Goal: Share content: Share content

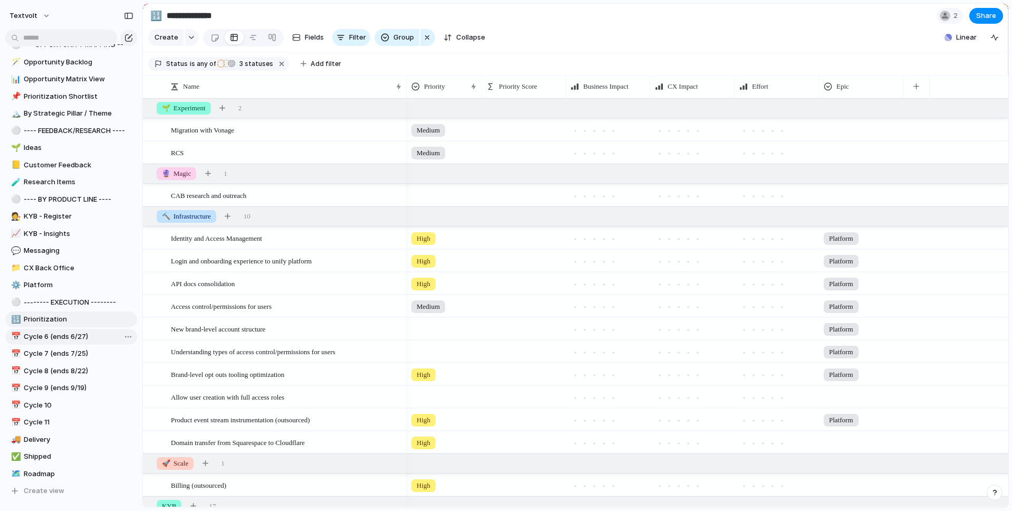
scroll to position [98, 0]
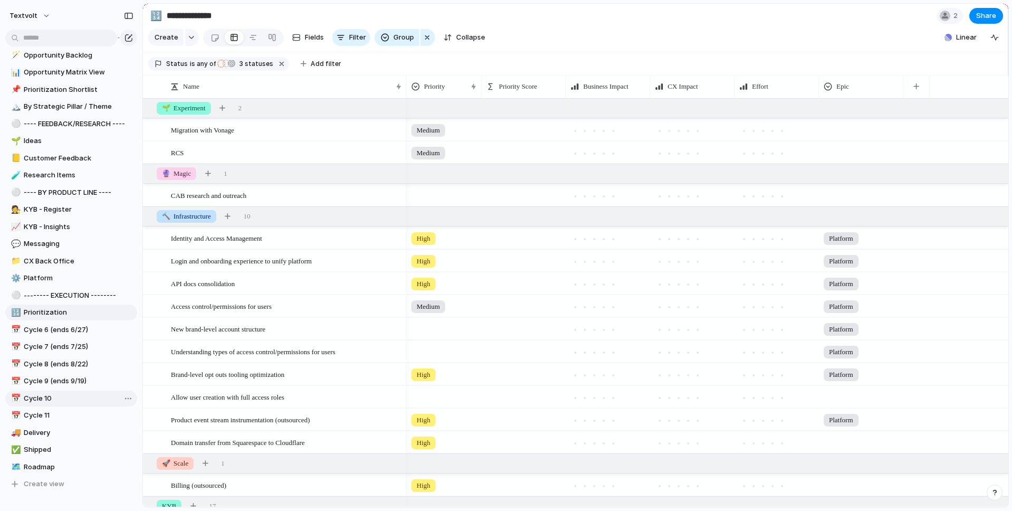
click at [68, 397] on span "Cycle 10" at bounding box center [79, 398] width 110 height 11
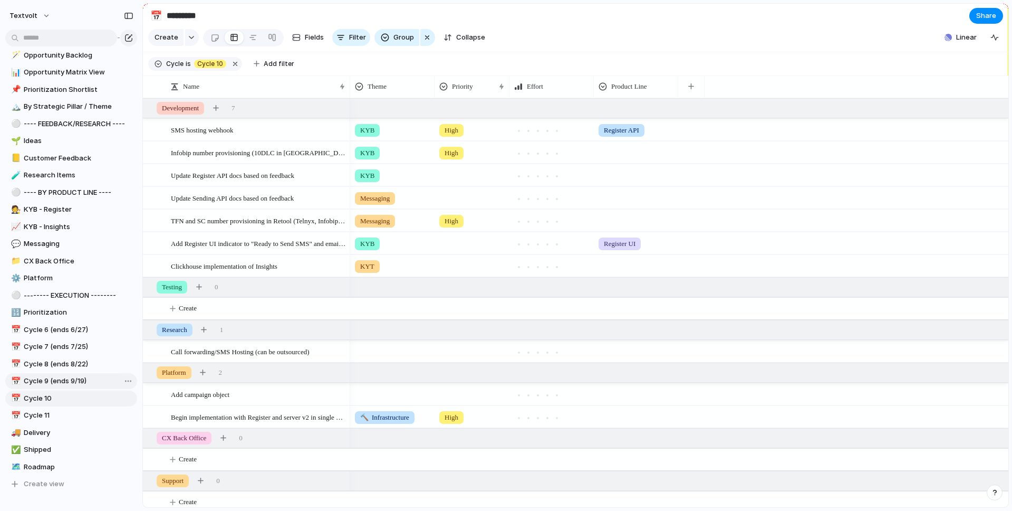
click at [69, 380] on span "Cycle 9 (ends 9/19)" at bounding box center [79, 381] width 110 height 11
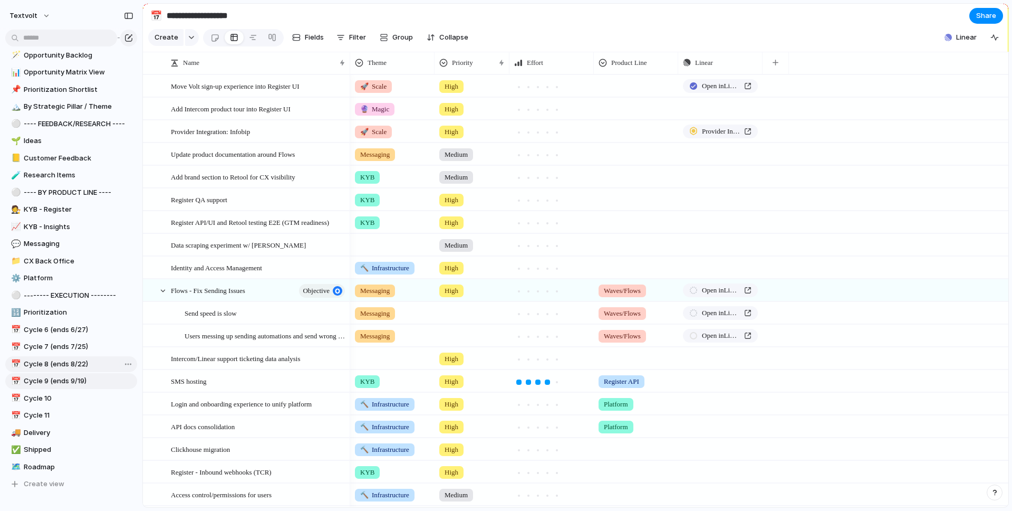
click at [60, 363] on span "Cycle 8 (ends 8/22)" at bounding box center [79, 364] width 110 height 11
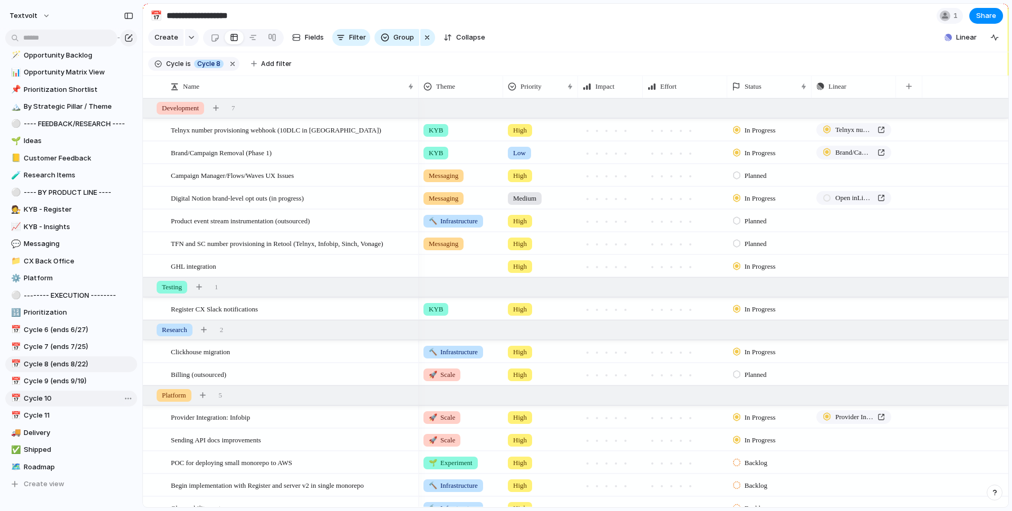
click at [41, 395] on span "Cycle 10" at bounding box center [79, 398] width 110 height 11
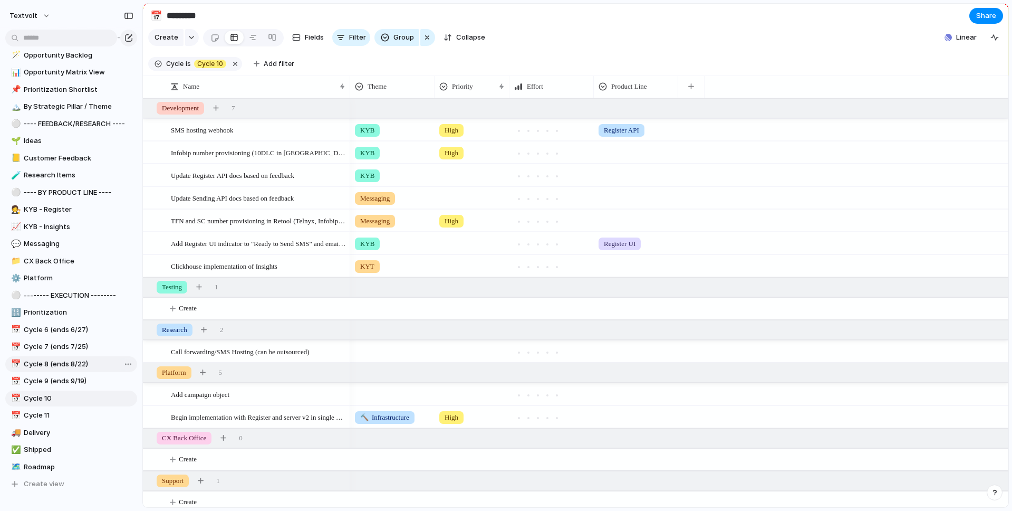
click at [49, 365] on span "Cycle 8 (ends 8/22)" at bounding box center [79, 364] width 110 height 11
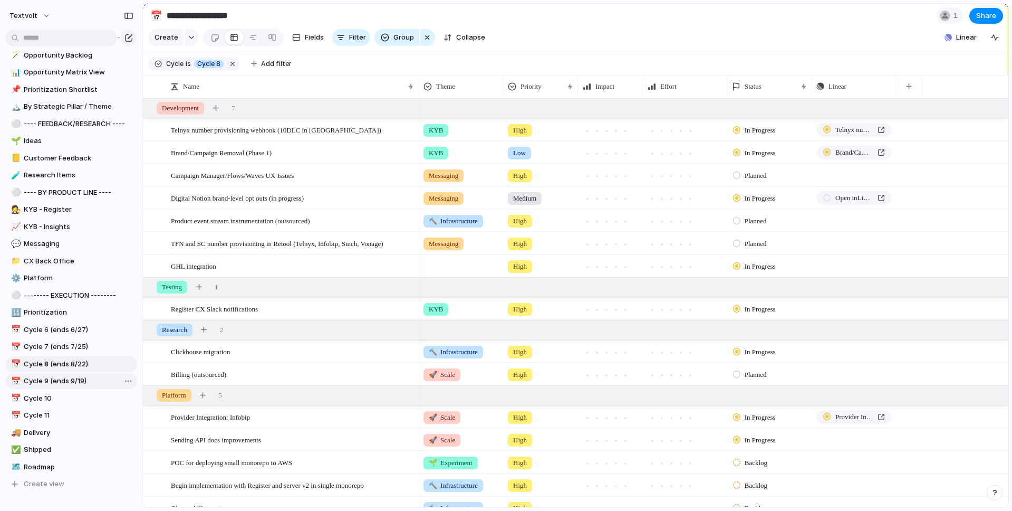
click at [46, 380] on span "Cycle 9 (ends 9/19)" at bounding box center [79, 381] width 110 height 11
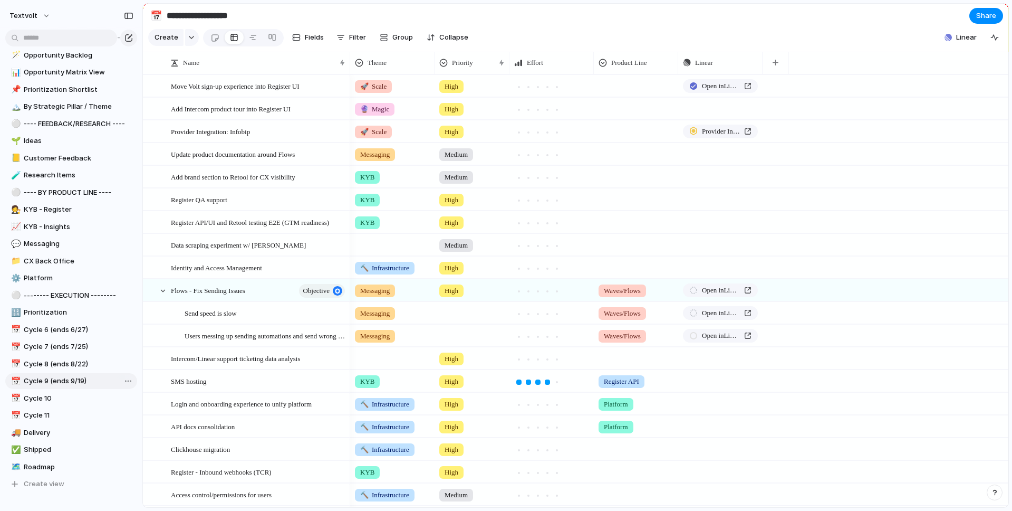
type input "**********"
click at [345, 36] on button "Filter" at bounding box center [351, 37] width 38 height 17
type input "*****"
click at [378, 78] on li "Cycle" at bounding box center [390, 72] width 86 height 17
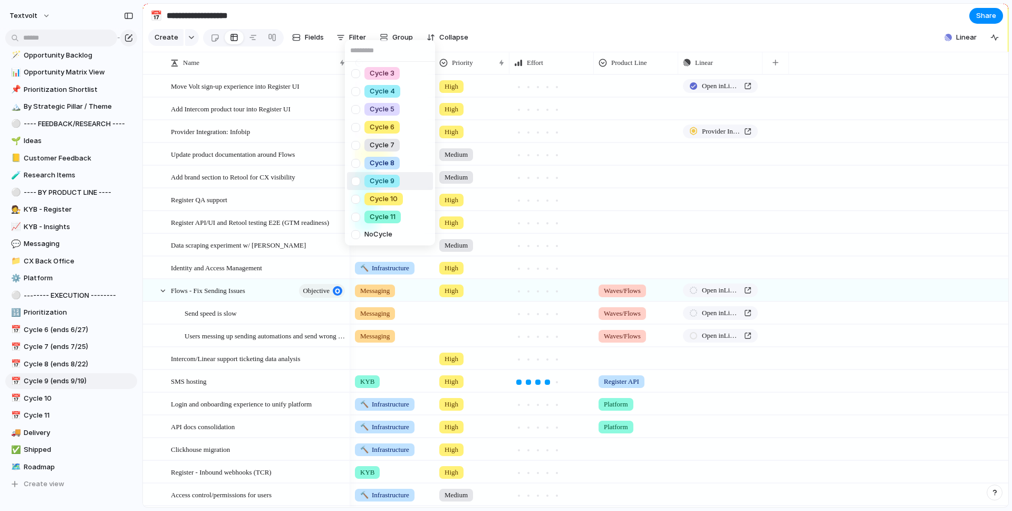
click at [358, 182] on div at bounding box center [356, 181] width 18 height 18
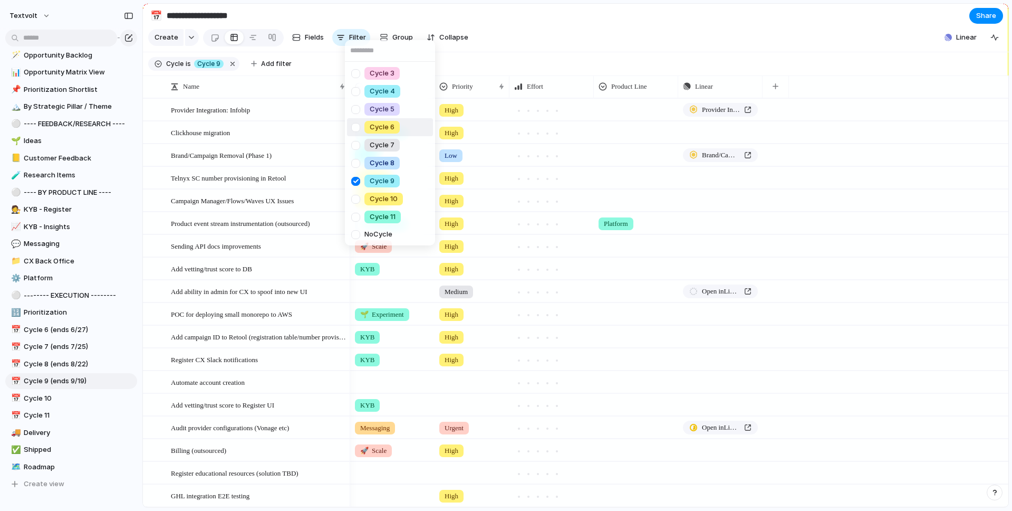
click at [543, 37] on div "Cycle 3 Cycle 4 Cycle 5 Cycle 6 Cycle 7 Cycle 8 Cycle 9 Cycle 10 Cycle 11 No Cy…" at bounding box center [506, 255] width 1012 height 511
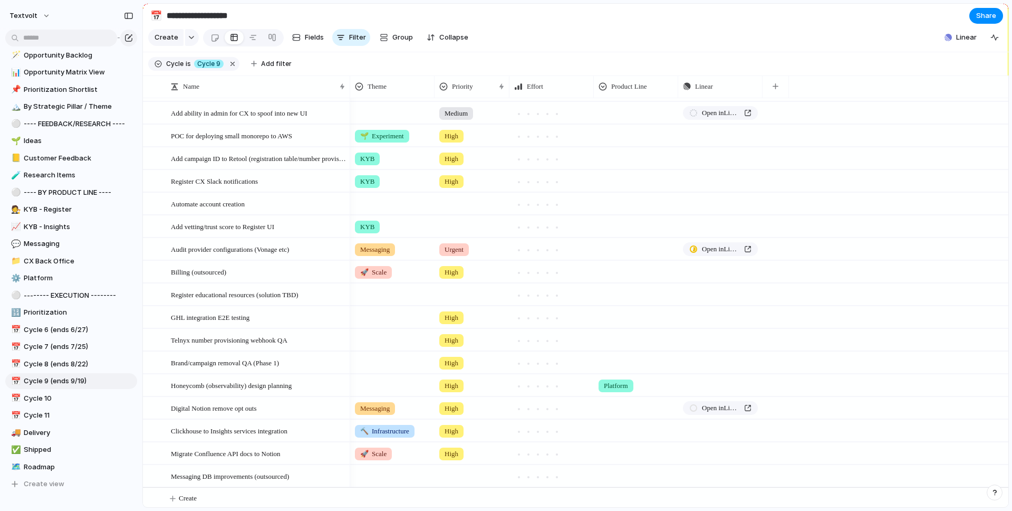
scroll to position [181, 0]
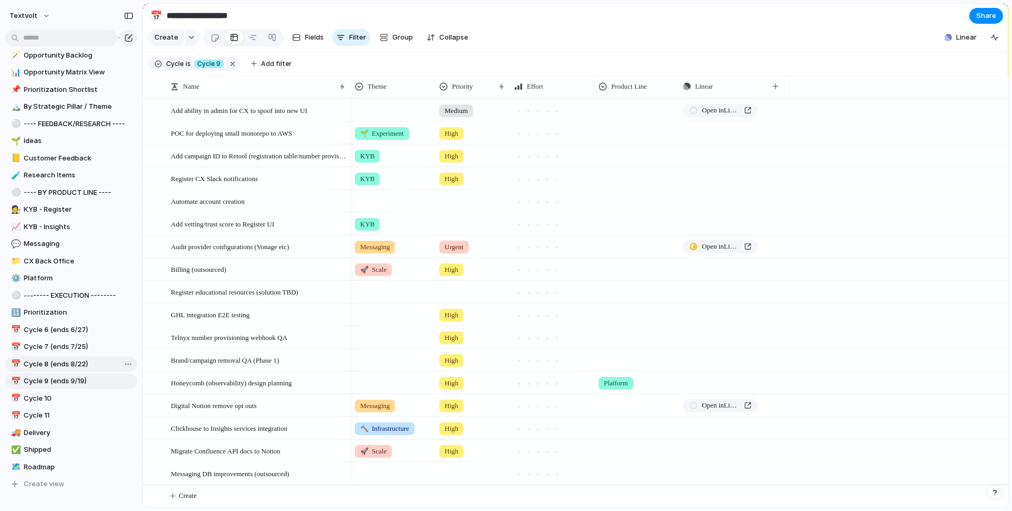
click at [63, 360] on span "Cycle 8 (ends 8/22)" at bounding box center [79, 364] width 110 height 11
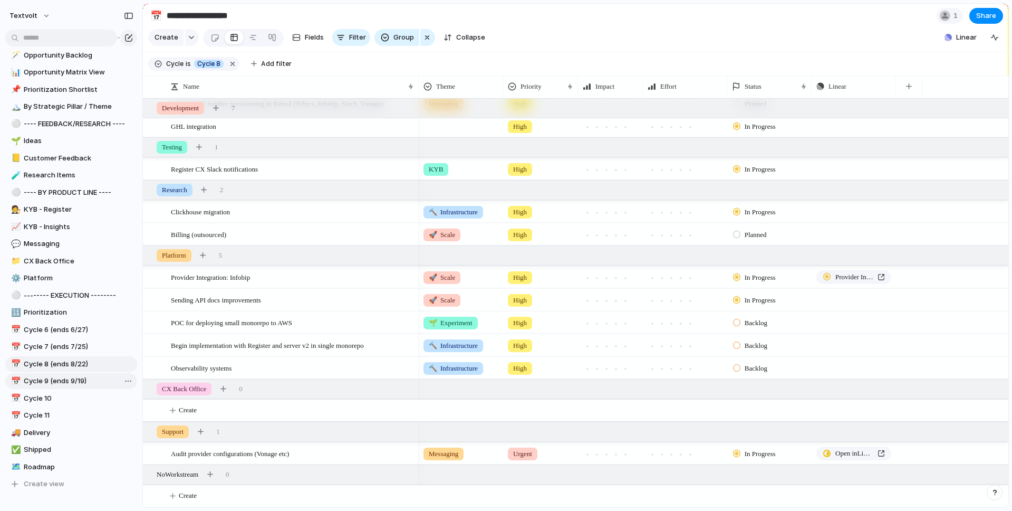
click at [78, 383] on span "Cycle 9 (ends 9/19)" at bounding box center [79, 381] width 110 height 11
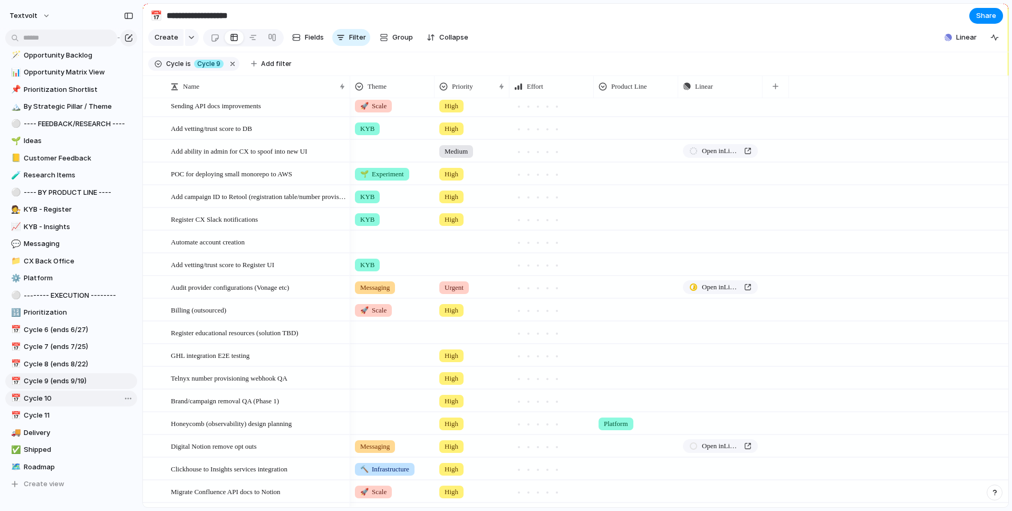
click at [74, 396] on span "Cycle 10" at bounding box center [79, 398] width 110 height 11
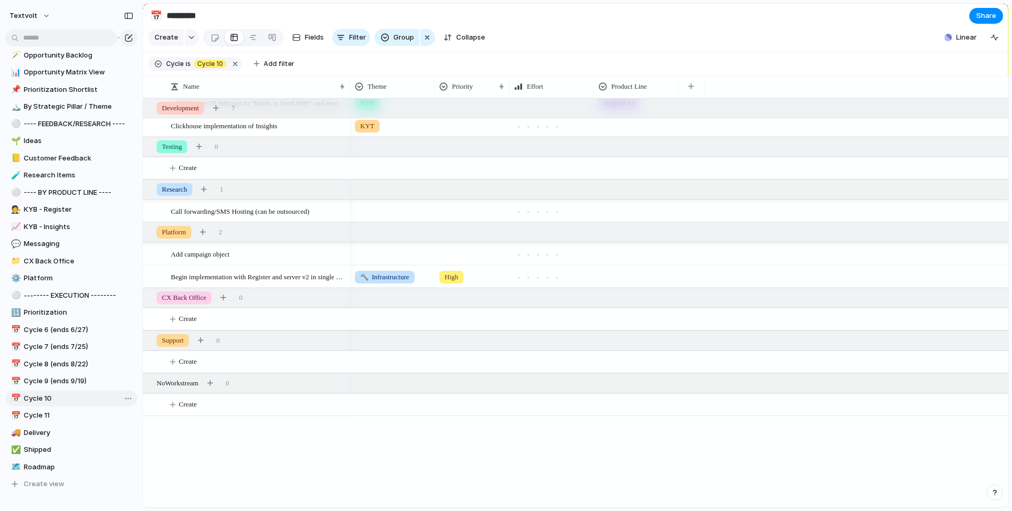
scroll to position [50, 0]
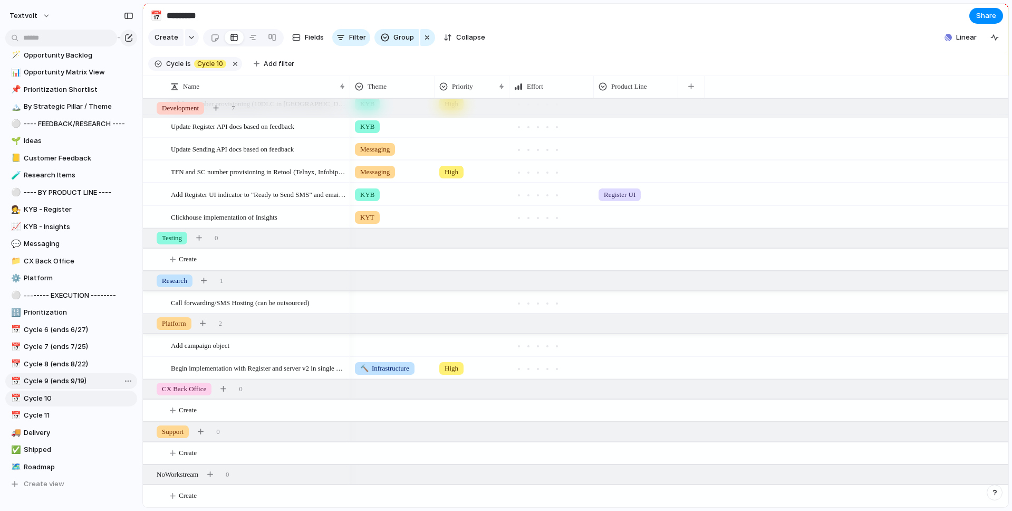
click at [74, 381] on span "Cycle 9 (ends 9/19)" at bounding box center [79, 381] width 110 height 11
type input "**********"
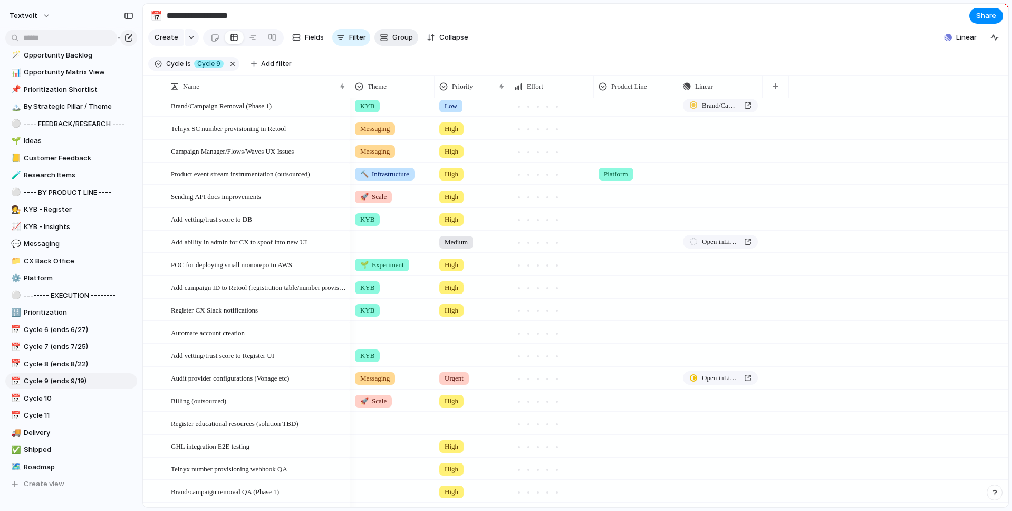
click at [405, 42] on span "Group" at bounding box center [402, 37] width 21 height 11
type input "****"
click at [413, 82] on span "Workstream" at bounding box center [412, 83] width 41 height 11
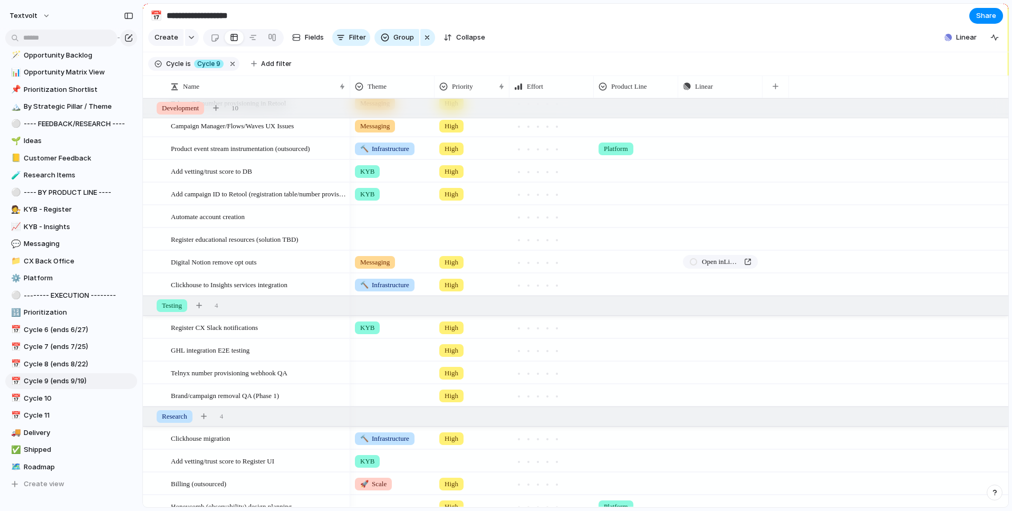
click at [595, 27] on section "Create Fields Filter Group Zoom Collapse Linear" at bounding box center [575, 39] width 865 height 25
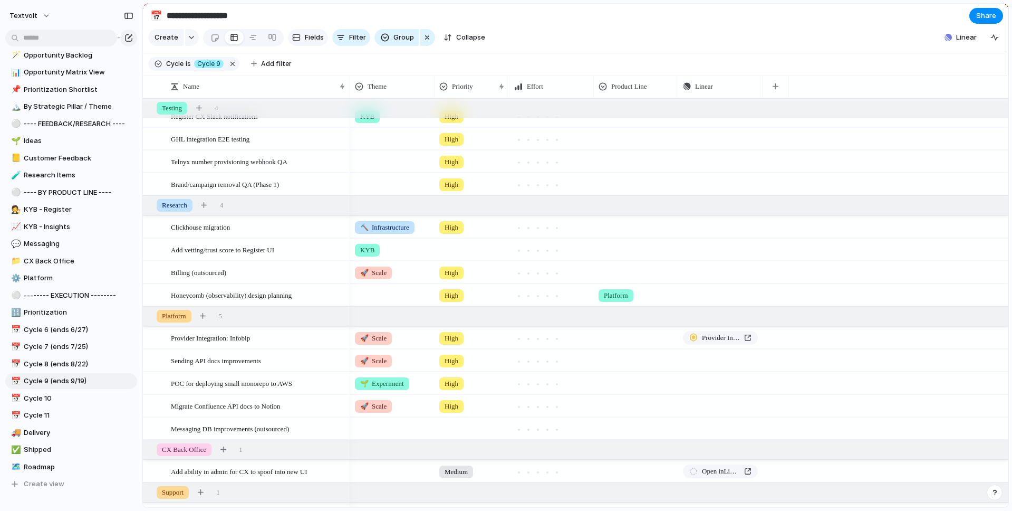
click at [311, 40] on span "Fields" at bounding box center [314, 37] width 19 height 11
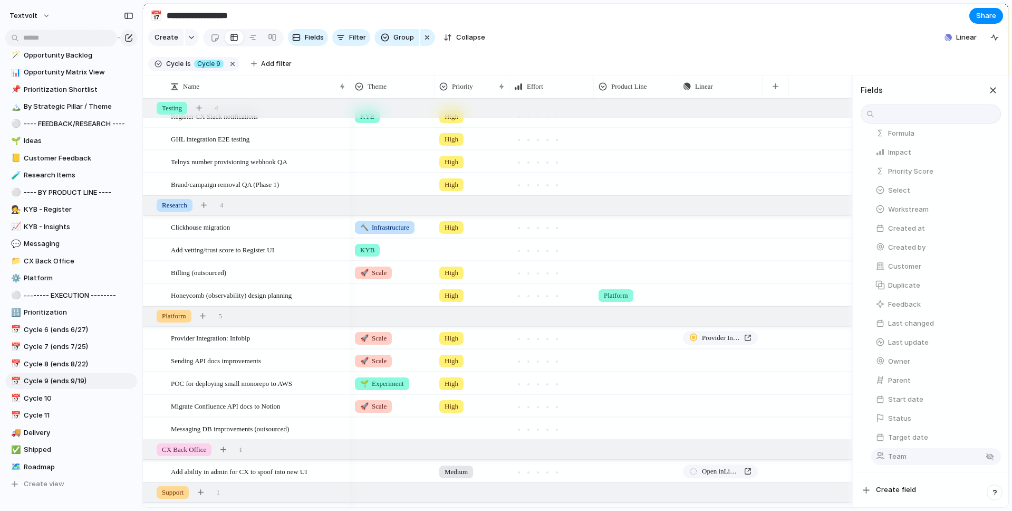
click at [786, 441] on span "Team" at bounding box center [897, 456] width 18 height 11
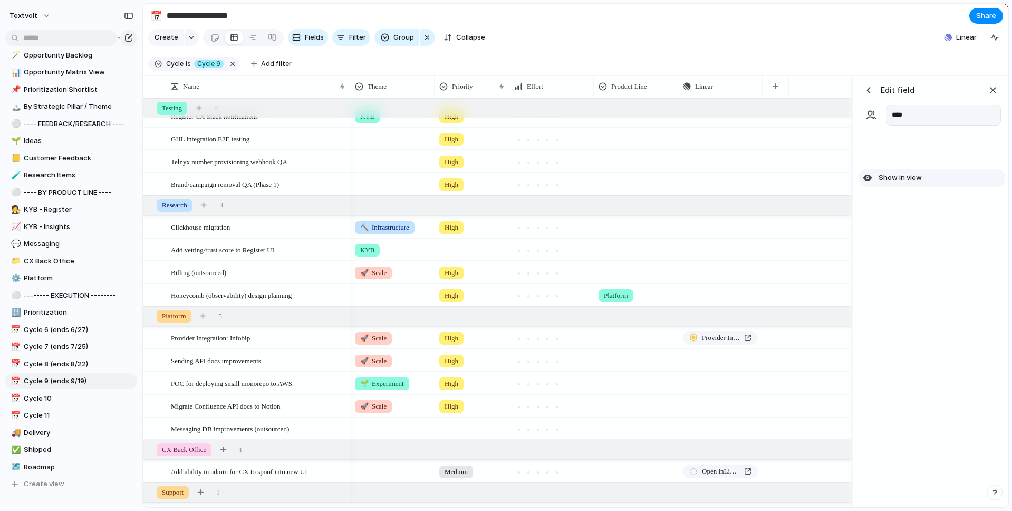
click at [786, 181] on span "Show in view" at bounding box center [900, 177] width 43 height 11
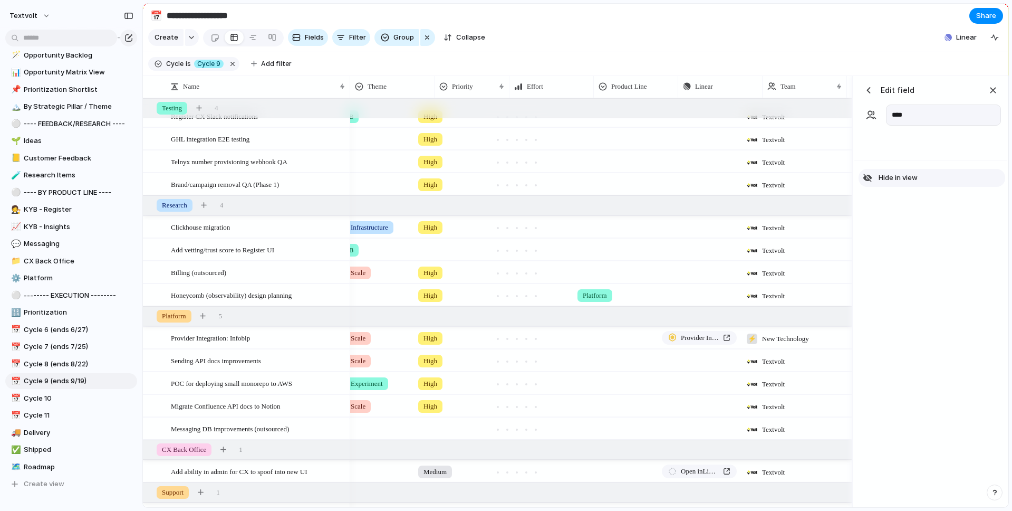
scroll to position [0, 22]
click at [786, 181] on span "Hide in view" at bounding box center [898, 177] width 39 height 11
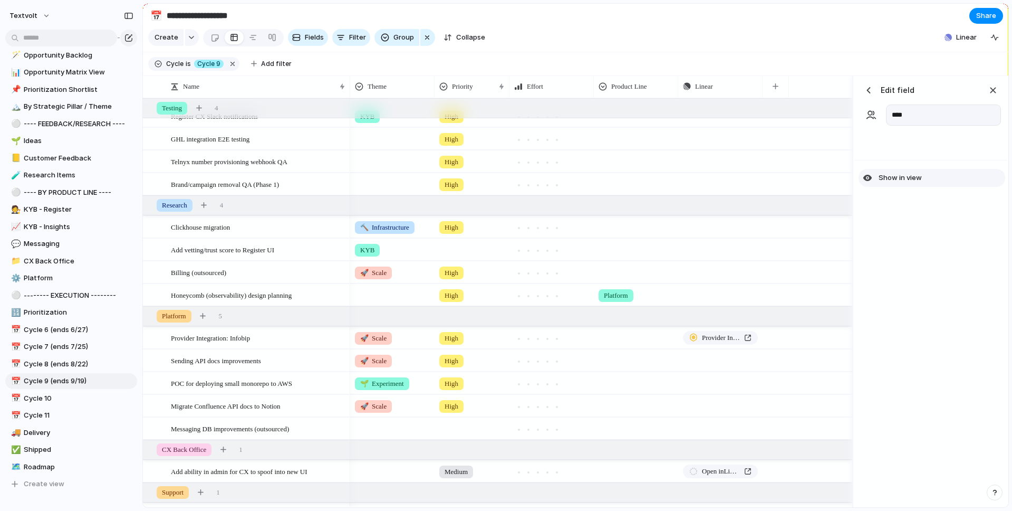
scroll to position [0, 0]
click at [786, 90] on div "button" at bounding box center [993, 90] width 12 height 12
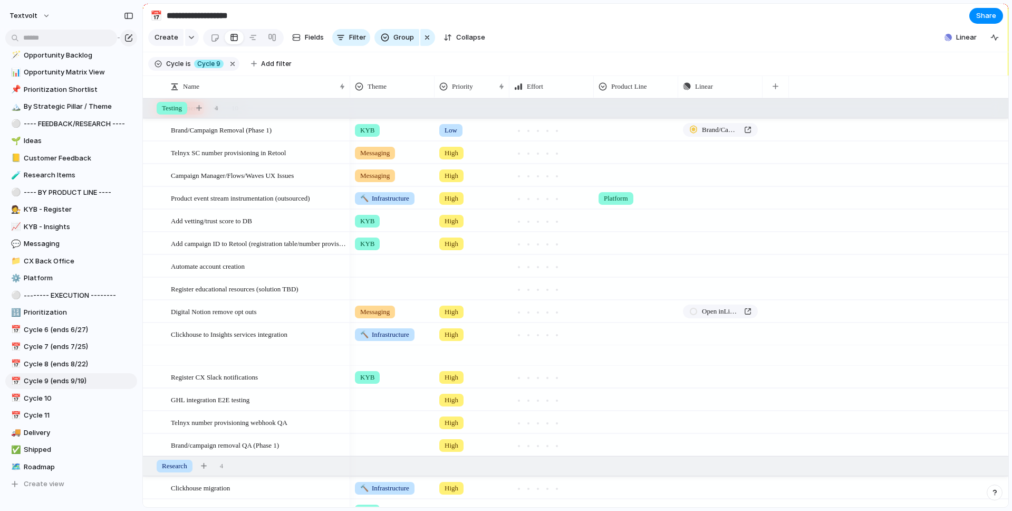
scroll to position [322, 0]
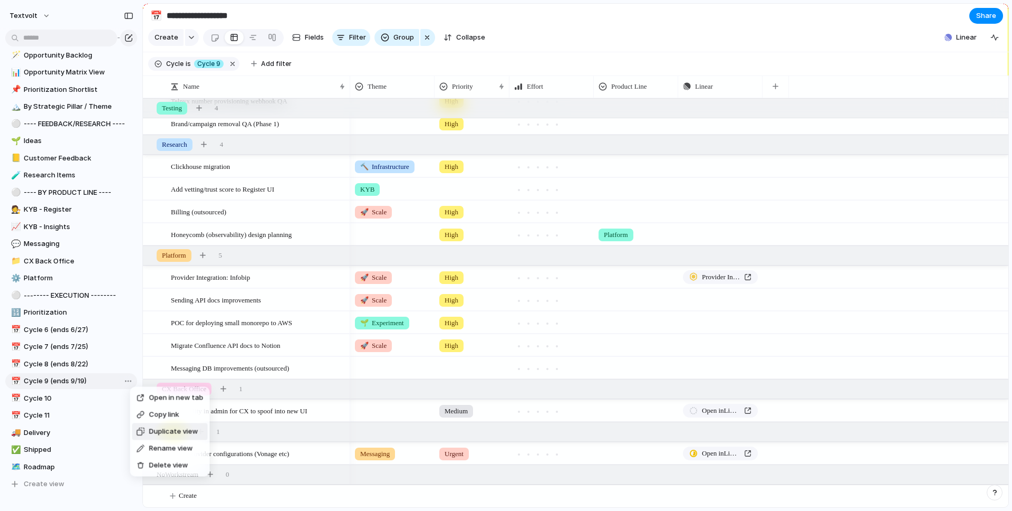
click at [150, 432] on span "Duplicate view" at bounding box center [173, 431] width 49 height 11
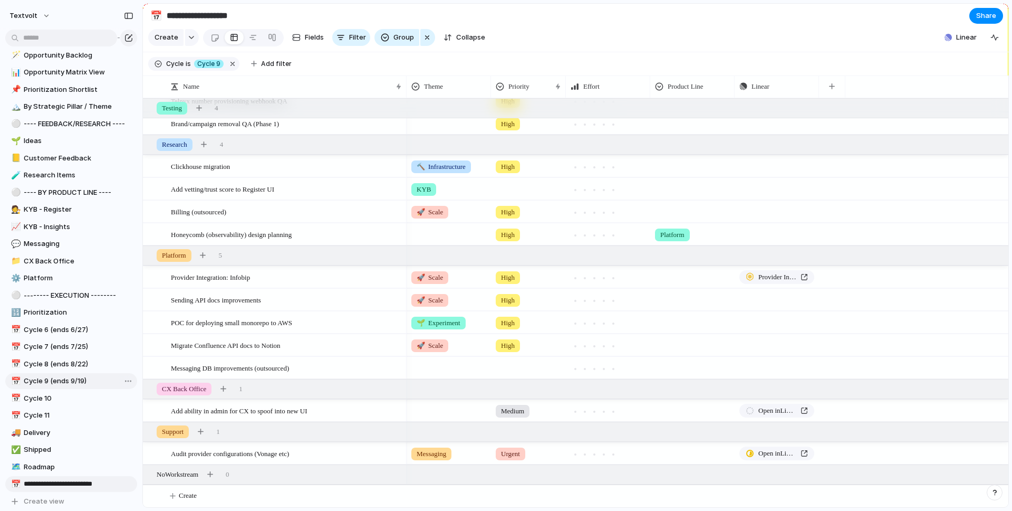
type input "**********"
click at [92, 441] on section "Keep using Index You're approaching the free limit of 300 items Upgrade plan" at bounding box center [71, 471] width 142 height 79
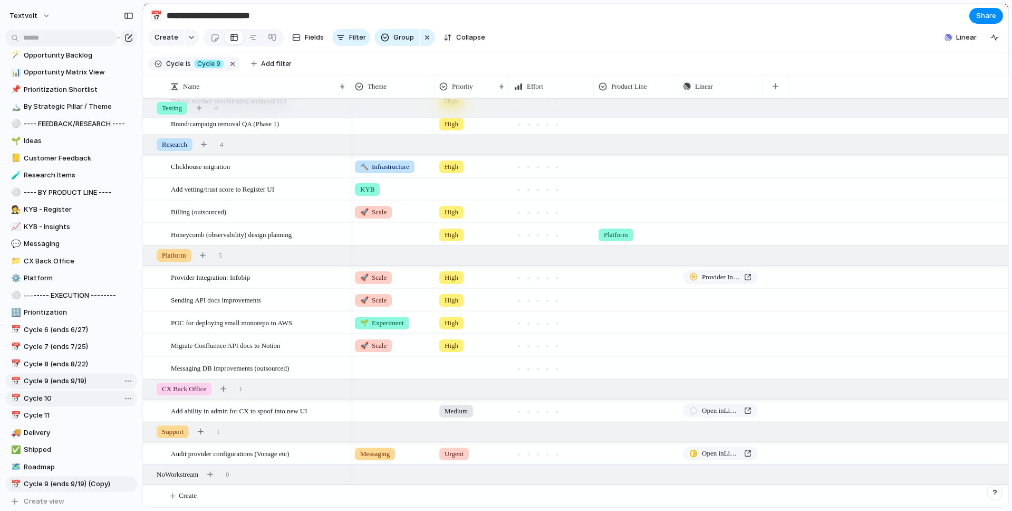
drag, startPoint x: 80, startPoint y: 484, endPoint x: 72, endPoint y: 391, distance: 92.6
click at [72, 391] on div "textvolt Feedback My projects Textvolt Projects ⚪ --- OPPORTUNITY MAPPING --- 🪄…" at bounding box center [71, 255] width 142 height 511
drag, startPoint x: 53, startPoint y: 485, endPoint x: 53, endPoint y: 463, distance: 22.7
click at [53, 441] on section "Keep using Index You're approaching the free limit of 300 items Upgrade plan" at bounding box center [71, 471] width 142 height 79
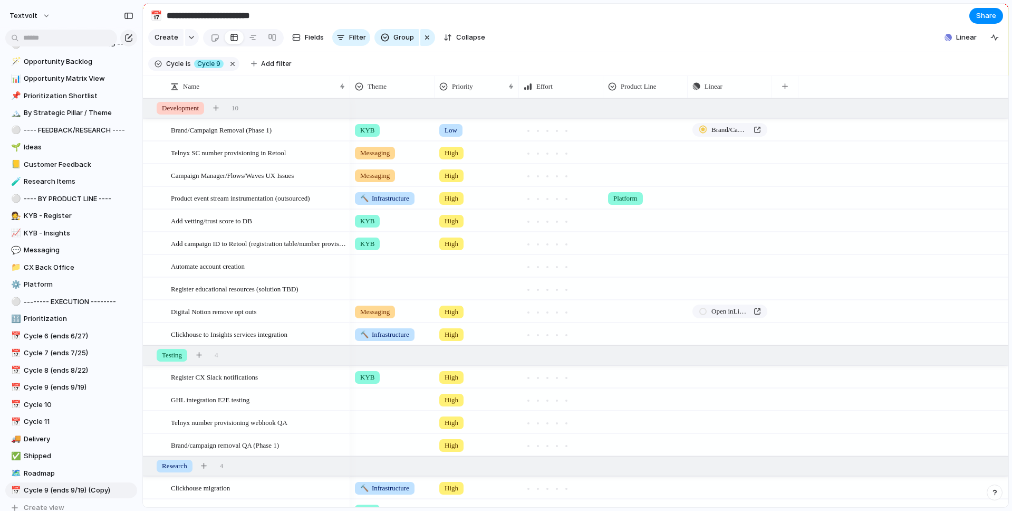
scroll to position [181, 0]
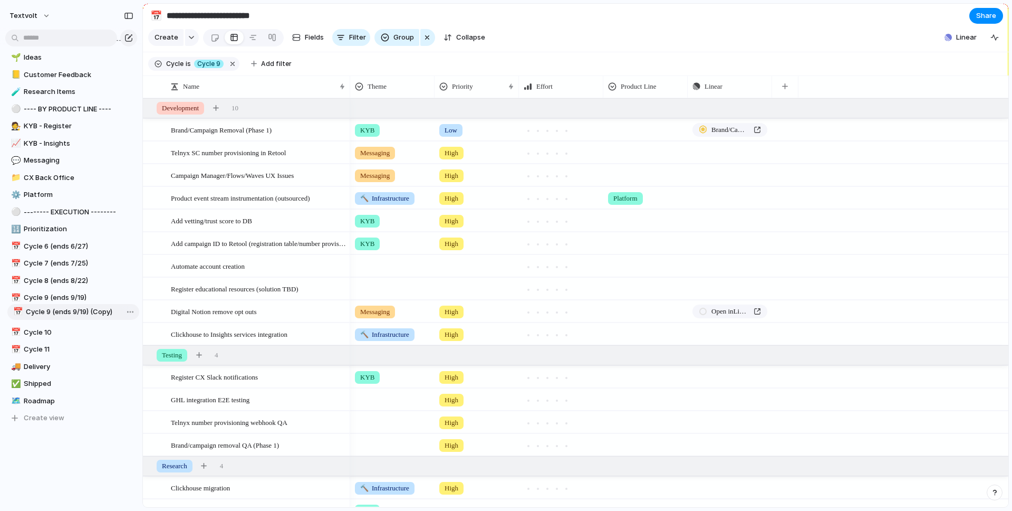
drag, startPoint x: 52, startPoint y: 397, endPoint x: 54, endPoint y: 307, distance: 89.2
click at [54, 307] on div "⚪ --- OPPORTUNITY MAPPING --- 🪄 Opportunity Backlog 📊 Opportunity Matrix View 📌…" at bounding box center [71, 186] width 132 height 479
drag, startPoint x: 242, startPoint y: 16, endPoint x: 273, endPoint y: 17, distance: 30.6
click at [273, 17] on input "**********" at bounding box center [227, 15] width 124 height 19
type input "**********"
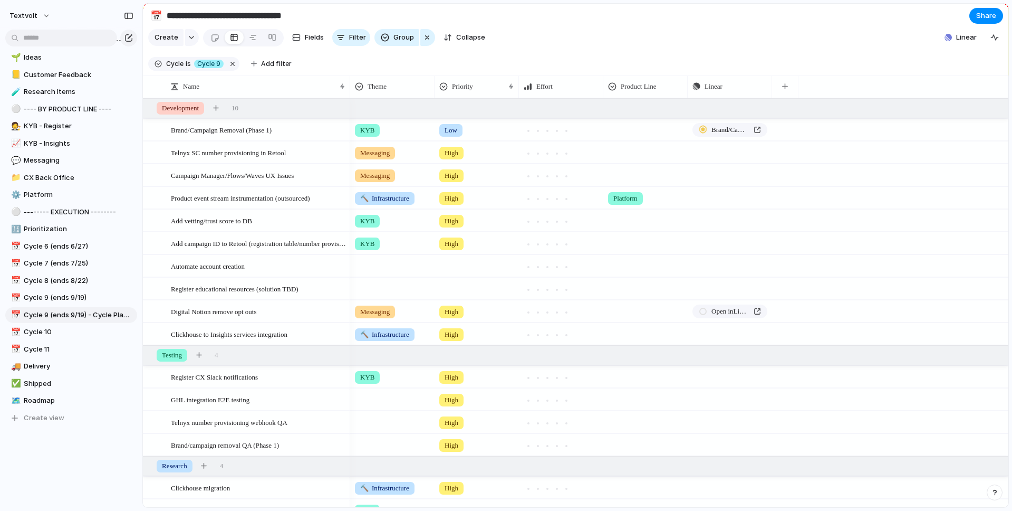
click at [555, 60] on section "Cycle is Cycle 9 Add filter" at bounding box center [575, 64] width 865 height 24
click at [305, 33] on span "Fields" at bounding box center [314, 37] width 19 height 11
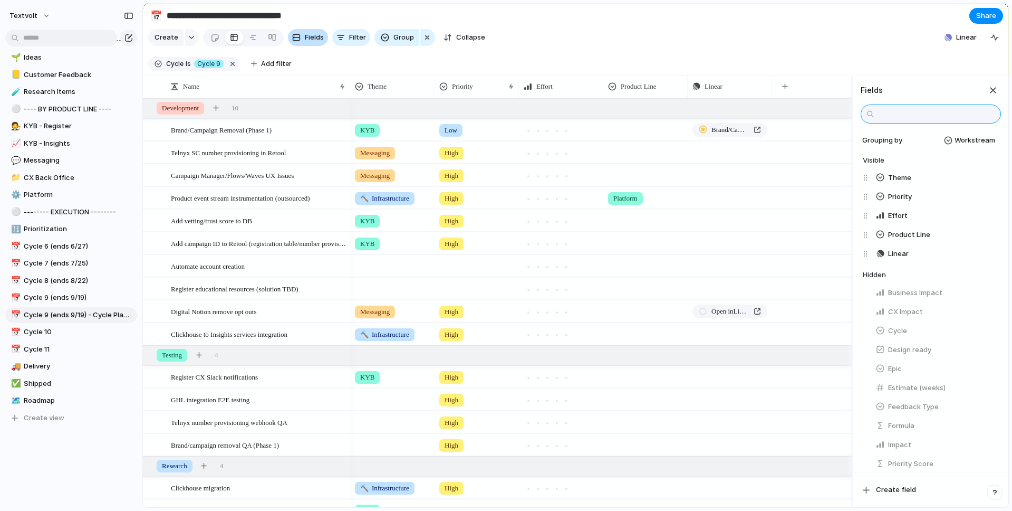
scroll to position [0, 0]
click at [897, 492] on span "Create field" at bounding box center [896, 489] width 40 height 11
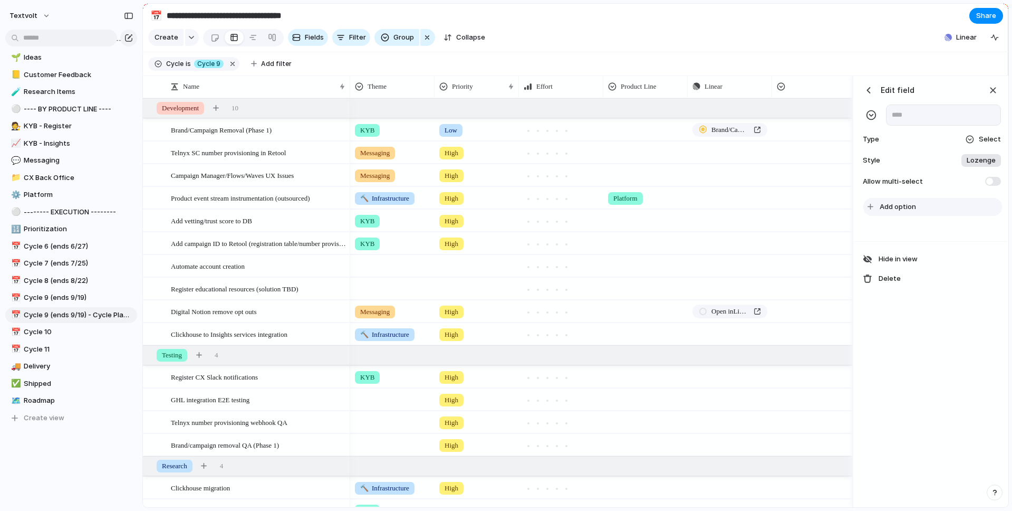
scroll to position [0, 31]
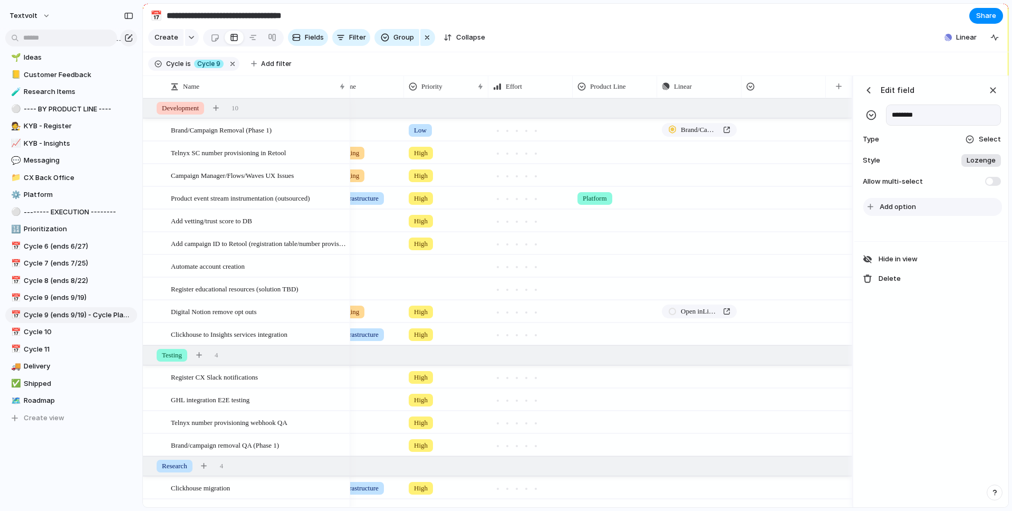
type input "********"
click at [939, 205] on button "Add option" at bounding box center [932, 207] width 139 height 18
type input "***"
type input "*****"
type input "****"
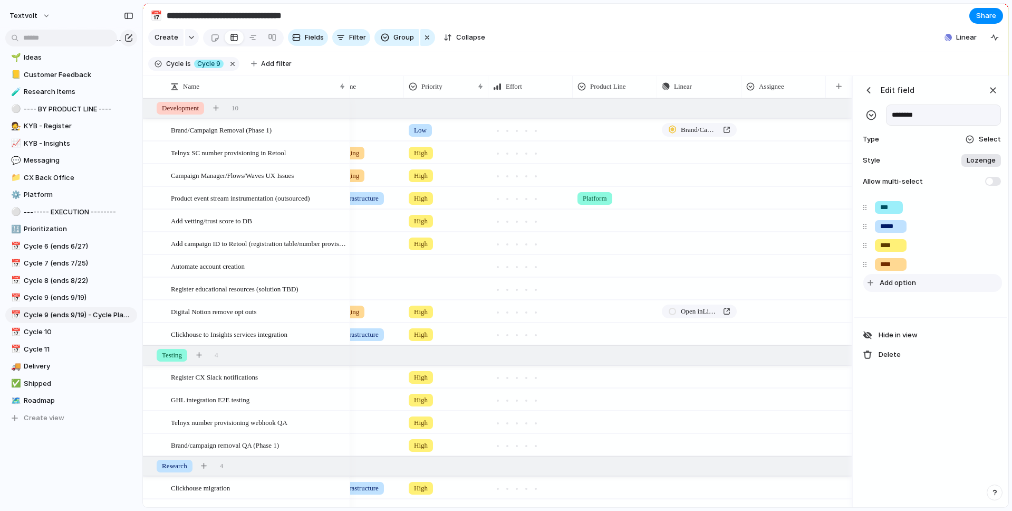
type input "****"
type input "*******"
click at [994, 89] on div "button" at bounding box center [993, 90] width 12 height 12
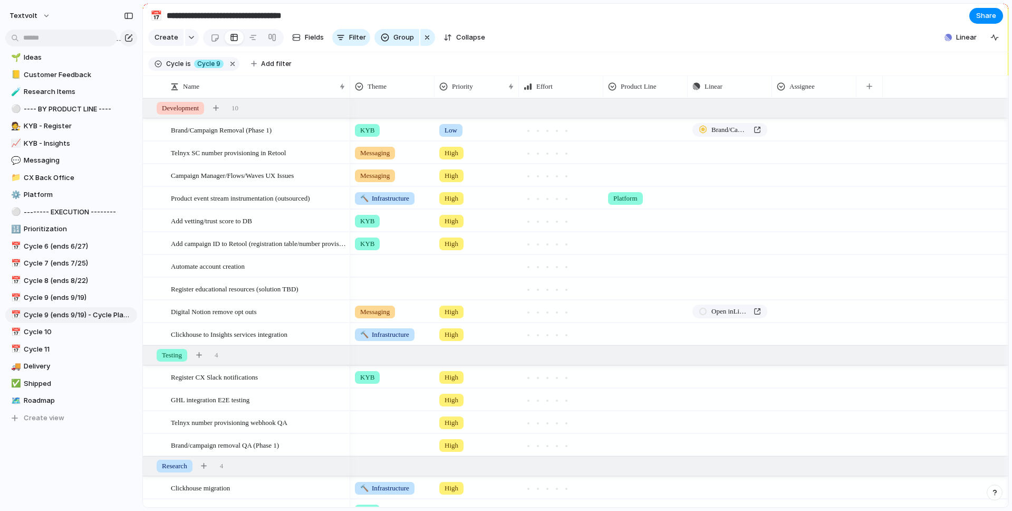
scroll to position [0, 0]
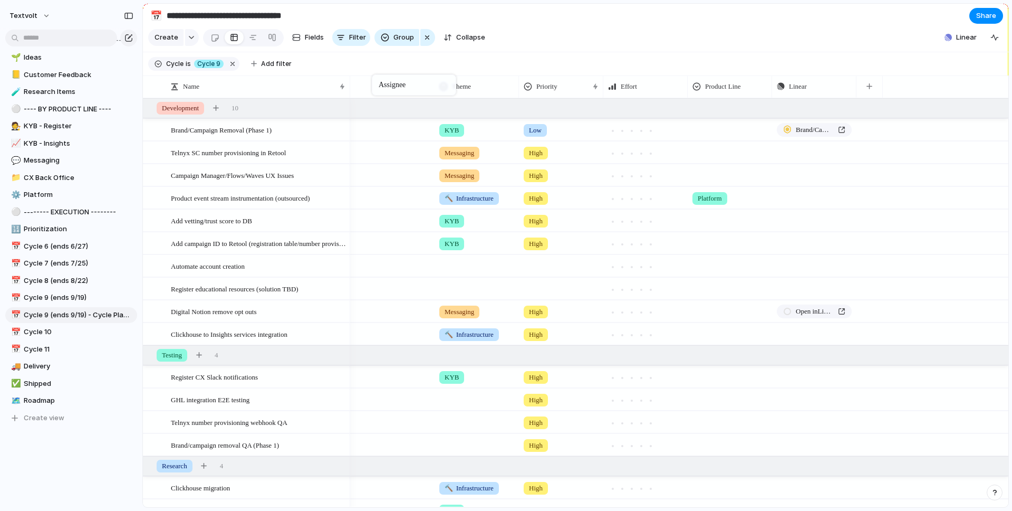
drag, startPoint x: 799, startPoint y: 88, endPoint x: 377, endPoint y: 76, distance: 422.1
click at [391, 127] on div at bounding box center [392, 127] width 83 height 17
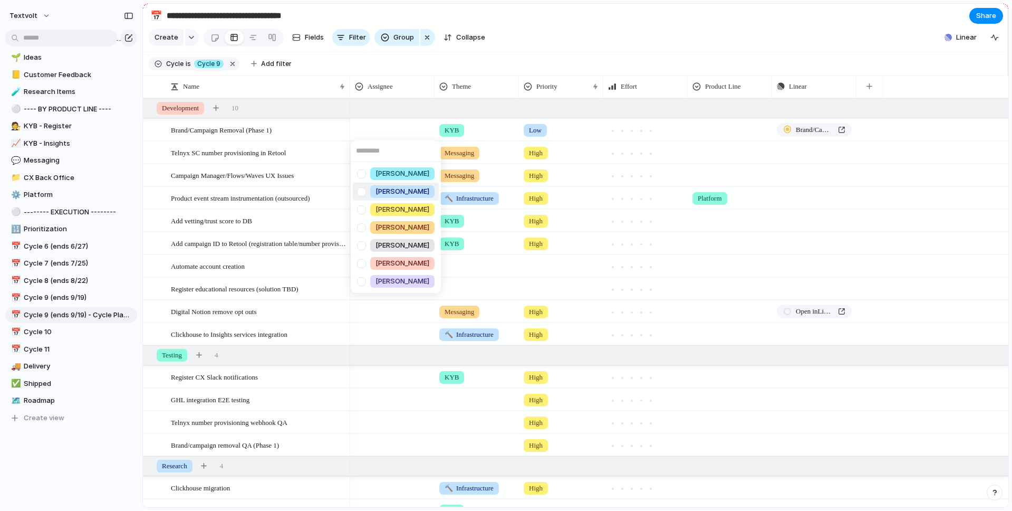
click at [361, 191] on div at bounding box center [361, 191] width 18 height 18
click at [548, 129] on div "[PERSON_NAME] [PERSON_NAME] [PERSON_NAME] [PERSON_NAME] [PERSON_NAME] [PERSON_N…" at bounding box center [506, 255] width 1012 height 511
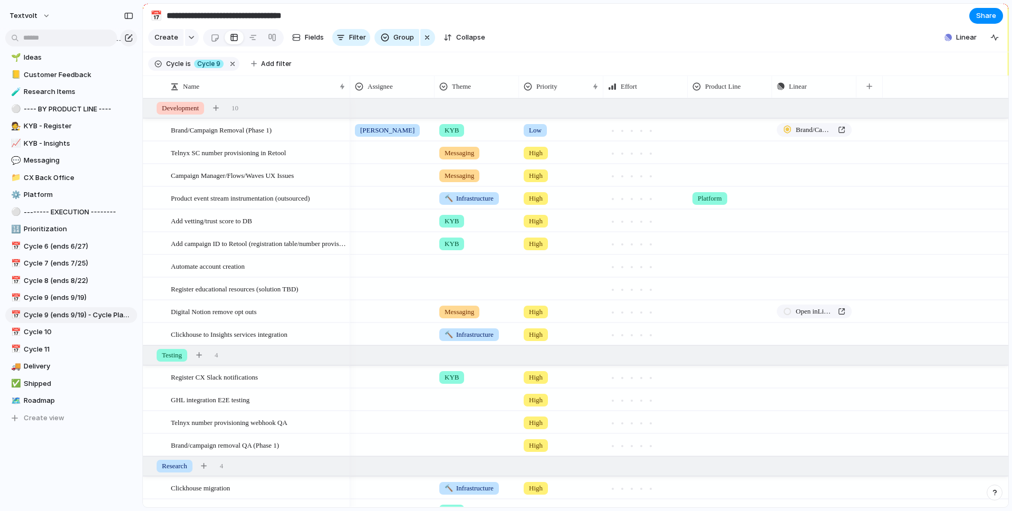
click at [540, 130] on span "Low" at bounding box center [535, 130] width 13 height 11
click at [544, 196] on span "High" at bounding box center [538, 191] width 15 height 11
click at [307, 38] on span "Fields" at bounding box center [314, 37] width 19 height 11
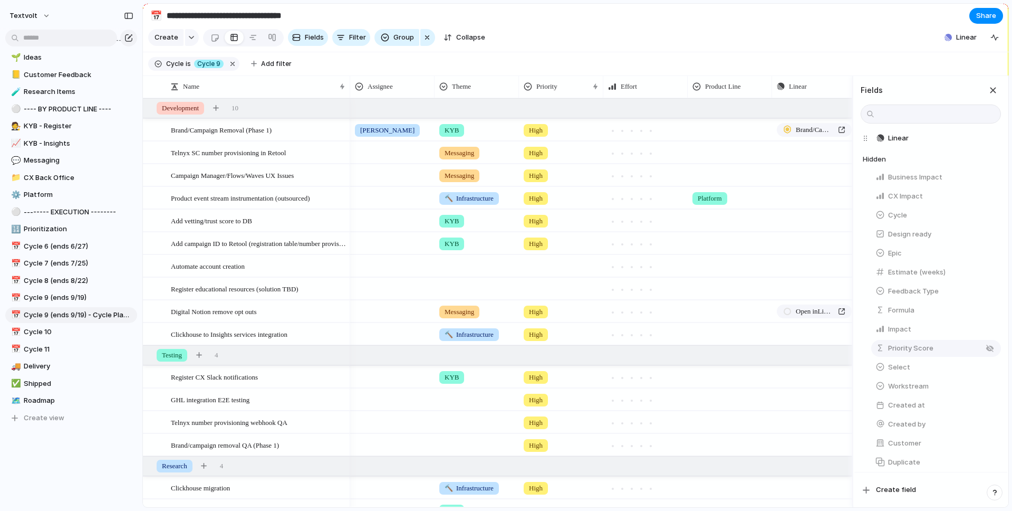
scroll to position [136, 0]
click at [929, 328] on button "Impact" at bounding box center [936, 327] width 130 height 17
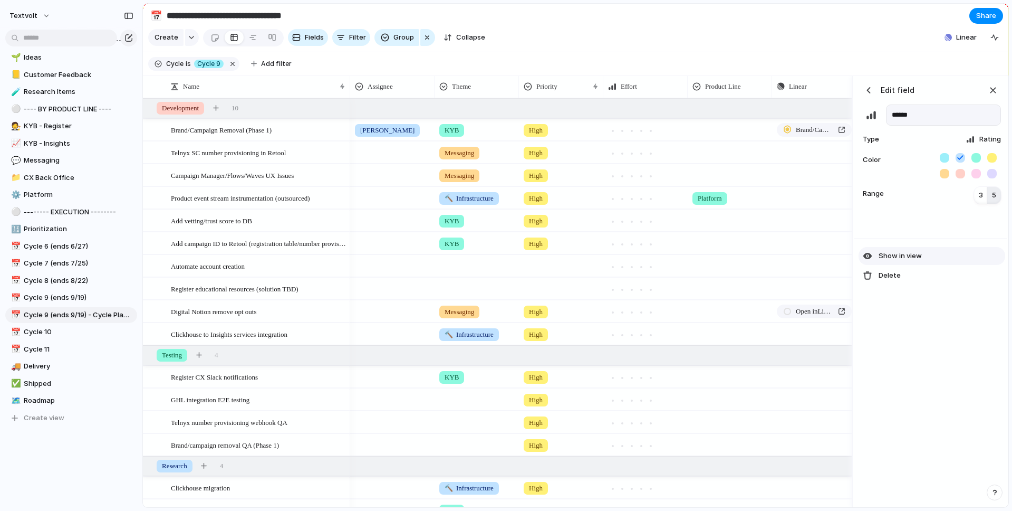
click at [909, 257] on span "Show in view" at bounding box center [900, 256] width 43 height 11
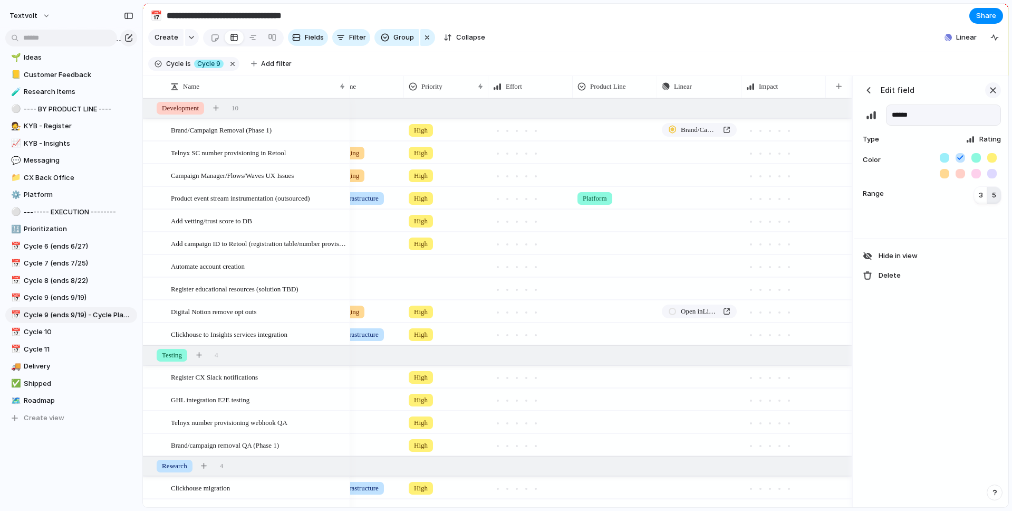
click at [993, 93] on div "button" at bounding box center [993, 90] width 12 height 12
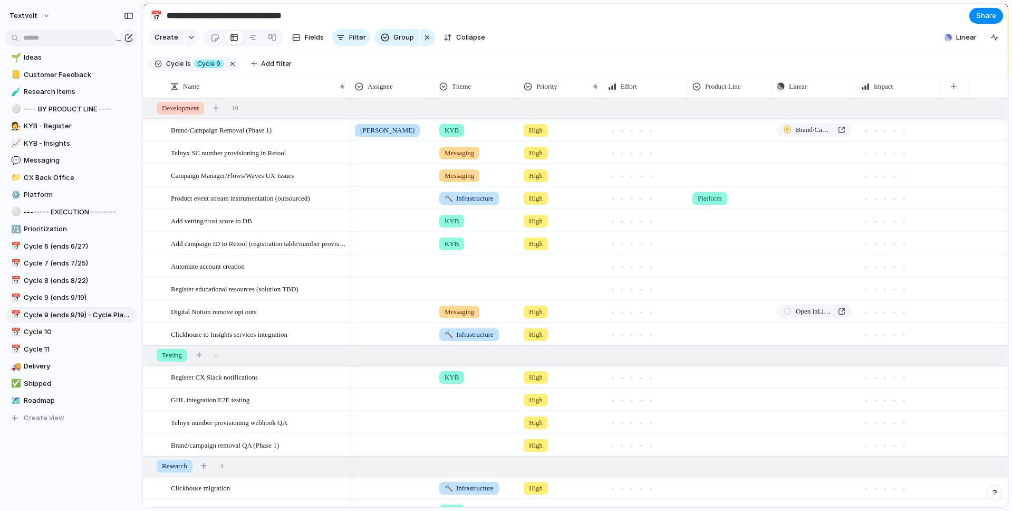
scroll to position [0, 0]
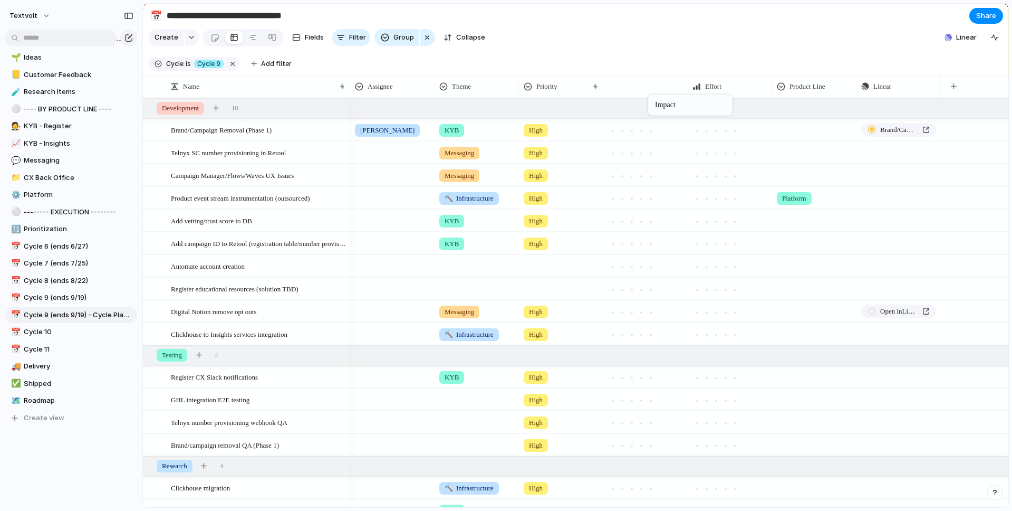
drag, startPoint x: 877, startPoint y: 90, endPoint x: 629, endPoint y: 85, distance: 247.4
click at [652, 132] on div at bounding box center [650, 130] width 5 height 5
click at [379, 149] on div at bounding box center [392, 150] width 83 height 17
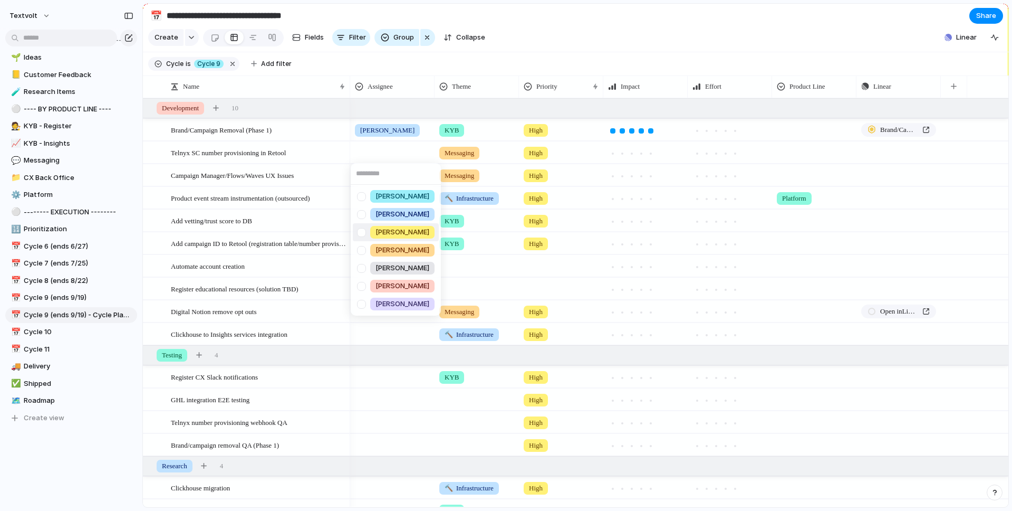
click at [363, 233] on div at bounding box center [361, 232] width 18 height 18
click at [473, 59] on div "[PERSON_NAME] [PERSON_NAME] [PERSON_NAME] [PERSON_NAME] [PERSON_NAME] [PERSON_N…" at bounding box center [506, 255] width 1012 height 511
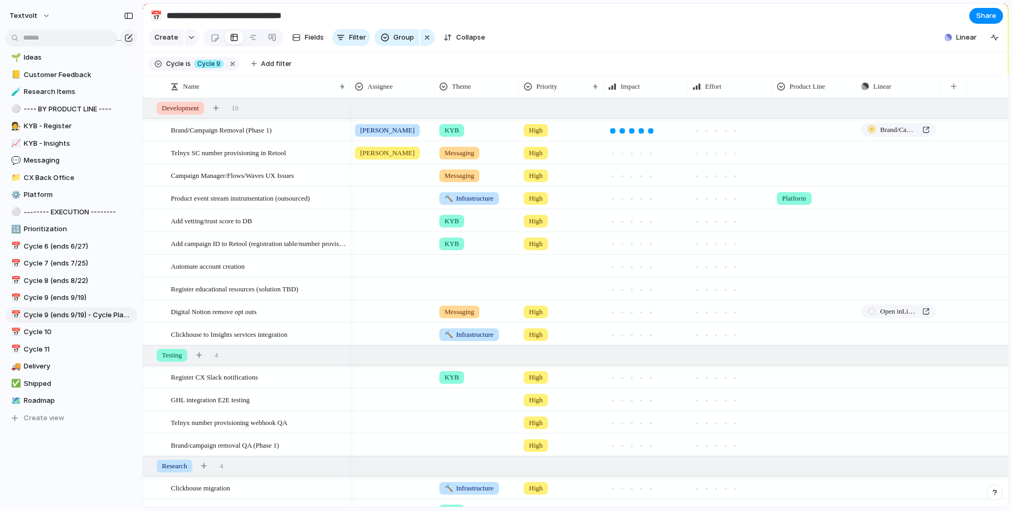
click at [376, 178] on div at bounding box center [392, 173] width 83 height 17
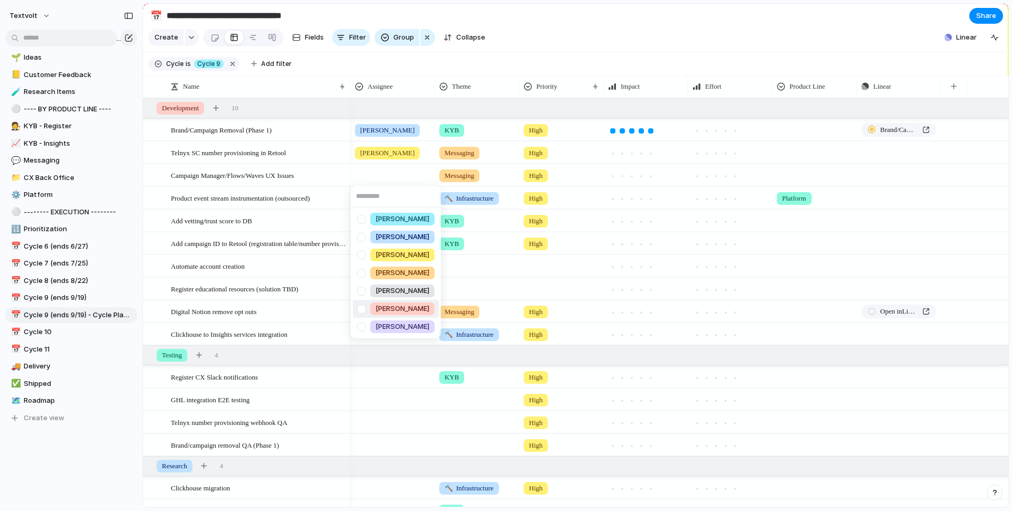
click at [362, 311] on div at bounding box center [361, 309] width 18 height 18
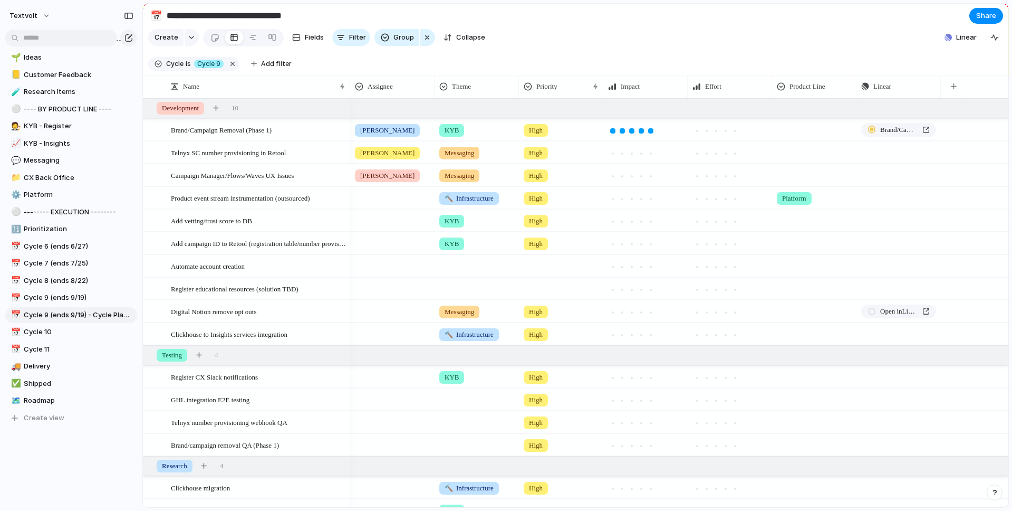
click at [450, 63] on div "[PERSON_NAME] [PERSON_NAME] [PERSON_NAME] [PERSON_NAME] [PERSON_NAME] [PERSON_N…" at bounding box center [506, 255] width 1012 height 511
click at [397, 197] on div at bounding box center [392, 195] width 83 height 17
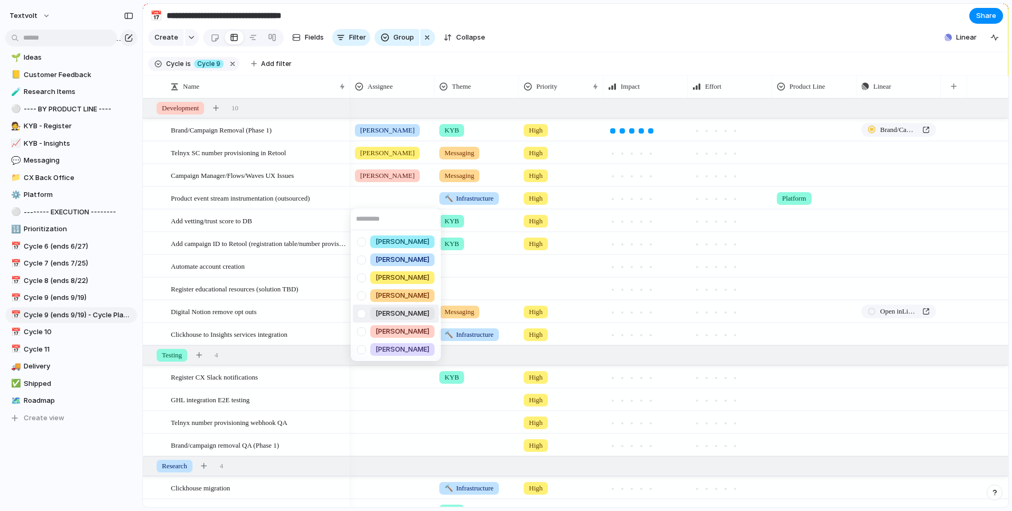
click at [361, 314] on div at bounding box center [361, 313] width 18 height 18
click at [451, 65] on div "[PERSON_NAME] [PERSON_NAME] [PERSON_NAME] [PERSON_NAME] [PERSON_NAME] [PERSON_N…" at bounding box center [506, 255] width 1012 height 511
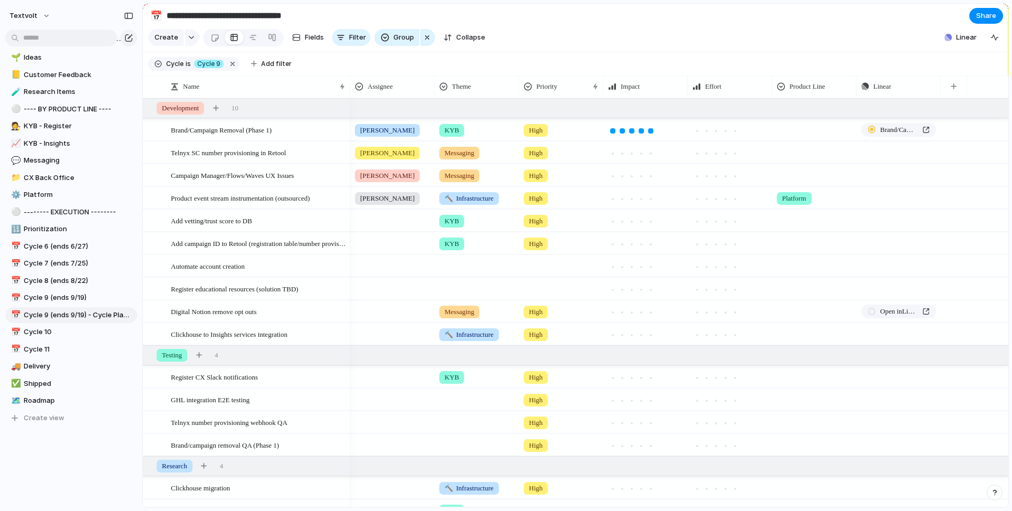
click at [382, 286] on div at bounding box center [392, 286] width 83 height 17
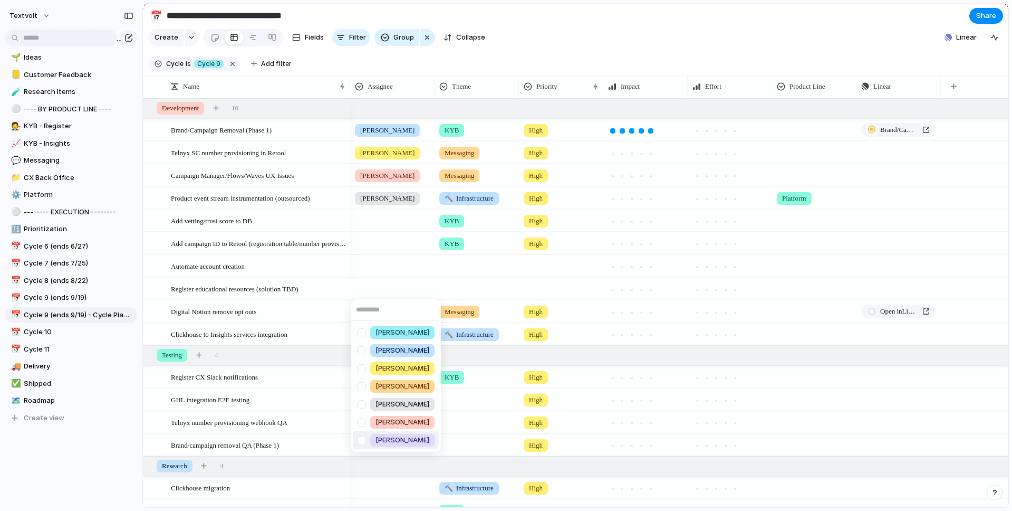
click at [363, 439] on div at bounding box center [361, 440] width 18 height 18
click at [489, 52] on div "[PERSON_NAME] [PERSON_NAME] [PERSON_NAME] [PERSON_NAME] [PERSON_NAME] [PERSON_N…" at bounding box center [506, 255] width 1012 height 511
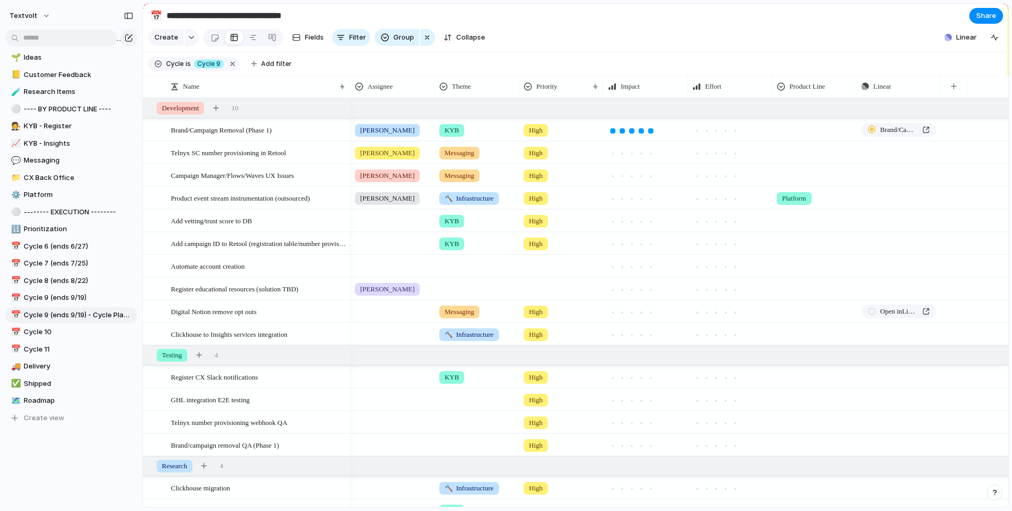
click at [391, 332] on div at bounding box center [392, 331] width 83 height 17
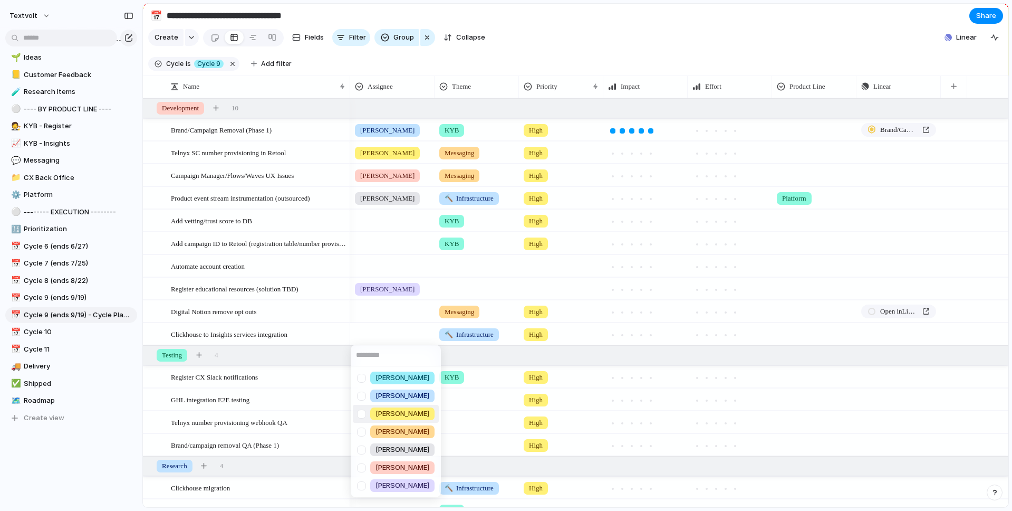
drag, startPoint x: 363, startPoint y: 411, endPoint x: 363, endPoint y: 433, distance: 22.2
click at [363, 411] on div at bounding box center [361, 414] width 18 height 18
click at [363, 451] on div at bounding box center [361, 449] width 18 height 18
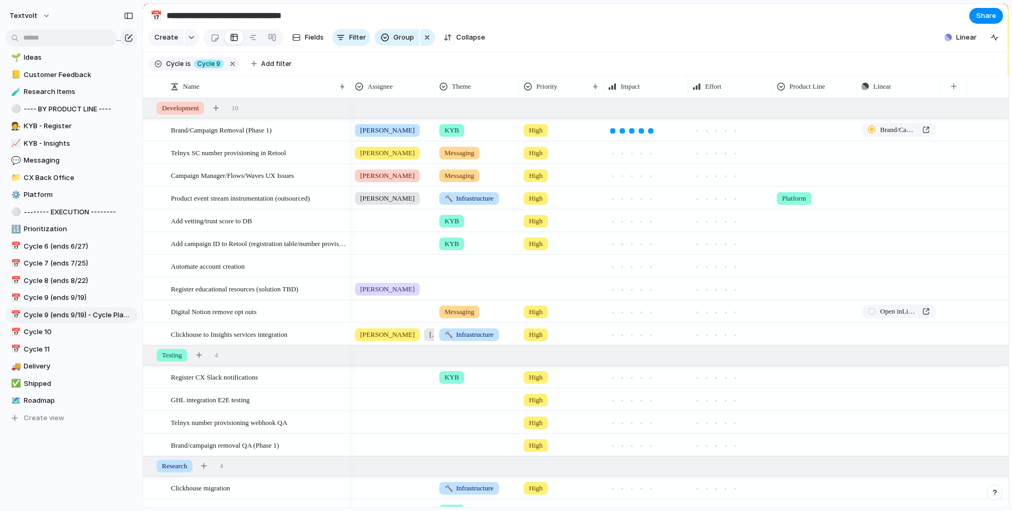
click at [547, 59] on div "[PERSON_NAME] [PERSON_NAME] [PERSON_NAME] [PERSON_NAME] [PERSON_NAME] [PERSON_N…" at bounding box center [506, 255] width 1012 height 511
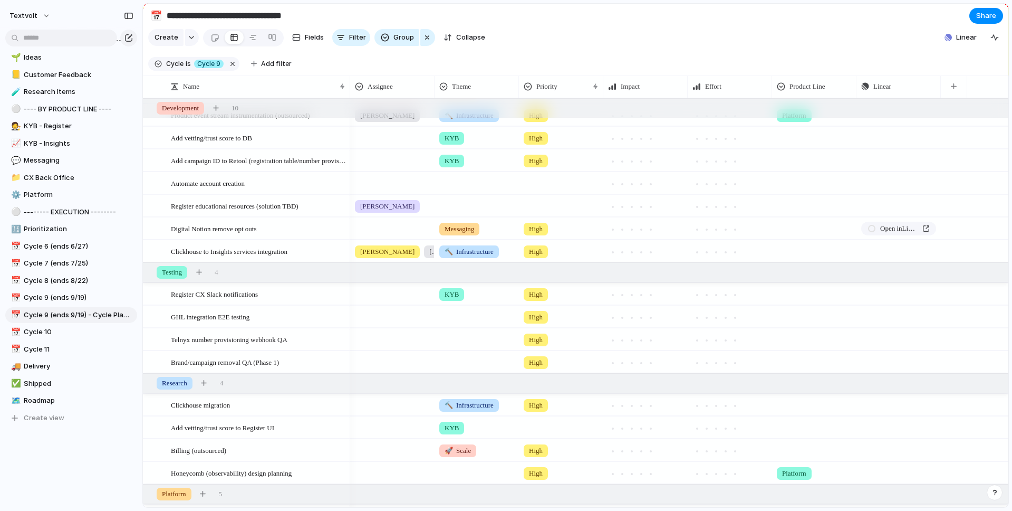
scroll to position [85, 0]
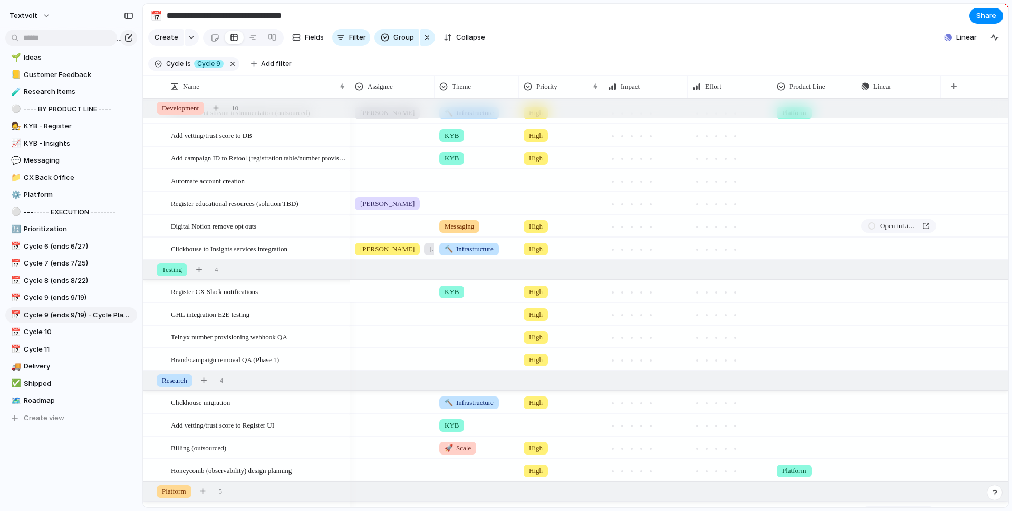
click at [397, 294] on div at bounding box center [392, 289] width 83 height 17
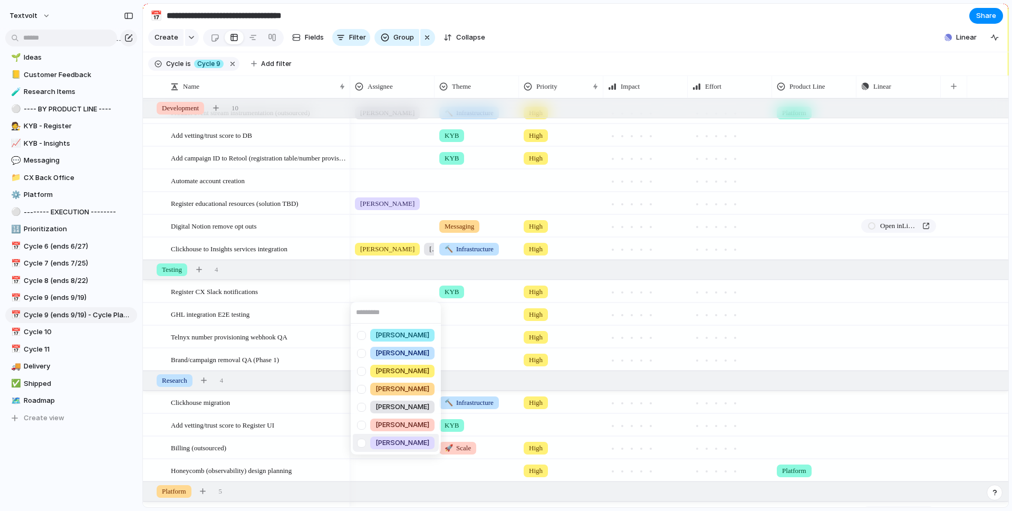
click at [360, 441] on div at bounding box center [361, 443] width 18 height 18
click at [361, 336] on div at bounding box center [361, 335] width 18 height 18
click at [386, 267] on div "[PERSON_NAME] [PERSON_NAME] [PERSON_NAME] [PERSON_NAME] [PERSON_NAME] [PERSON_N…" at bounding box center [506, 255] width 1012 height 511
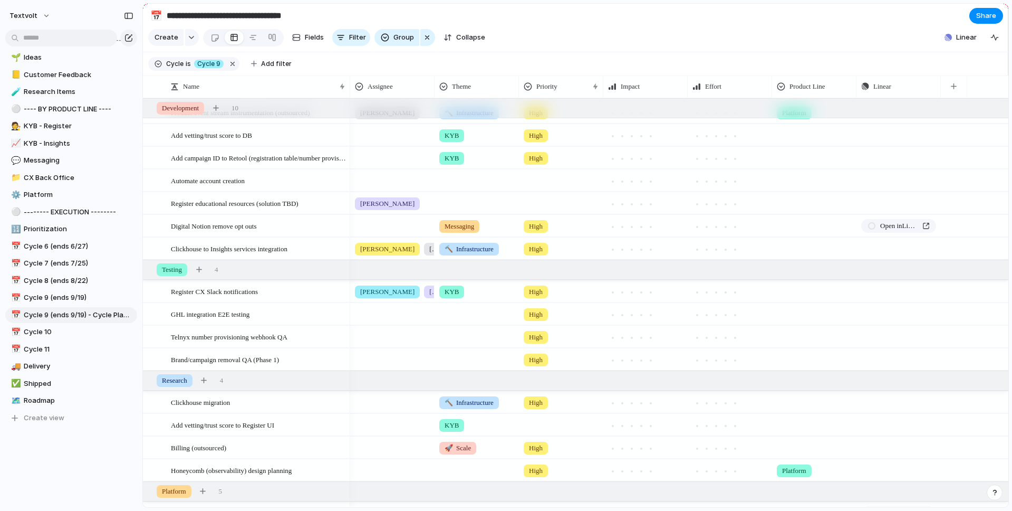
click at [386, 315] on div at bounding box center [392, 311] width 83 height 17
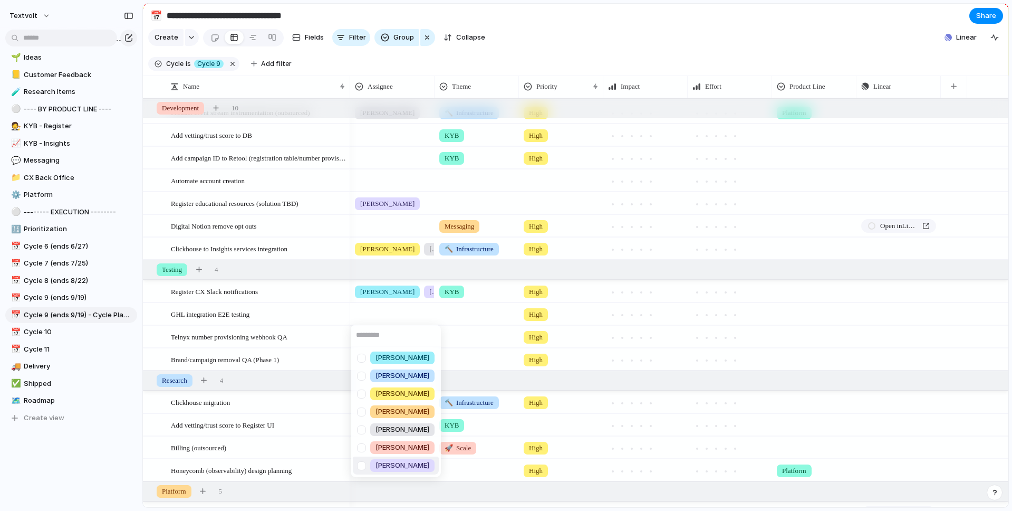
click at [363, 467] on div at bounding box center [361, 465] width 18 height 18
click at [363, 449] on div at bounding box center [361, 447] width 18 height 18
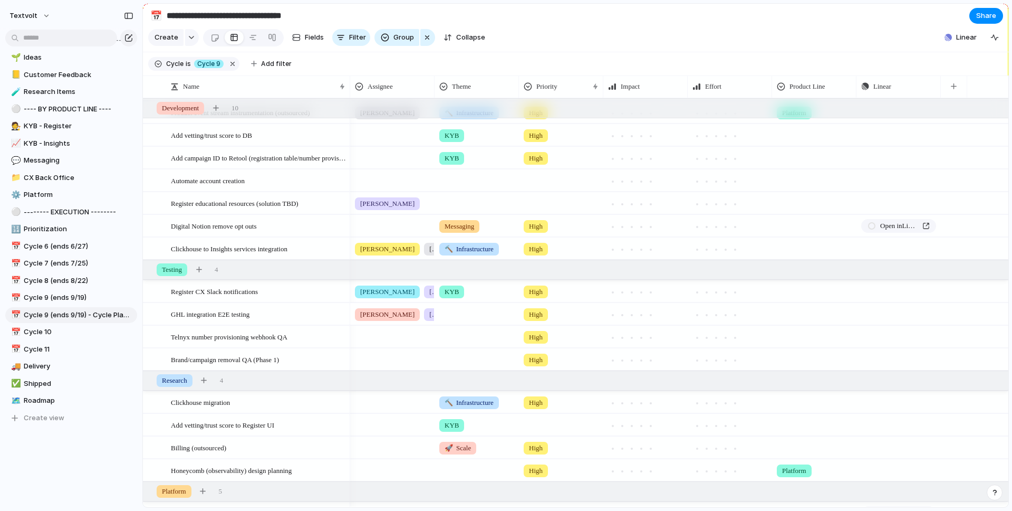
click at [388, 267] on div "[PERSON_NAME] [PERSON_NAME] [PERSON_NAME] [PERSON_NAME] [PERSON_NAME] [PERSON_N…" at bounding box center [506, 255] width 1012 height 511
click at [468, 319] on div at bounding box center [476, 311] width 83 height 17
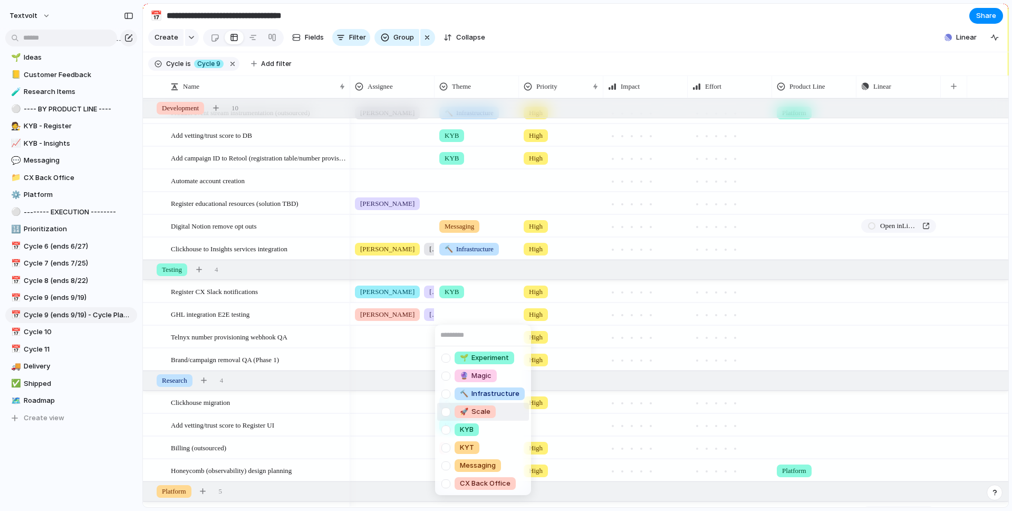
click at [446, 409] on div at bounding box center [446, 411] width 18 height 18
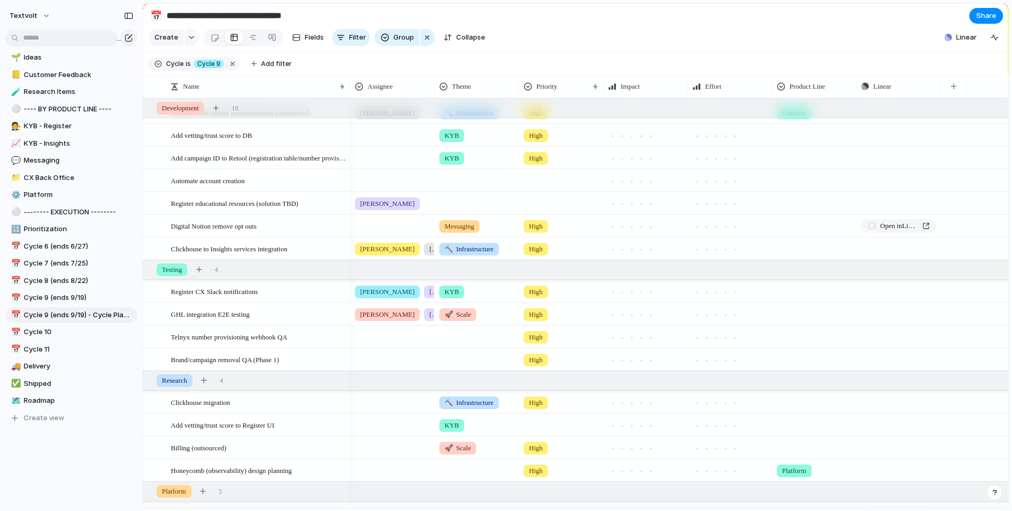
click at [471, 315] on span "🚀 Scale" at bounding box center [458, 314] width 26 height 11
click at [299, 37] on button "Fields" at bounding box center [308, 37] width 40 height 17
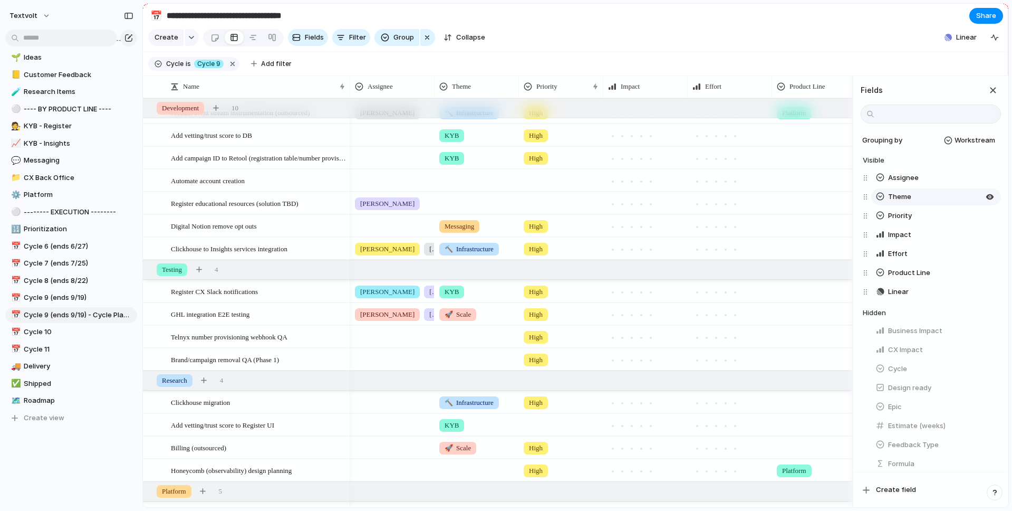
click at [913, 195] on button "Theme" at bounding box center [936, 196] width 130 height 17
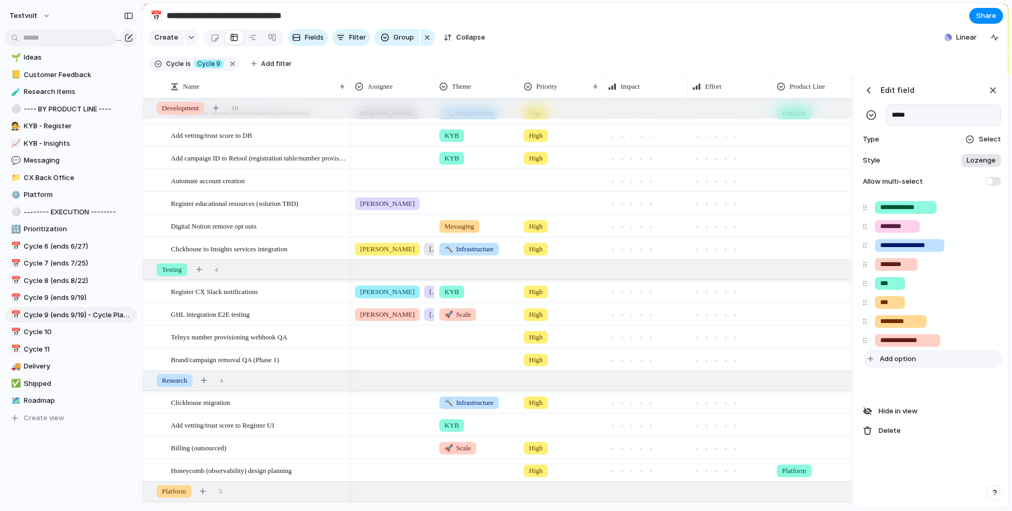
click at [902, 358] on span "Add option" at bounding box center [898, 358] width 36 height 11
type input "**********"
click at [964, 83] on header "Edit field" at bounding box center [931, 90] width 140 height 16
click at [990, 90] on div "button" at bounding box center [993, 90] width 12 height 12
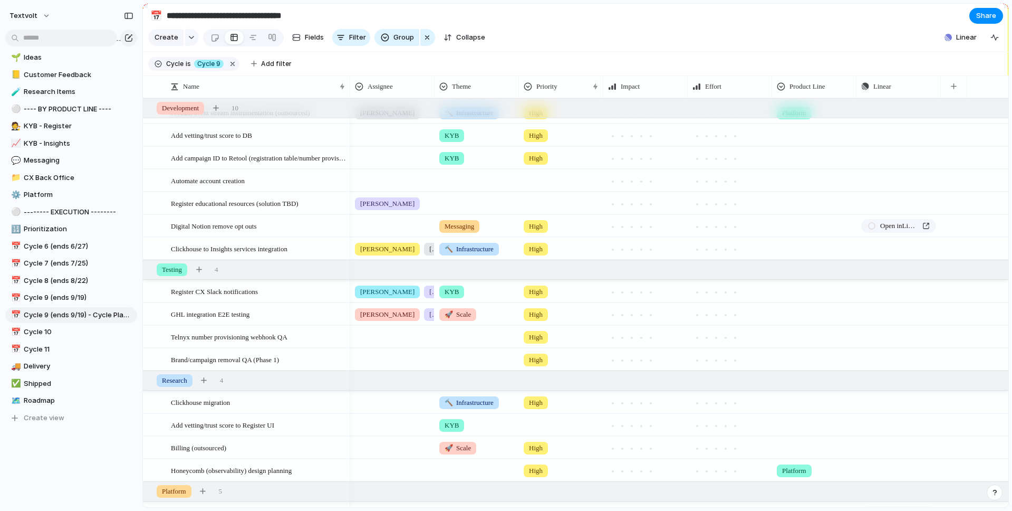
click at [468, 315] on span "🚀 Scale" at bounding box center [458, 314] width 26 height 11
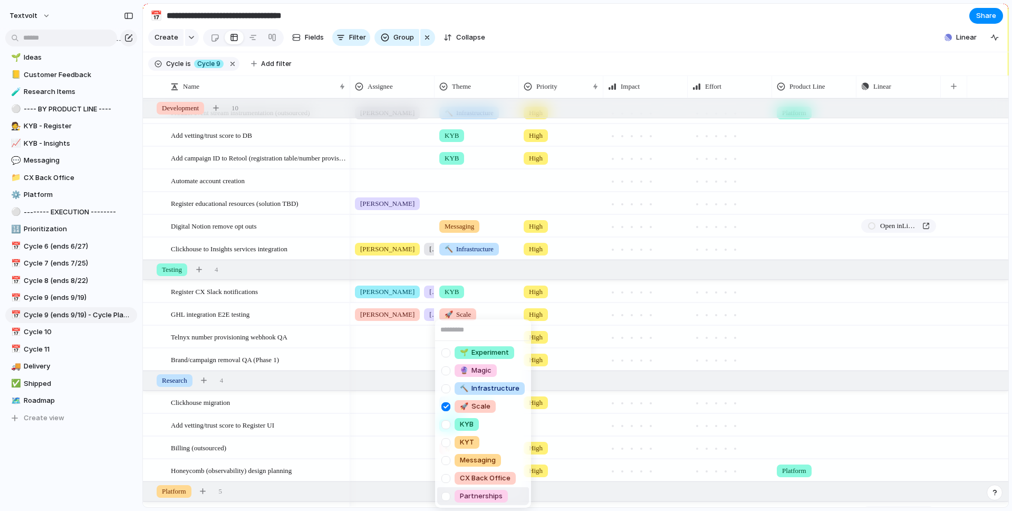
click at [446, 497] on div at bounding box center [446, 496] width 18 height 18
click at [446, 403] on div at bounding box center [446, 406] width 18 height 18
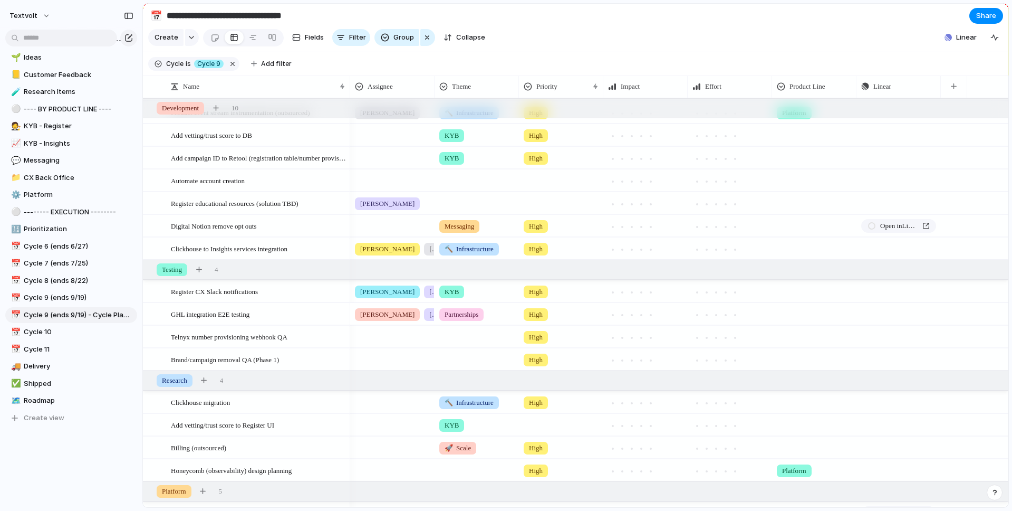
click at [562, 18] on div "🌱 Experiment 🔮 Magic 🔨 Infrastructure 🚀 Scale KYB KYT Messaging CX Back Office …" at bounding box center [506, 255] width 1012 height 511
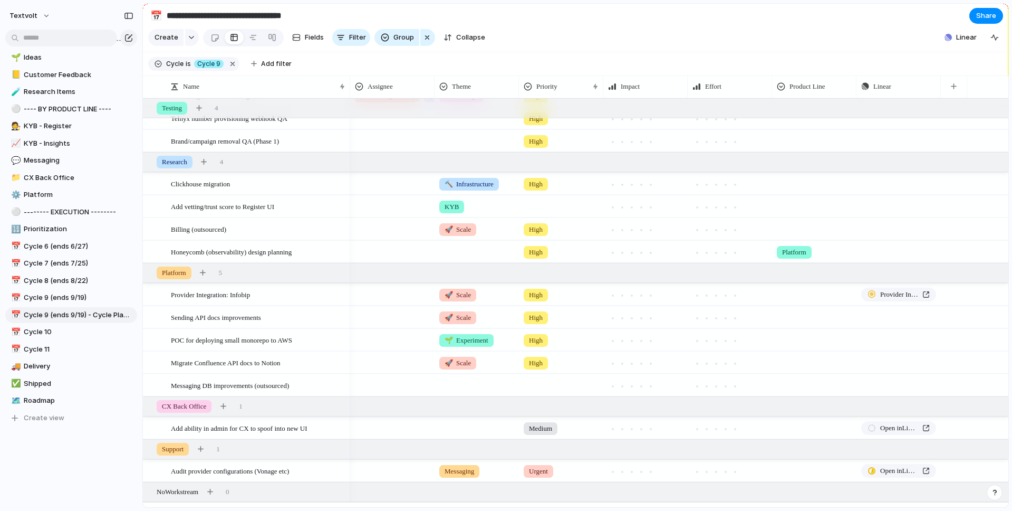
scroll to position [0, 0]
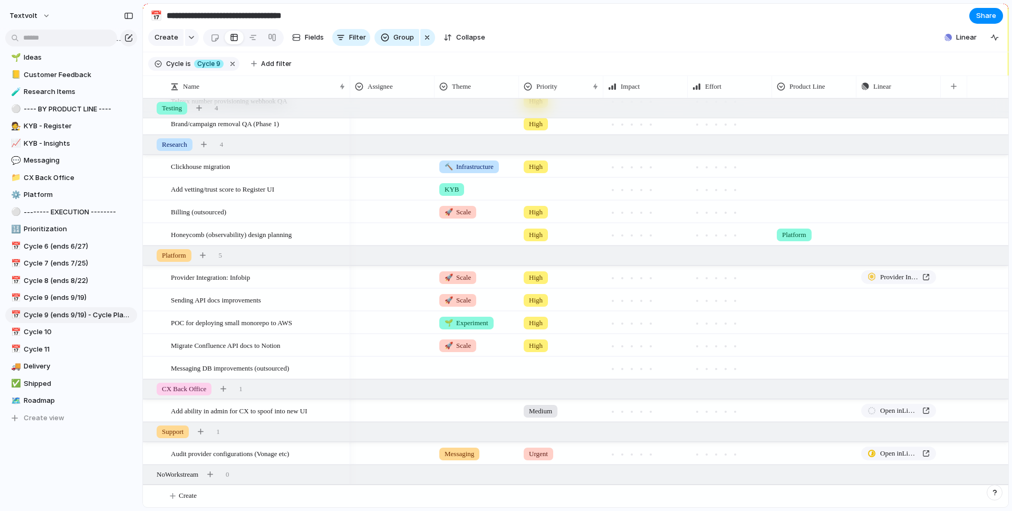
click at [401, 276] on div at bounding box center [392, 274] width 83 height 17
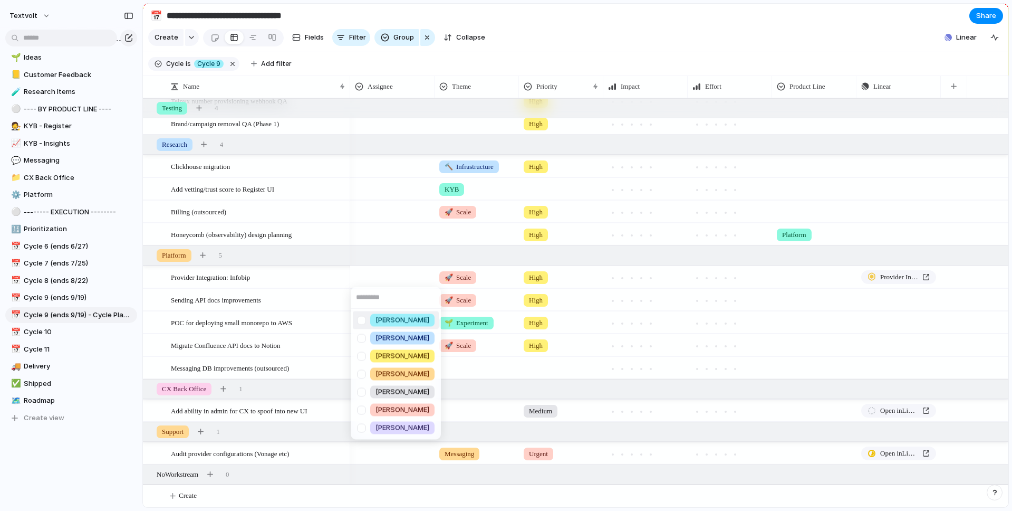
click at [362, 323] on div at bounding box center [361, 320] width 18 height 18
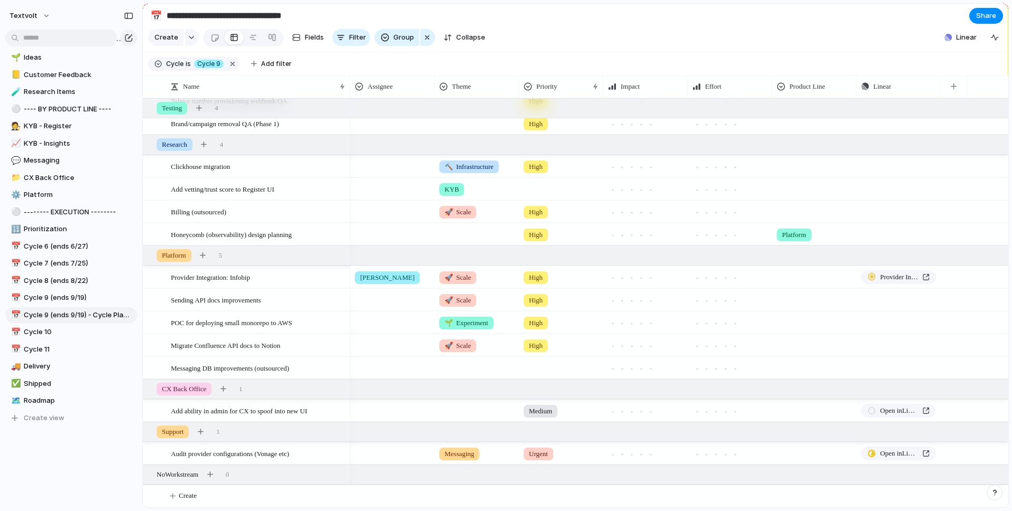
click at [653, 277] on div "[PERSON_NAME] [PERSON_NAME] [PERSON_NAME] [PERSON_NAME] [PERSON_NAME] [PERSON_N…" at bounding box center [506, 255] width 1012 height 511
click at [650, 277] on div at bounding box center [650, 277] width 5 height 5
click at [728, 277] on div at bounding box center [725, 277] width 9 height 9
click at [369, 299] on div at bounding box center [392, 297] width 83 height 17
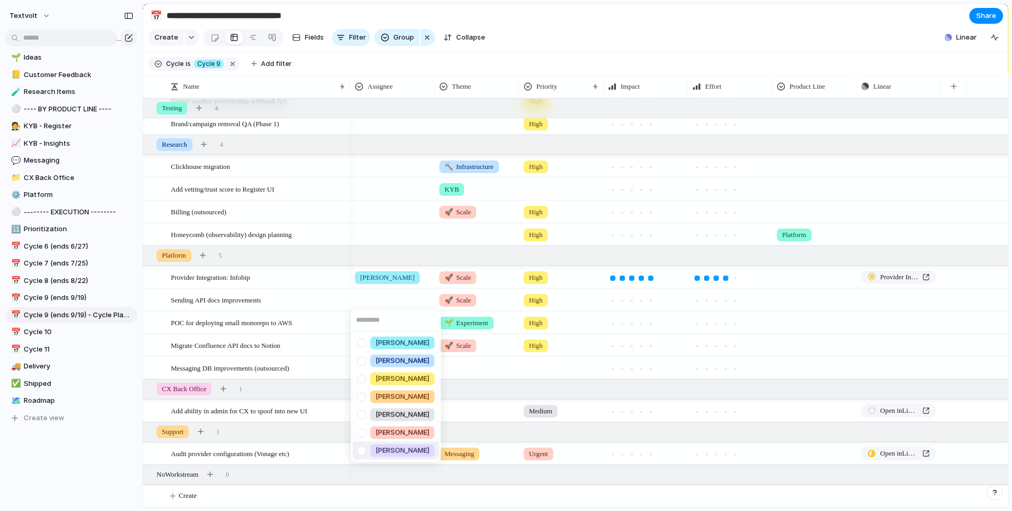
click at [361, 449] on div at bounding box center [361, 450] width 18 height 18
click at [409, 251] on div "[PERSON_NAME] [PERSON_NAME] [PERSON_NAME] [PERSON_NAME] [PERSON_NAME] [PERSON_N…" at bounding box center [506, 255] width 1012 height 511
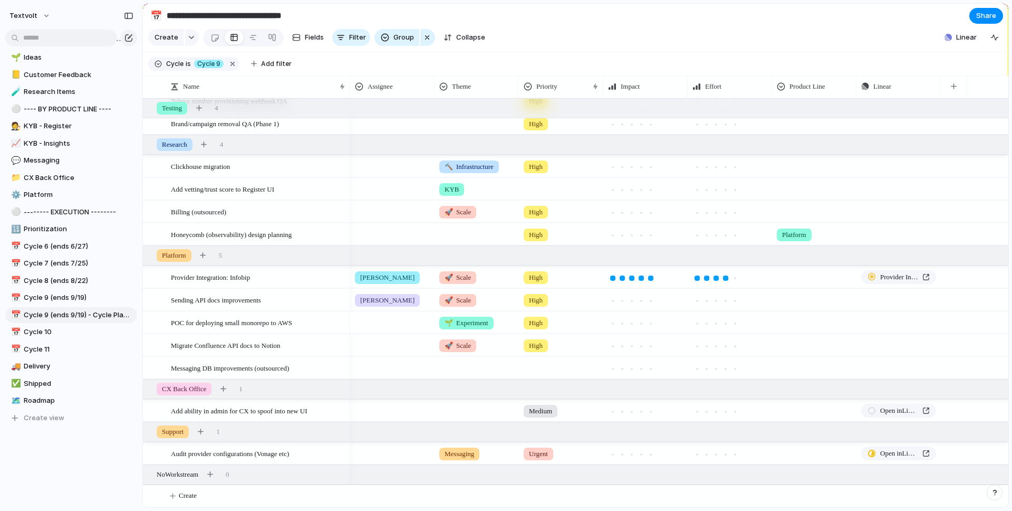
click at [387, 319] on div at bounding box center [392, 320] width 83 height 17
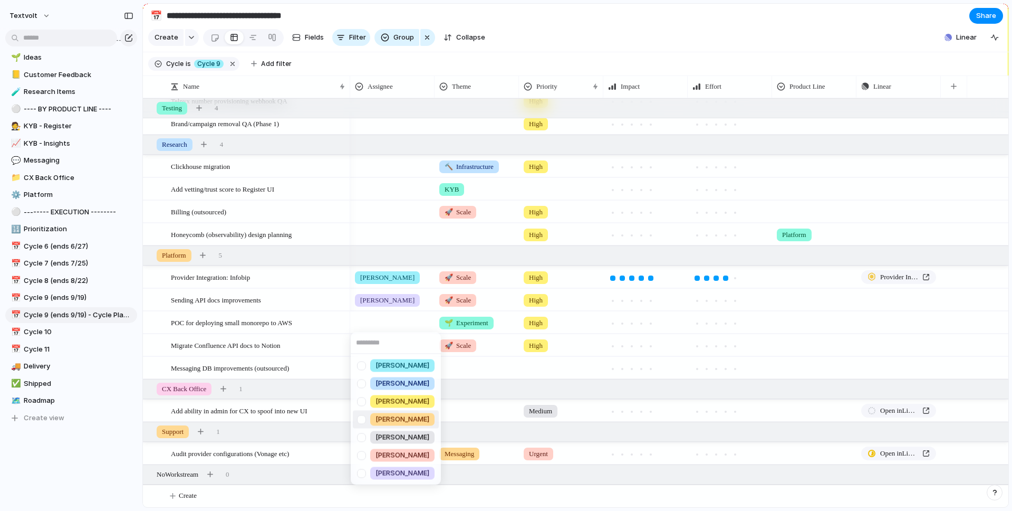
click at [361, 419] on div at bounding box center [361, 419] width 18 height 18
click at [417, 254] on div "[PERSON_NAME] [PERSON_NAME] [PERSON_NAME] [PERSON_NAME] [PERSON_NAME] [PERSON_N…" at bounding box center [506, 255] width 1012 height 511
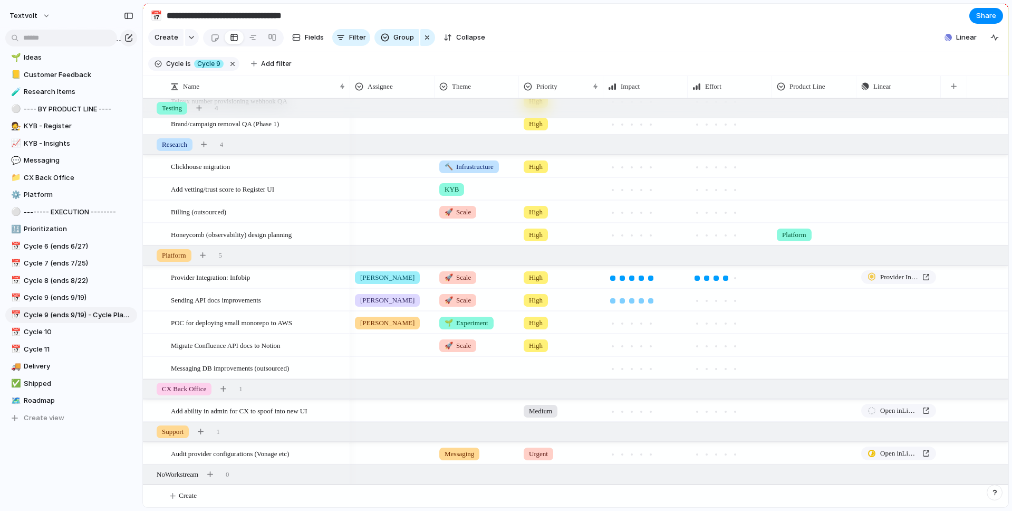
click at [651, 299] on div at bounding box center [650, 300] width 5 height 5
click at [717, 301] on div at bounding box center [716, 300] width 5 height 5
click at [389, 340] on div at bounding box center [392, 342] width 83 height 17
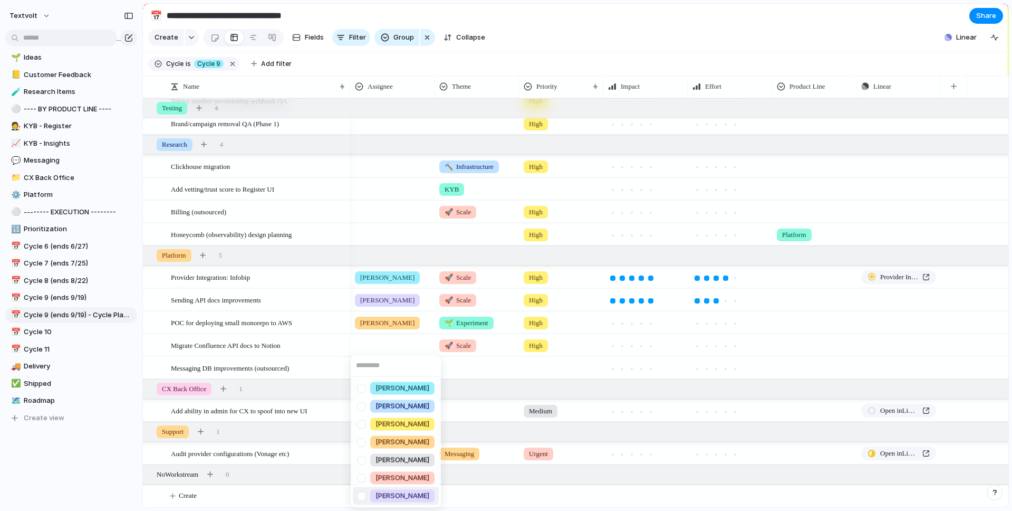
click at [361, 497] on div at bounding box center [361, 495] width 18 height 18
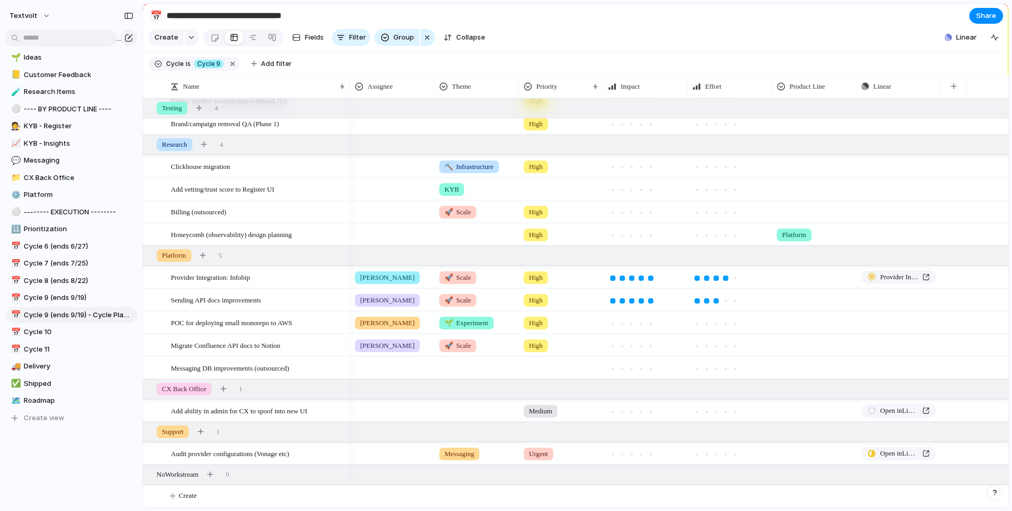
click at [443, 253] on div "[PERSON_NAME] [PERSON_NAME] [PERSON_NAME] [PERSON_NAME] [PERSON_NAME] [PERSON_N…" at bounding box center [506, 255] width 1012 height 511
click at [652, 348] on div at bounding box center [650, 345] width 9 height 9
click at [709, 344] on div at bounding box center [706, 345] width 9 height 9
click at [376, 452] on div at bounding box center [392, 450] width 83 height 17
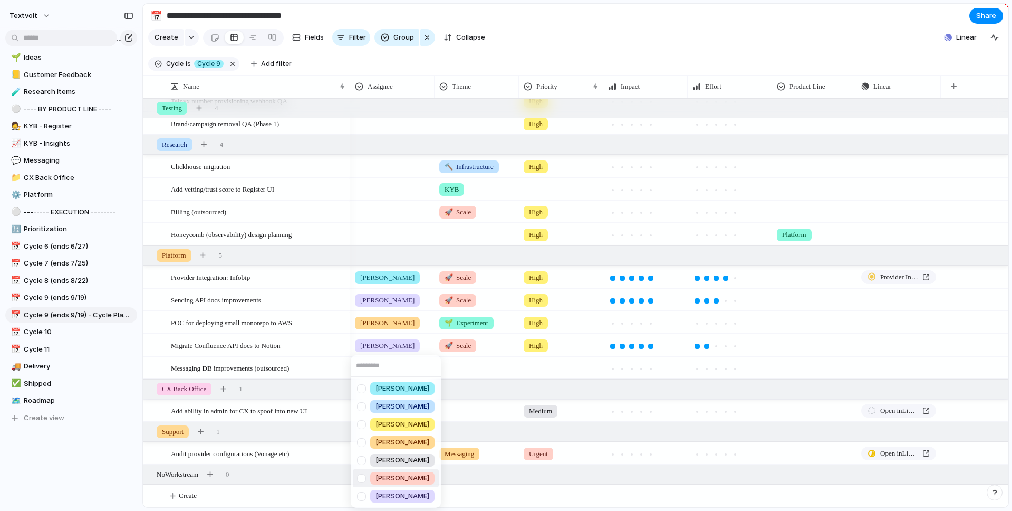
click at [361, 478] on div at bounding box center [361, 478] width 18 height 18
click at [360, 497] on div at bounding box center [361, 496] width 18 height 18
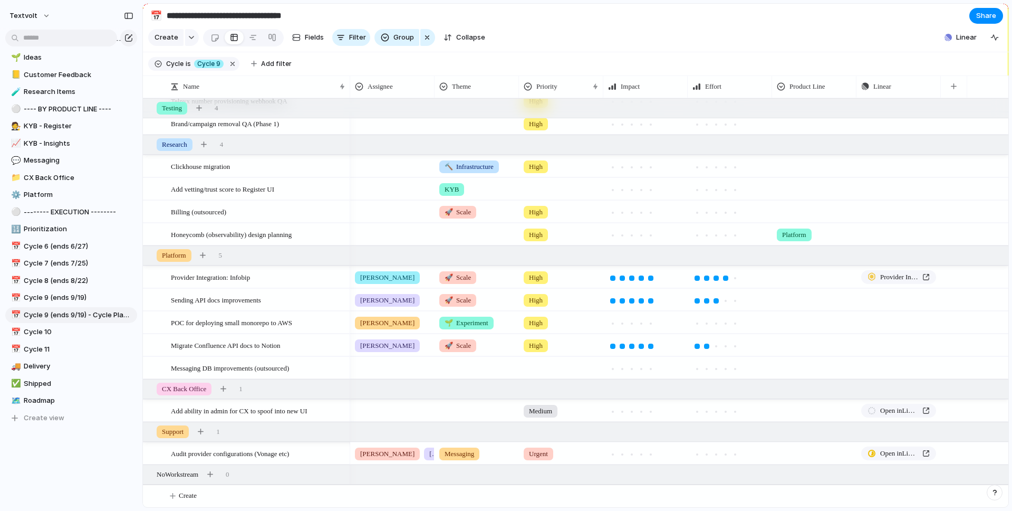
click at [552, 13] on div "[PERSON_NAME] [PERSON_NAME] [PERSON_NAME] [PERSON_NAME] [PERSON_NAME] [PERSON_N…" at bounding box center [506, 255] width 1012 height 511
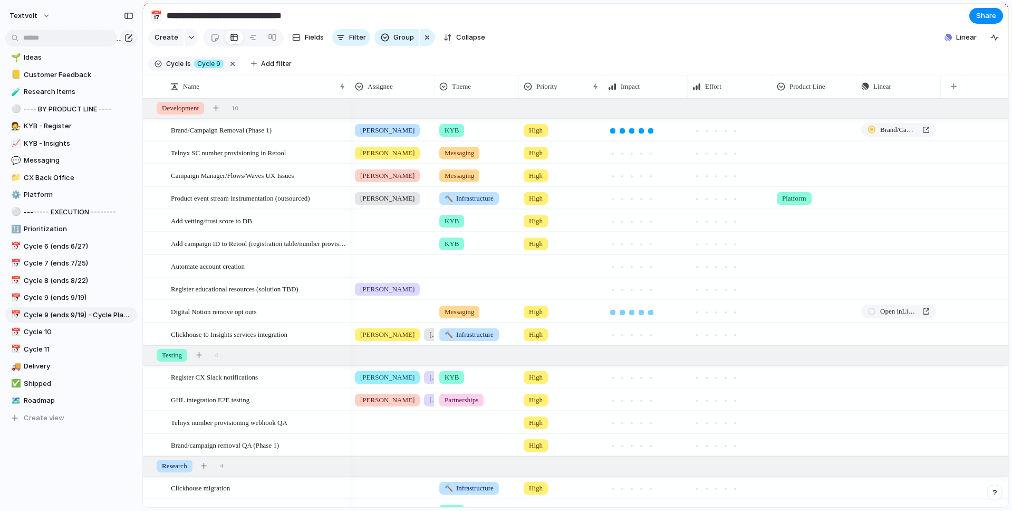
click at [652, 312] on div at bounding box center [650, 312] width 5 height 5
click at [734, 312] on div at bounding box center [735, 312] width 5 height 5
click at [896, 311] on span "Open in Linear" at bounding box center [899, 311] width 38 height 11
click at [276, 64] on span "Add filter" at bounding box center [276, 63] width 31 height 9
click at [306, 55] on div "Select Description Start date Target date Owner Status Priority Effort Impact D…" at bounding box center [506, 255] width 1012 height 511
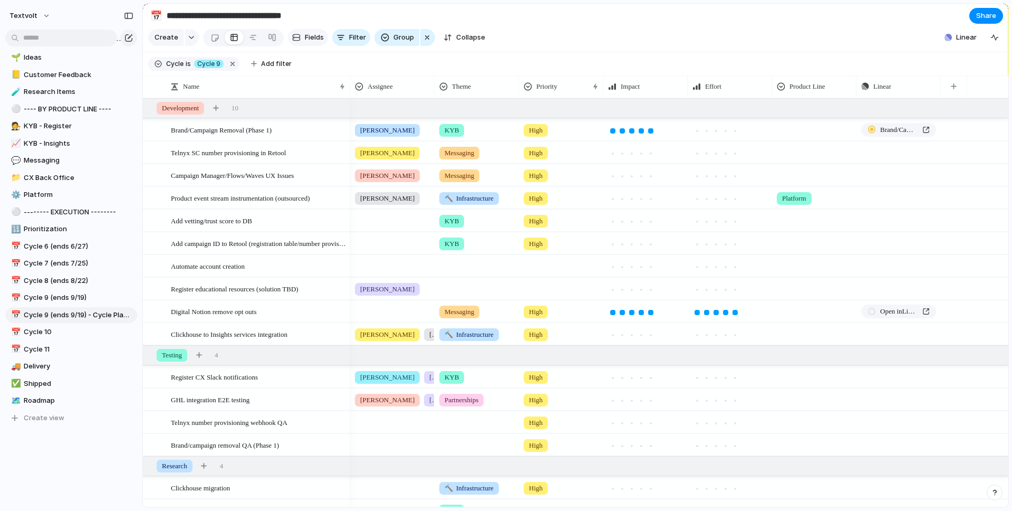
click at [308, 37] on span "Fields" at bounding box center [314, 37] width 19 height 11
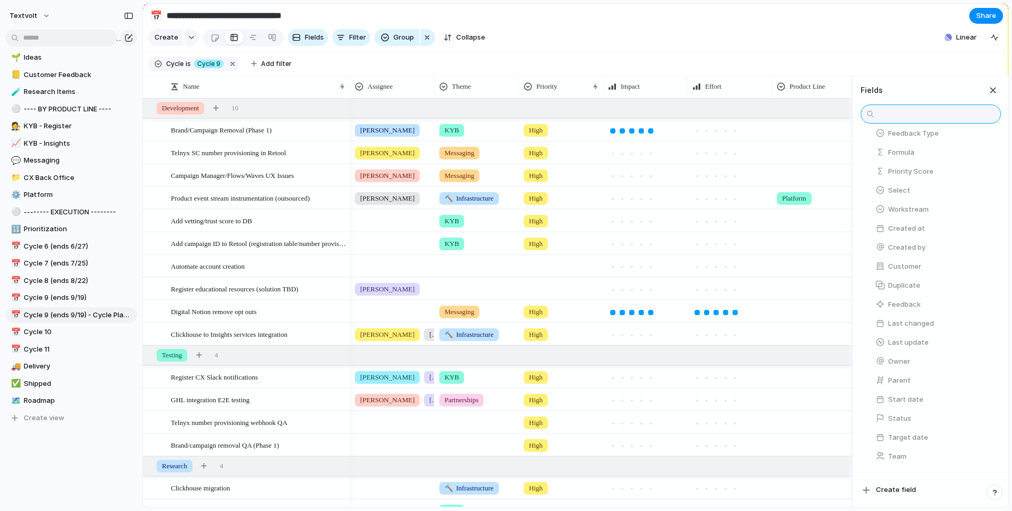
scroll to position [312, 0]
click at [911, 425] on button "Status" at bounding box center [936, 418] width 130 height 17
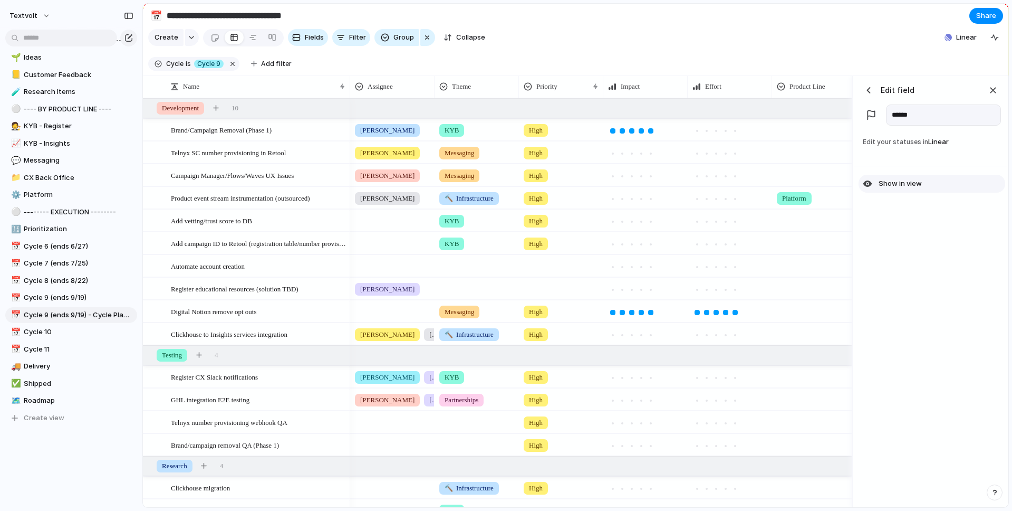
click at [885, 181] on span "Show in view" at bounding box center [900, 183] width 43 height 11
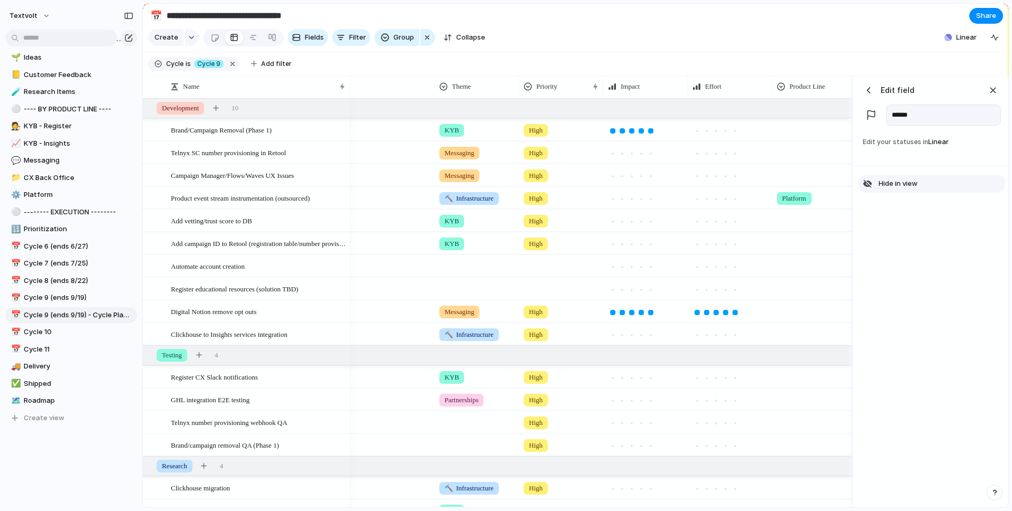
scroll to position [0, 200]
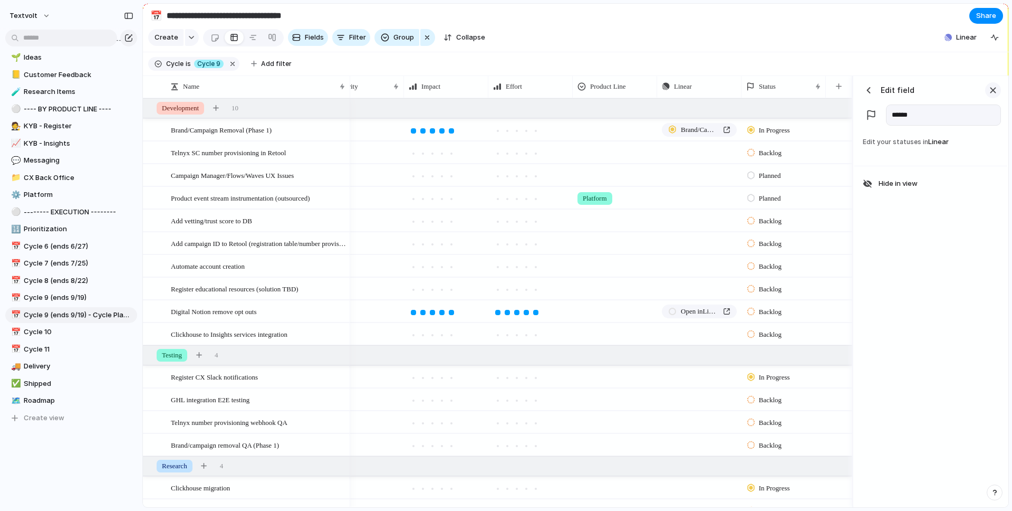
click at [992, 94] on div "button" at bounding box center [993, 90] width 12 height 12
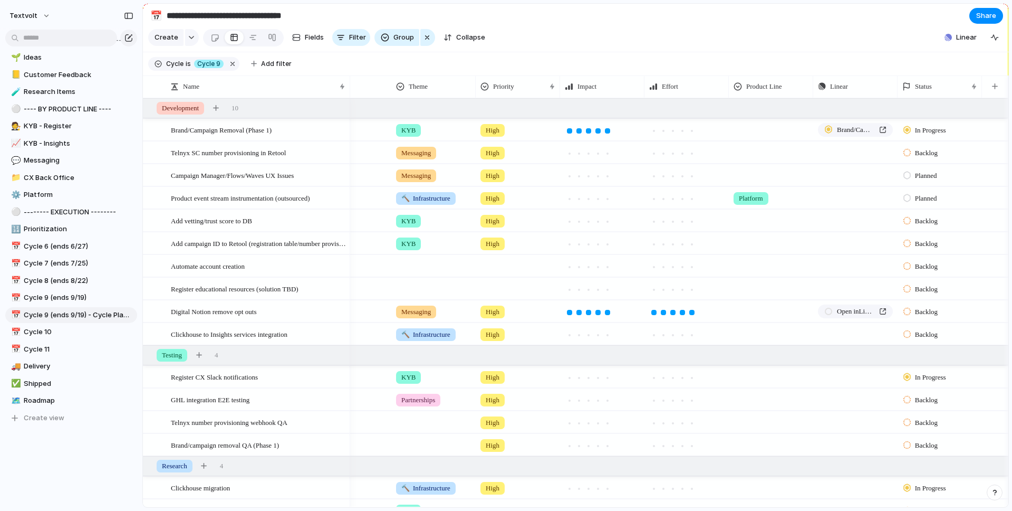
scroll to position [0, 44]
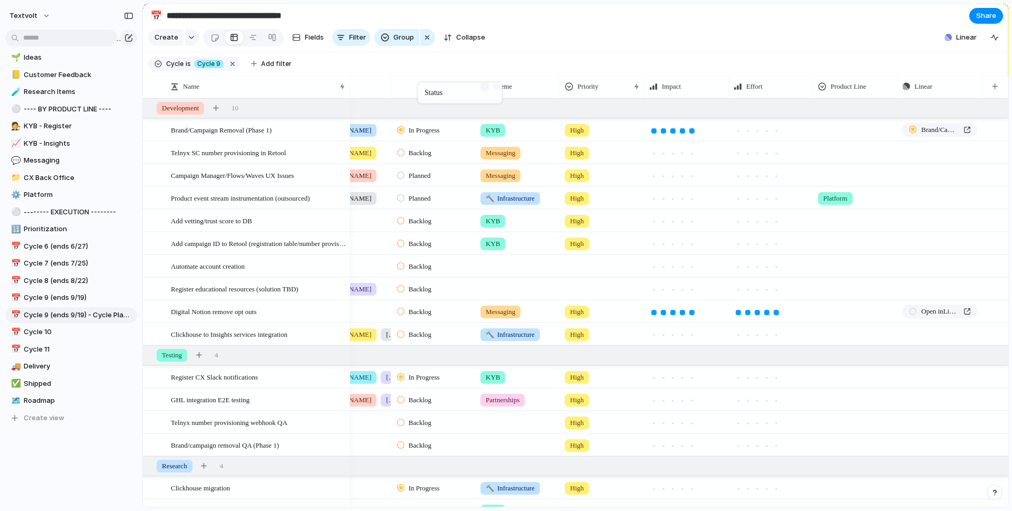
drag, startPoint x: 918, startPoint y: 88, endPoint x: 423, endPoint y: 84, distance: 494.7
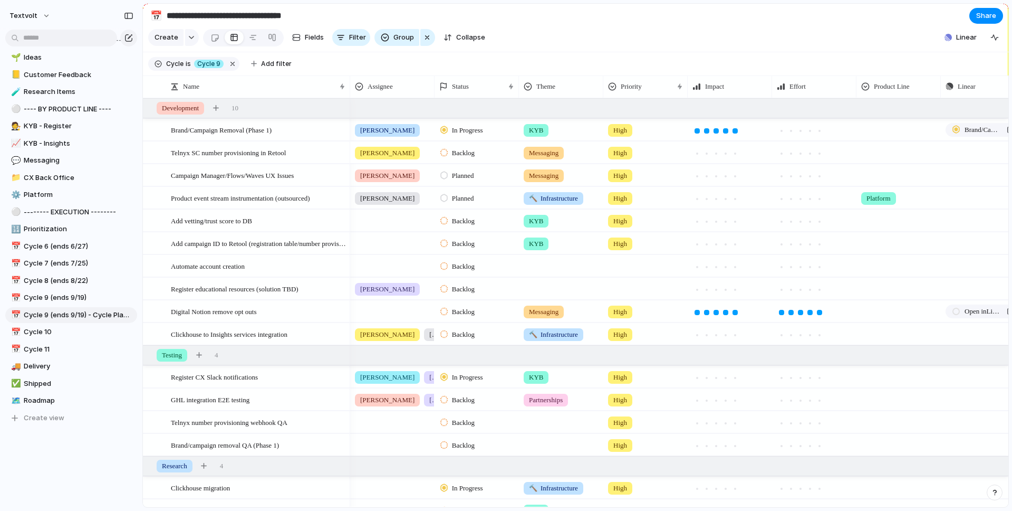
click at [473, 149] on span "Backlog" at bounding box center [463, 153] width 23 height 11
click at [479, 229] on span "In Progress" at bounding box center [470, 233] width 37 height 11
click at [470, 178] on span "Planned" at bounding box center [463, 175] width 22 height 11
click at [465, 258] on span "In Progress" at bounding box center [470, 256] width 37 height 11
click at [470, 310] on span "Backlog" at bounding box center [463, 311] width 23 height 11
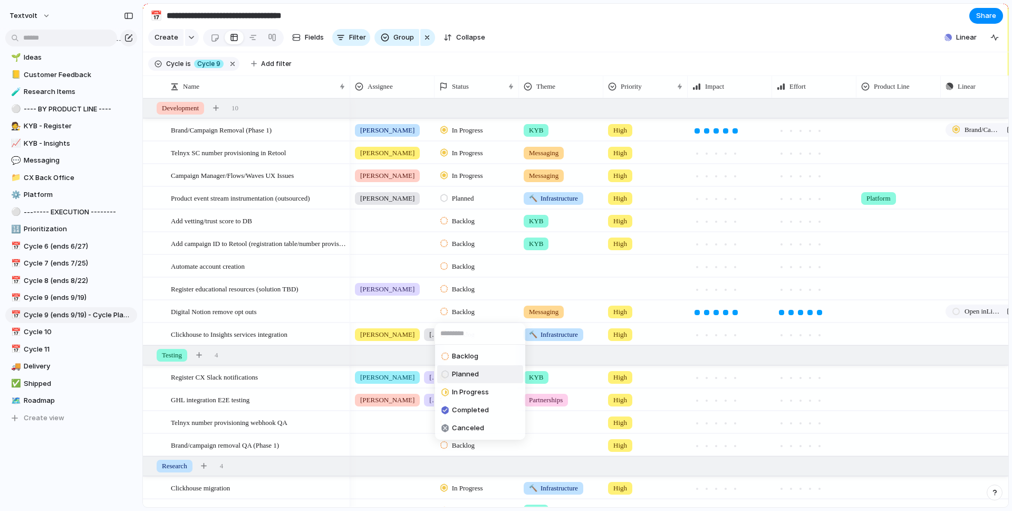
click at [467, 373] on span "Planned" at bounding box center [465, 374] width 27 height 11
click at [467, 334] on span "Backlog" at bounding box center [463, 334] width 23 height 11
click at [466, 413] on span "In Progress" at bounding box center [470, 414] width 37 height 11
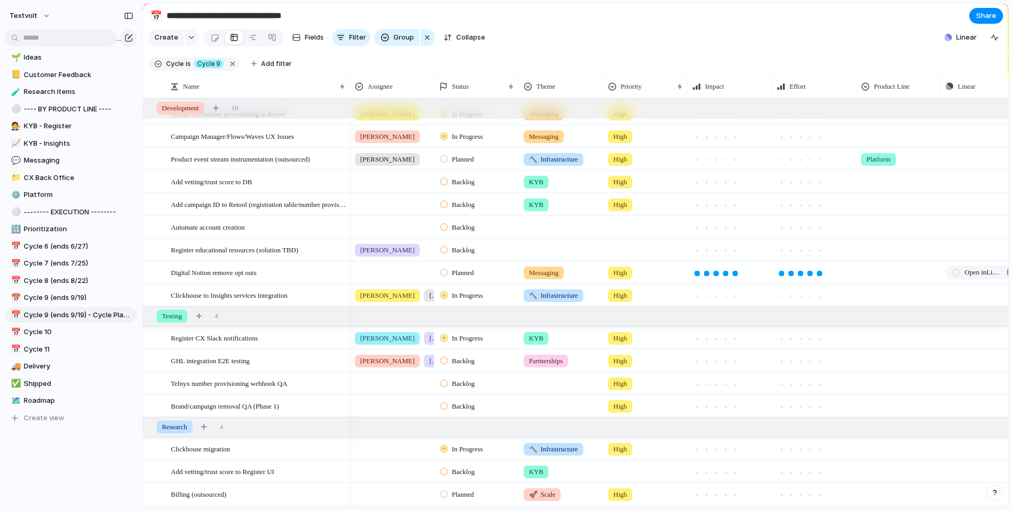
scroll to position [89, 0]
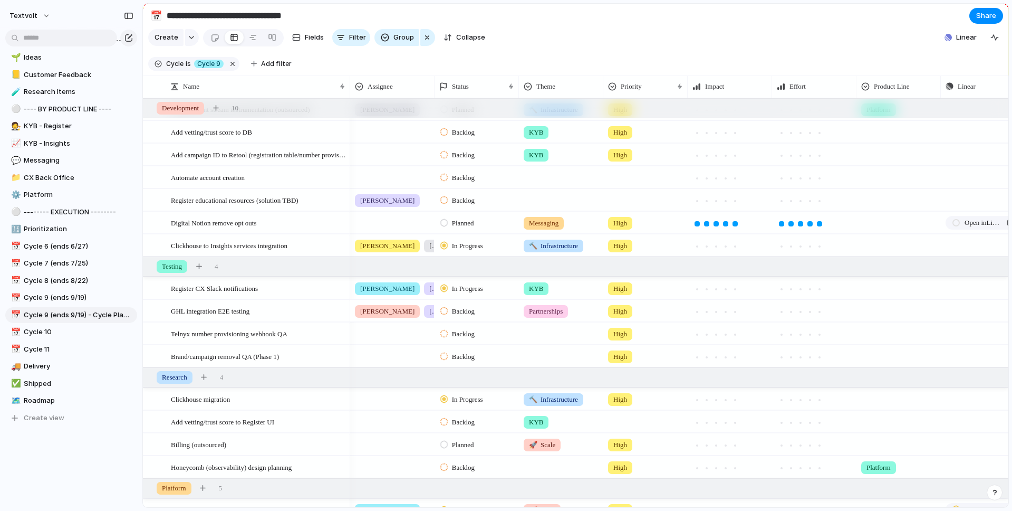
click at [469, 313] on span "Backlog" at bounding box center [463, 311] width 23 height 11
click at [470, 394] on span "In Progress" at bounding box center [470, 391] width 37 height 11
click at [468, 336] on span "Backlog" at bounding box center [463, 334] width 23 height 11
click at [468, 399] on span "Planned" at bounding box center [465, 396] width 27 height 11
click at [468, 354] on span "Backlog" at bounding box center [463, 356] width 23 height 11
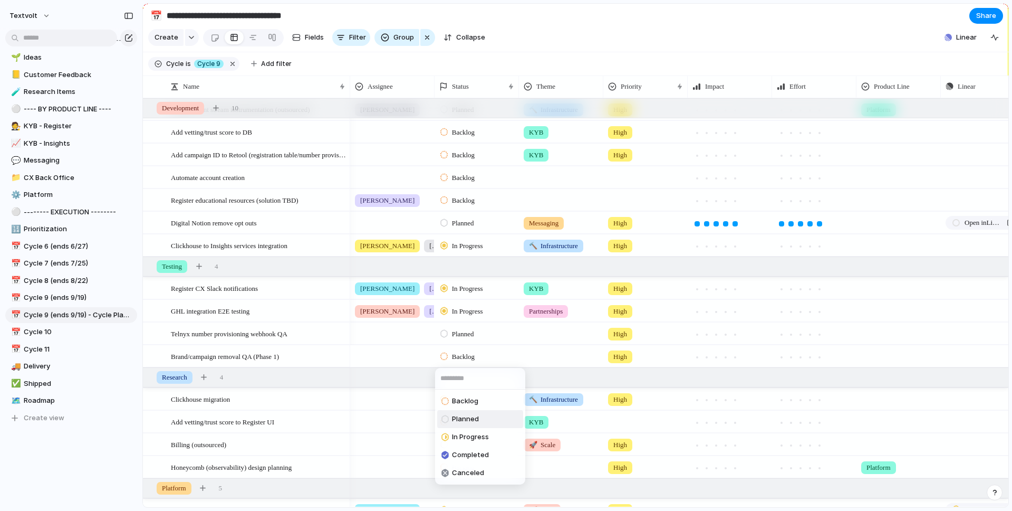
click at [464, 416] on span "Planned" at bounding box center [465, 418] width 27 height 11
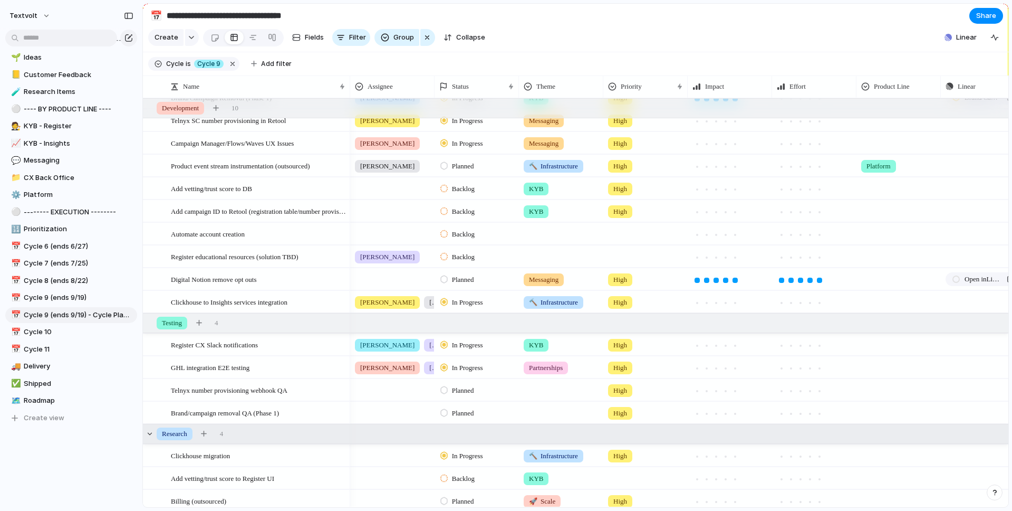
scroll to position [0, 0]
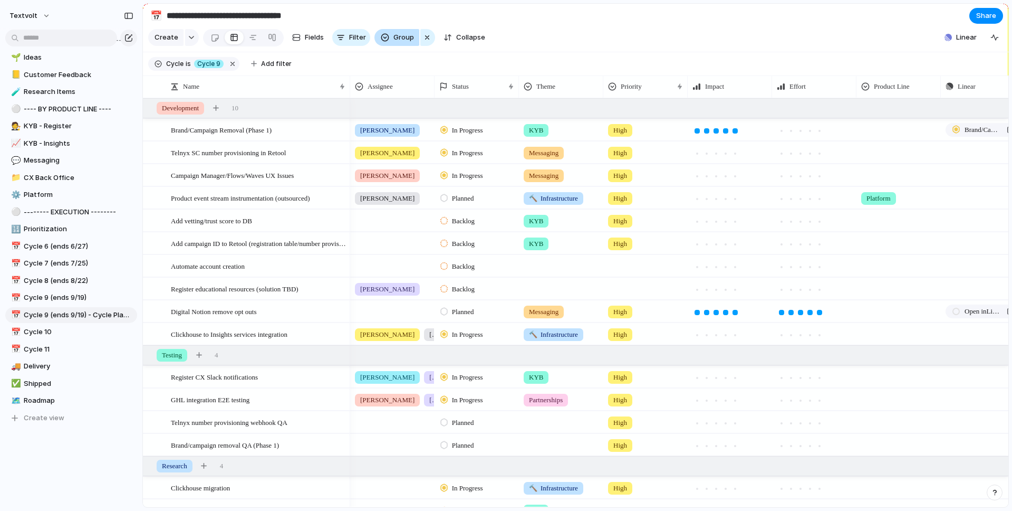
click at [400, 40] on span "Group" at bounding box center [403, 37] width 21 height 11
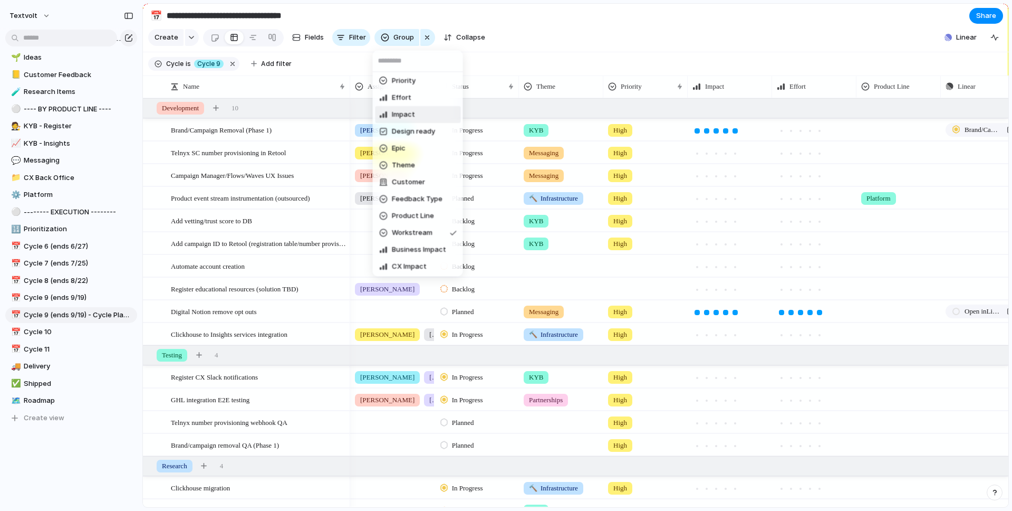
scroll to position [122, 0]
click at [399, 228] on span "Assignee" at bounding box center [407, 231] width 31 height 11
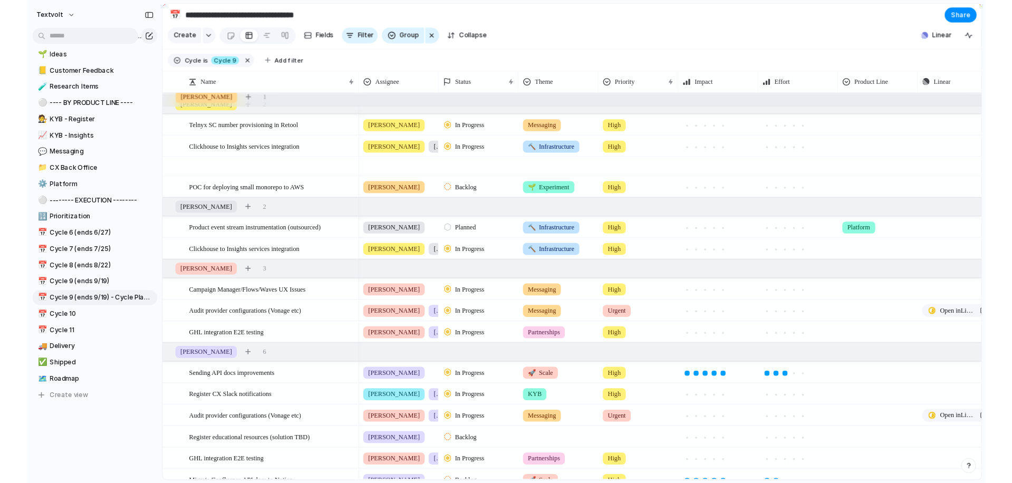
scroll to position [0, 0]
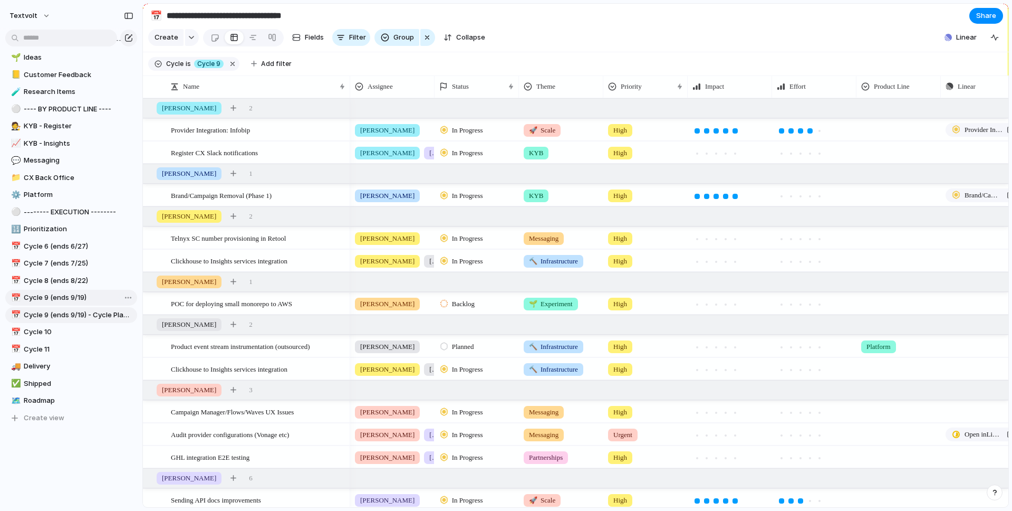
click at [90, 298] on span "Cycle 9 (ends 9/19)" at bounding box center [79, 297] width 110 height 11
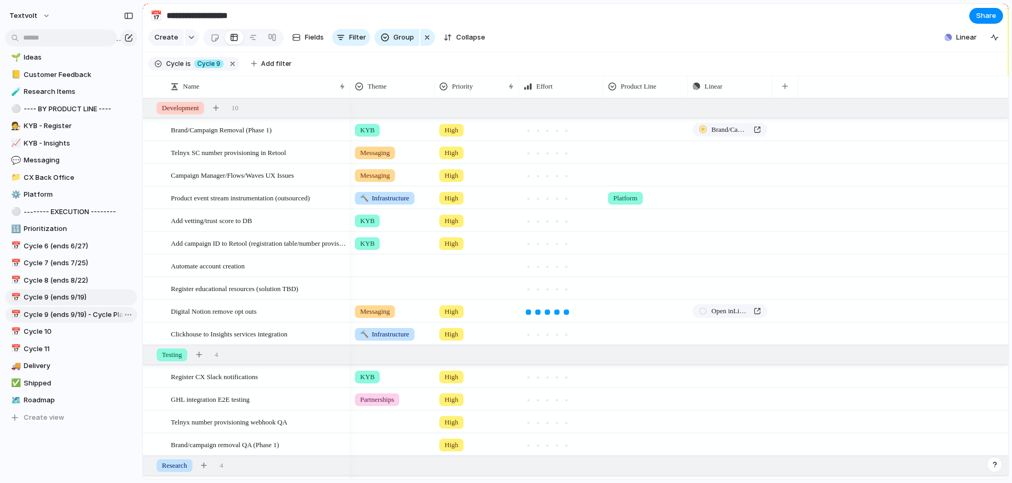
click at [103, 315] on span "Cycle 9 (ends 9/19) - Cycle Planning" at bounding box center [79, 315] width 110 height 11
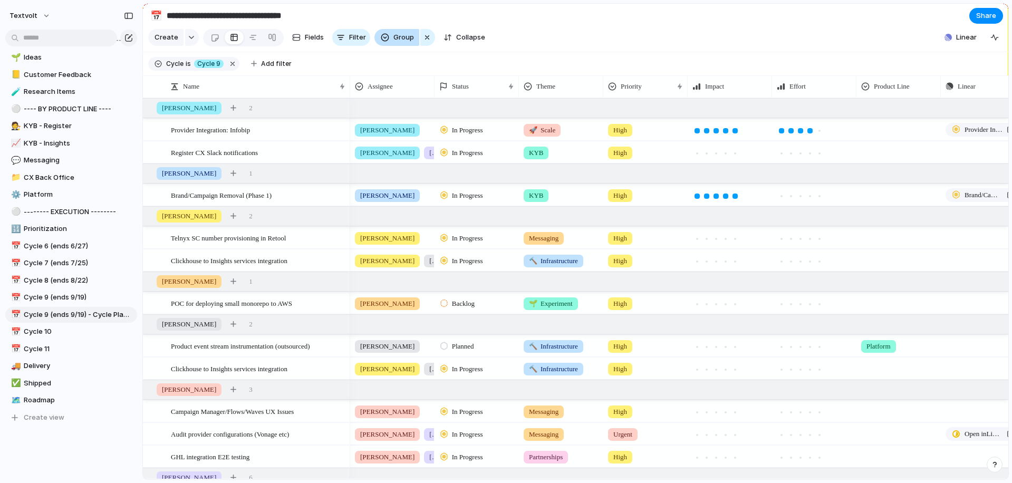
click at [392, 43] on button "Group" at bounding box center [396, 37] width 45 height 17
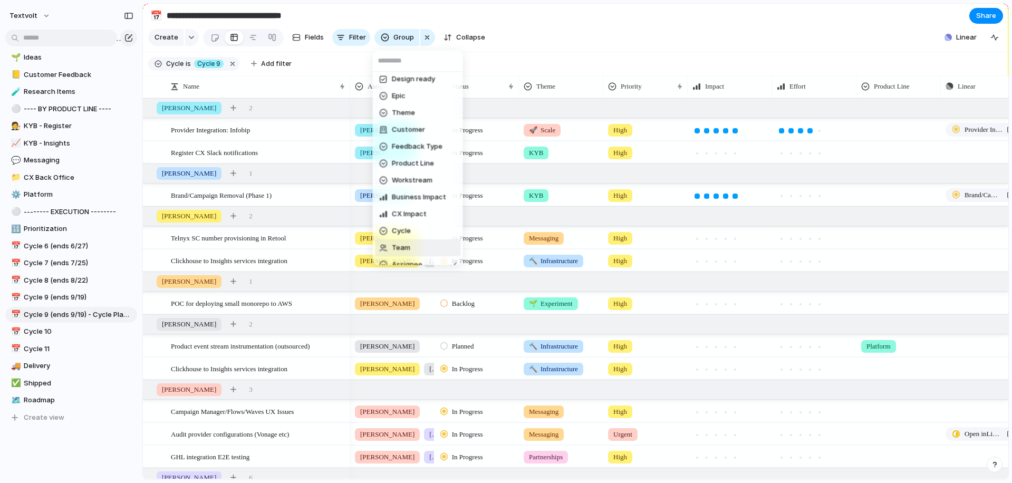
scroll to position [132, 0]
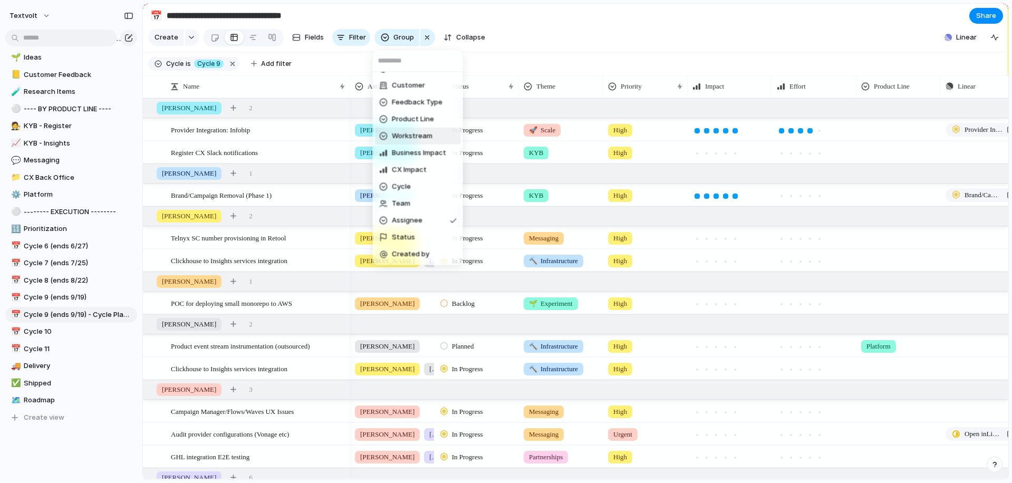
click at [407, 136] on span "Workstream" at bounding box center [412, 136] width 41 height 11
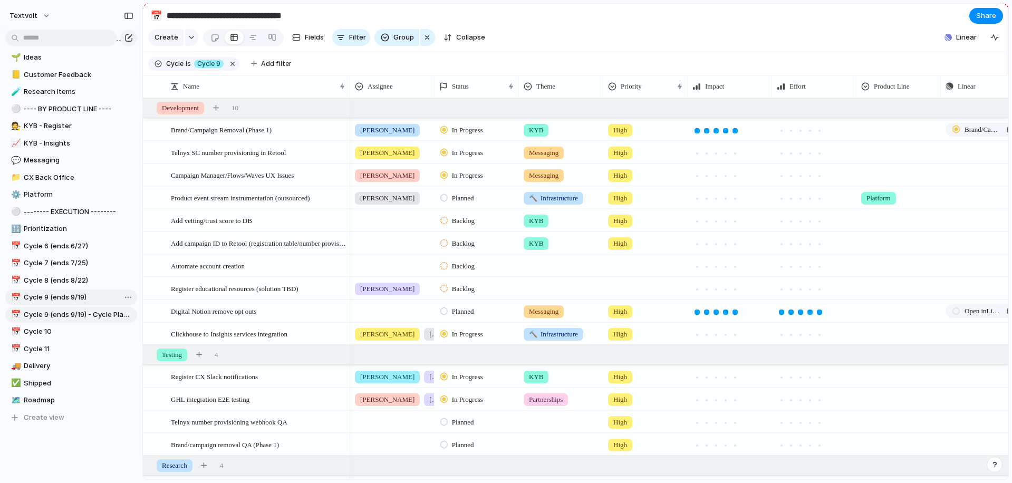
click at [42, 301] on span "Cycle 9 (ends 9/19)" at bounding box center [79, 297] width 110 height 11
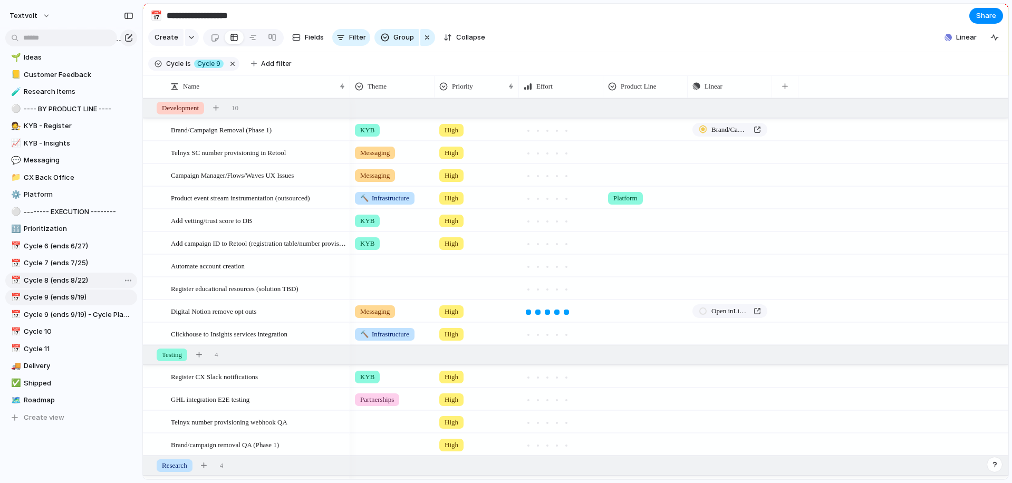
click at [60, 281] on span "Cycle 8 (ends 8/22)" at bounding box center [79, 280] width 110 height 11
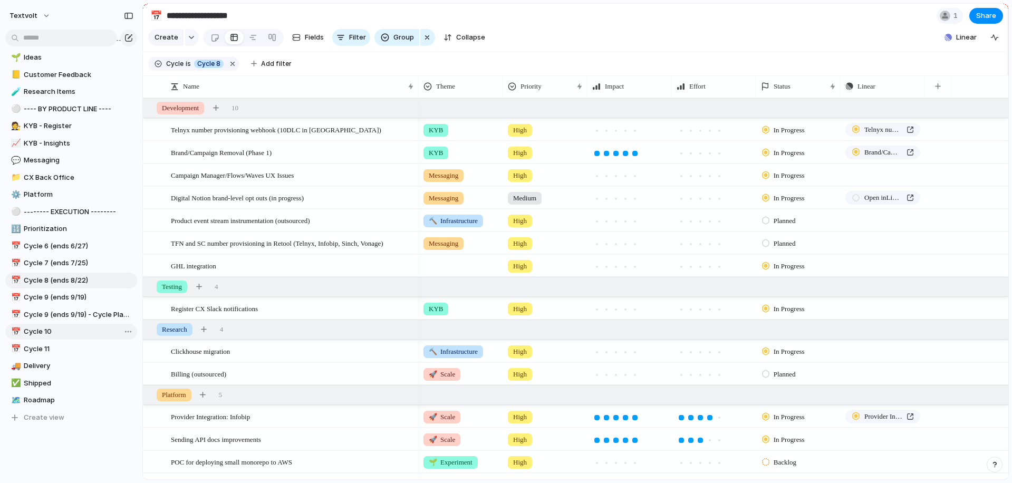
click at [63, 332] on span "Cycle 10" at bounding box center [79, 331] width 110 height 11
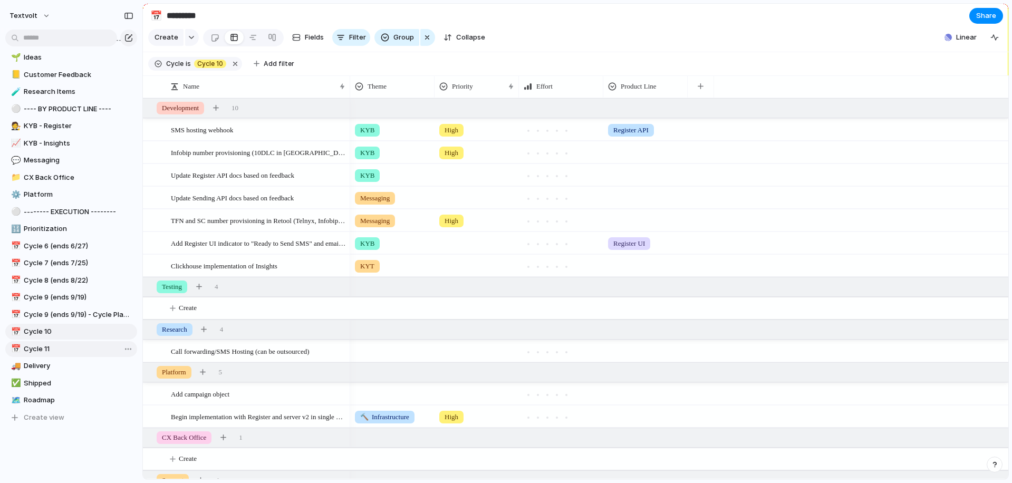
click at [56, 348] on span "Cycle 11" at bounding box center [79, 349] width 110 height 11
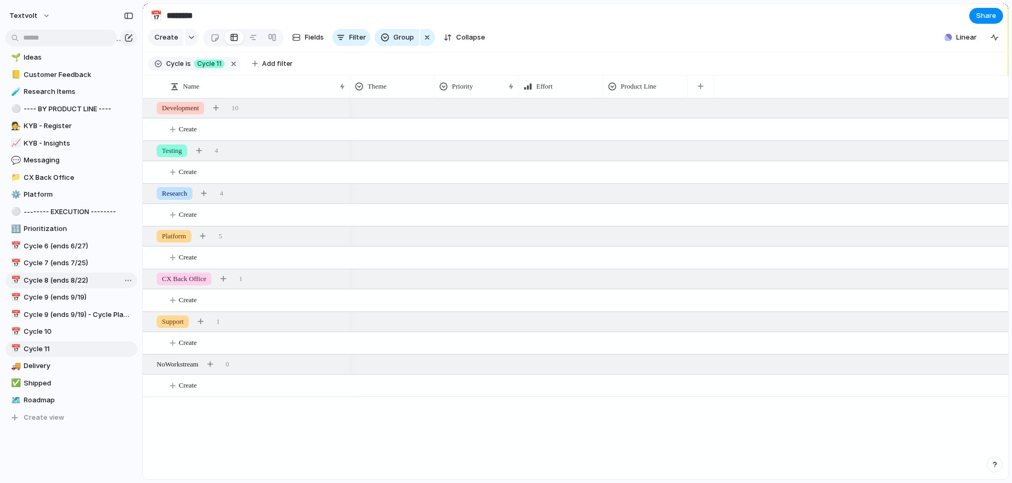
click at [62, 282] on span "Cycle 8 (ends 8/22)" at bounding box center [79, 280] width 110 height 11
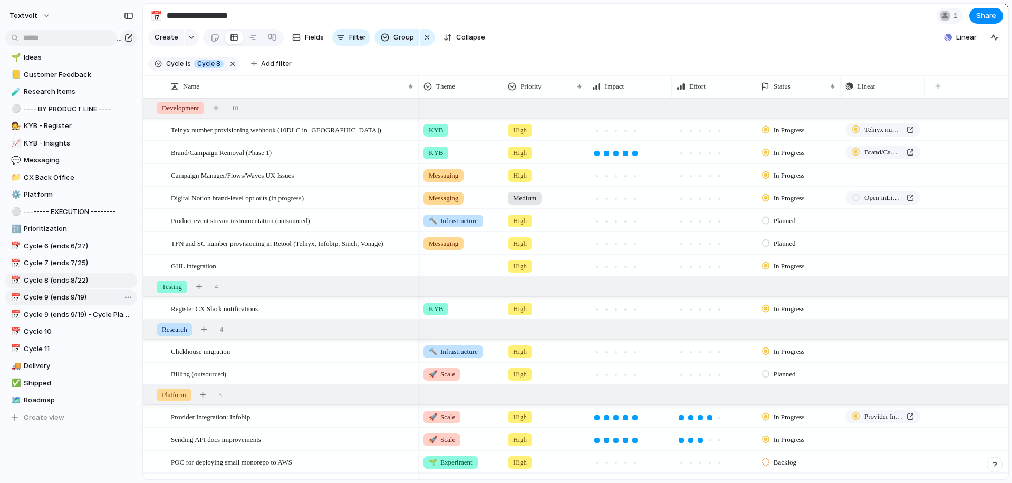
click at [60, 295] on span "Cycle 9 (ends 9/19)" at bounding box center [79, 297] width 110 height 11
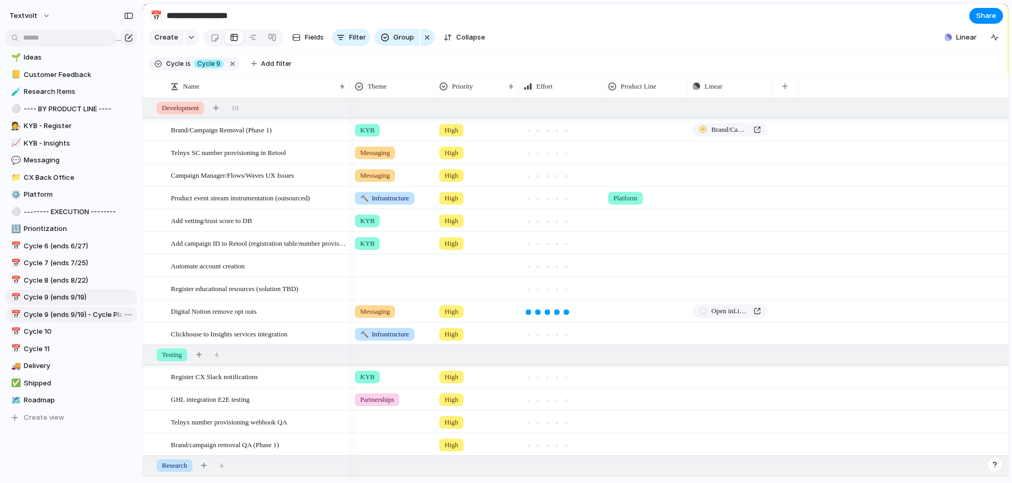
click at [75, 311] on span "Cycle 9 (ends 9/19) - Cycle Planning" at bounding box center [79, 315] width 110 height 11
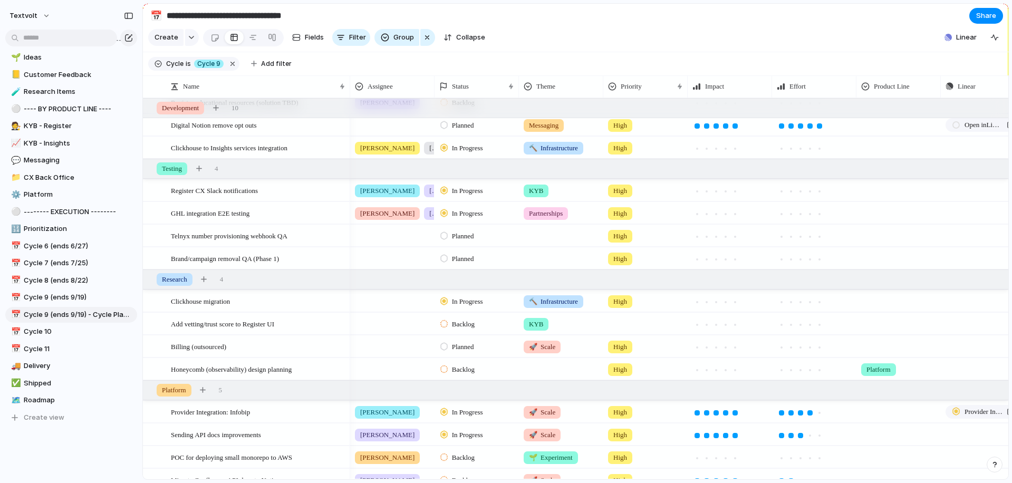
scroll to position [213, 0]
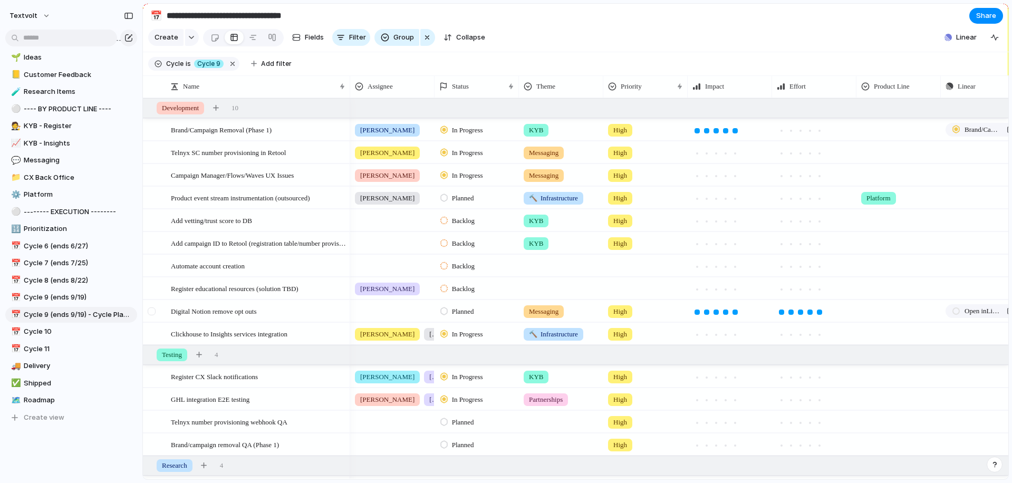
click at [150, 310] on div at bounding box center [152, 311] width 8 height 8
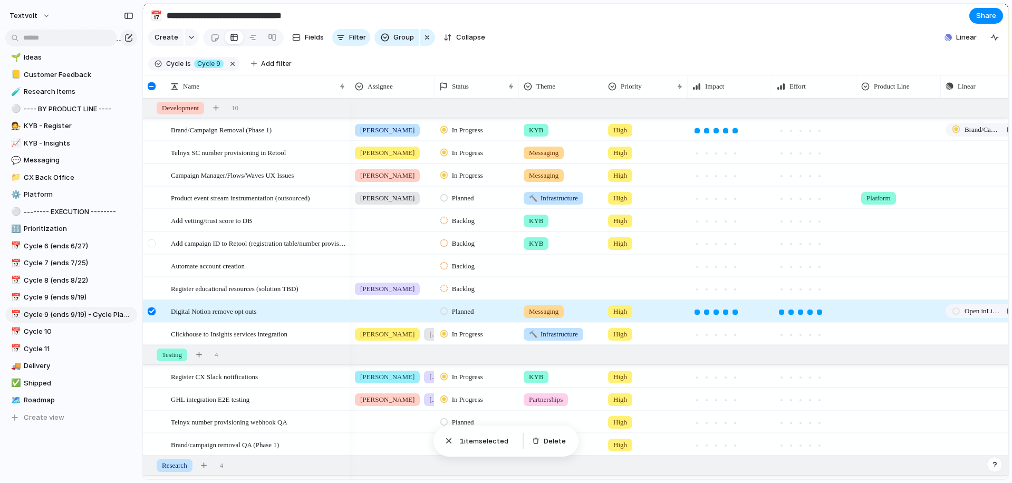
click at [153, 243] on div at bounding box center [152, 243] width 8 height 8
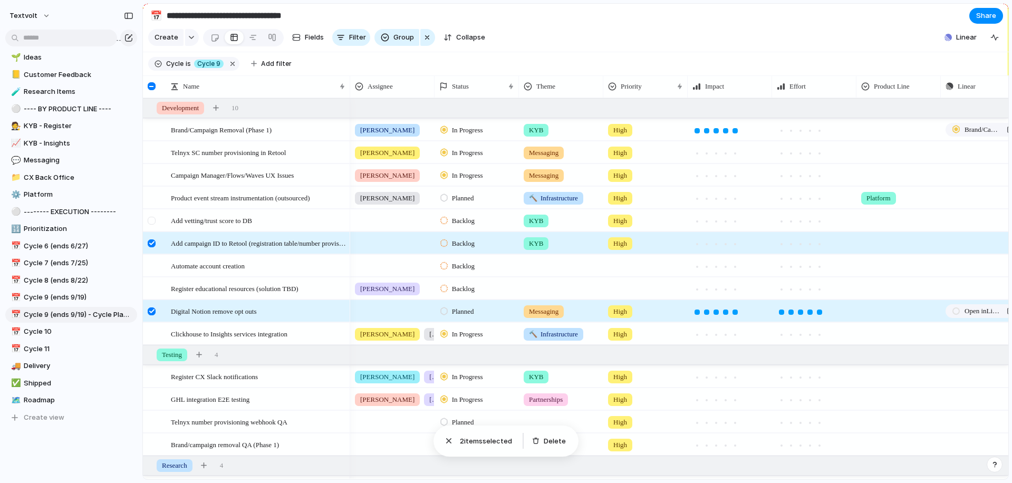
click at [153, 219] on div at bounding box center [152, 221] width 8 height 8
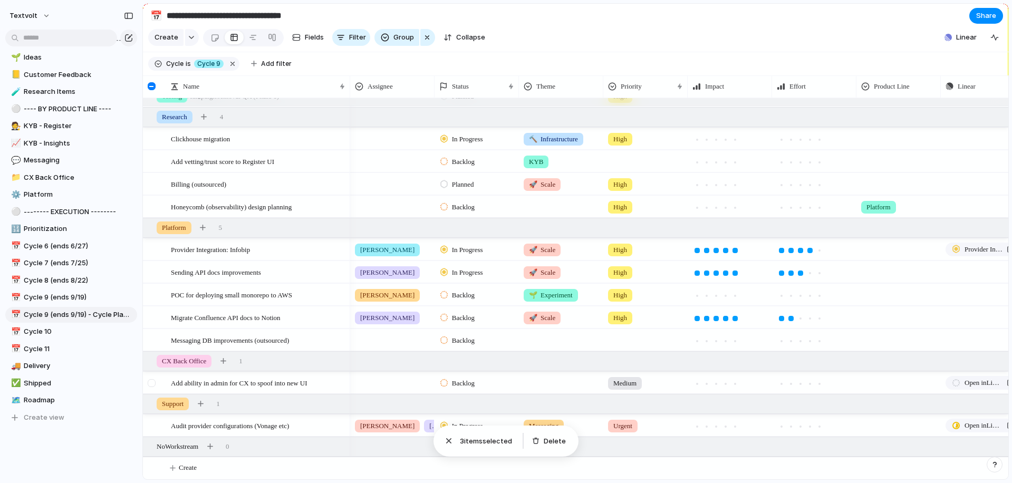
click at [151, 383] on div at bounding box center [152, 383] width 8 height 8
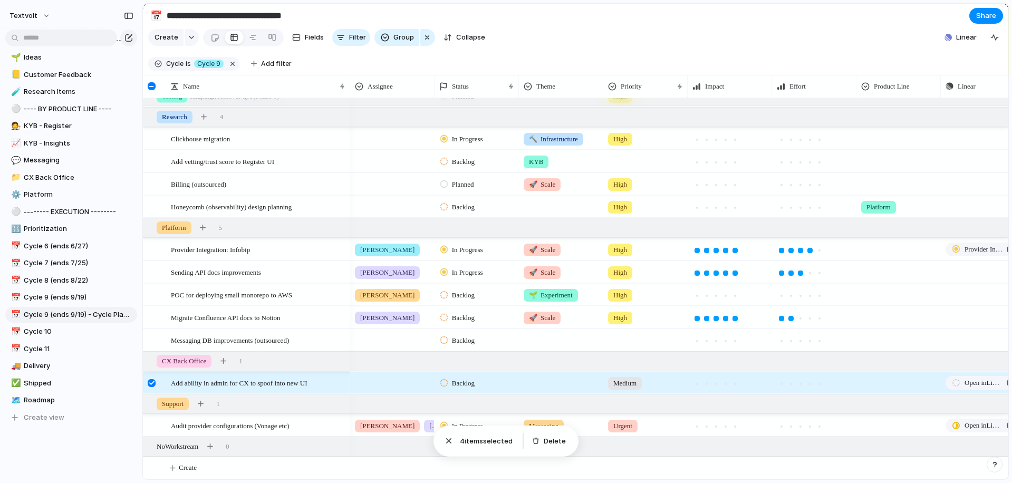
click at [151, 383] on div at bounding box center [152, 383] width 8 height 8
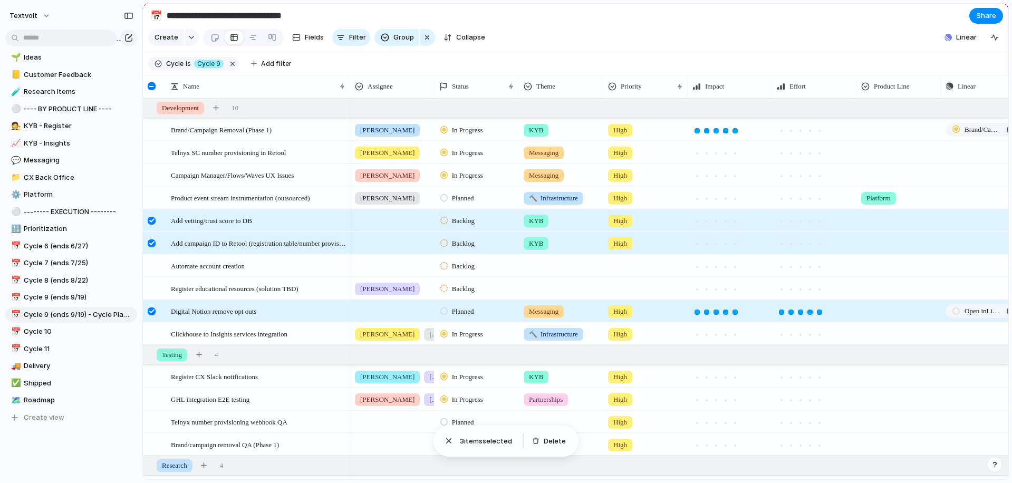
click at [149, 311] on div at bounding box center [152, 311] width 8 height 8
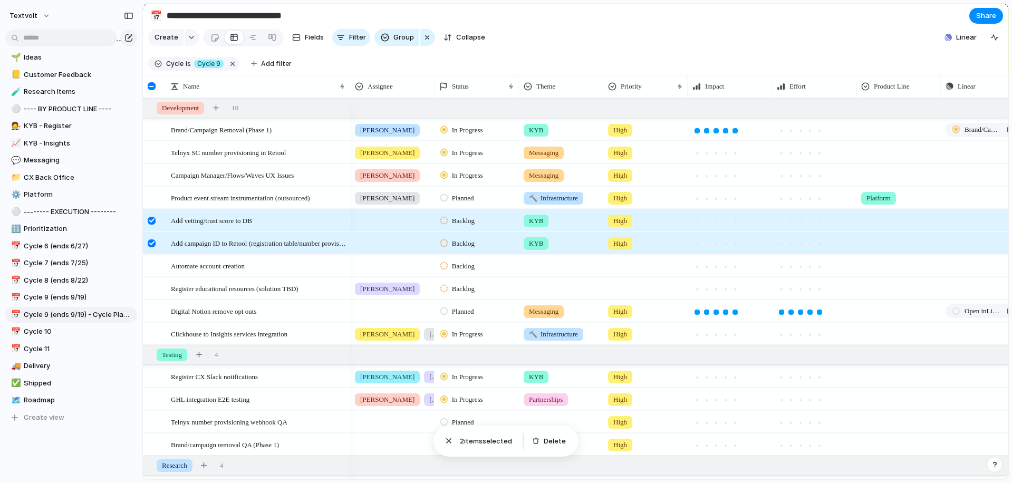
click at [152, 240] on div at bounding box center [152, 243] width 8 height 8
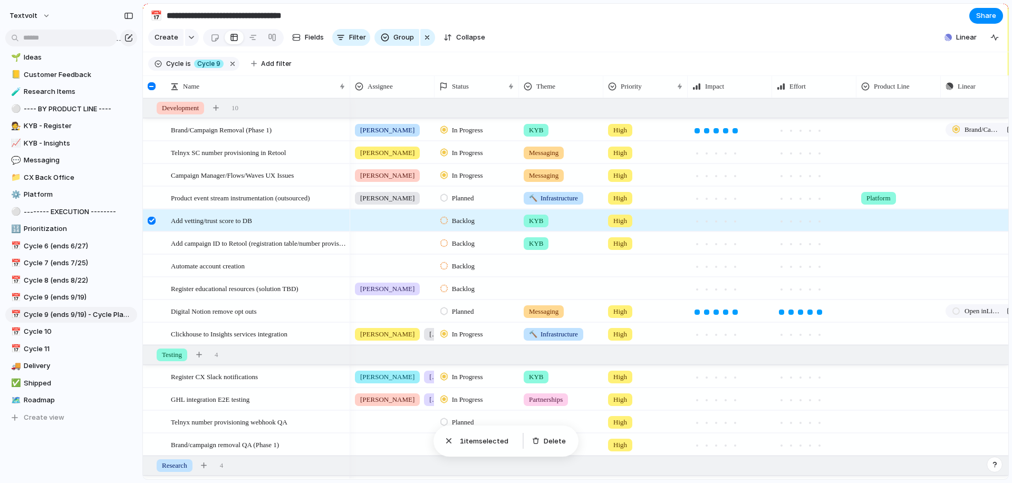
click at [152, 221] on div at bounding box center [152, 221] width 8 height 8
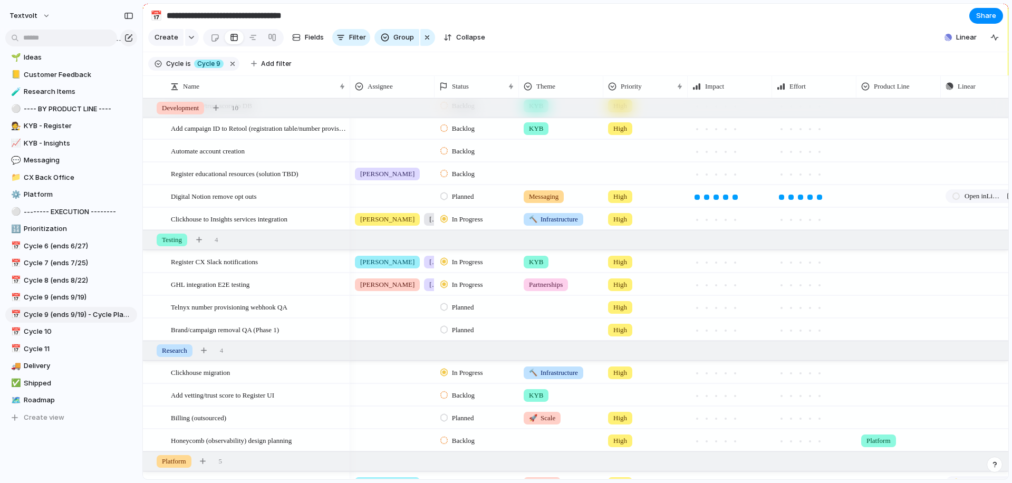
click at [378, 377] on div at bounding box center [392, 370] width 83 height 17
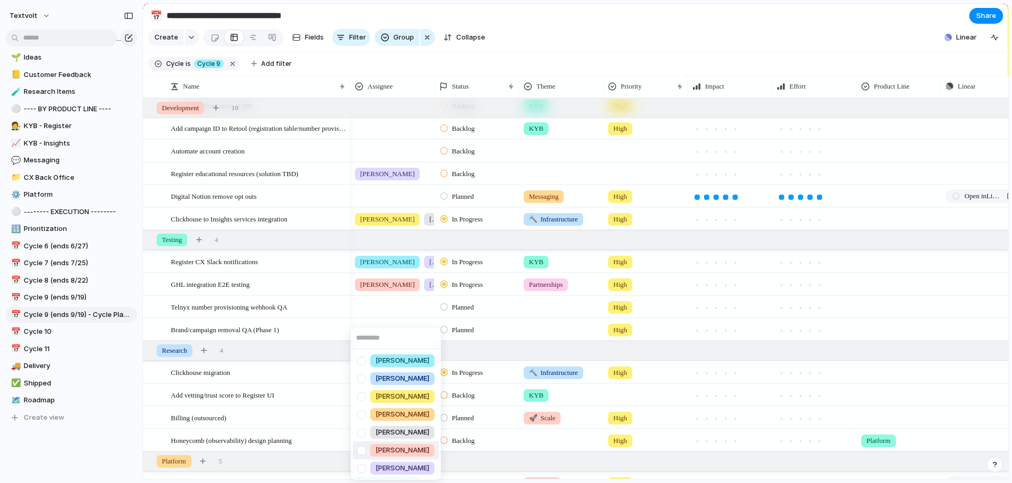
click at [363, 449] on div at bounding box center [361, 450] width 18 height 18
click at [361, 429] on div at bounding box center [361, 433] width 18 height 18
click at [361, 396] on div at bounding box center [361, 397] width 18 height 18
click at [529, 46] on div "[PERSON_NAME] [PERSON_NAME] [PERSON_NAME] [PERSON_NAME] [PERSON_NAME] [PERSON_N…" at bounding box center [506, 241] width 1012 height 483
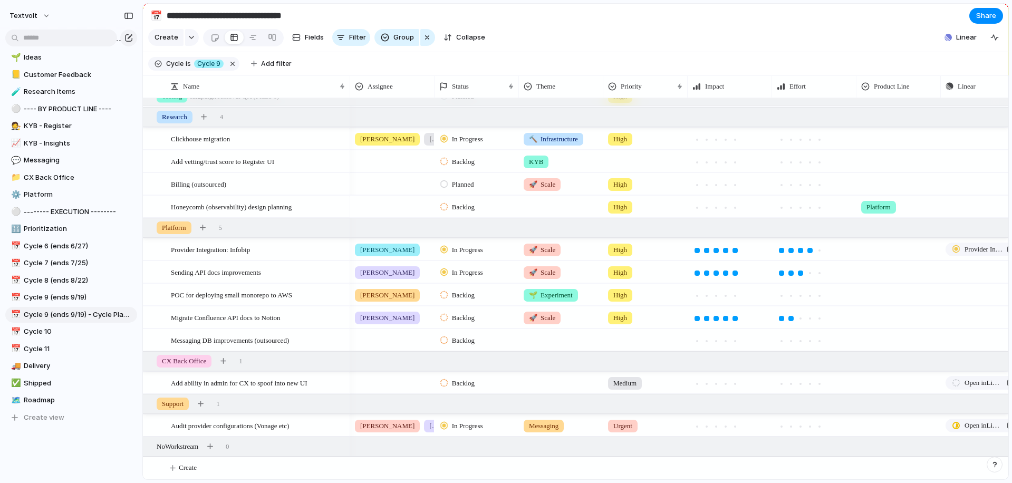
click at [369, 210] on div at bounding box center [392, 204] width 83 height 17
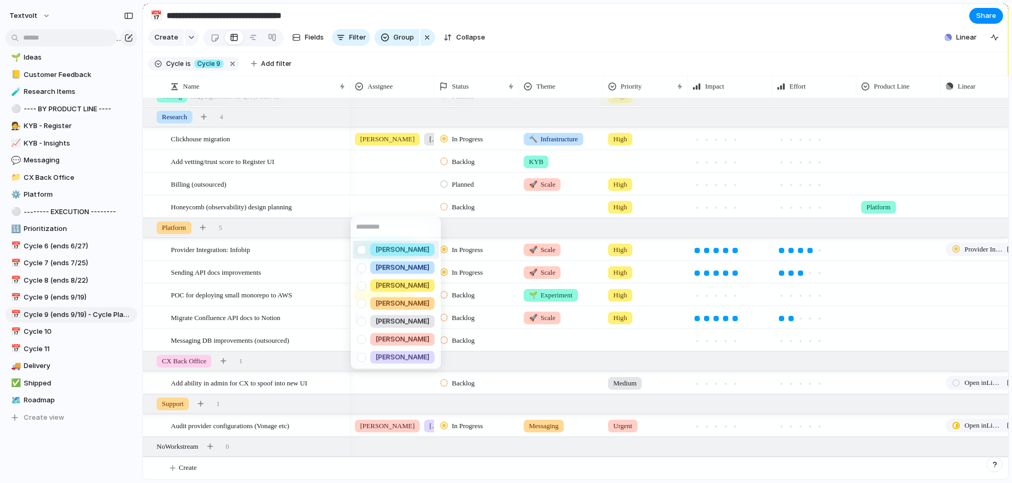
click at [365, 252] on div at bounding box center [361, 249] width 18 height 18
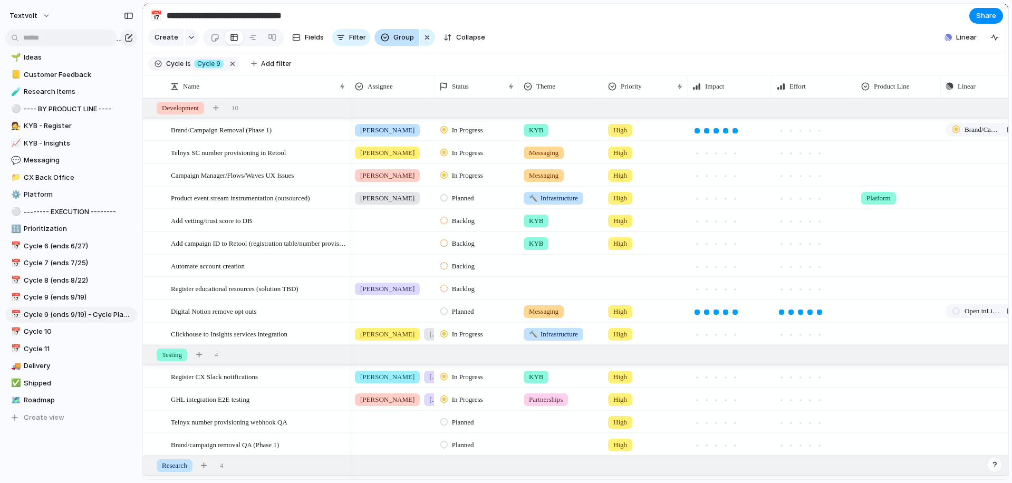
click at [399, 36] on span "Group" at bounding box center [403, 37] width 21 height 11
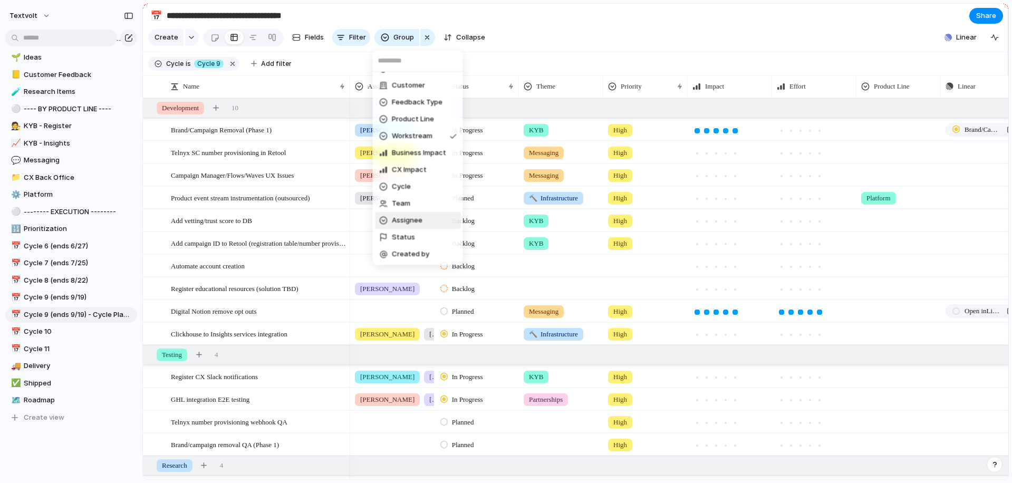
click at [403, 217] on span "Assignee" at bounding box center [407, 221] width 31 height 11
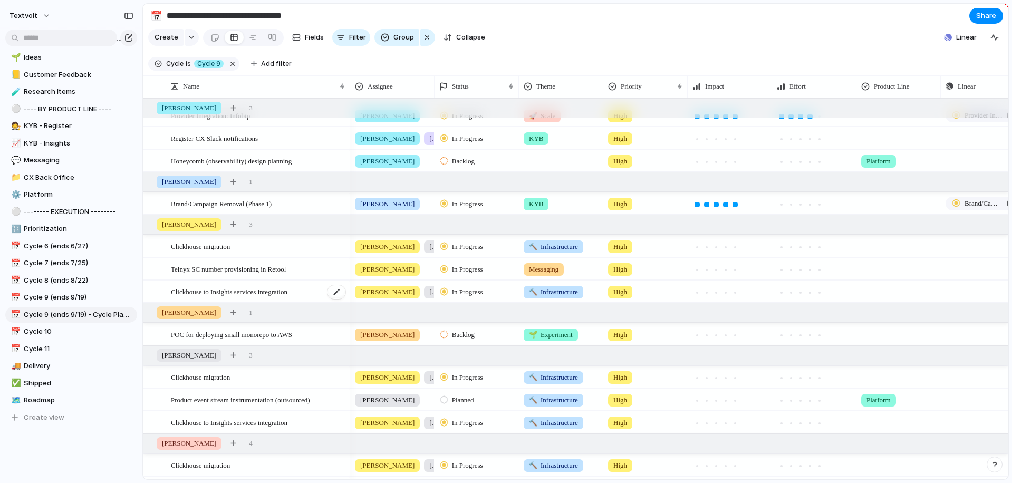
scroll to position [82, 0]
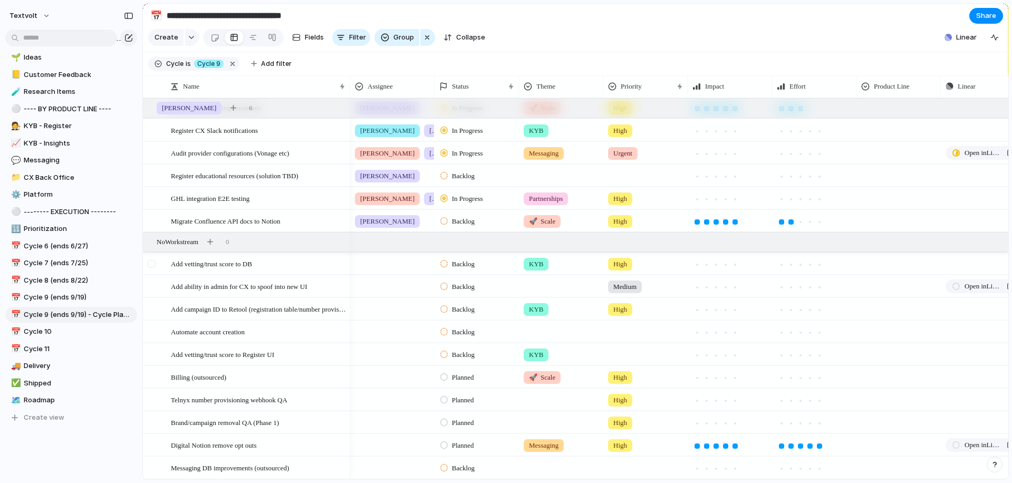
click at [151, 266] on div at bounding box center [152, 264] width 8 height 8
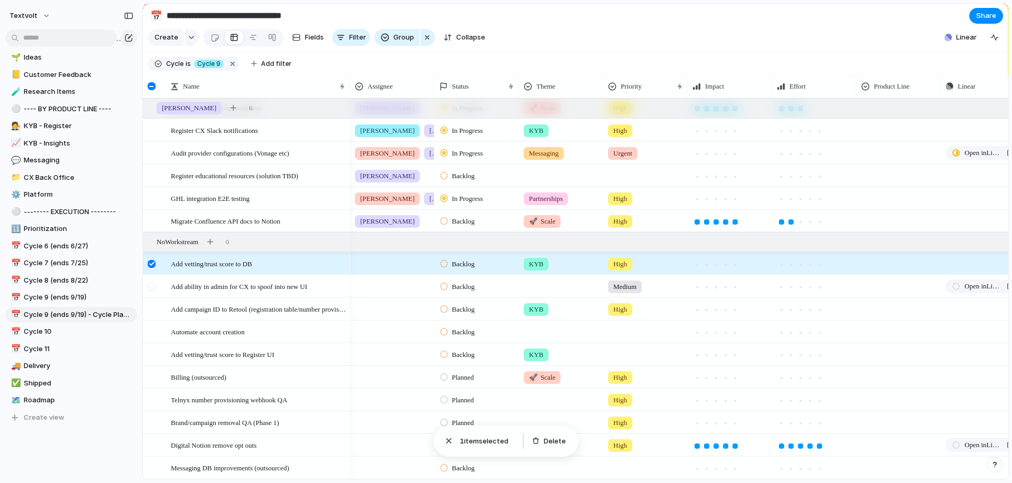
click at [151, 283] on div at bounding box center [152, 287] width 8 height 8
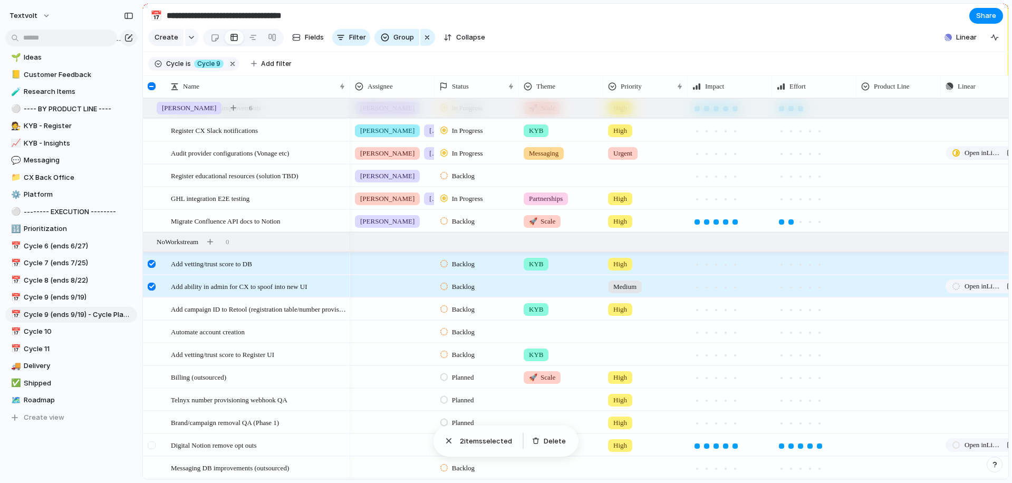
click at [153, 447] on div at bounding box center [152, 445] width 8 height 8
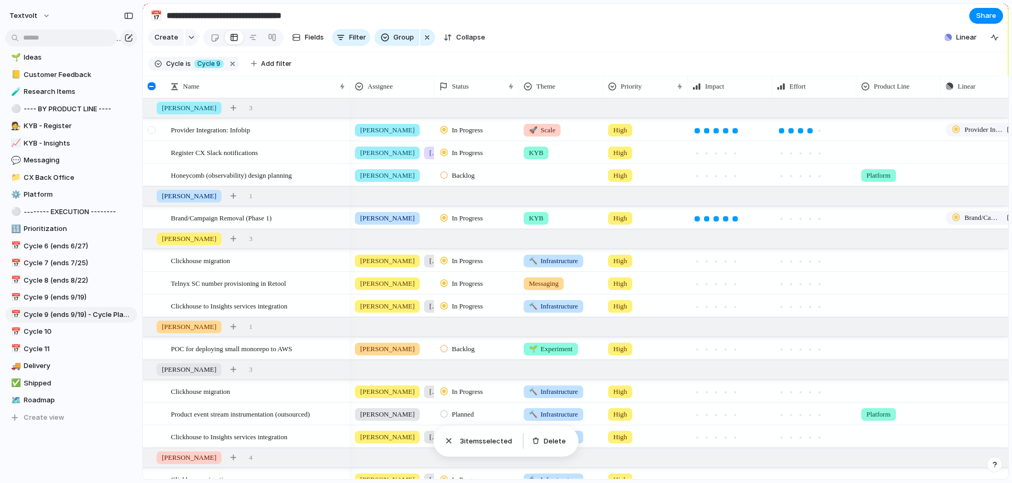
click at [152, 127] on div at bounding box center [152, 130] width 8 height 8
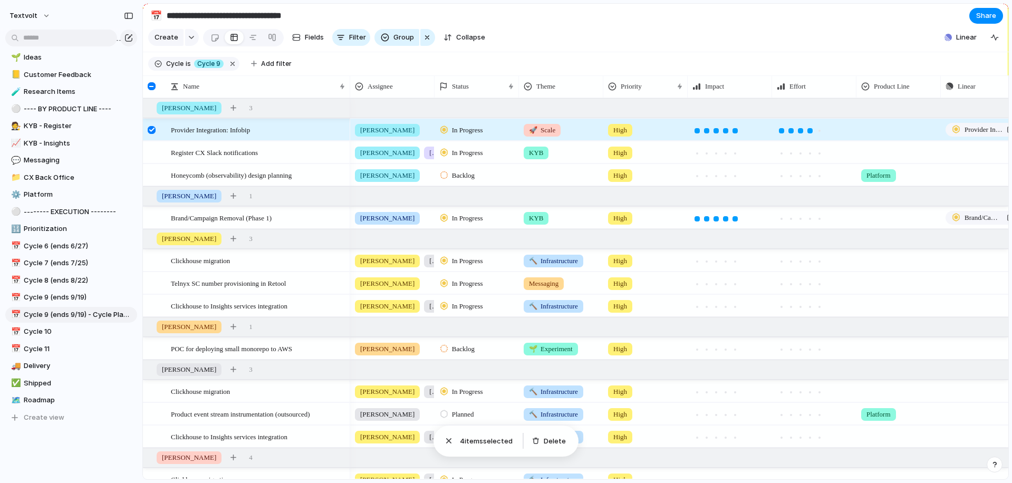
click at [152, 127] on div at bounding box center [152, 130] width 8 height 8
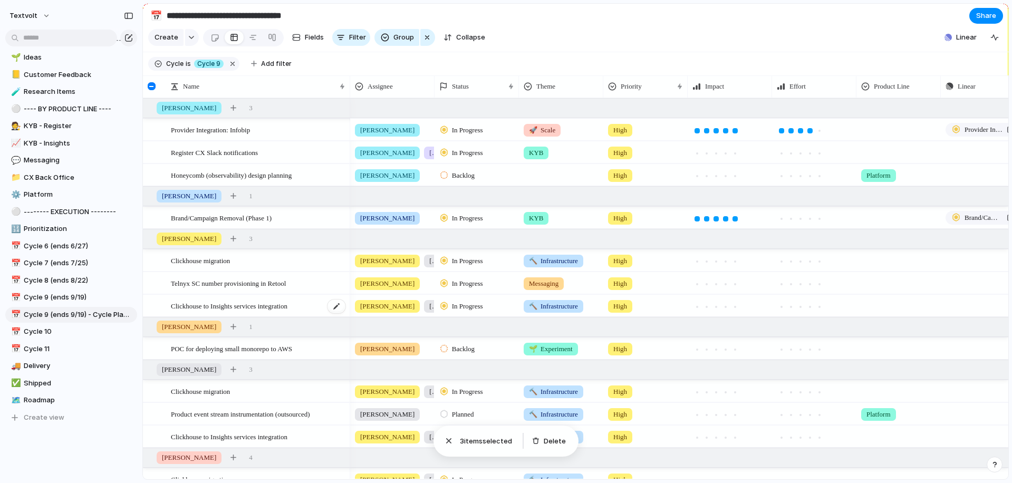
click at [228, 307] on span "Clickhouse to Insights services integration" at bounding box center [229, 306] width 117 height 12
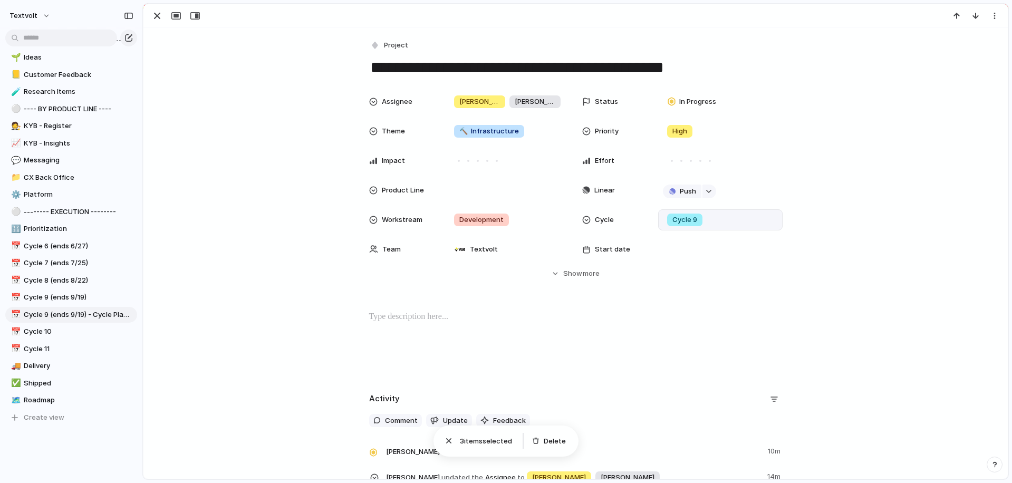
click at [695, 220] on span "Cycle 9" at bounding box center [684, 220] width 25 height 11
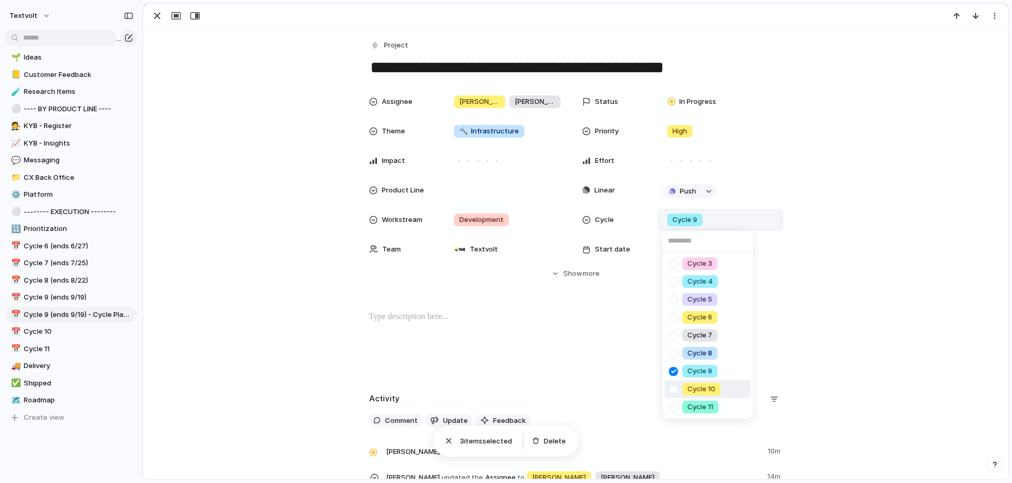
click at [674, 389] on div at bounding box center [674, 389] width 18 height 18
click at [675, 372] on div at bounding box center [674, 371] width 18 height 18
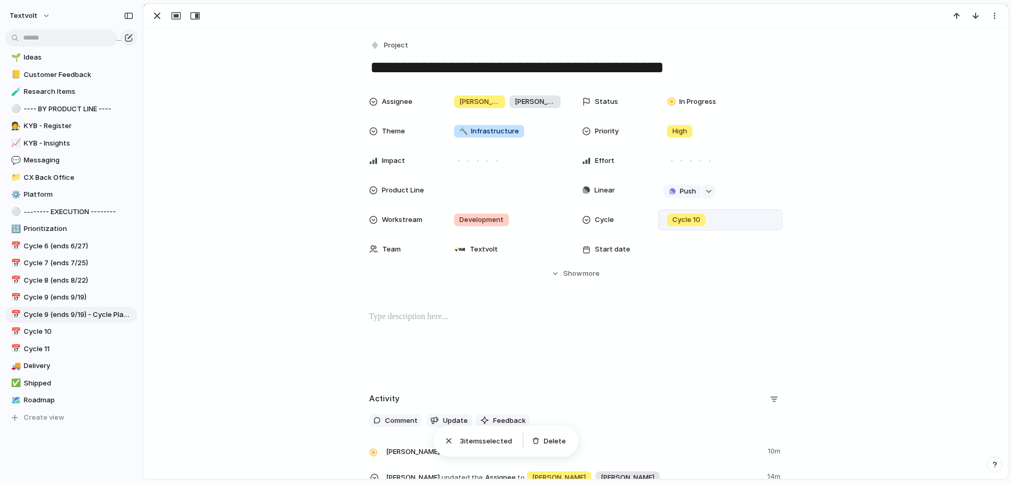
click at [835, 204] on div "Cycle 3 Cycle 4 Cycle 5 Cycle 6 Cycle 7 Cycle 8 Cycle 9 Cycle 10 Cycle 11" at bounding box center [506, 241] width 1012 height 483
click at [157, 15] on div "button" at bounding box center [157, 15] width 13 height 13
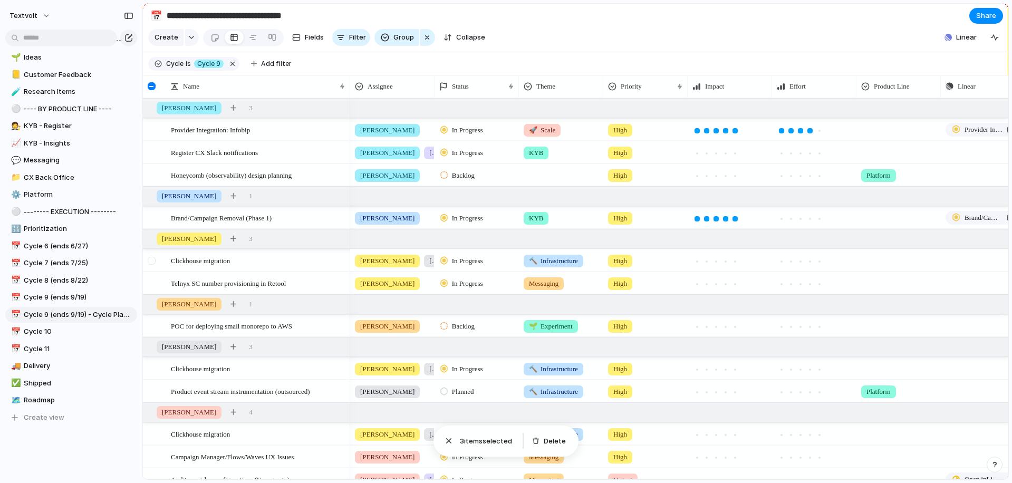
click at [150, 262] on div at bounding box center [152, 261] width 8 height 8
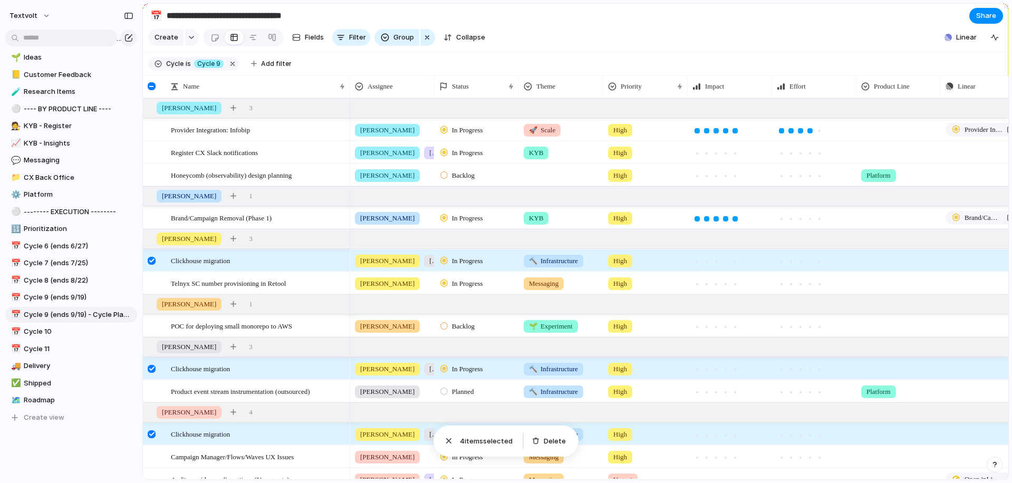
click at [154, 261] on div at bounding box center [152, 261] width 8 height 8
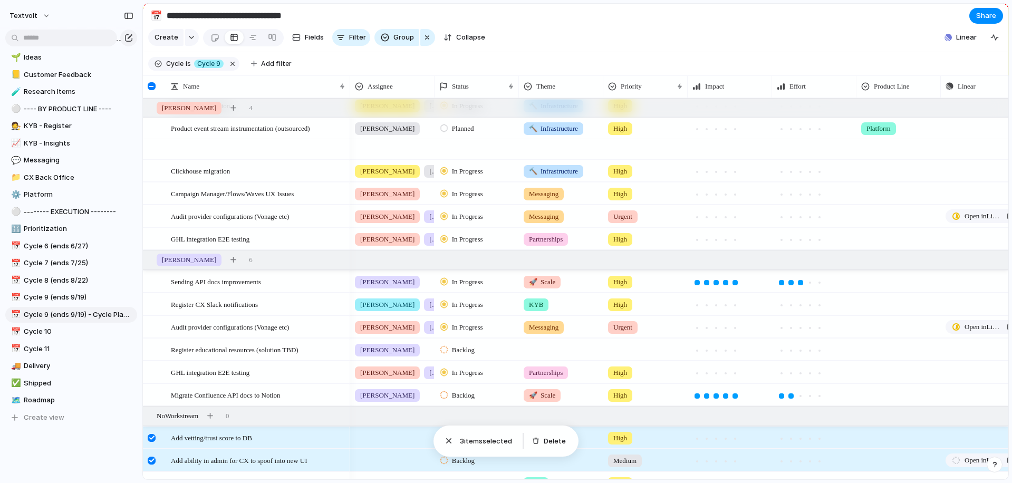
scroll to position [437, 0]
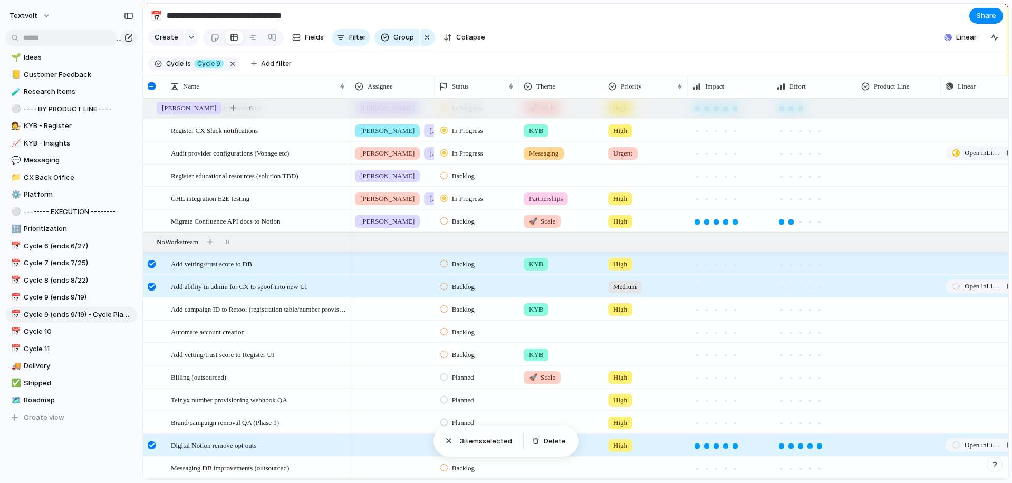
click at [153, 286] on div at bounding box center [152, 287] width 8 height 8
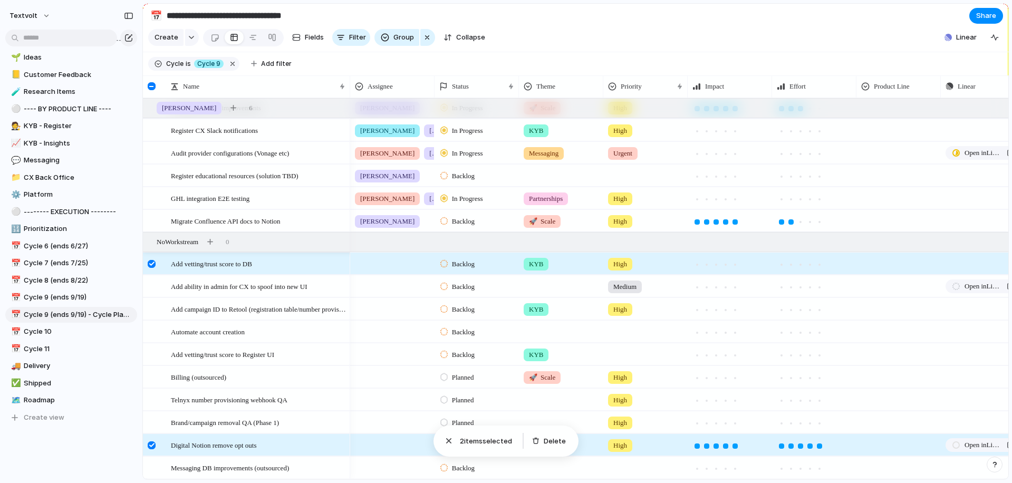
click at [152, 267] on div at bounding box center [152, 264] width 8 height 8
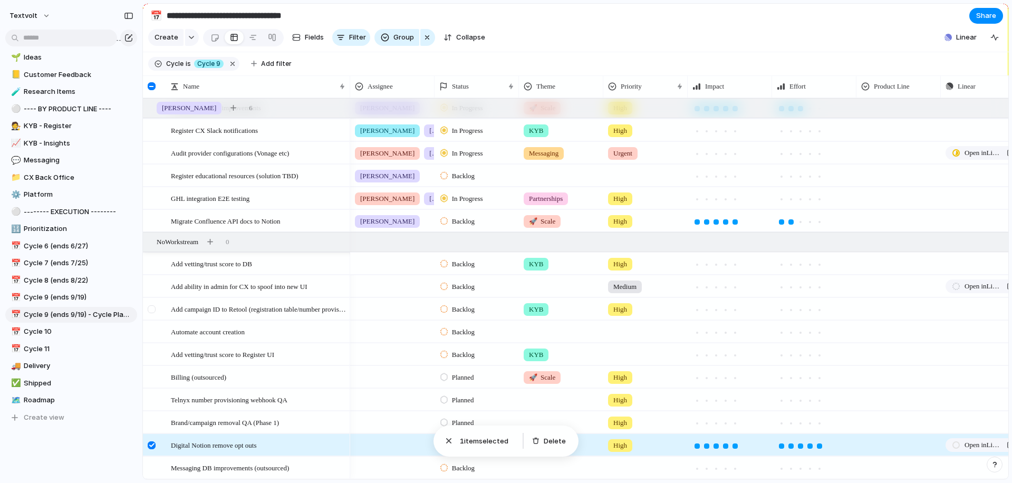
click at [153, 312] on div at bounding box center [152, 309] width 8 height 8
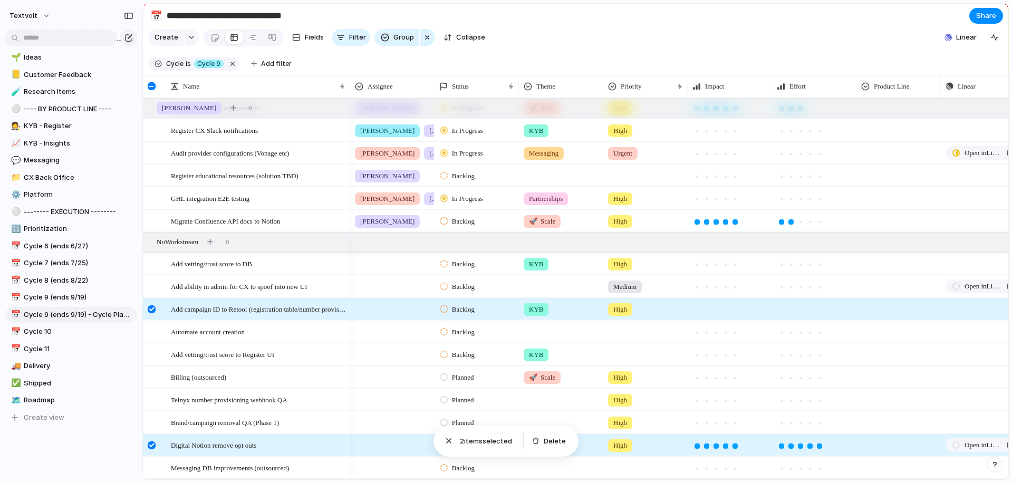
click at [151, 443] on div at bounding box center [152, 445] width 8 height 8
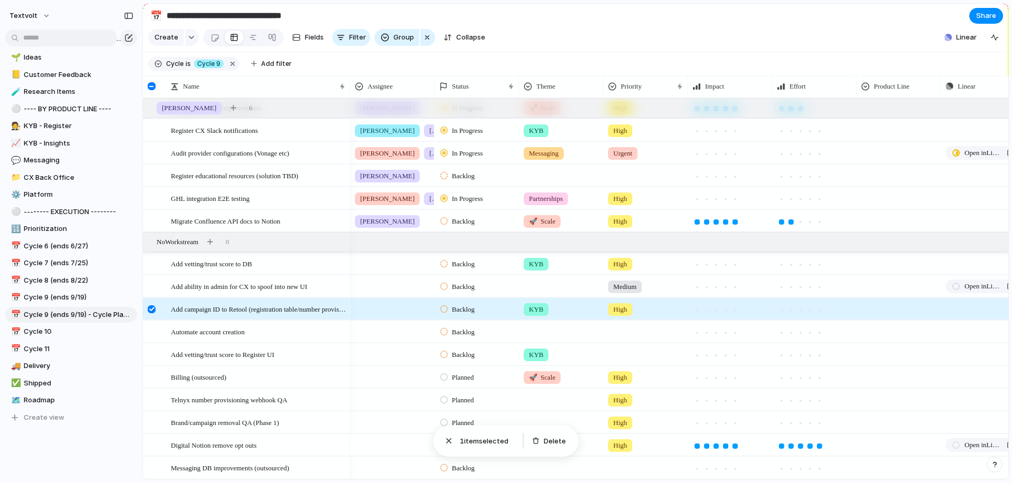
click at [385, 307] on div at bounding box center [392, 307] width 83 height 17
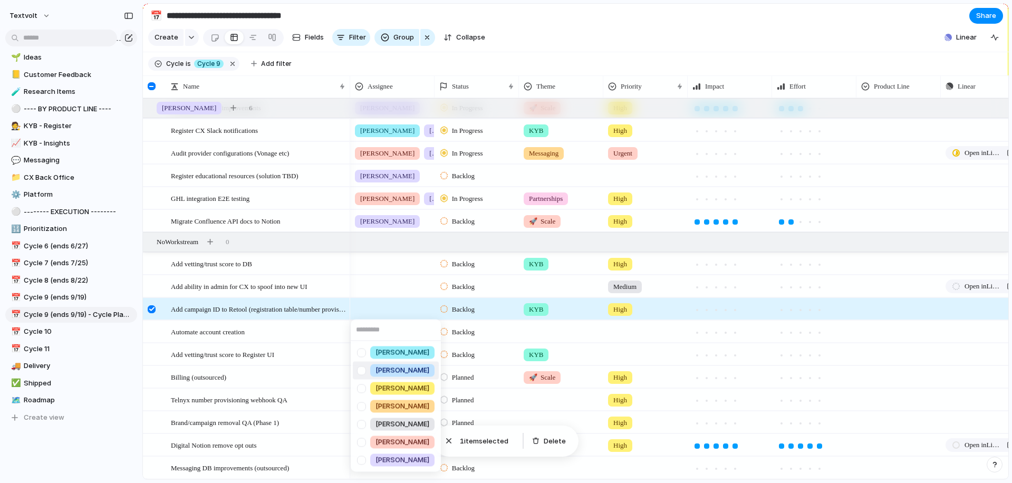
click at [362, 370] on div at bounding box center [361, 370] width 18 height 18
click at [362, 424] on div at bounding box center [361, 424] width 18 height 18
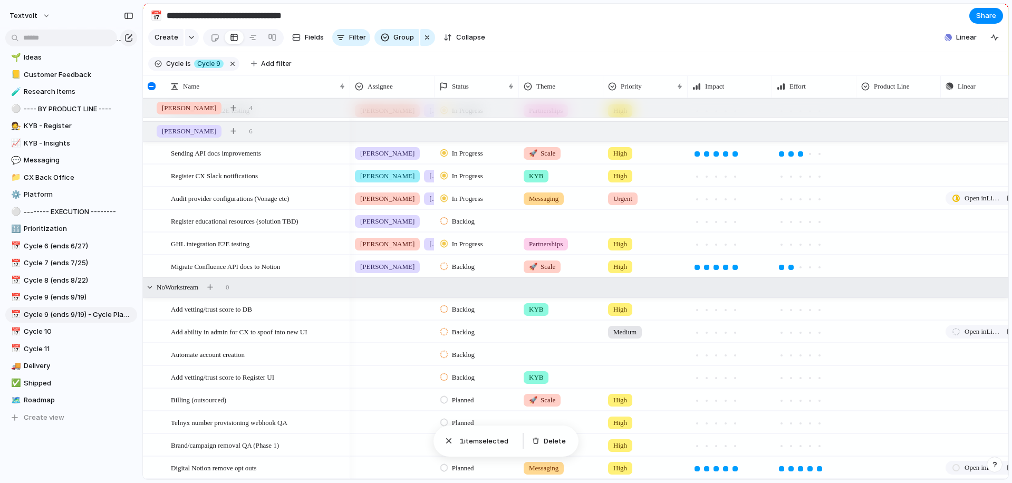
scroll to position [0, 0]
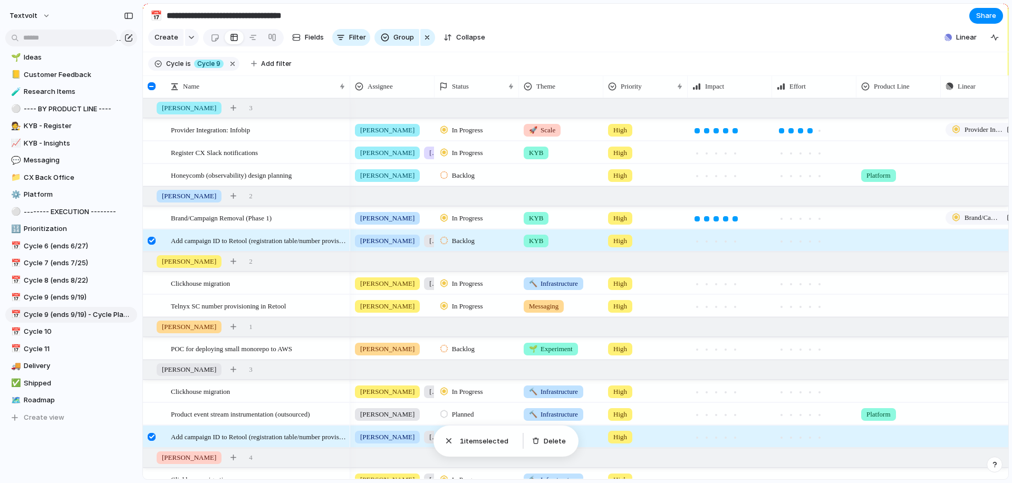
click at [151, 239] on div at bounding box center [152, 241] width 8 height 8
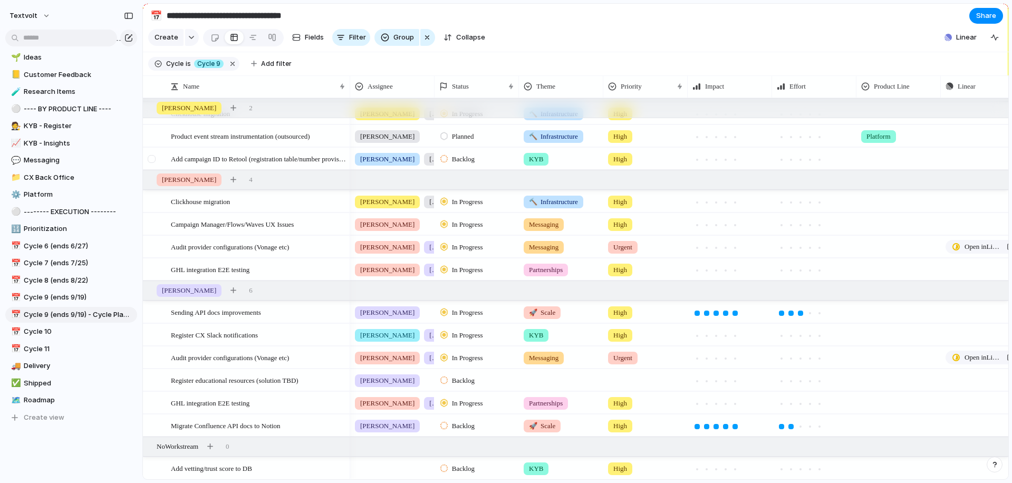
scroll to position [460, 0]
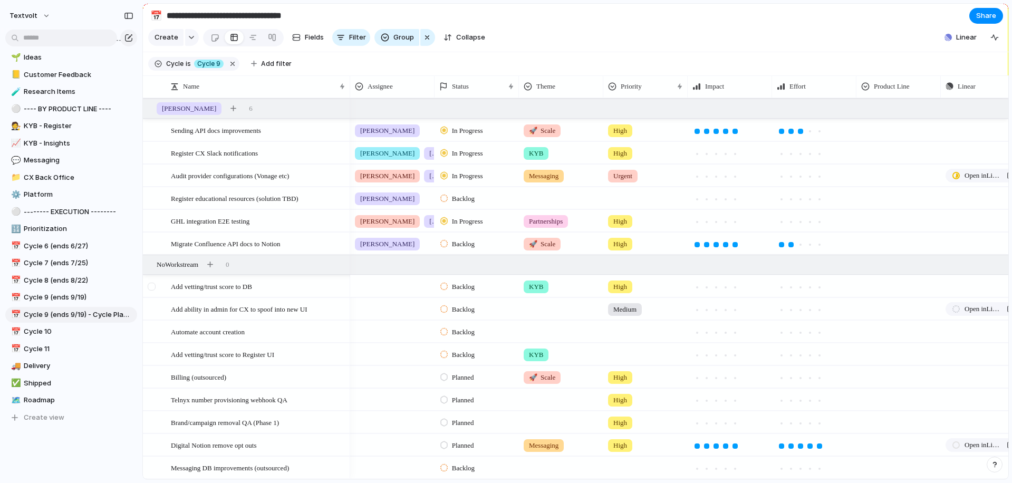
click at [152, 285] on div at bounding box center [152, 287] width 8 height 8
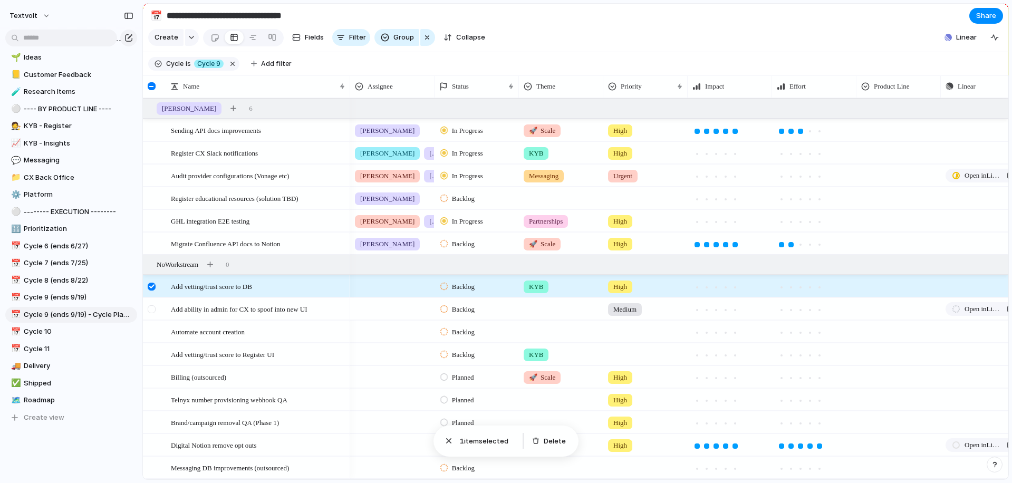
click at [153, 305] on div at bounding box center [152, 309] width 8 height 8
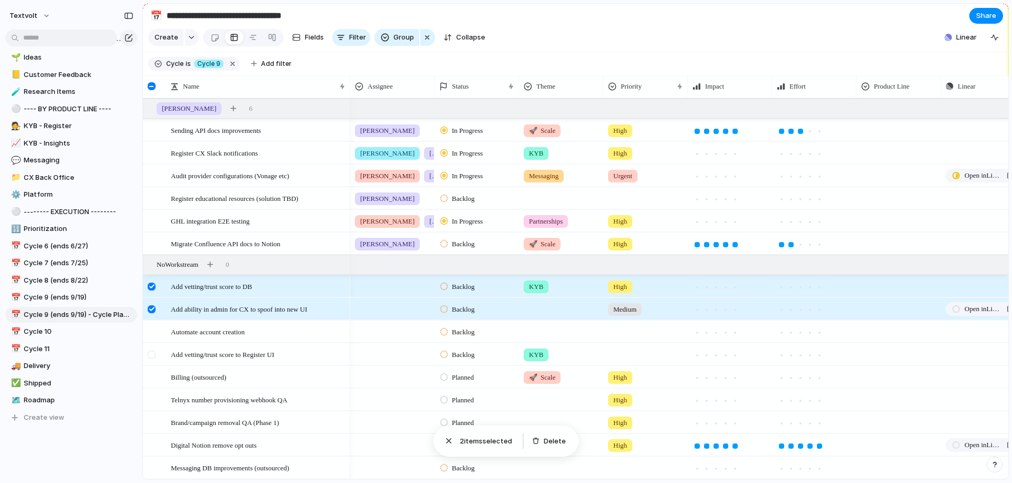
click at [149, 360] on div at bounding box center [152, 358] width 19 height 28
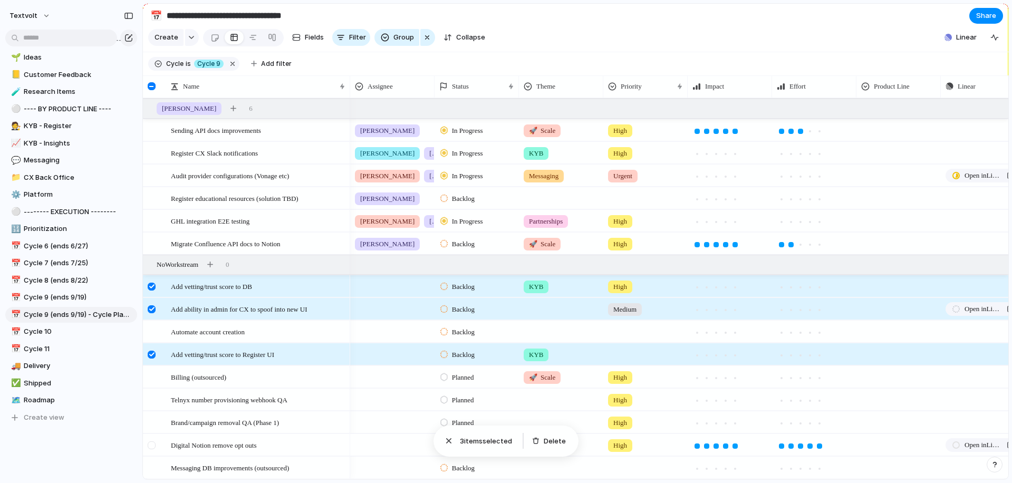
click at [151, 443] on div at bounding box center [152, 445] width 8 height 8
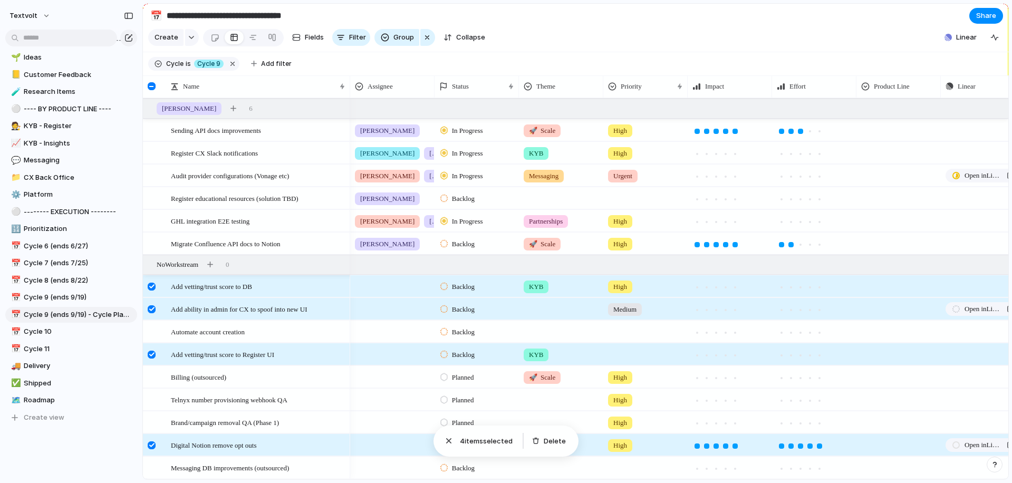
click at [152, 283] on div at bounding box center [152, 287] width 8 height 8
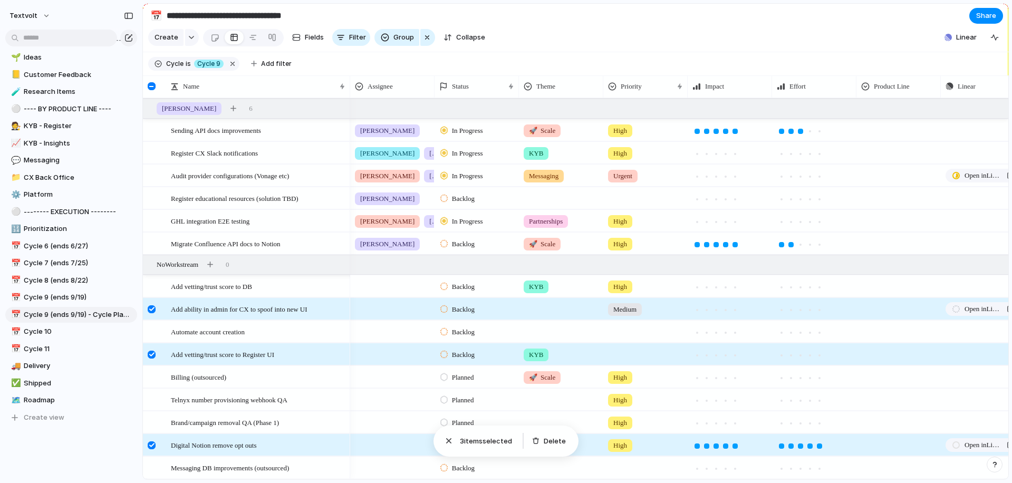
click at [150, 356] on div at bounding box center [152, 355] width 8 height 8
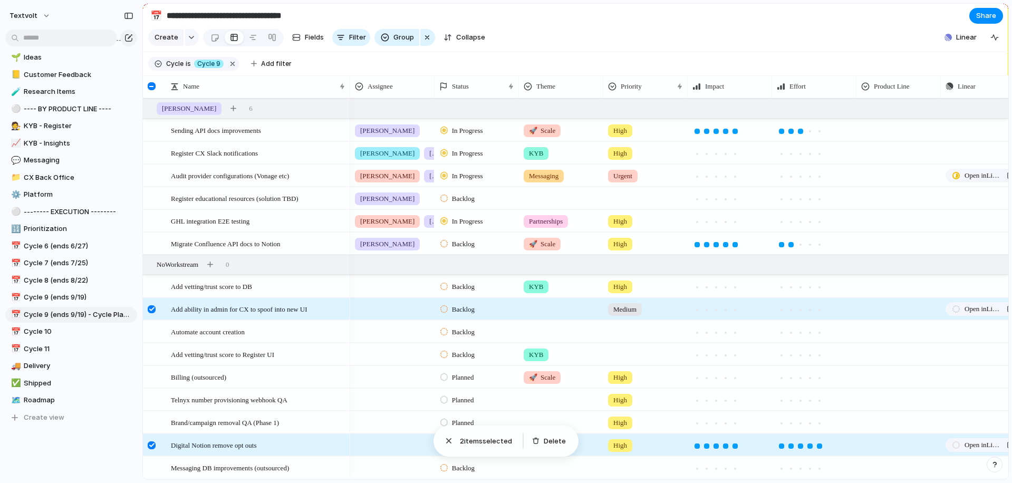
click at [150, 444] on div at bounding box center [152, 445] width 8 height 8
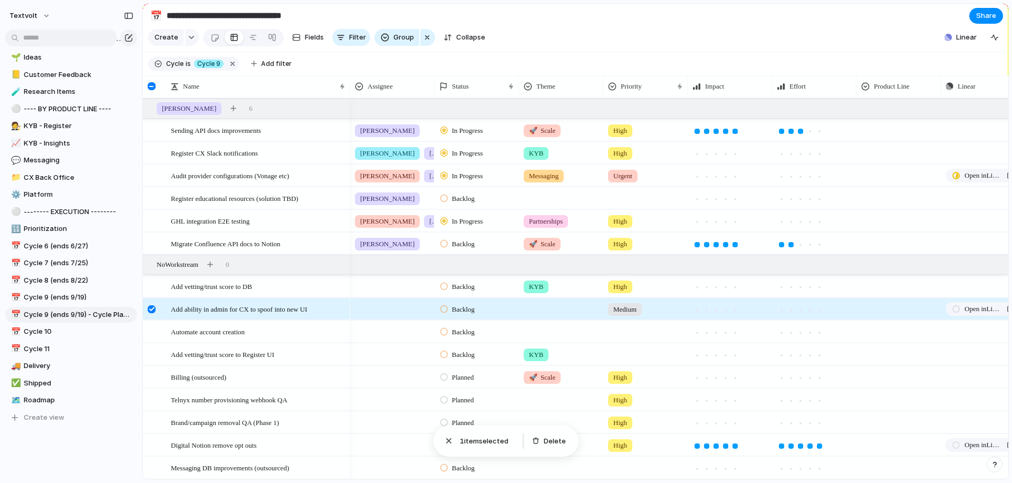
click at [382, 310] on div at bounding box center [392, 307] width 83 height 17
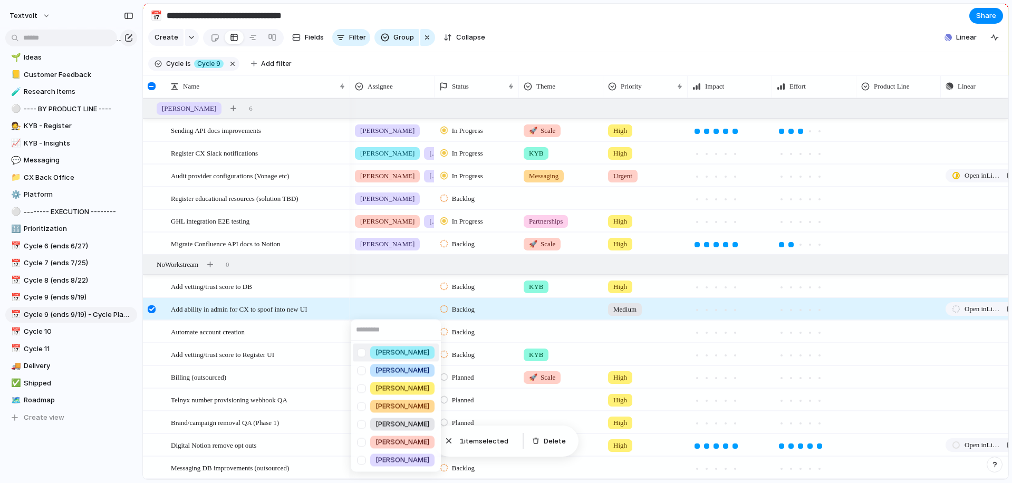
click at [382, 310] on div "[PERSON_NAME] [PERSON_NAME] [PERSON_NAME] [PERSON_NAME] [PERSON_NAME] [PERSON_N…" at bounding box center [506, 241] width 1012 height 483
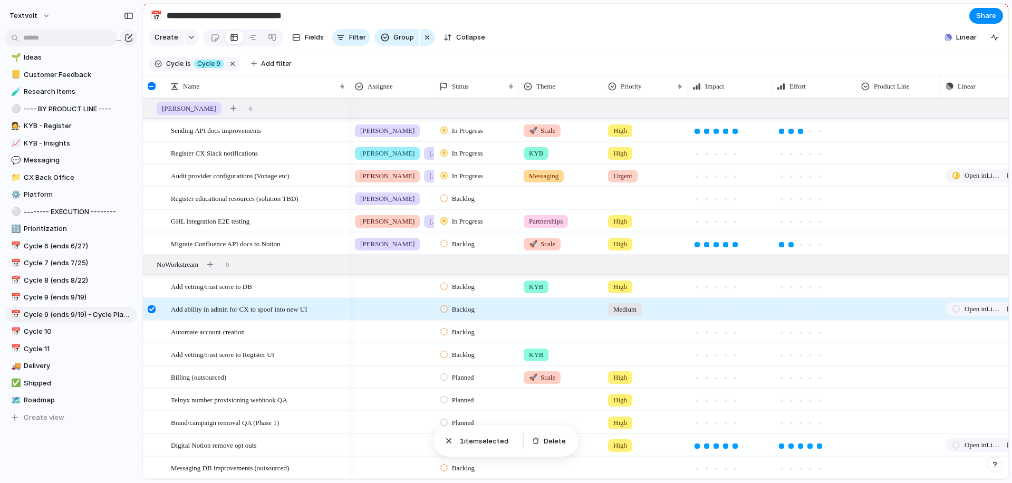
click at [471, 309] on span "Backlog" at bounding box center [463, 309] width 23 height 11
click at [466, 371] on span "Planned" at bounding box center [465, 372] width 27 height 11
click at [383, 307] on div at bounding box center [392, 307] width 83 height 17
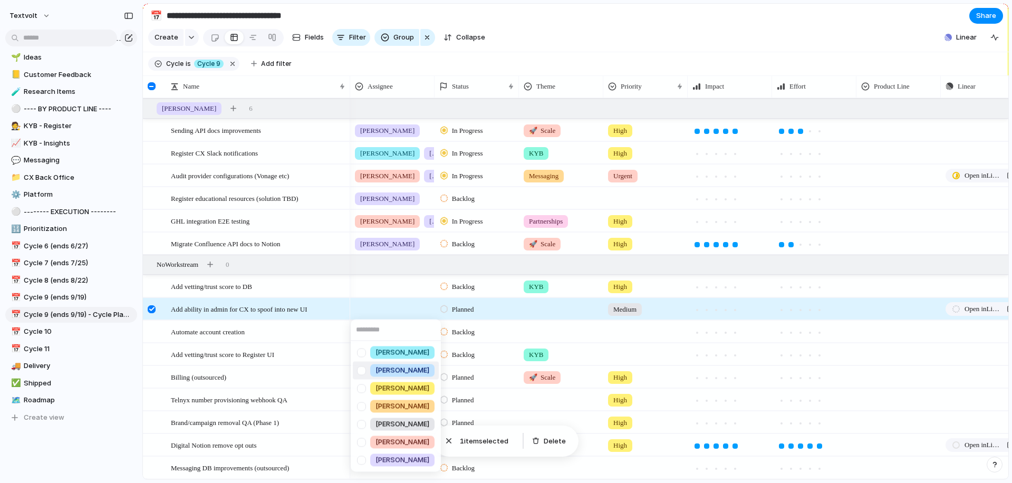
click at [415, 330] on input "text" at bounding box center [396, 330] width 90 height 21
click at [406, 383] on li "[PERSON_NAME]" at bounding box center [396, 389] width 86 height 18
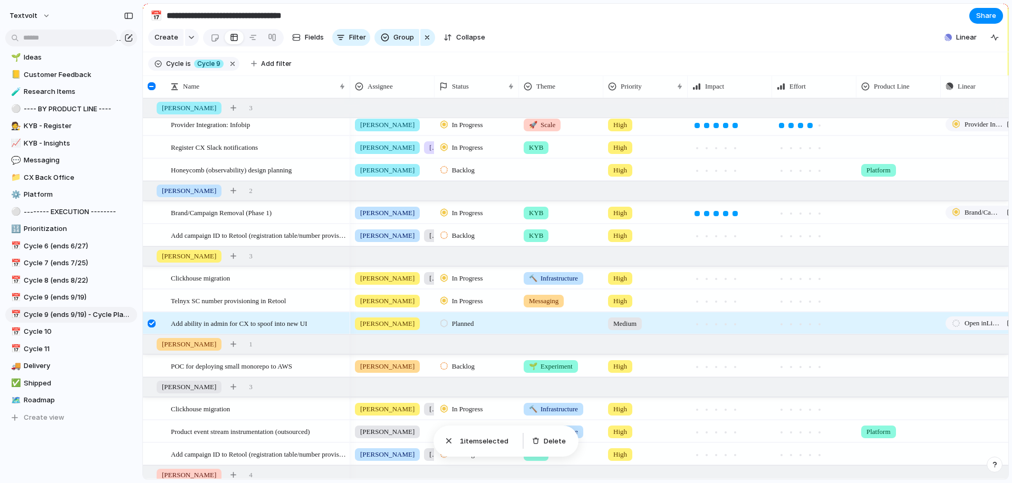
scroll to position [0, 0]
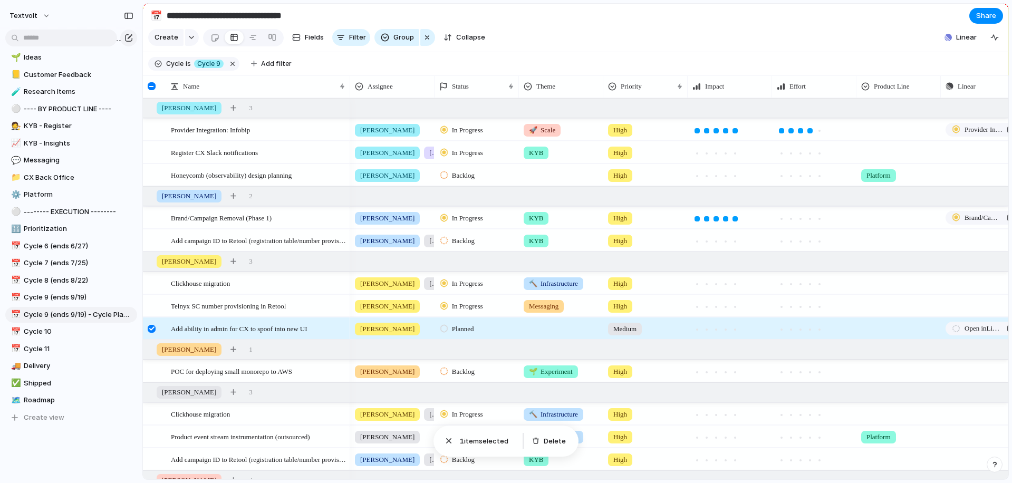
click at [151, 330] on div at bounding box center [152, 329] width 8 height 8
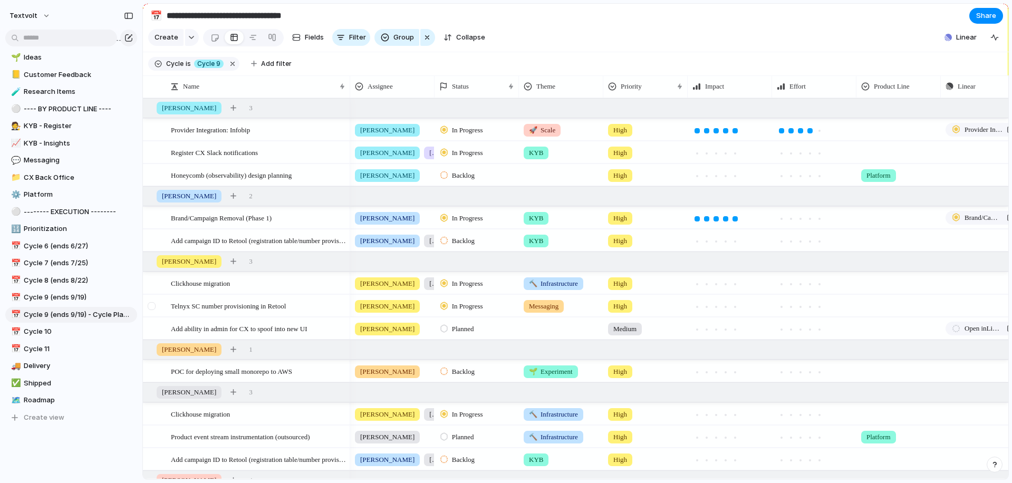
click at [149, 305] on div at bounding box center [152, 306] width 8 height 8
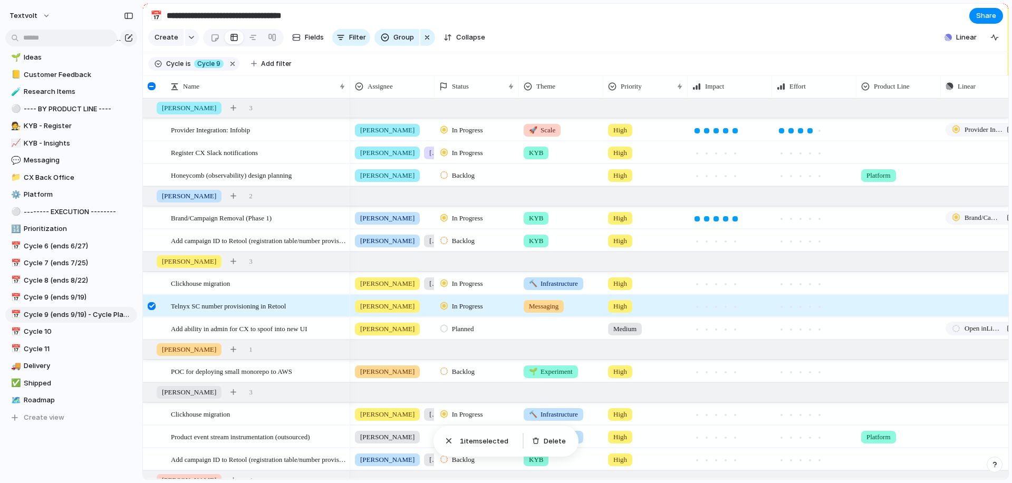
click at [153, 307] on div at bounding box center [152, 306] width 8 height 8
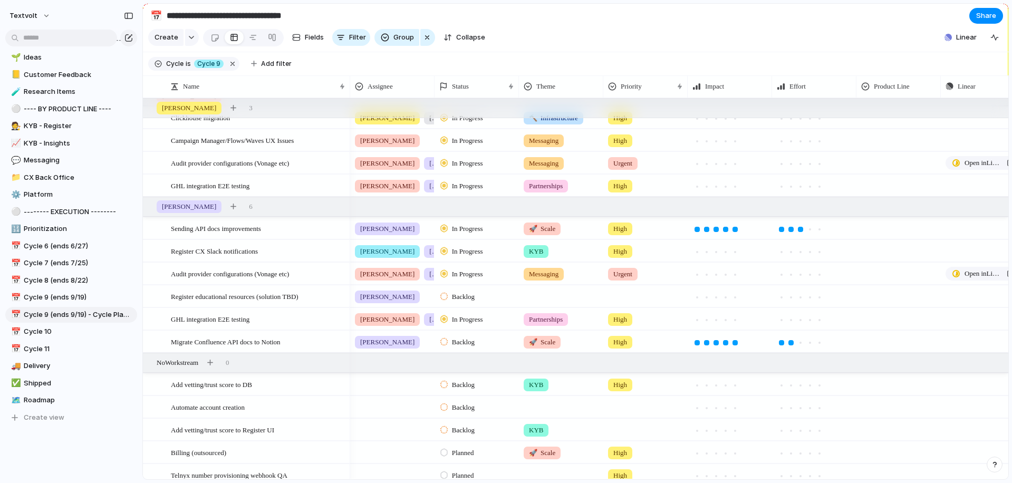
scroll to position [460, 0]
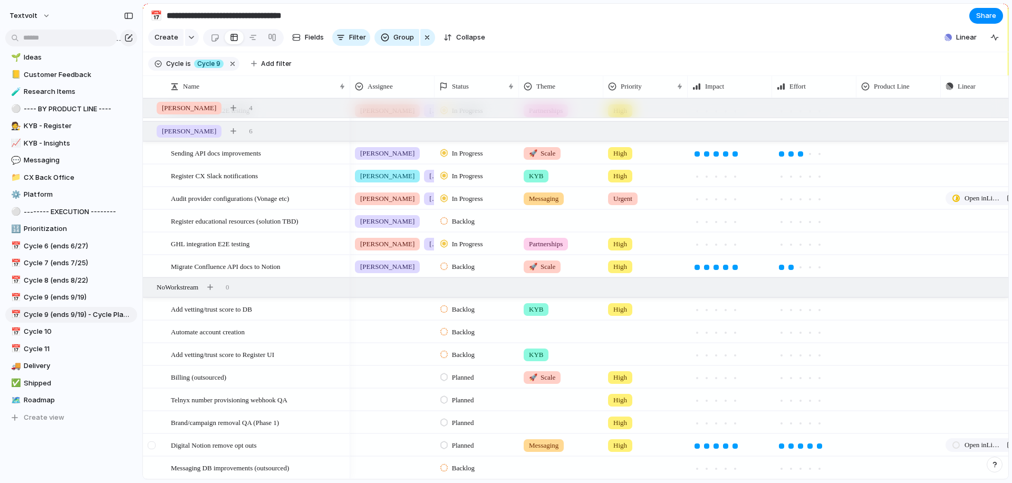
click at [152, 444] on div at bounding box center [152, 445] width 8 height 8
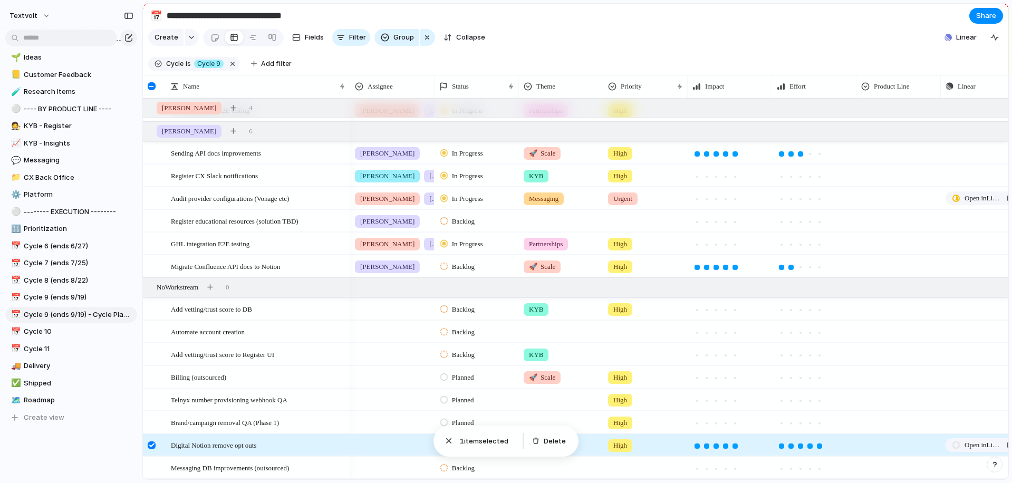
click at [151, 446] on div at bounding box center [152, 445] width 8 height 8
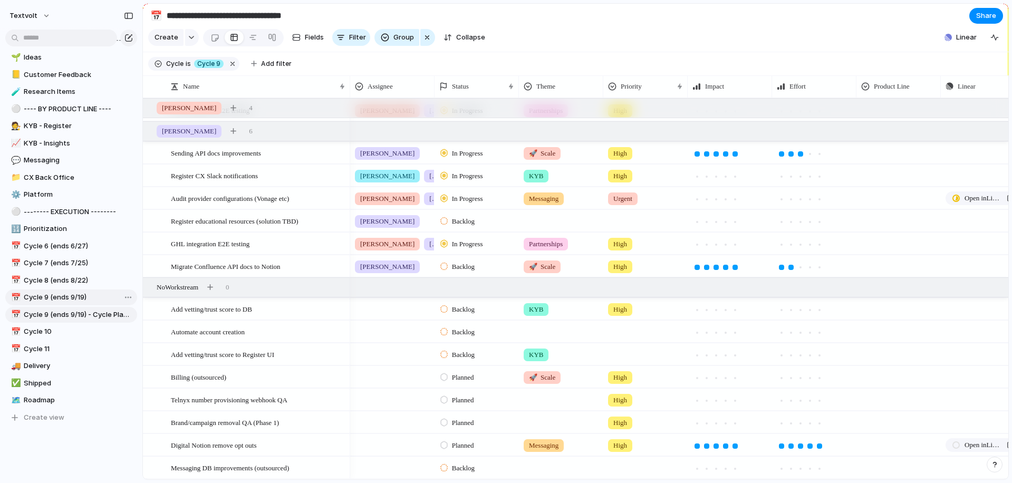
click at [75, 302] on span "Cycle 9 (ends 9/19)" at bounding box center [79, 297] width 110 height 11
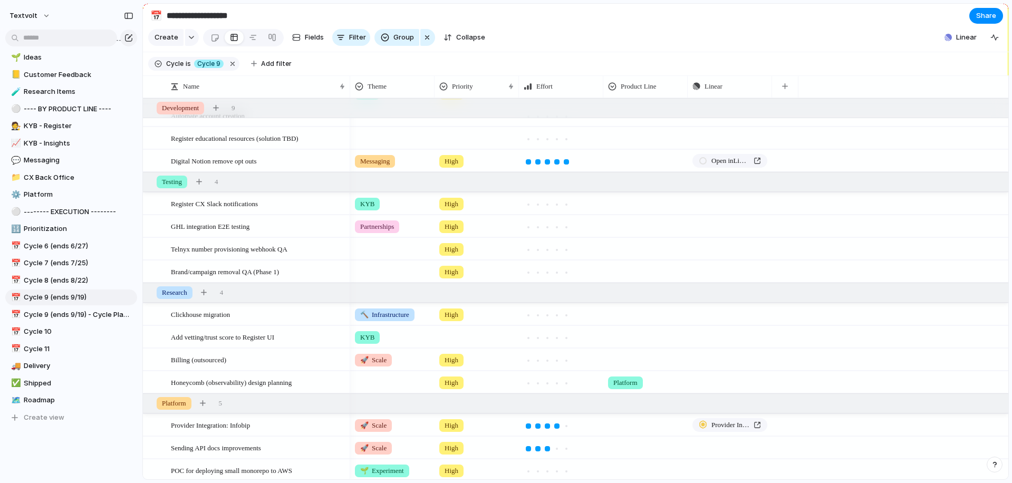
scroll to position [148, 0]
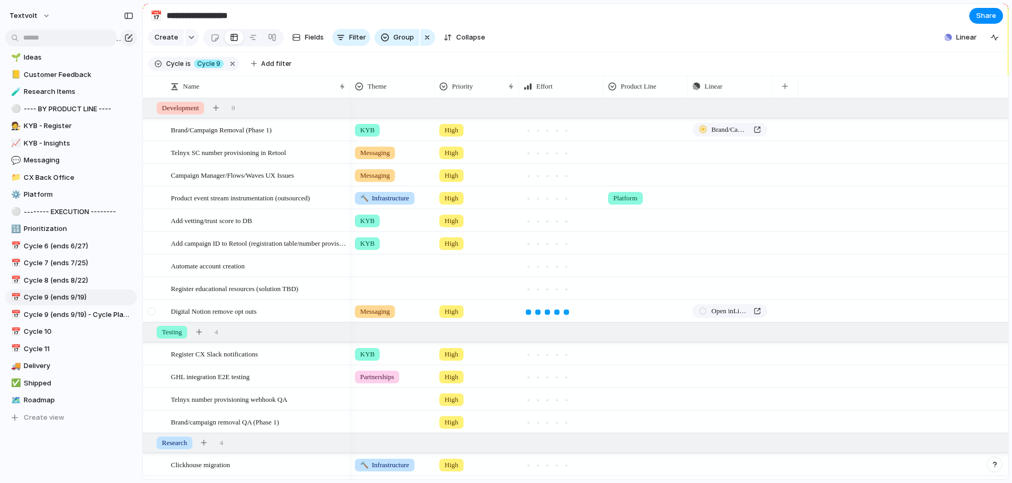
click at [151, 312] on div at bounding box center [152, 311] width 8 height 8
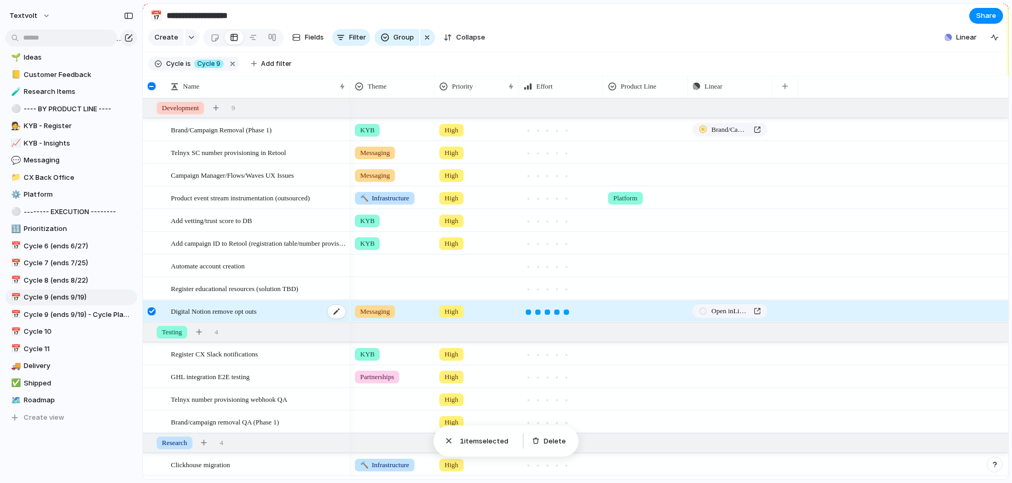
click at [256, 315] on span "Digital Notion remove opt outs" at bounding box center [213, 311] width 85 height 12
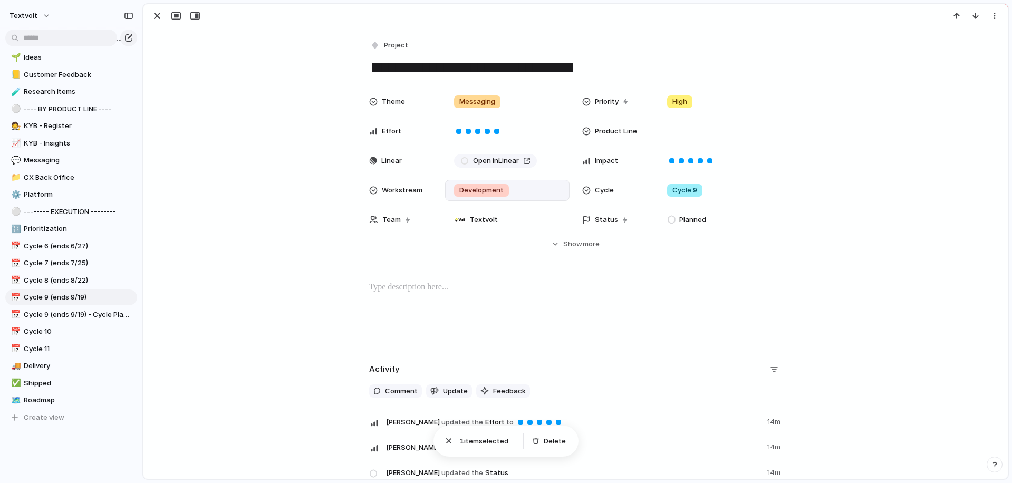
click at [489, 192] on span "Development" at bounding box center [481, 190] width 44 height 11
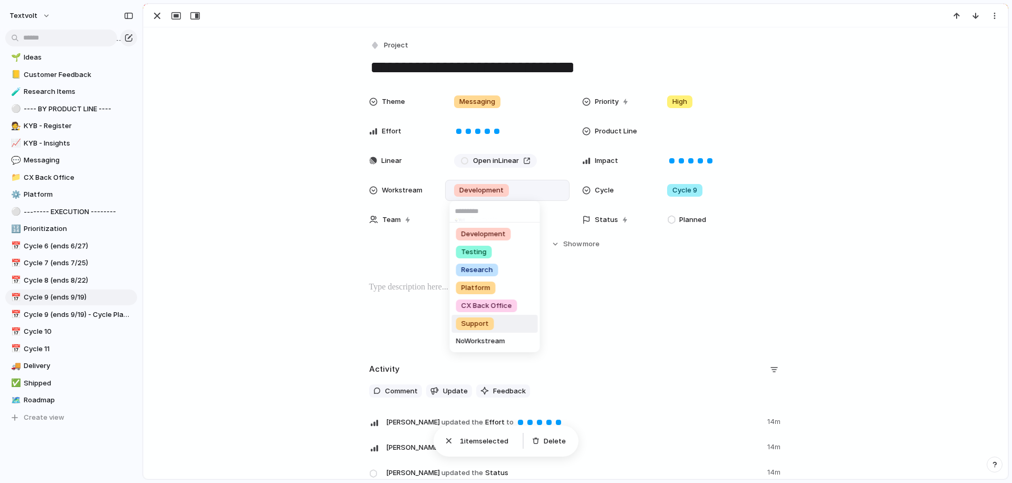
click at [475, 323] on span "Support" at bounding box center [474, 324] width 27 height 11
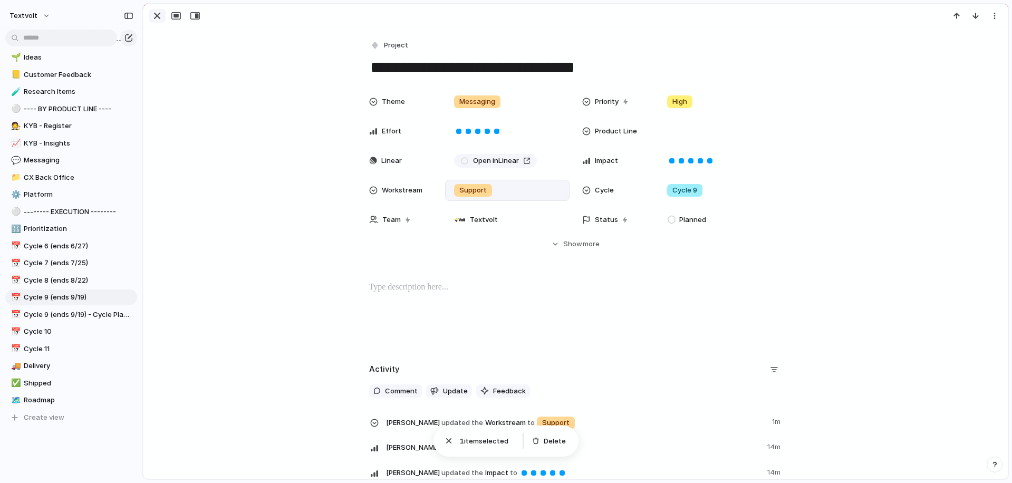
click at [156, 14] on div "button" at bounding box center [157, 15] width 13 height 13
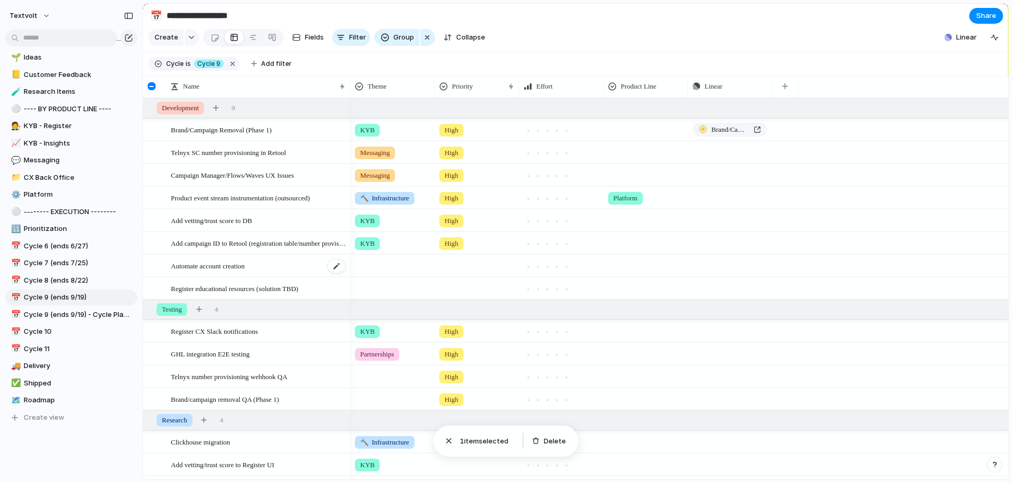
scroll to position [326, 0]
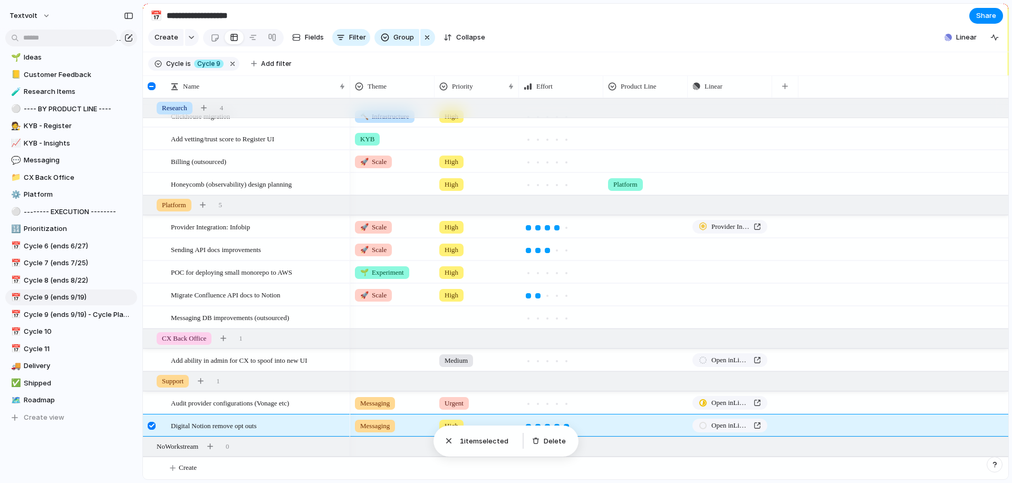
click at [153, 426] on div at bounding box center [152, 426] width 8 height 8
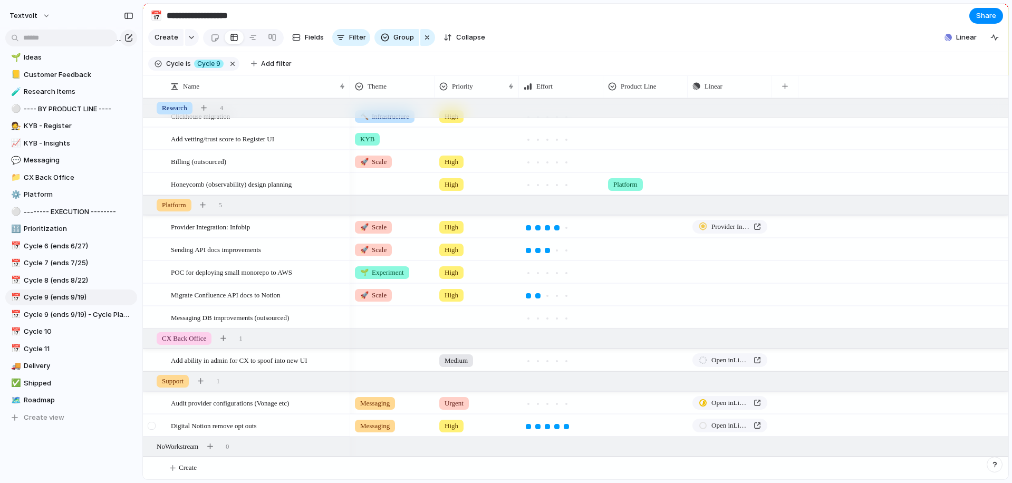
click at [152, 426] on div at bounding box center [152, 426] width 8 height 8
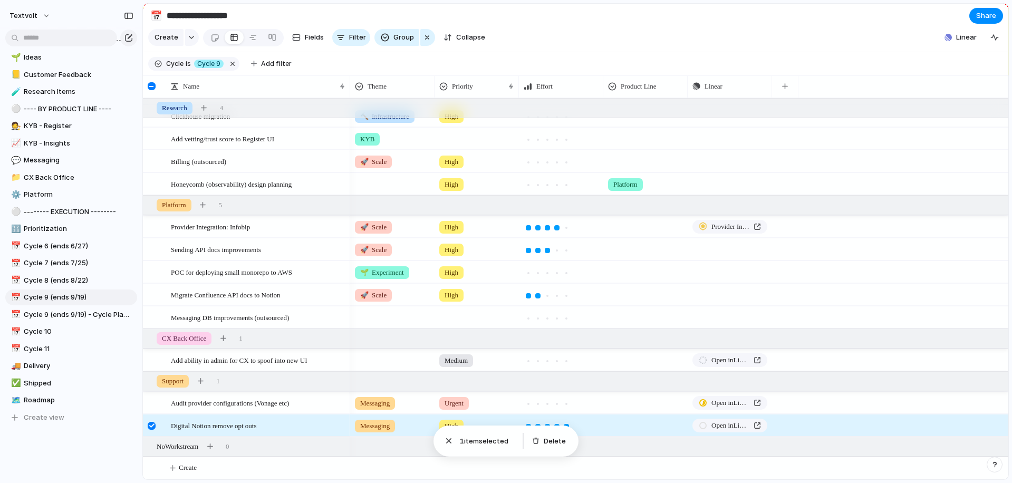
click at [152, 426] on div at bounding box center [152, 426] width 8 height 8
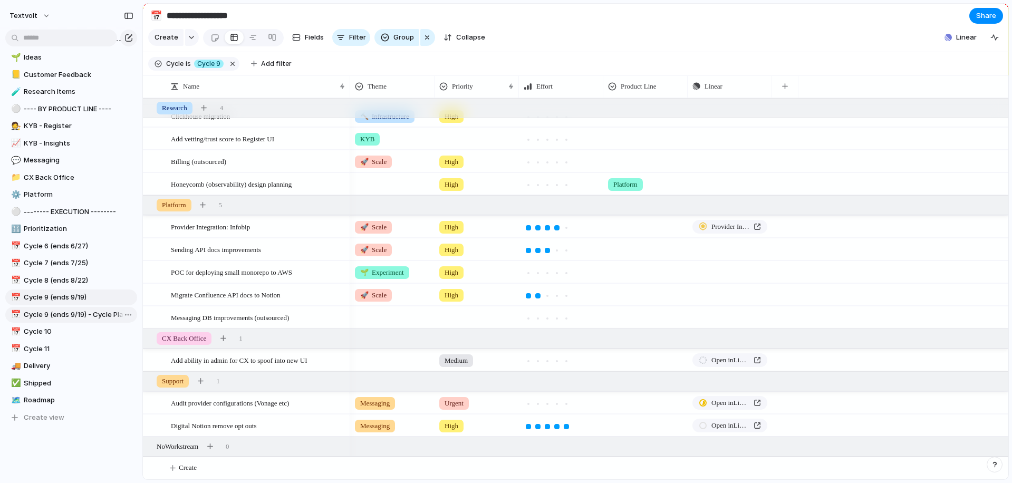
click at [101, 307] on link "📅 Cycle 9 (ends 9/19) - Cycle Planning" at bounding box center [71, 315] width 132 height 16
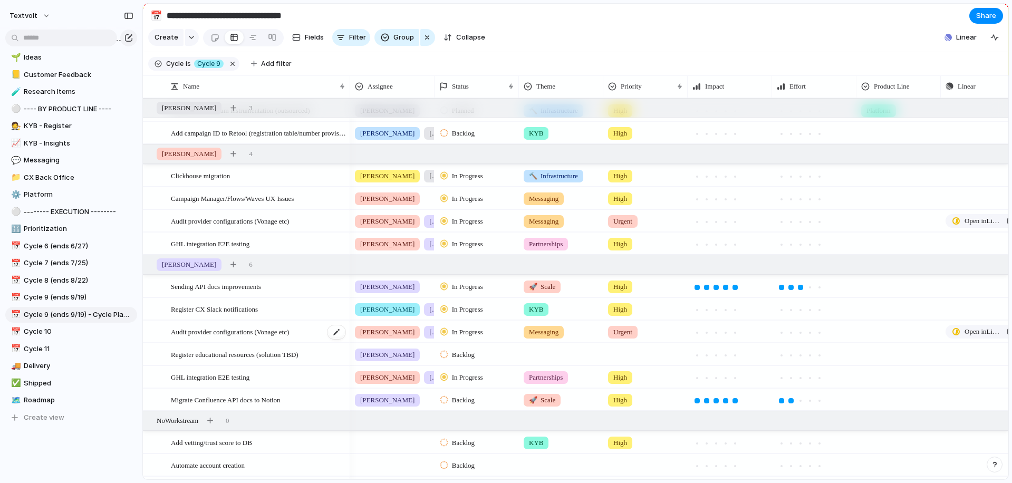
scroll to position [460, 0]
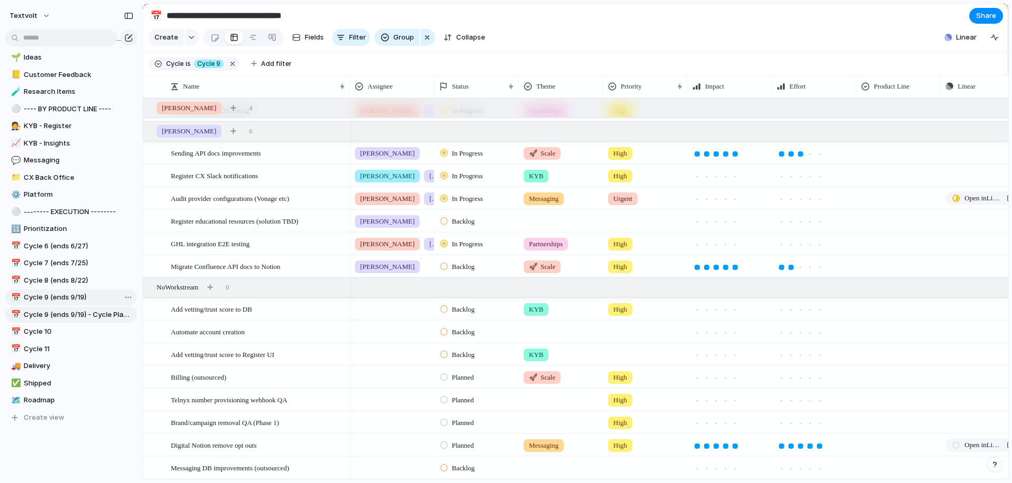
click at [84, 300] on span "Cycle 9 (ends 9/19)" at bounding box center [79, 297] width 110 height 11
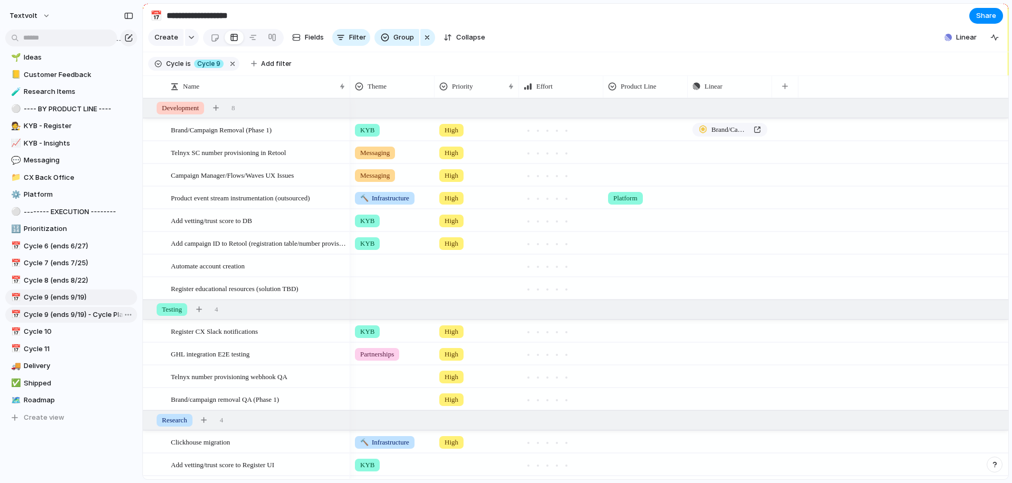
click at [94, 315] on span "Cycle 9 (ends 9/19) - Cycle Planning" at bounding box center [79, 315] width 110 height 11
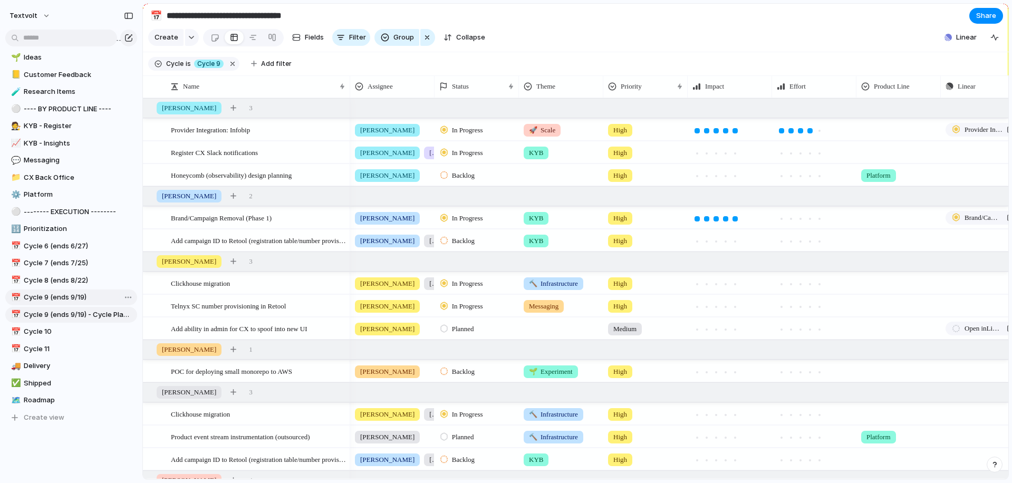
click at [85, 295] on span "Cycle 9 (ends 9/19)" at bounding box center [79, 297] width 110 height 11
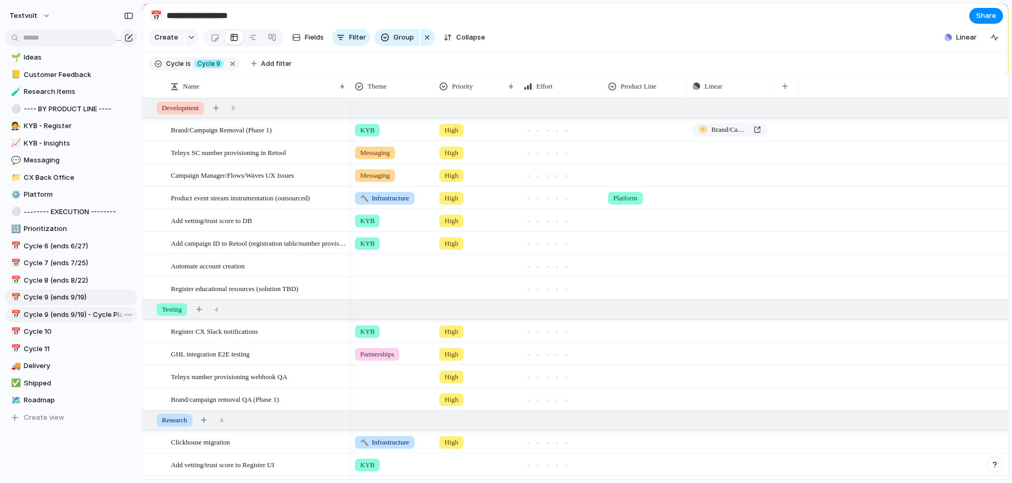
click at [77, 317] on span "Cycle 9 (ends 9/19) - Cycle Planning" at bounding box center [79, 315] width 110 height 11
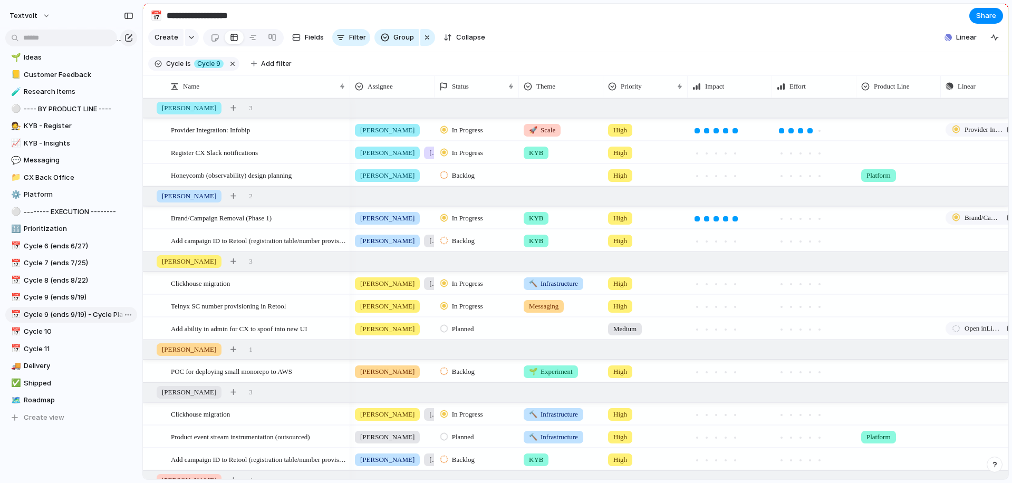
type input "**********"
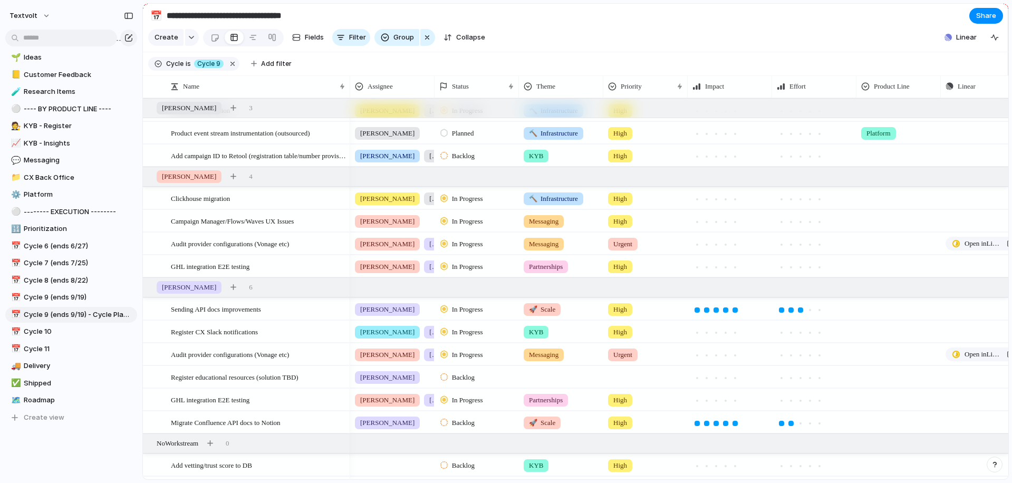
scroll to position [460, 0]
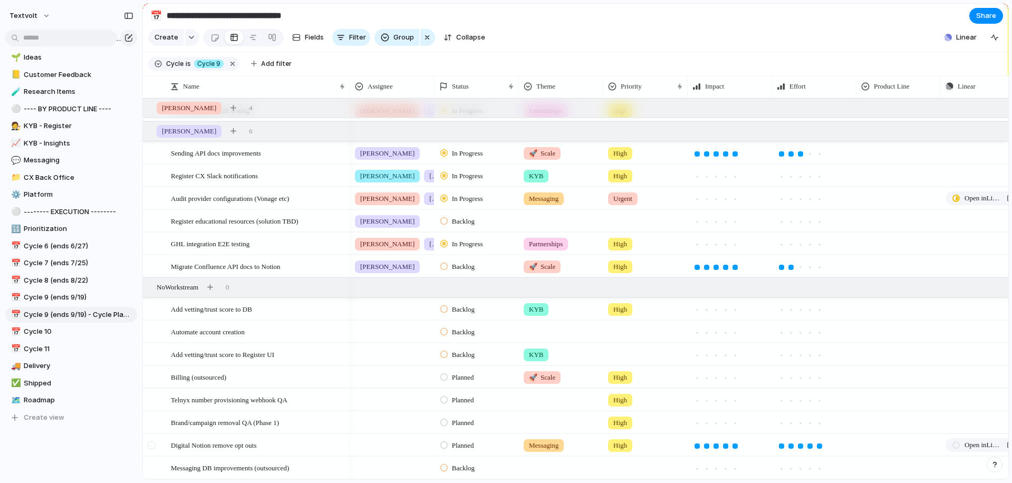
click at [153, 445] on div at bounding box center [152, 445] width 8 height 8
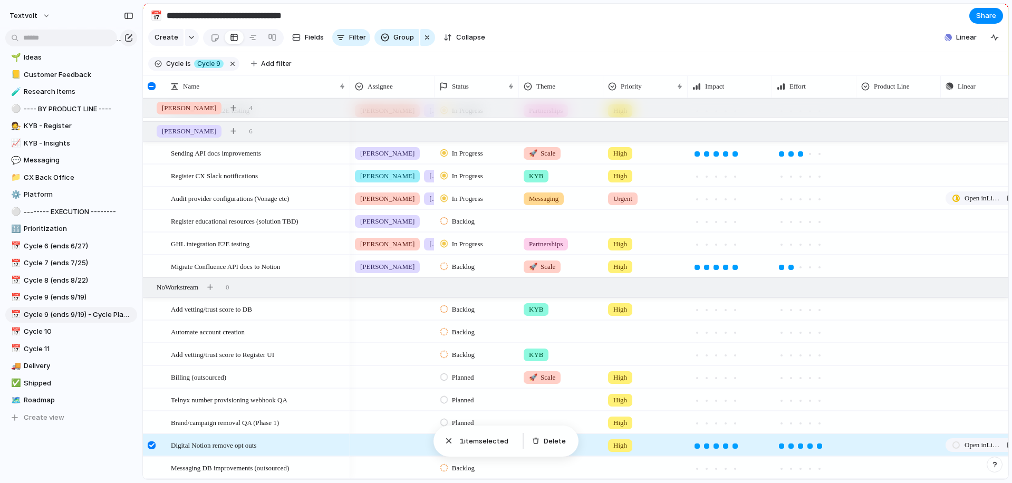
click at [388, 445] on div at bounding box center [392, 443] width 83 height 17
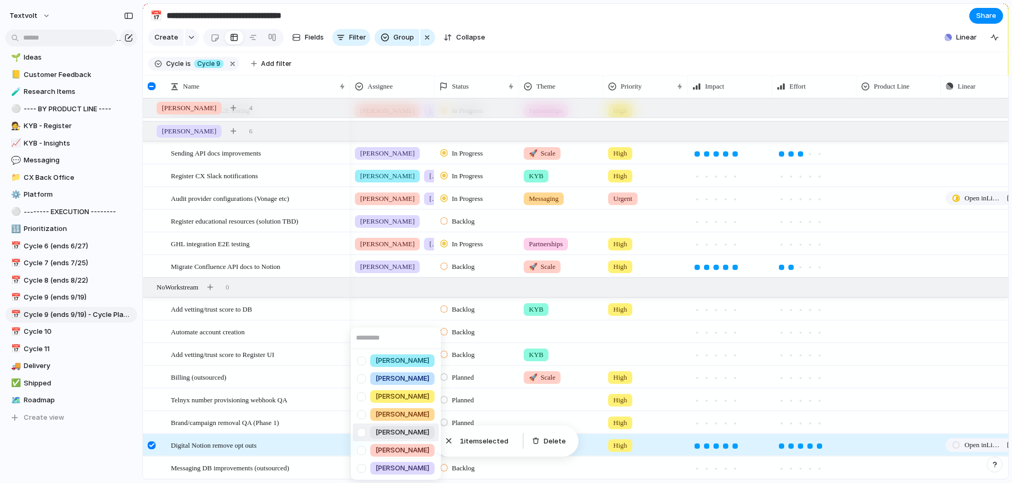
click at [148, 446] on div "[PERSON_NAME] [PERSON_NAME] [PERSON_NAME] [PERSON_NAME] [PERSON_NAME] [PERSON_N…" at bounding box center [506, 241] width 1012 height 483
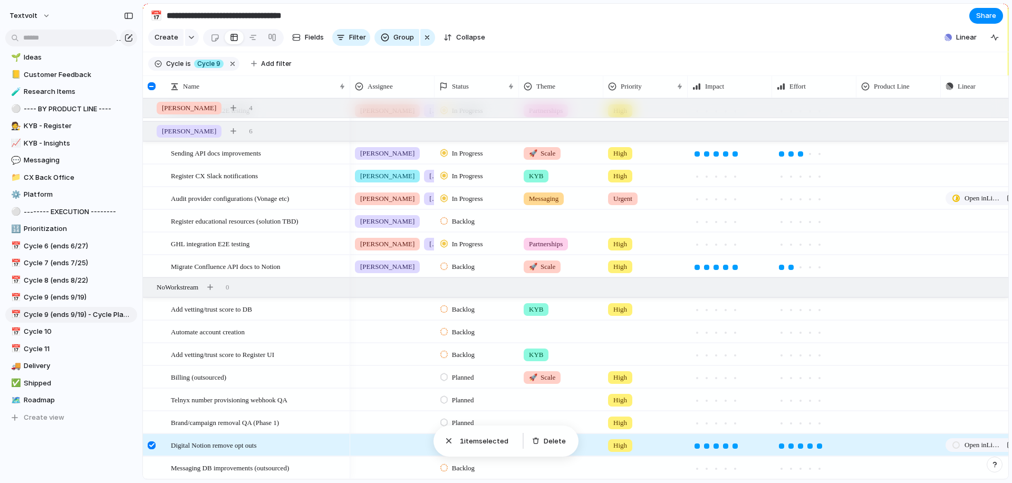
click at [152, 446] on div at bounding box center [152, 445] width 8 height 8
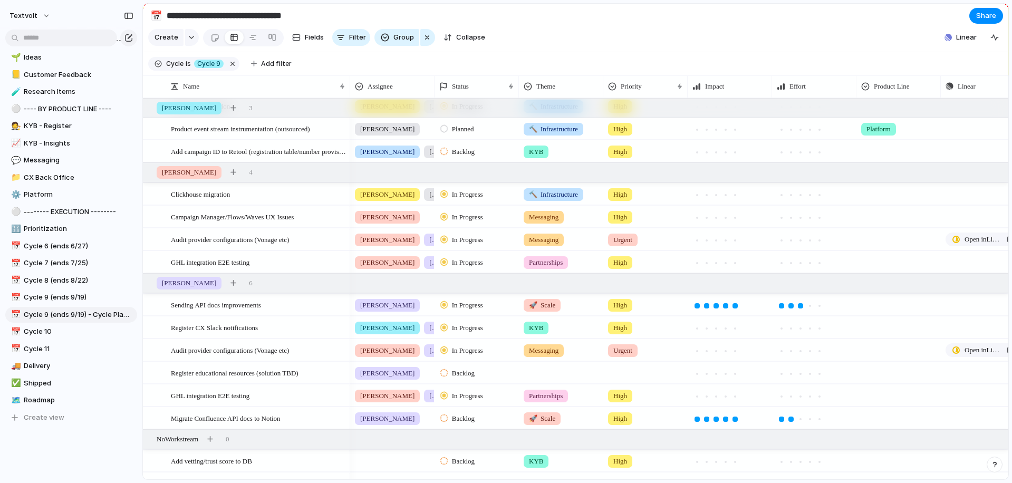
scroll to position [0, 0]
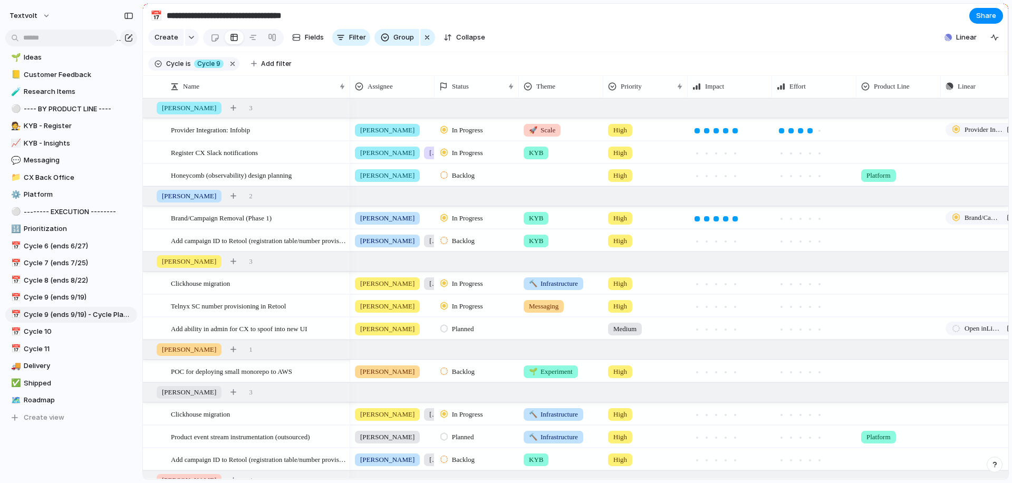
click at [471, 370] on span "Backlog" at bounding box center [463, 372] width 23 height 11
click at [469, 432] on span "In Progress" at bounding box center [470, 432] width 37 height 11
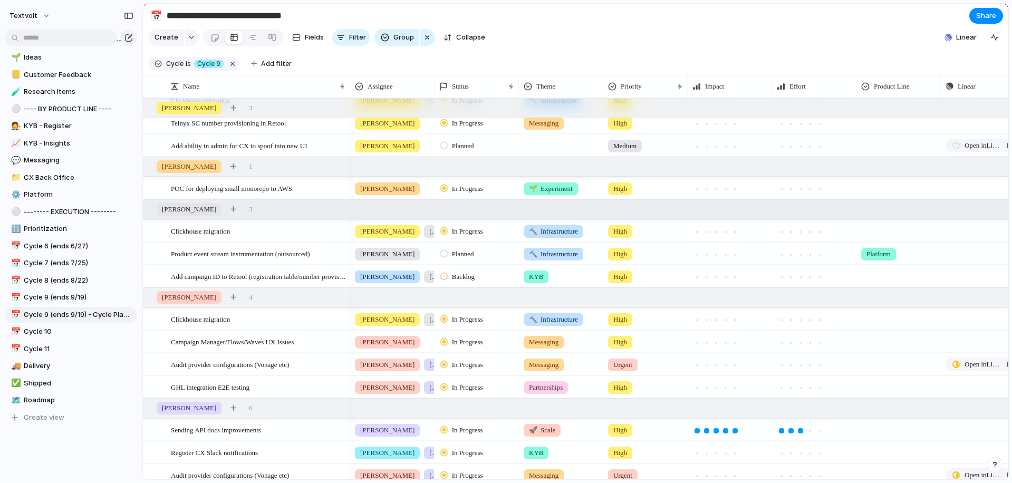
scroll to position [460, 0]
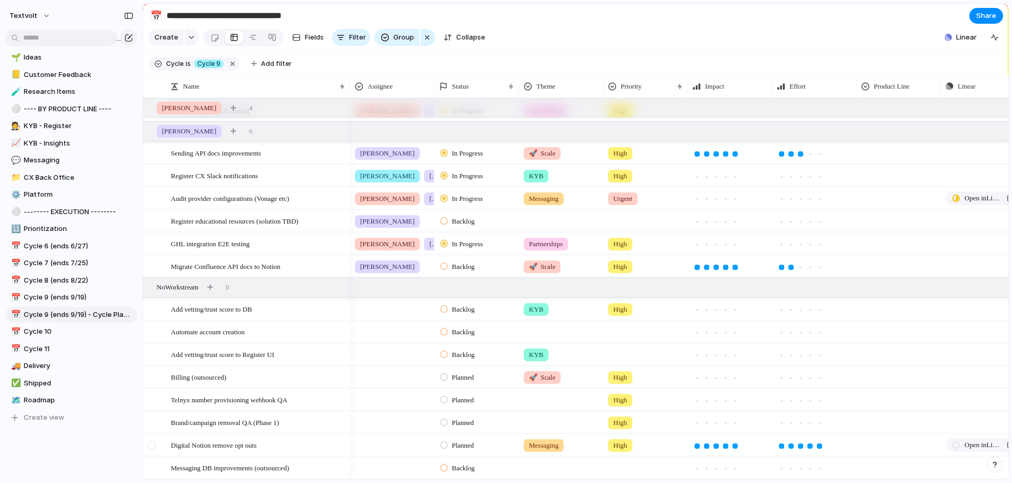
click at [152, 447] on div at bounding box center [152, 445] width 8 height 8
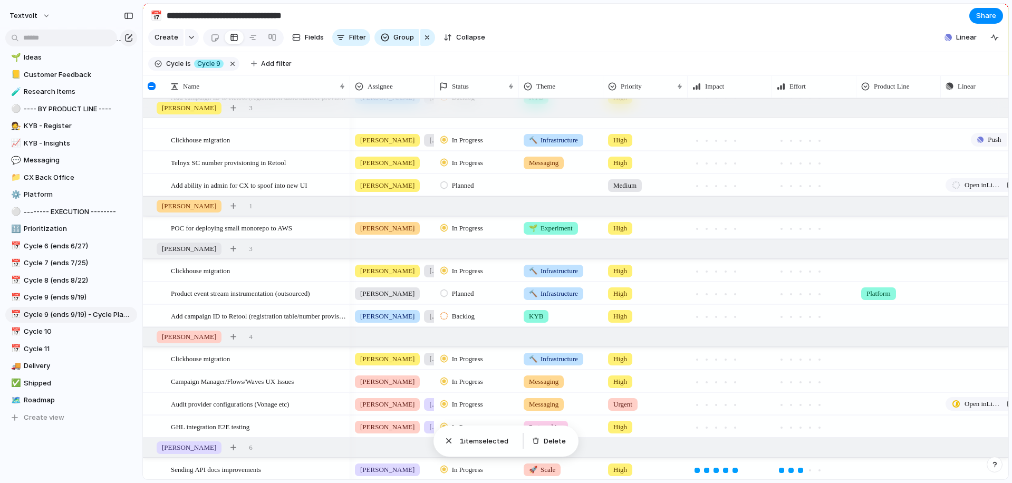
scroll to position [171, 0]
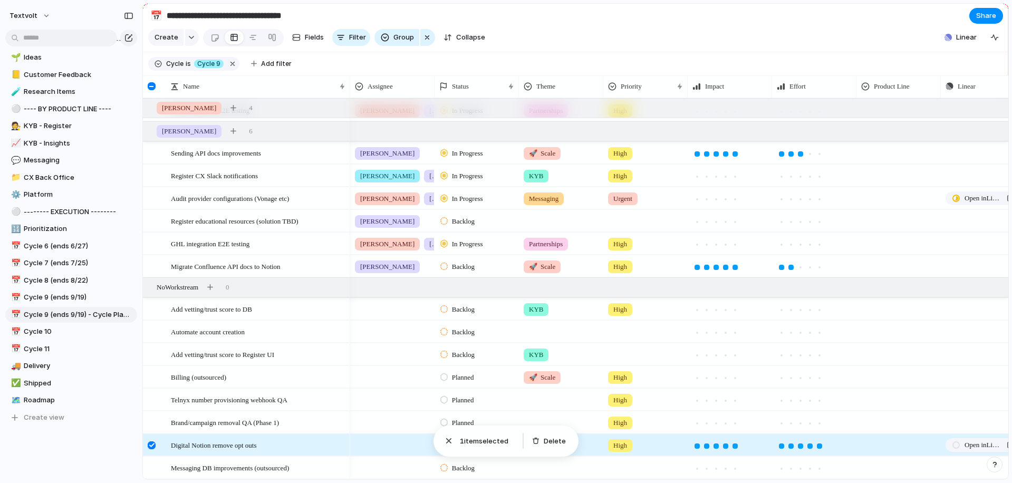
click at [381, 445] on div at bounding box center [392, 443] width 83 height 17
click at [151, 445] on div at bounding box center [152, 445] width 8 height 8
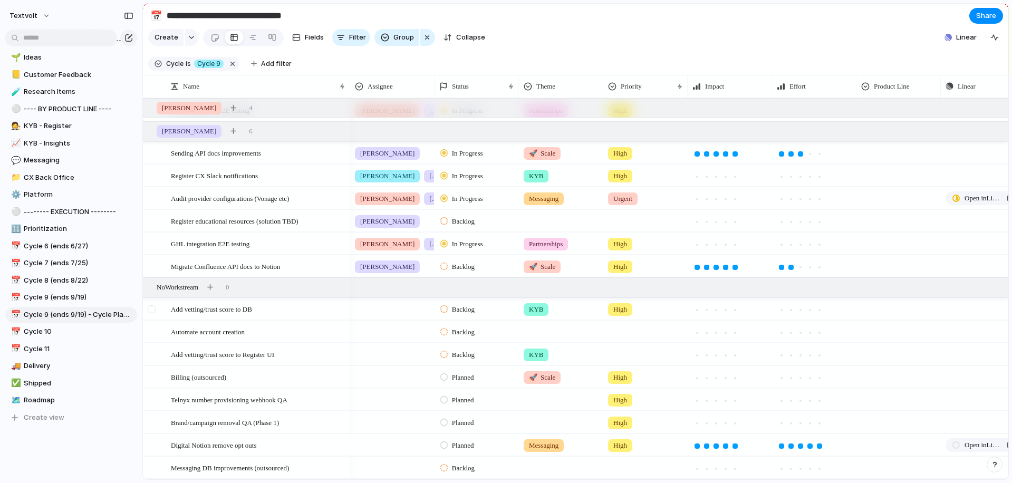
click at [153, 307] on div at bounding box center [152, 309] width 8 height 8
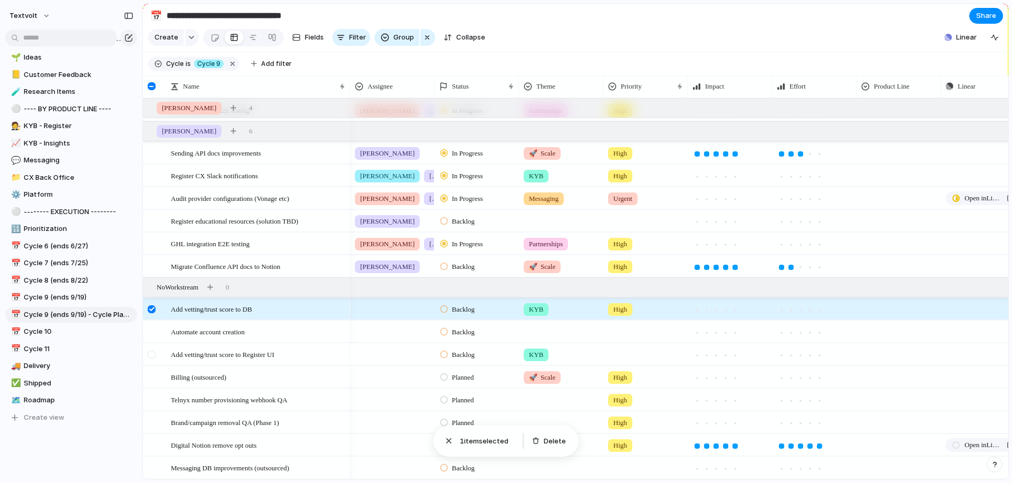
click at [153, 355] on div at bounding box center [152, 355] width 8 height 8
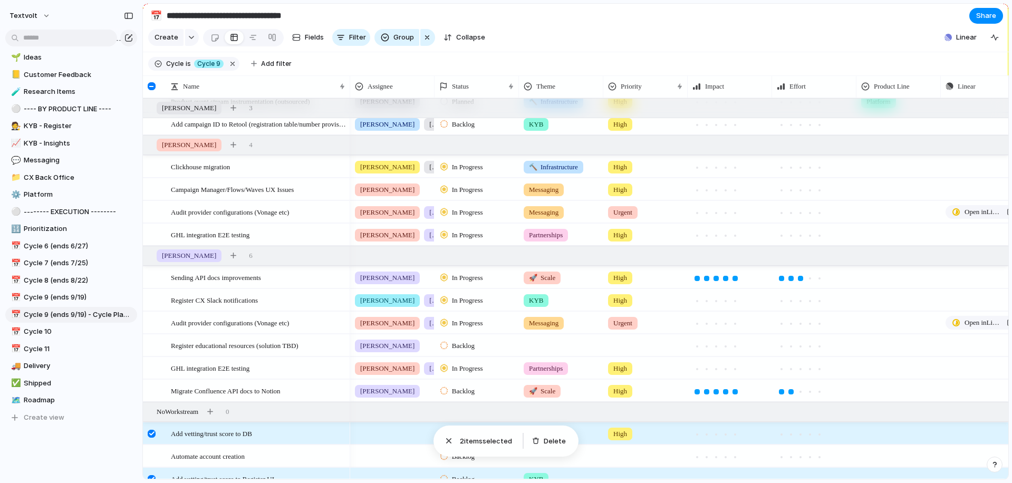
scroll to position [333, 0]
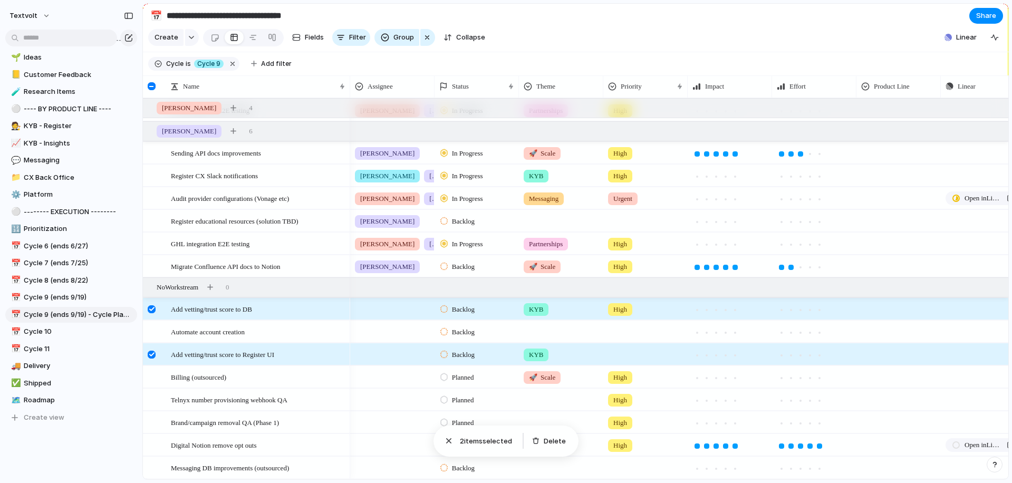
click at [153, 354] on div at bounding box center [152, 355] width 8 height 8
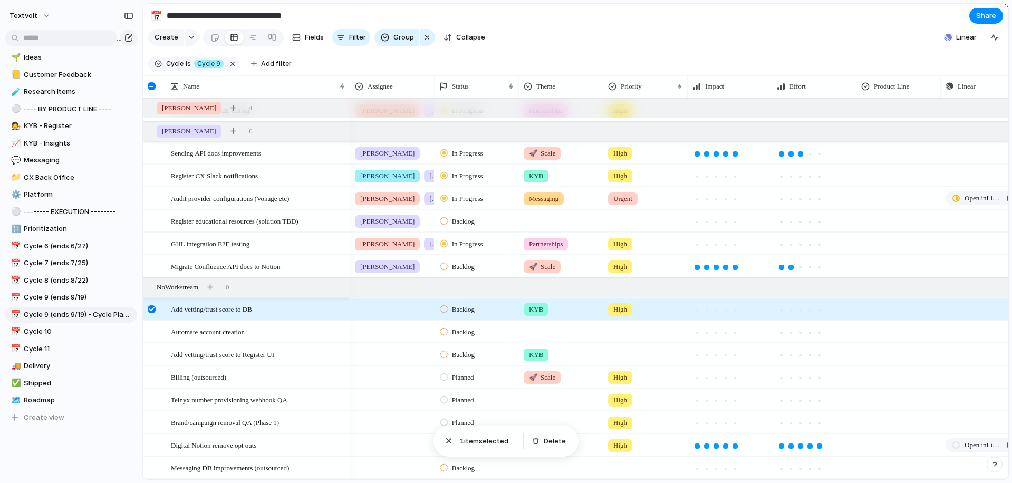
click at [152, 311] on div at bounding box center [152, 309] width 8 height 8
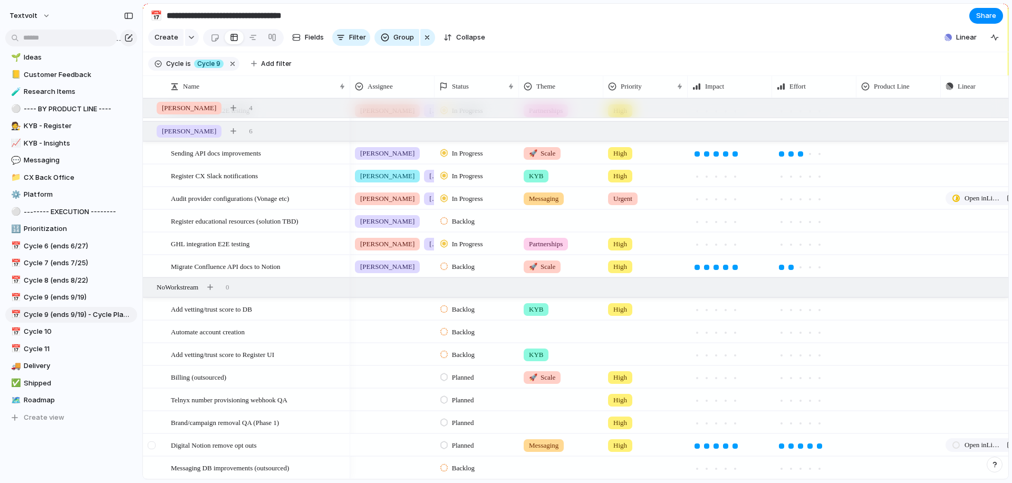
click at [150, 444] on div at bounding box center [152, 445] width 8 height 8
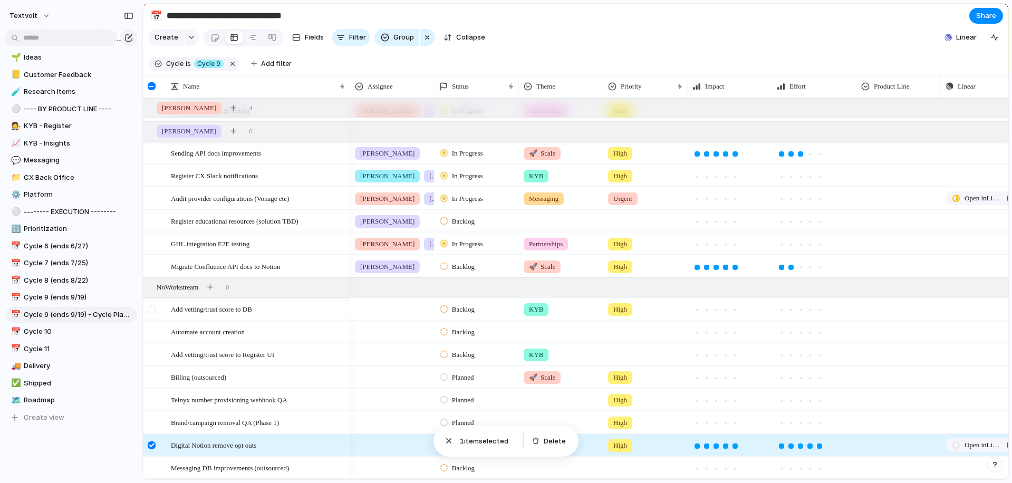
click at [151, 309] on div at bounding box center [152, 309] width 8 height 8
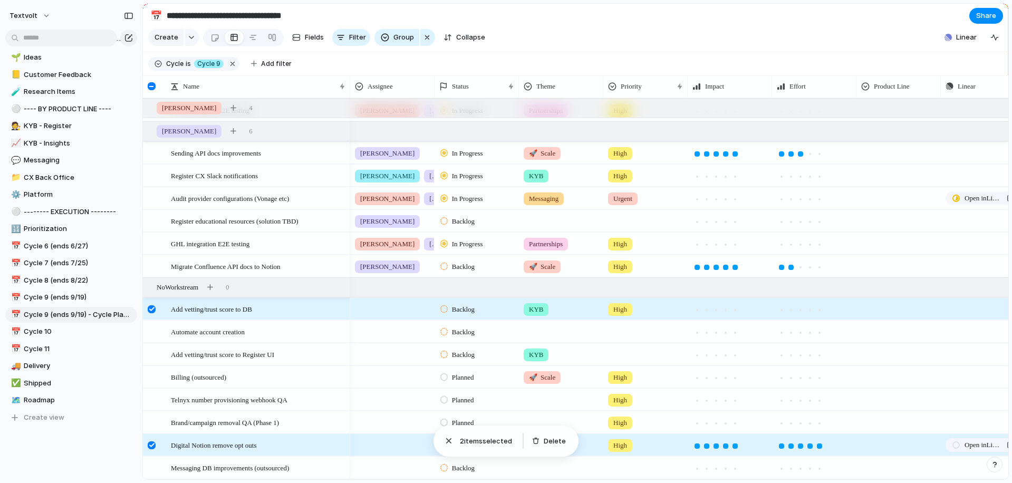
click at [151, 309] on div at bounding box center [152, 309] width 8 height 8
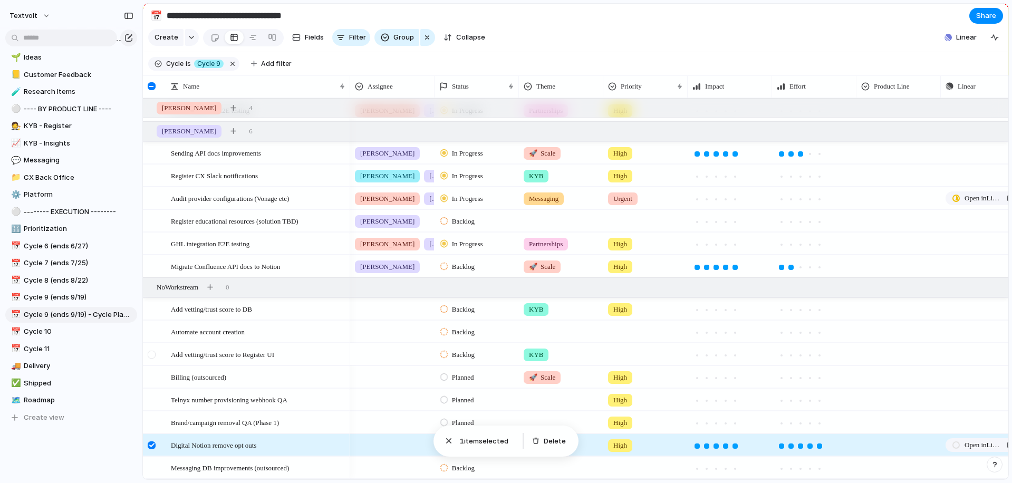
click at [151, 354] on div at bounding box center [152, 355] width 8 height 8
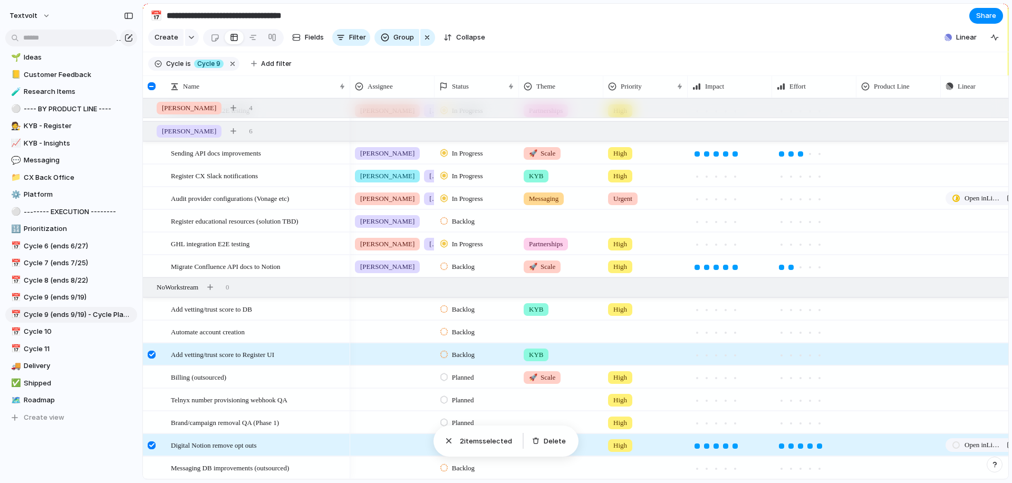
click at [149, 444] on div at bounding box center [152, 445] width 8 height 8
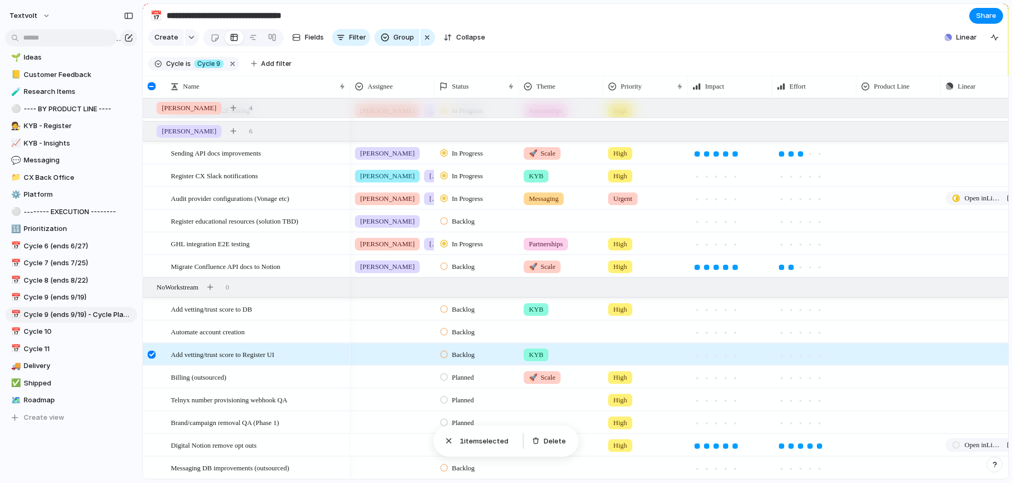
click at [374, 355] on div at bounding box center [392, 352] width 83 height 17
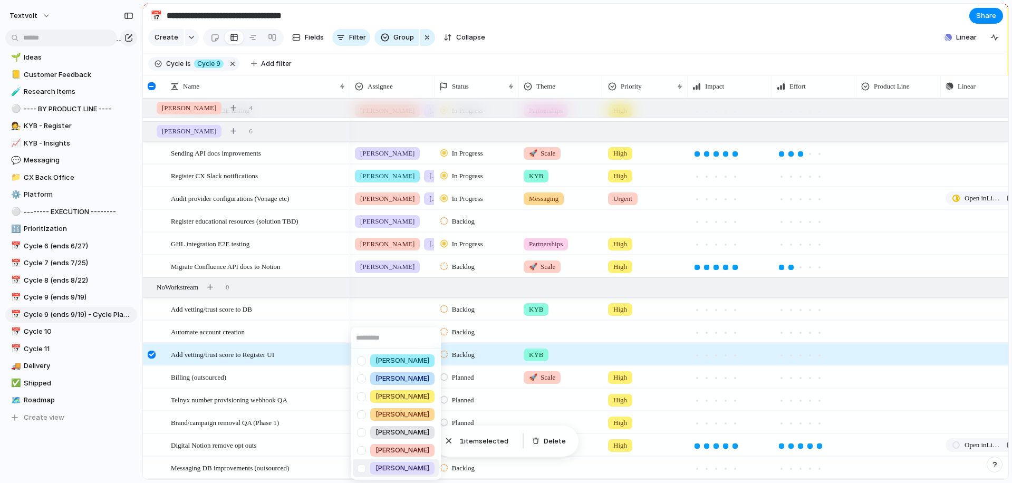
click at [361, 469] on div at bounding box center [361, 468] width 18 height 18
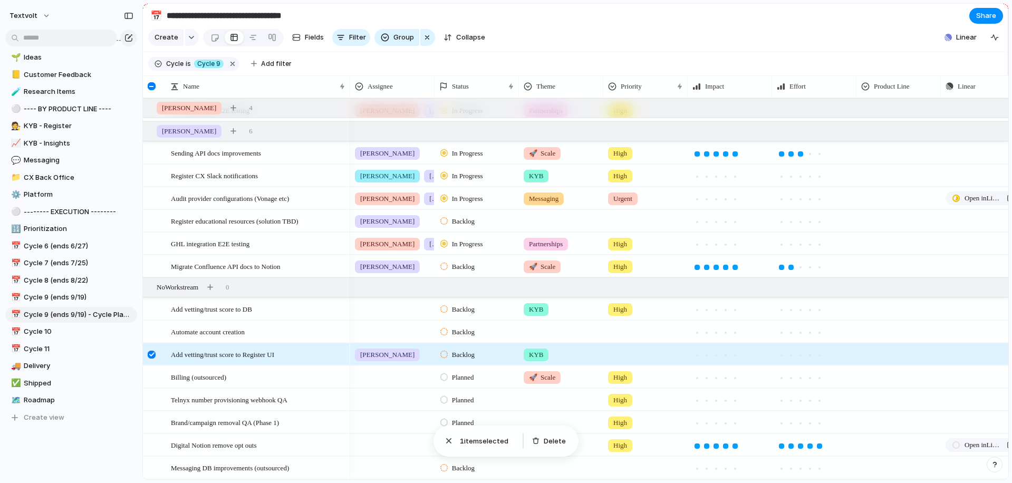
click at [152, 353] on div "[PERSON_NAME] [PERSON_NAME] [PERSON_NAME] [PERSON_NAME] [PERSON_NAME] [PERSON_N…" at bounding box center [506, 241] width 1012 height 483
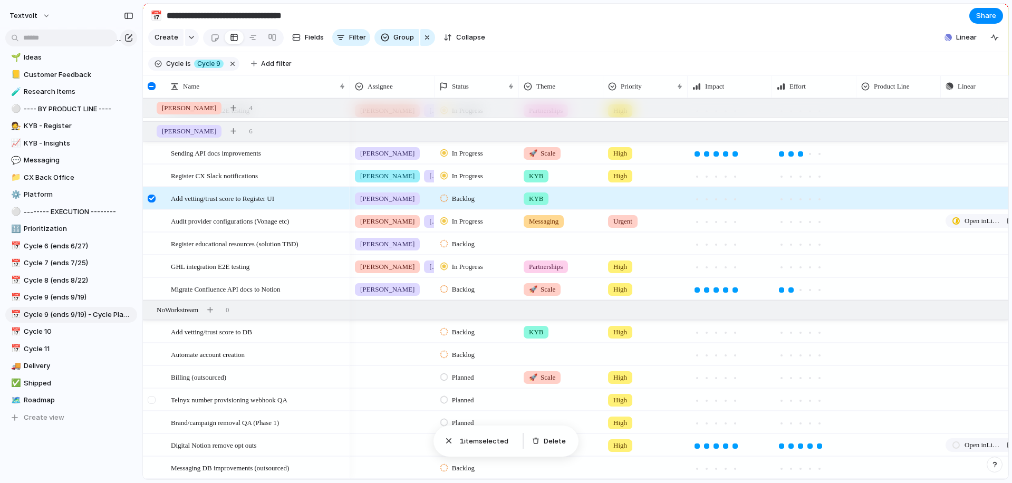
click at [150, 400] on div at bounding box center [152, 400] width 8 height 8
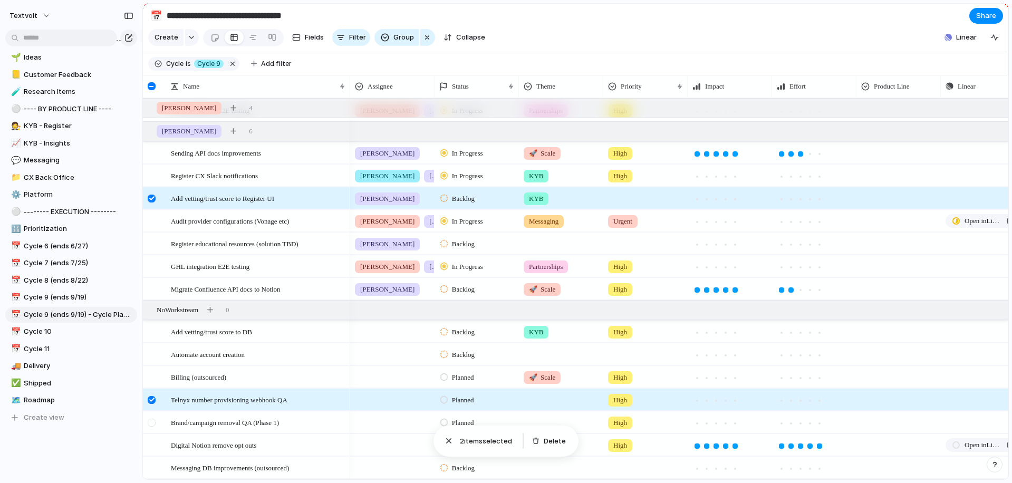
click at [151, 422] on div at bounding box center [152, 423] width 8 height 8
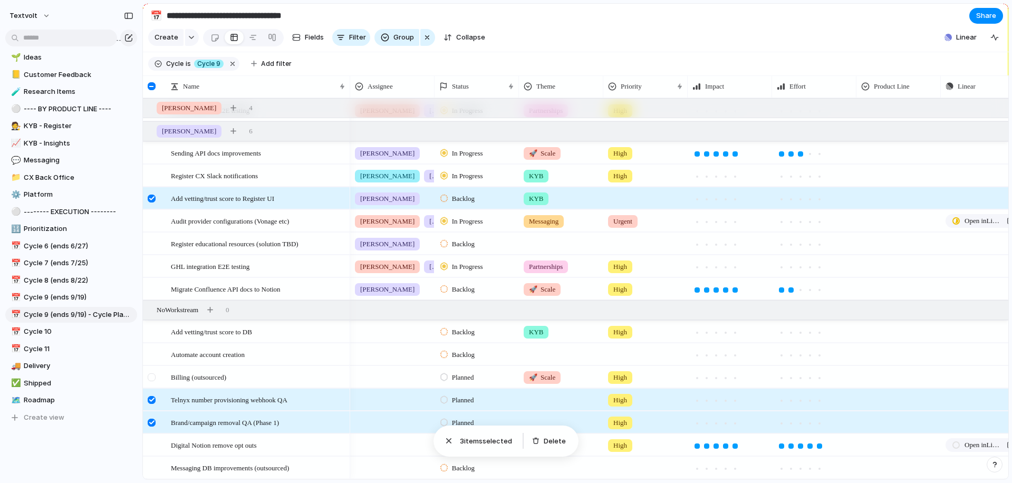
click at [154, 378] on div at bounding box center [152, 377] width 8 height 8
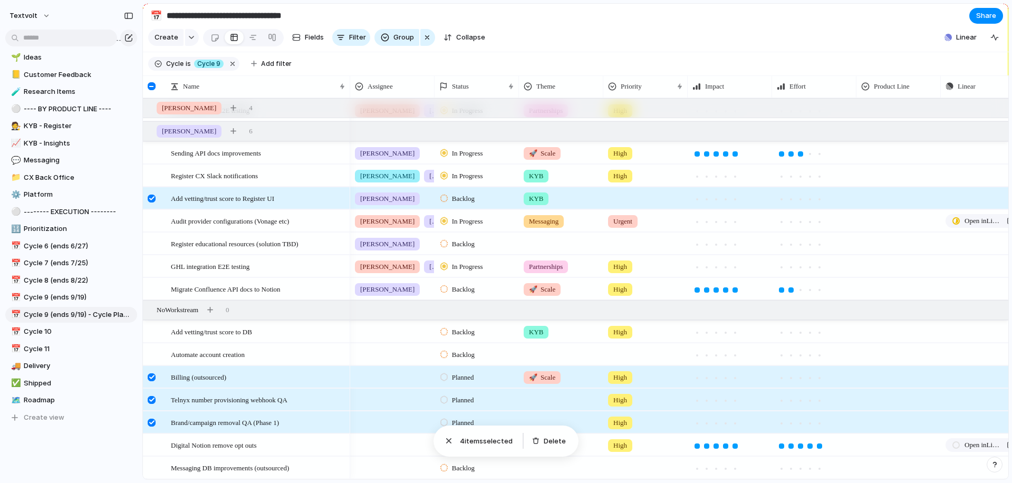
click at [152, 398] on div at bounding box center [152, 400] width 8 height 8
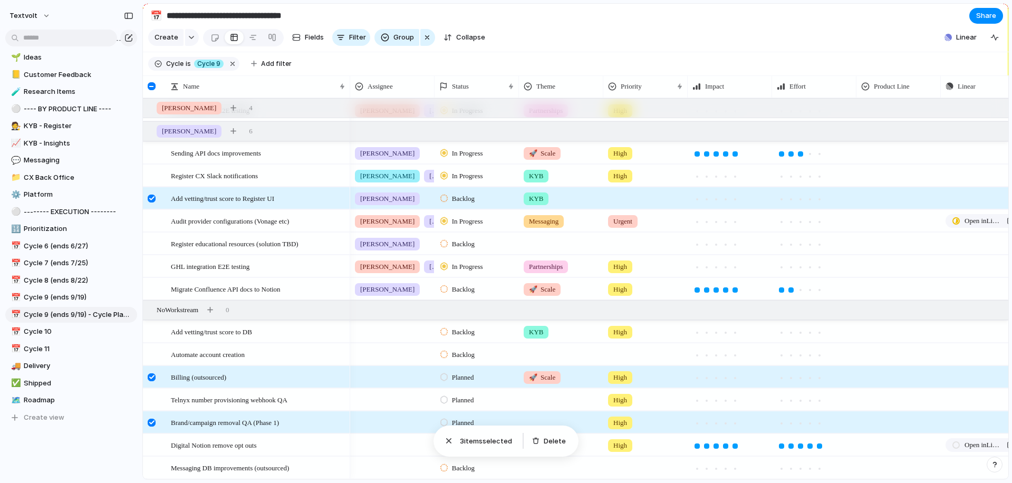
click at [152, 421] on div at bounding box center [152, 423] width 8 height 8
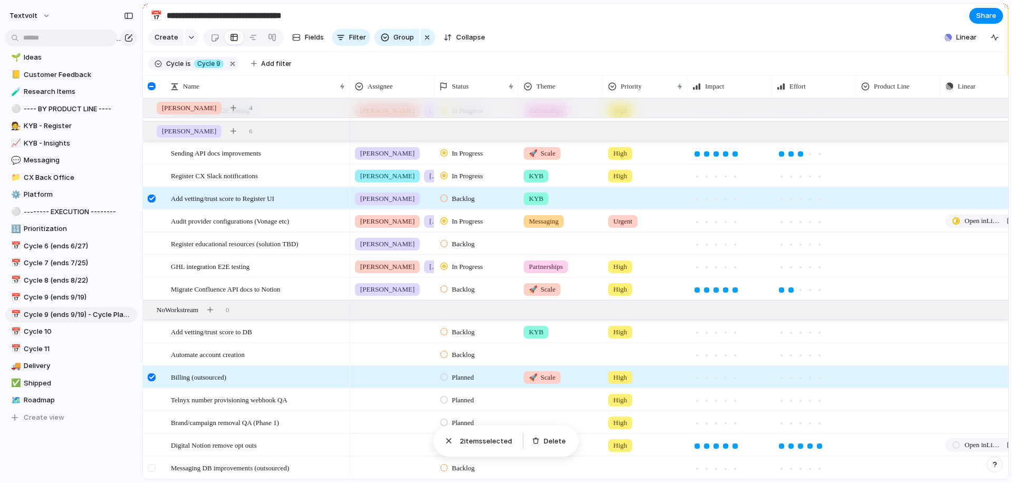
click at [152, 464] on div at bounding box center [152, 468] width 8 height 8
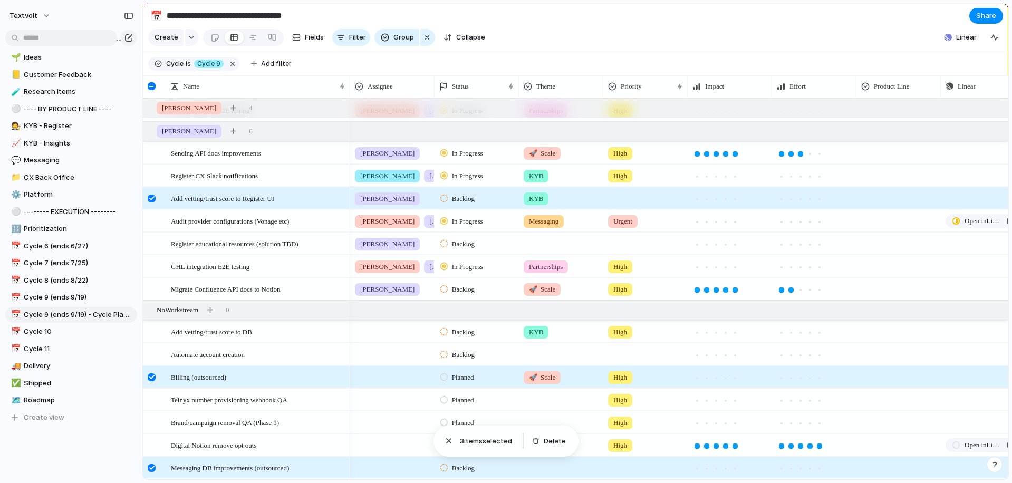
click at [150, 198] on div at bounding box center [152, 199] width 8 height 8
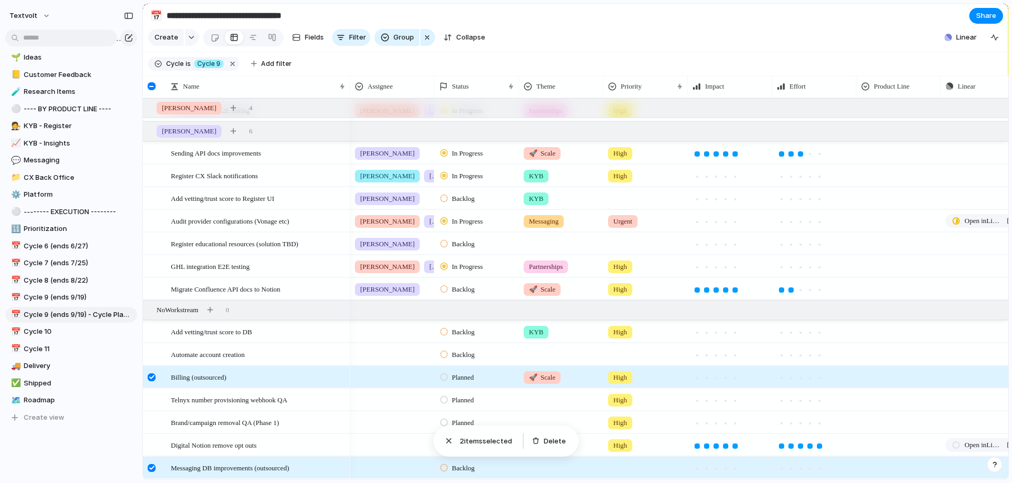
click at [150, 374] on div at bounding box center [152, 377] width 8 height 8
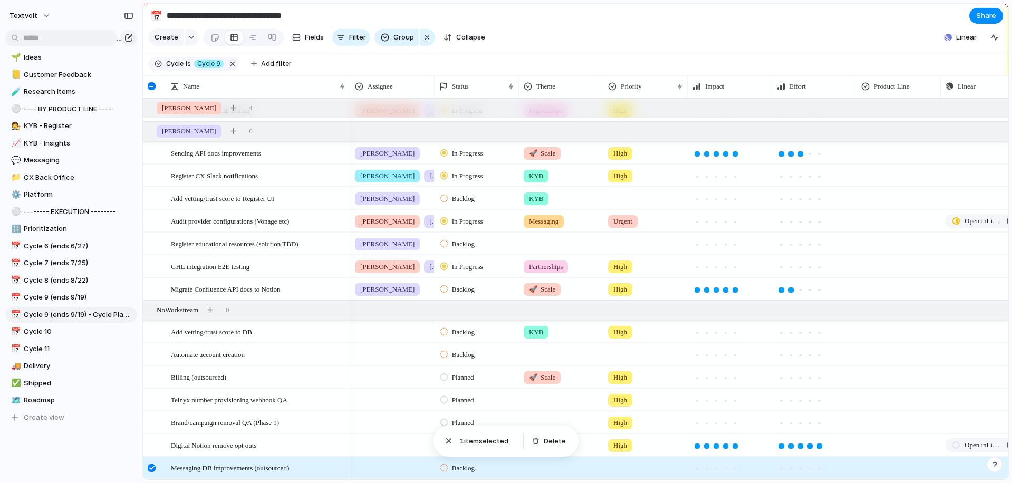
click at [155, 467] on div at bounding box center [152, 468] width 8 height 8
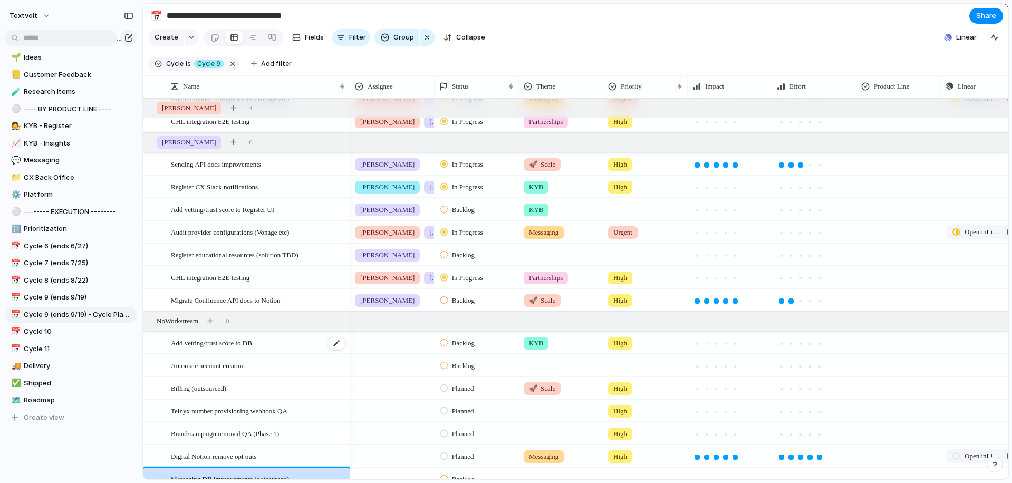
scroll to position [460, 0]
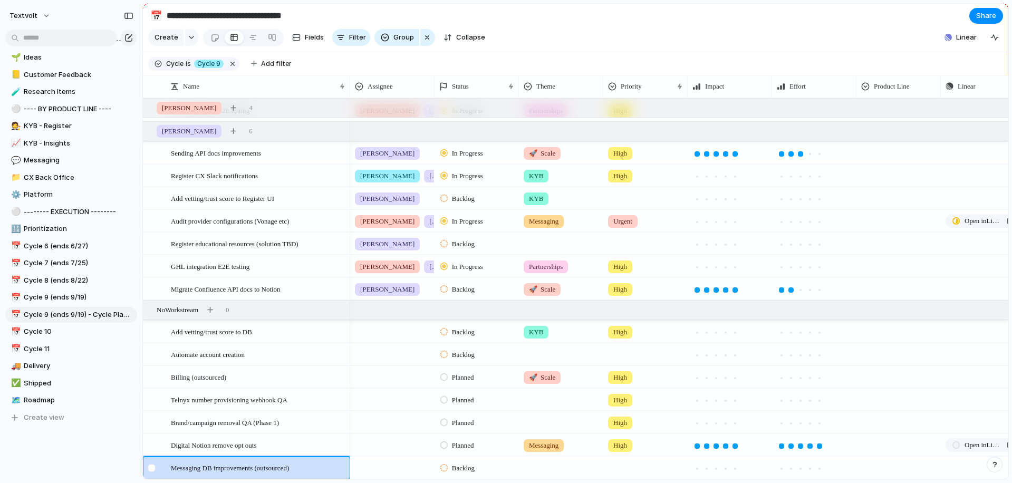
click at [153, 468] on div at bounding box center [152, 468] width 8 height 8
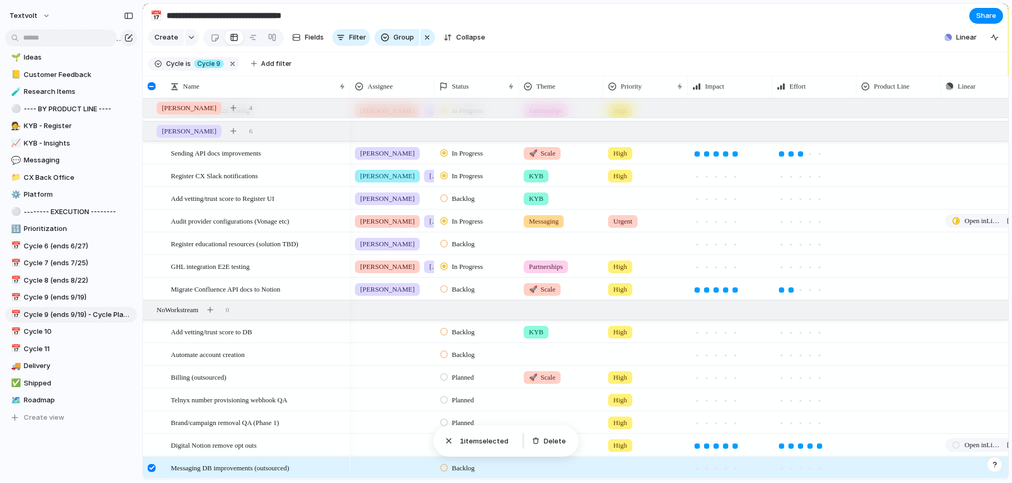
click at [153, 468] on div at bounding box center [152, 468] width 8 height 8
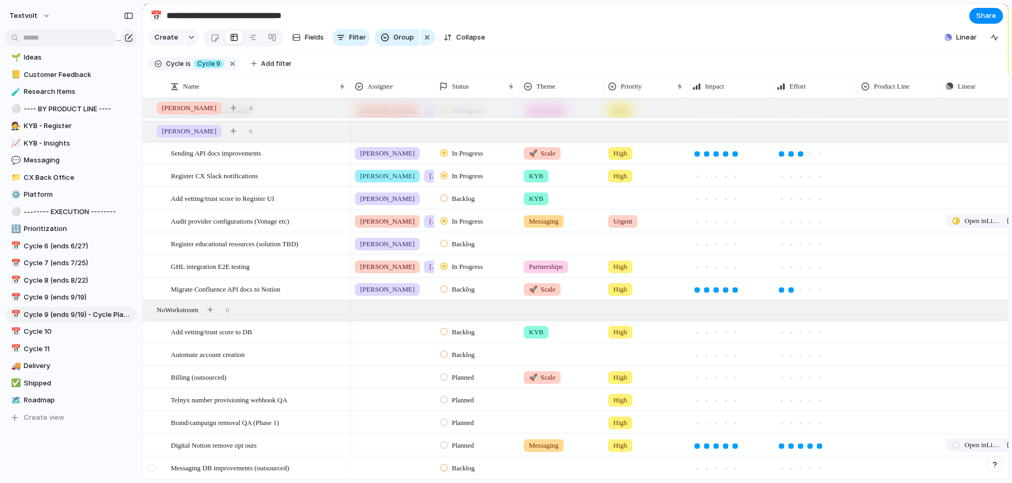
click at [153, 468] on div at bounding box center [152, 468] width 8 height 8
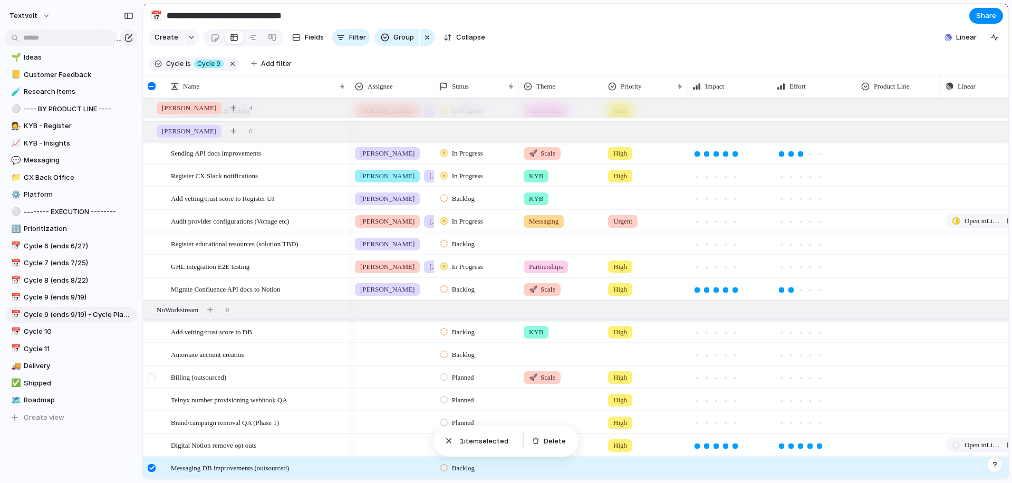
click at [154, 378] on div at bounding box center [152, 377] width 8 height 8
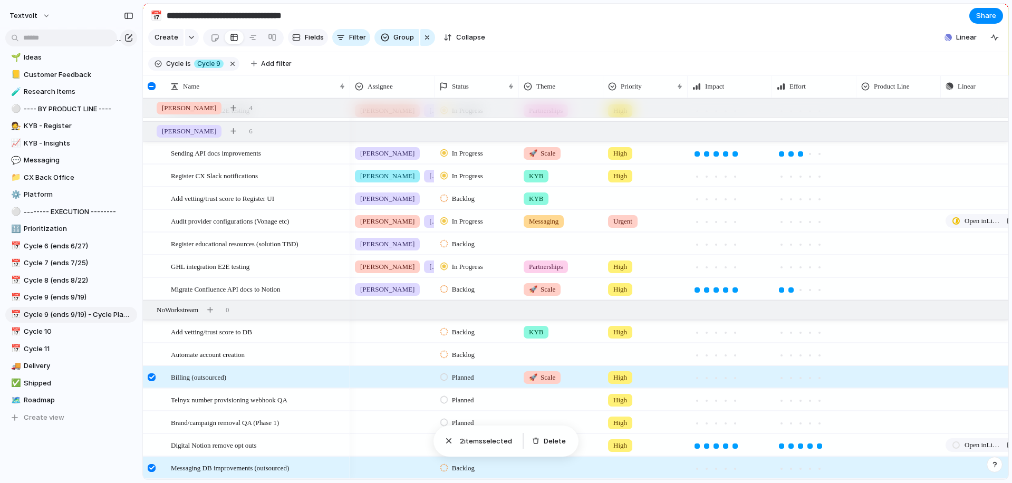
click at [305, 39] on span "Fields" at bounding box center [314, 37] width 19 height 11
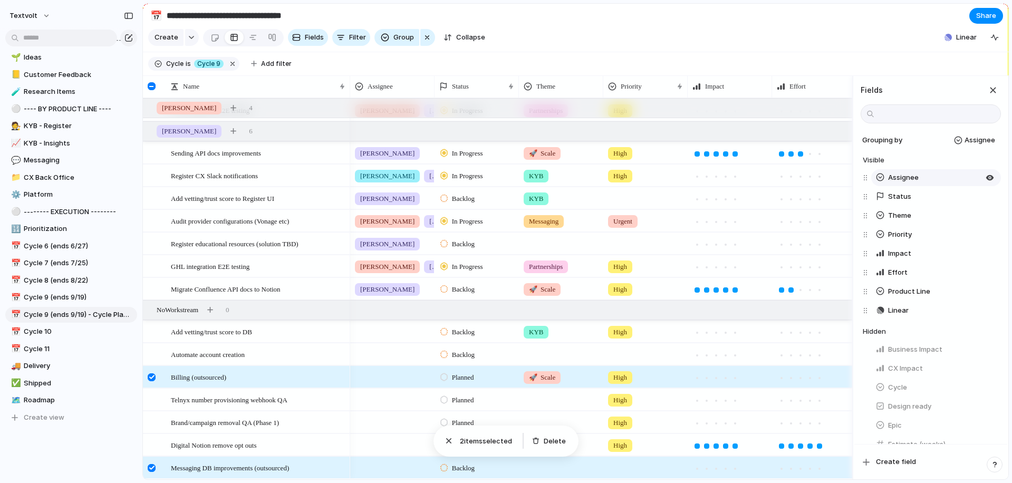
click at [916, 179] on span "Assignee" at bounding box center [903, 177] width 31 height 11
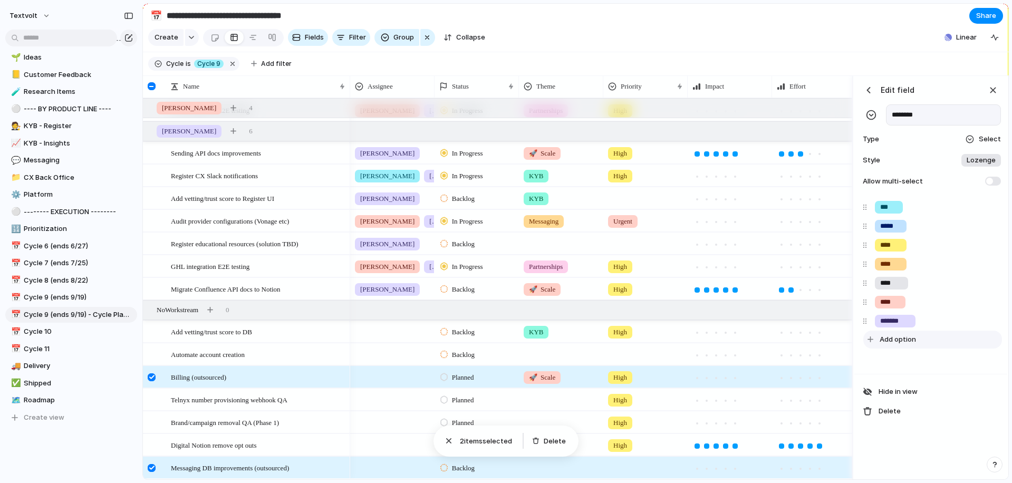
click at [892, 342] on span "Add option" at bounding box center [898, 339] width 36 height 11
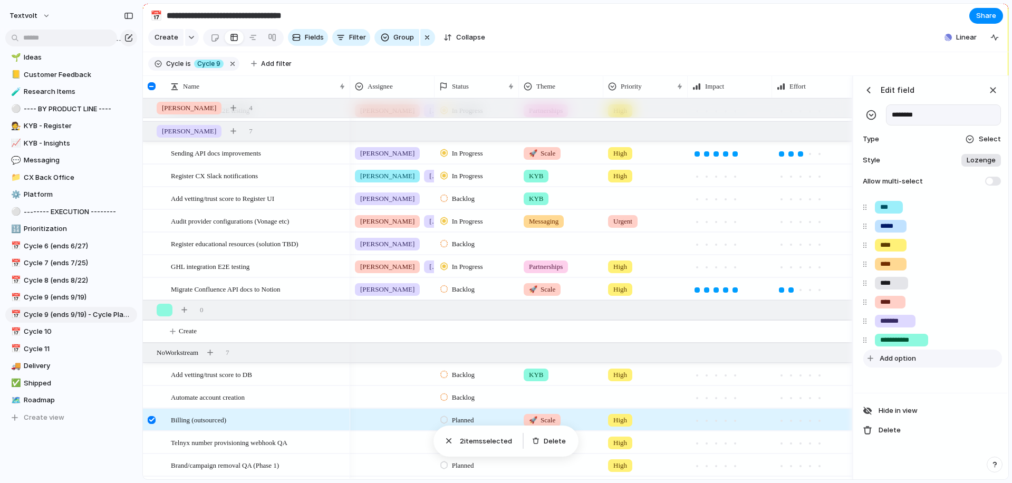
type input "**********"
click at [994, 88] on div "button" at bounding box center [993, 90] width 12 height 12
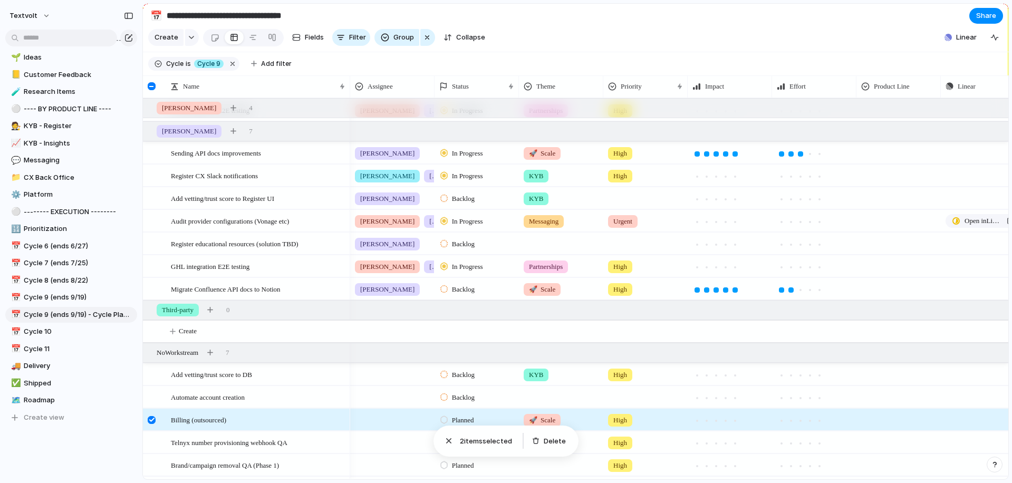
scroll to position [503, 0]
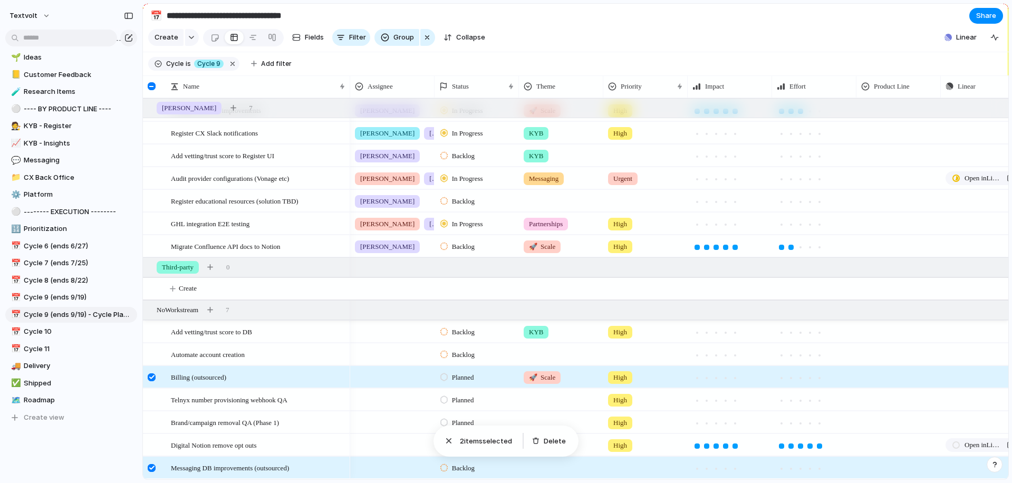
click at [152, 375] on div at bounding box center [152, 377] width 8 height 8
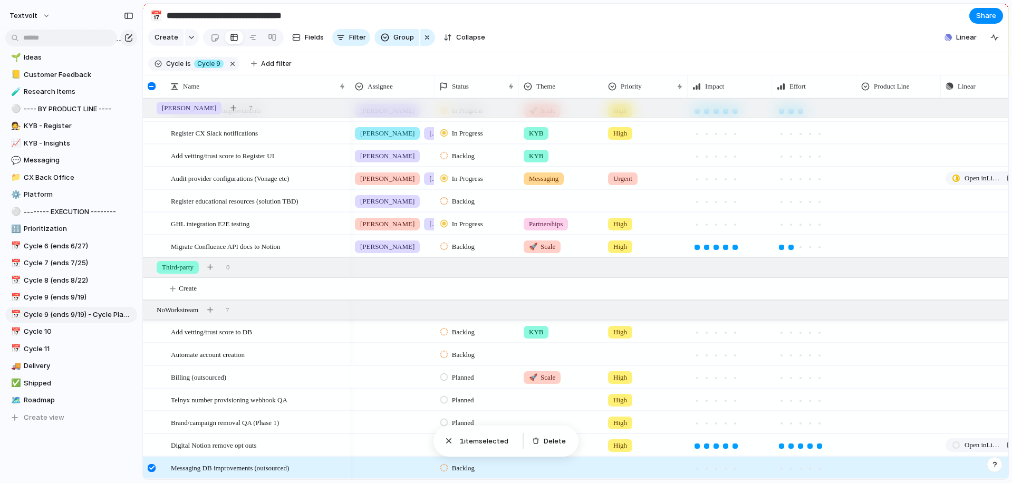
click at [381, 375] on div at bounding box center [392, 375] width 83 height 17
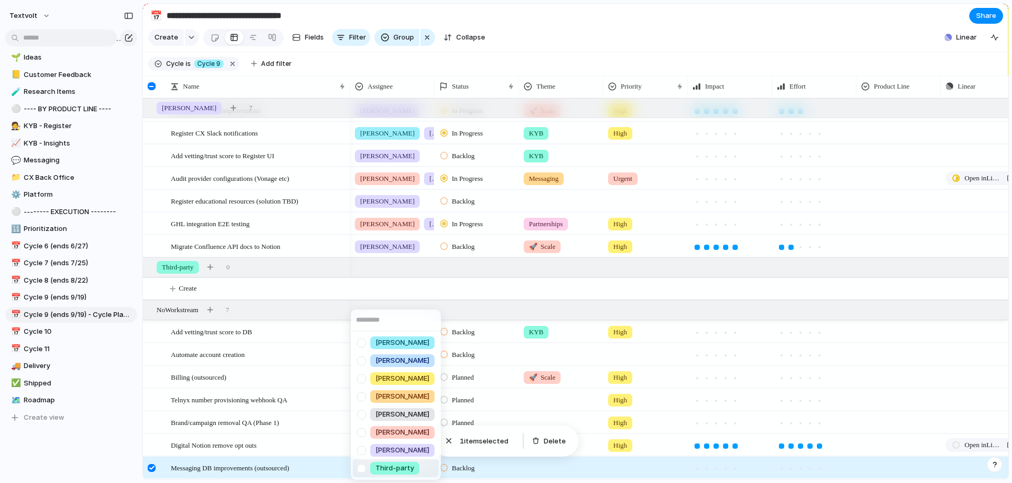
click at [362, 469] on div at bounding box center [361, 468] width 18 height 18
click at [303, 306] on div "[PERSON_NAME] [PERSON_NAME] [PERSON_NAME] [PERSON_NAME] [PERSON_NAME] [PERSON_N…" at bounding box center [506, 241] width 1012 height 483
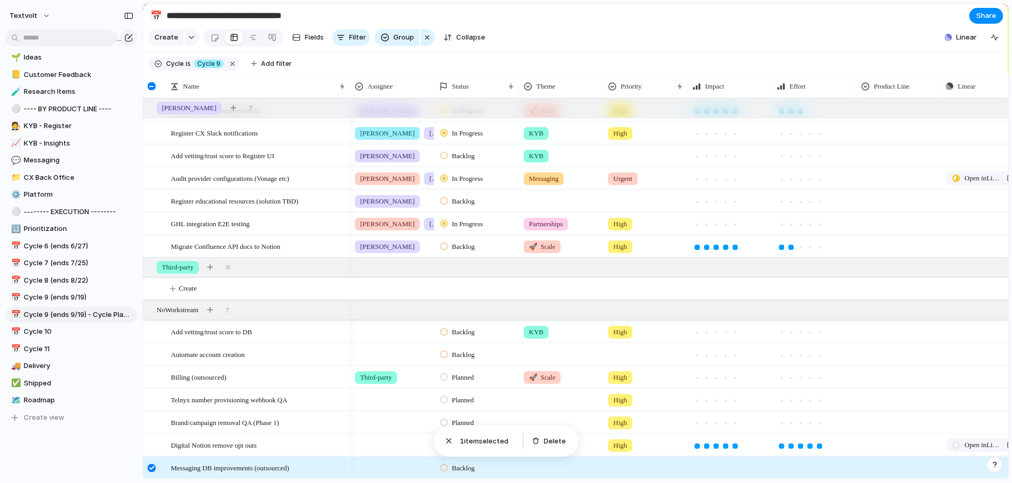
scroll to position [480, 0]
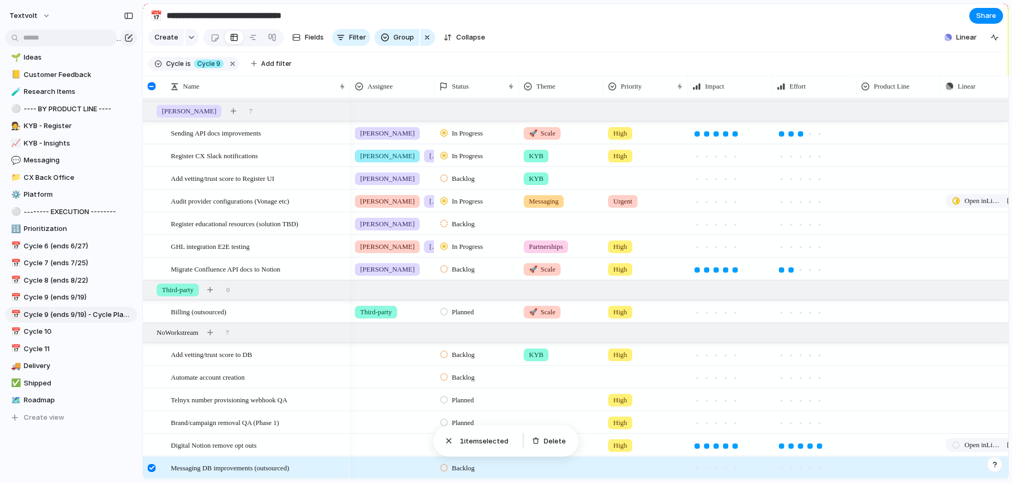
click at [377, 469] on div at bounding box center [392, 465] width 83 height 17
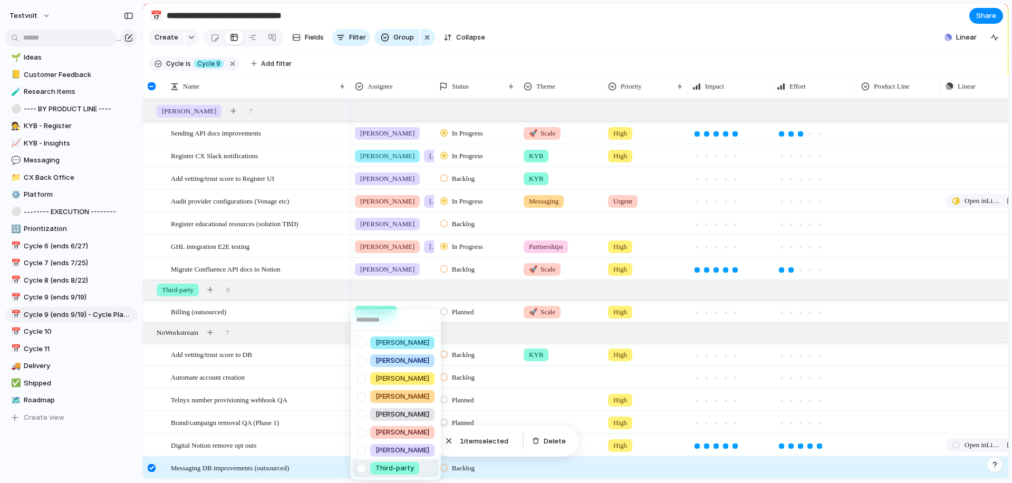
click at [364, 469] on div at bounding box center [361, 468] width 18 height 18
click at [152, 468] on div "[PERSON_NAME] [PERSON_NAME] [PERSON_NAME] [PERSON_NAME] [PERSON_NAME] [PERSON_N…" at bounding box center [506, 241] width 1012 height 483
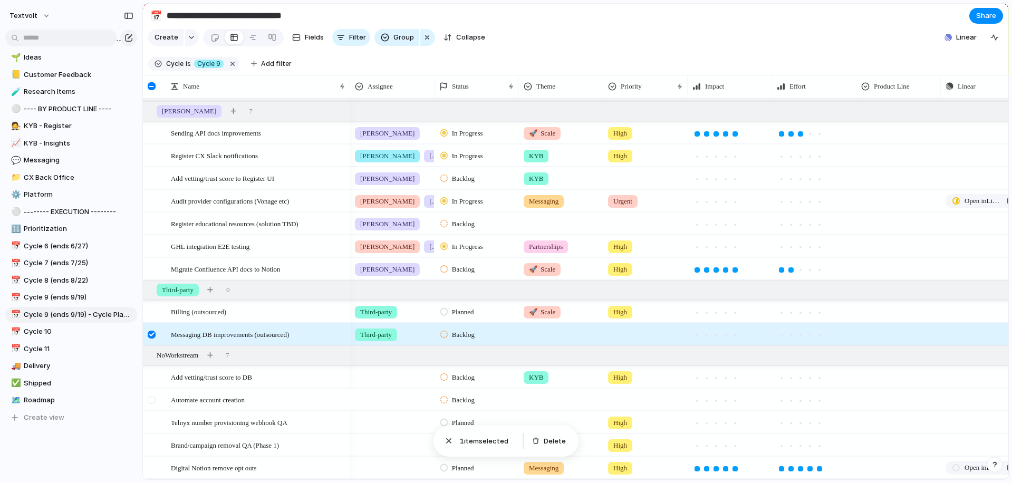
click at [153, 399] on div at bounding box center [152, 400] width 8 height 8
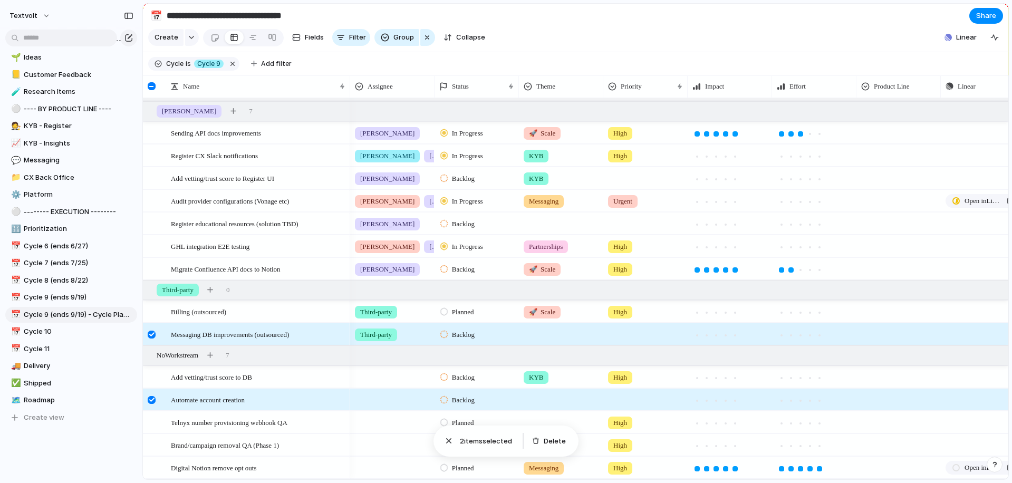
click at [153, 335] on div at bounding box center [152, 335] width 8 height 8
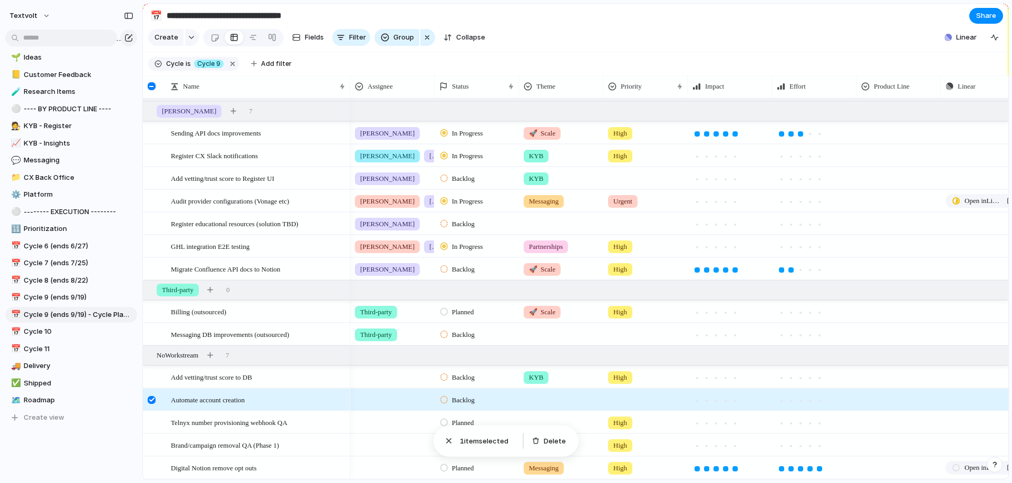
click at [374, 396] on div at bounding box center [392, 397] width 83 height 17
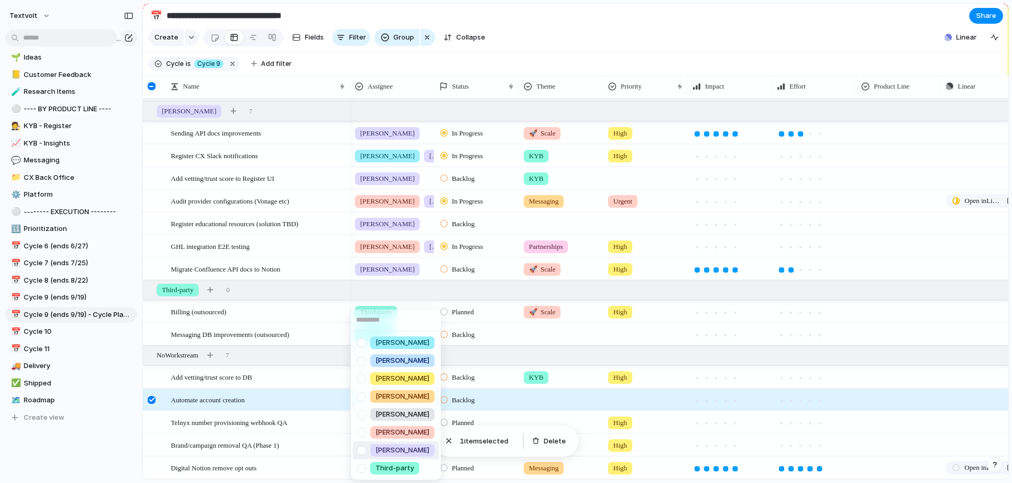
click at [362, 450] on div at bounding box center [361, 450] width 18 height 18
click at [150, 400] on div "[PERSON_NAME] [PERSON_NAME] [PERSON_NAME] [PERSON_NAME] [PERSON_NAME] [PERSON_N…" at bounding box center [506, 241] width 1012 height 483
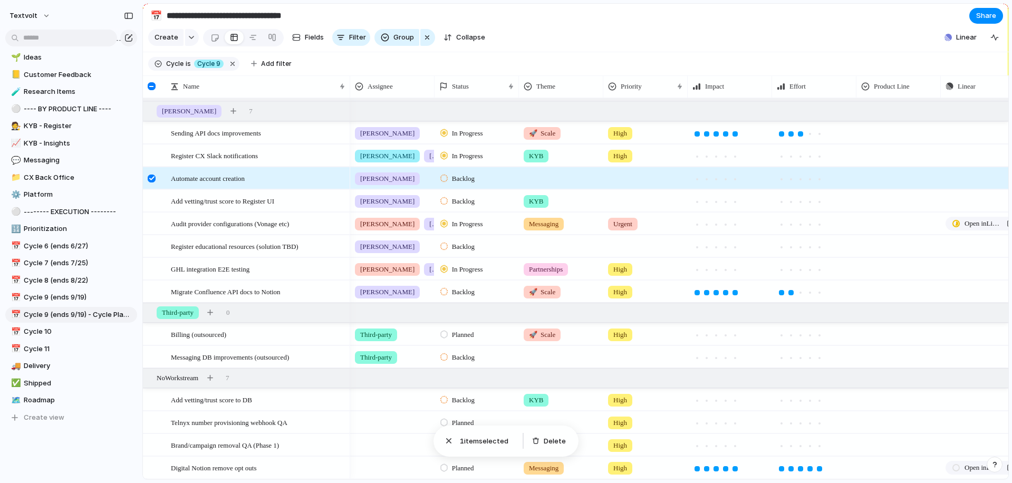
click at [151, 175] on div at bounding box center [152, 179] width 8 height 8
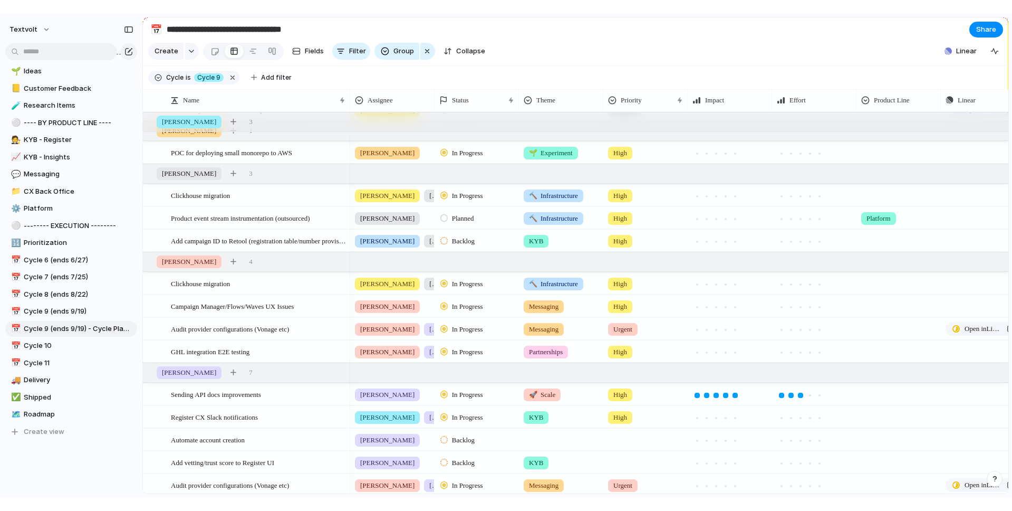
scroll to position [0, 0]
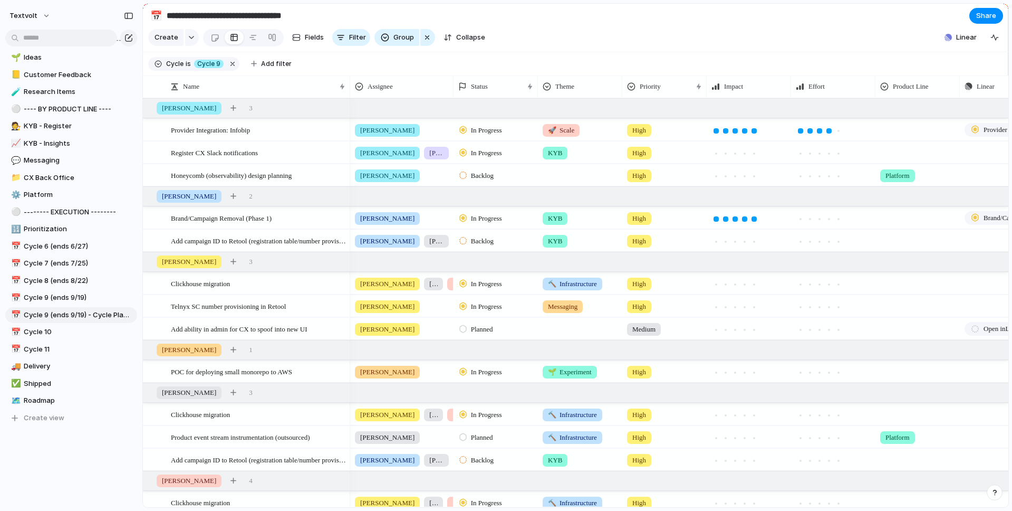
drag, startPoint x: 435, startPoint y: 85, endPoint x: 454, endPoint y: 85, distance: 19.0
click at [454, 85] on div at bounding box center [452, 86] width 5 height 22
click at [83, 300] on span "Cycle 9 (ends 9/19)" at bounding box center [79, 297] width 110 height 11
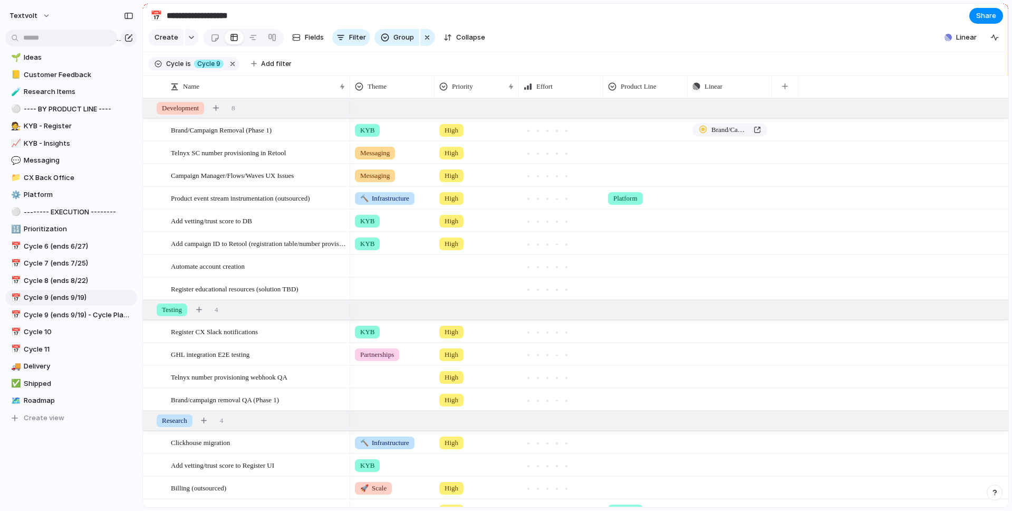
click at [254, 13] on input "**********" at bounding box center [239, 15] width 148 height 19
click at [667, 22] on section "**********" at bounding box center [575, 16] width 865 height 24
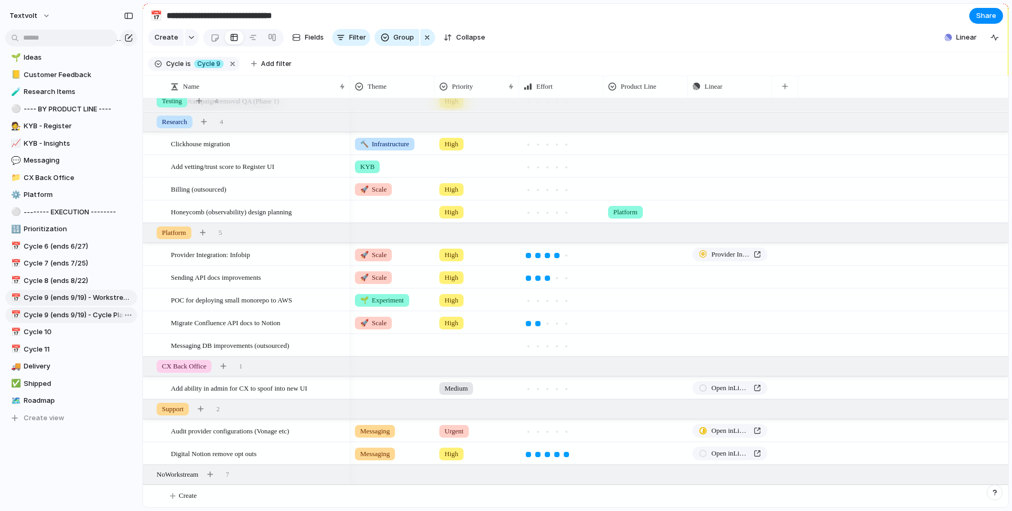
click at [107, 319] on span "Cycle 9 (ends 9/19) - Cycle Planning" at bounding box center [79, 315] width 110 height 11
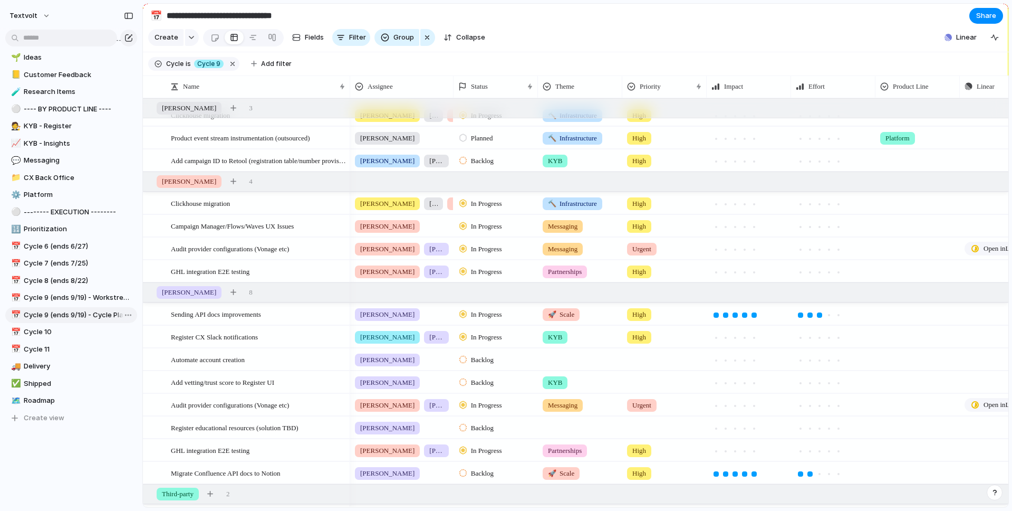
type input "**********"
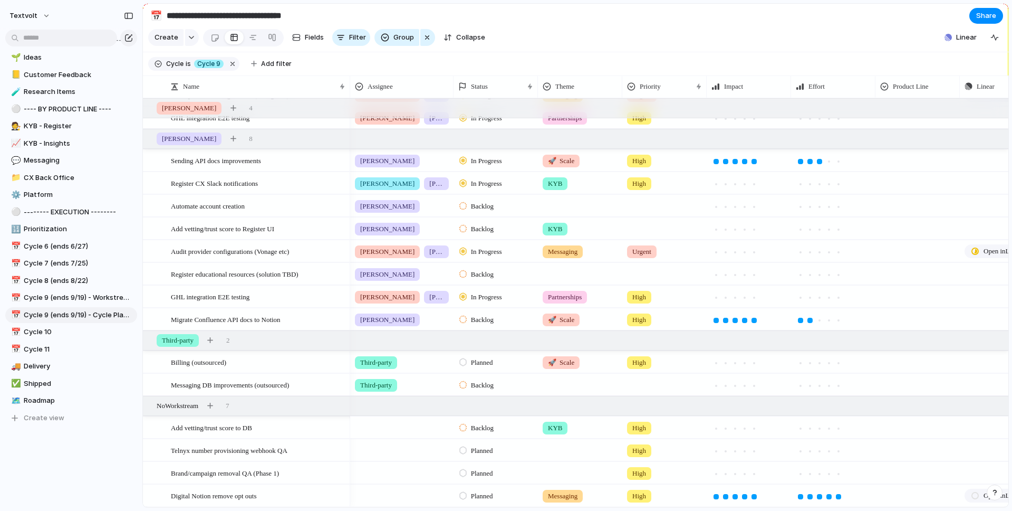
click at [484, 427] on span "Backlog" at bounding box center [482, 427] width 23 height 11
click at [481, 442] on span "Planned" at bounding box center [484, 442] width 27 height 11
click at [737, 429] on div at bounding box center [735, 428] width 5 height 5
click at [494, 384] on span "Backlog" at bounding box center [482, 385] width 23 height 11
click at [479, 447] on div "Planned" at bounding box center [478, 442] width 37 height 13
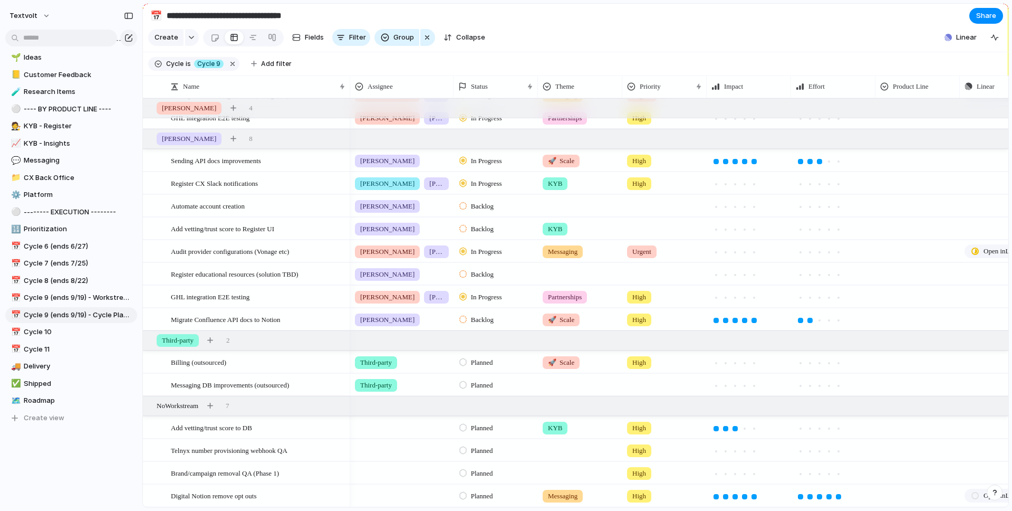
click at [565, 384] on div at bounding box center [579, 382] width 83 height 17
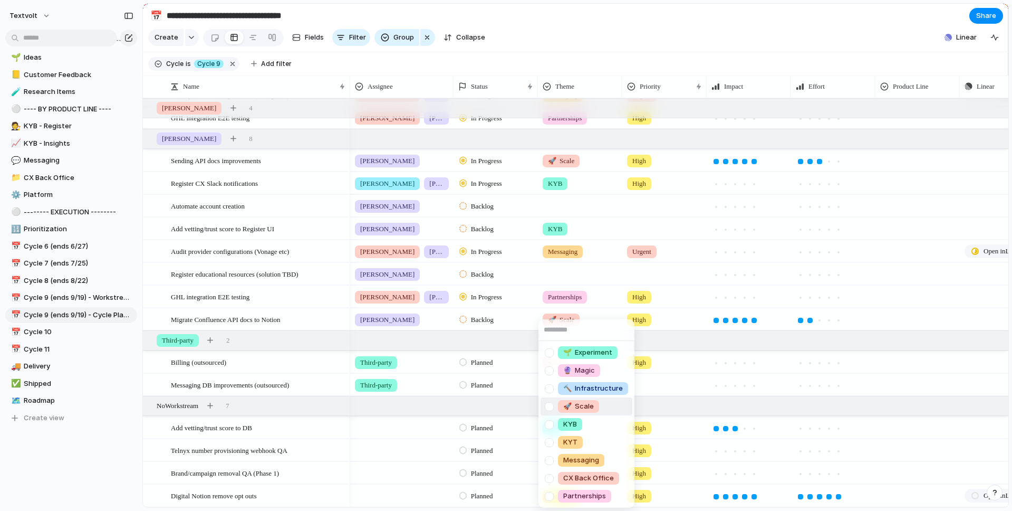
click at [547, 407] on div at bounding box center [549, 406] width 18 height 18
click at [652, 382] on div "🌱 Experiment 🔮 Magic 🔨 Infrastructure 🚀 Scale KYB KYT Messaging CX Back Office …" at bounding box center [506, 255] width 1012 height 511
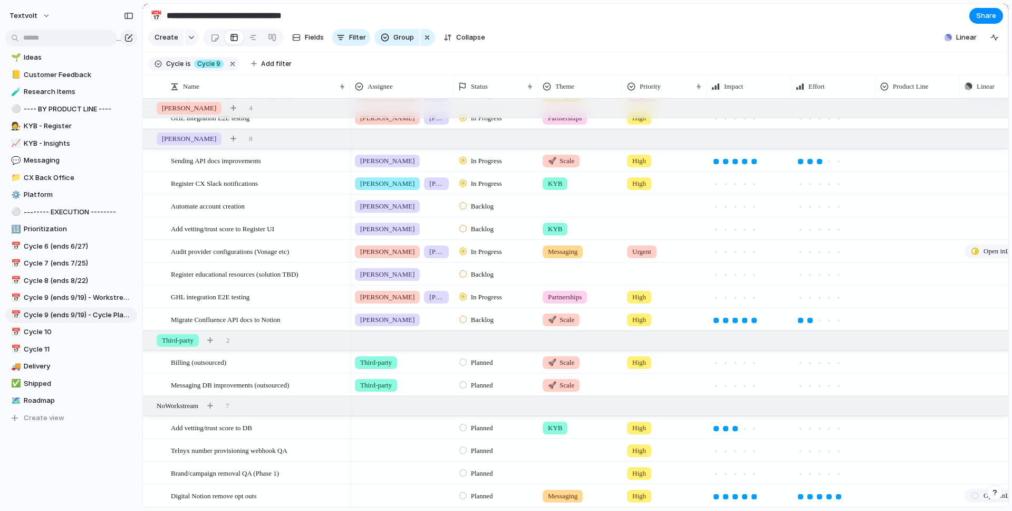
click at [639, 384] on div at bounding box center [664, 382] width 83 height 17
click at [637, 442] on span "High" at bounding box center [641, 446] width 15 height 11
click at [553, 444] on div at bounding box center [579, 447] width 83 height 17
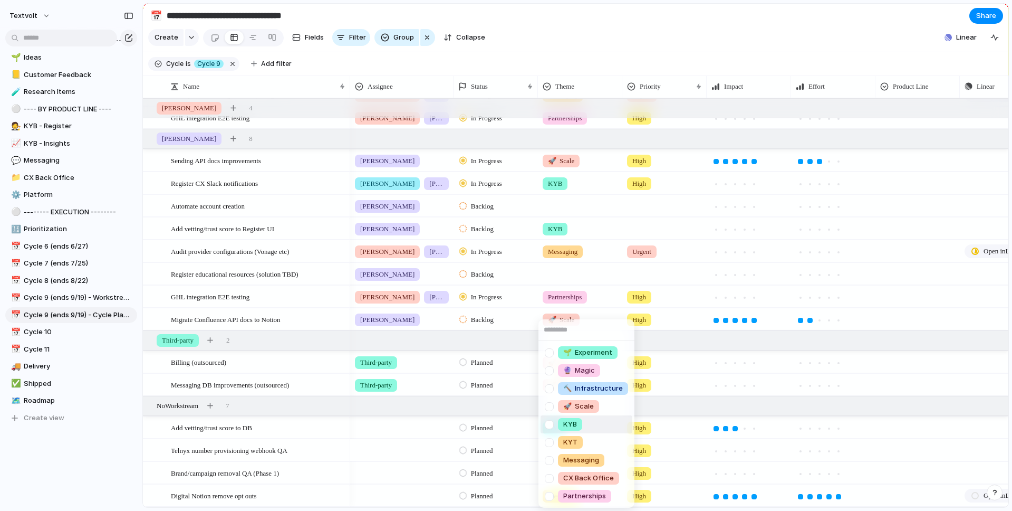
click at [547, 425] on div at bounding box center [549, 424] width 18 height 18
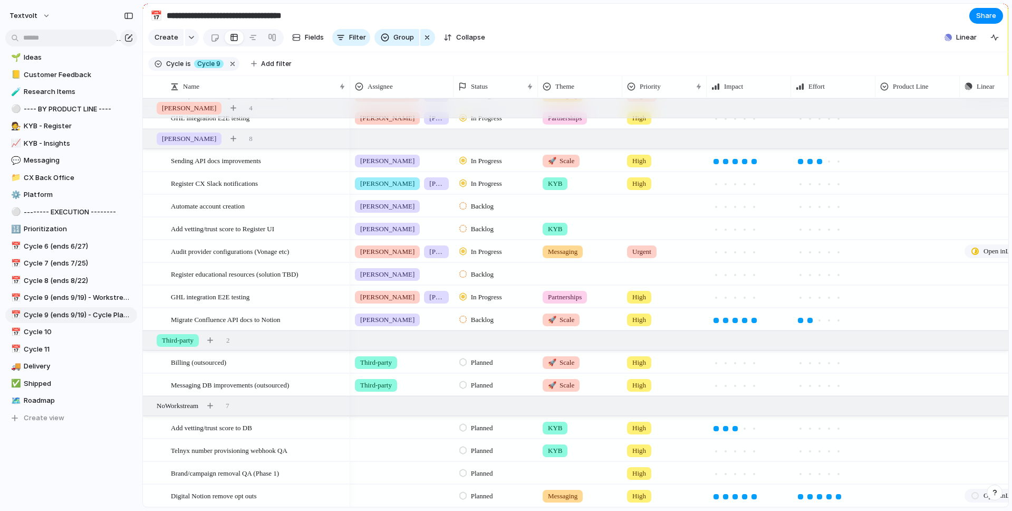
click at [672, 35] on div "🌱 Experiment 🔮 Magic 🔨 Infrastructure 🚀 Scale KYB KYT Messaging CX Back Office …" at bounding box center [506, 255] width 1012 height 511
click at [553, 478] on div at bounding box center [579, 470] width 83 height 17
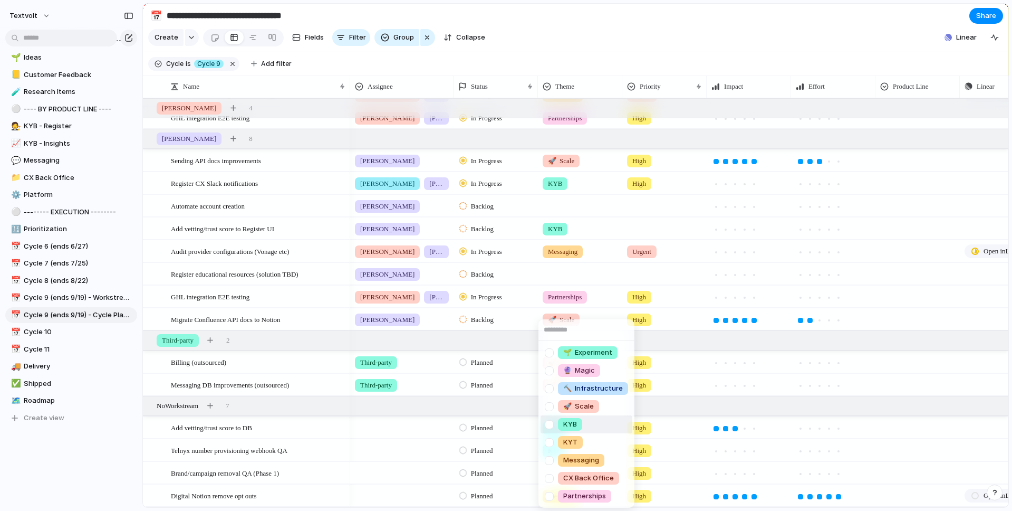
click at [549, 424] on div at bounding box center [549, 424] width 18 height 18
click at [651, 48] on div "🌱 Experiment 🔮 Magic 🔨 Infrastructure 🚀 Scale KYB KYT Messaging CX Back Office …" at bounding box center [506, 255] width 1012 height 511
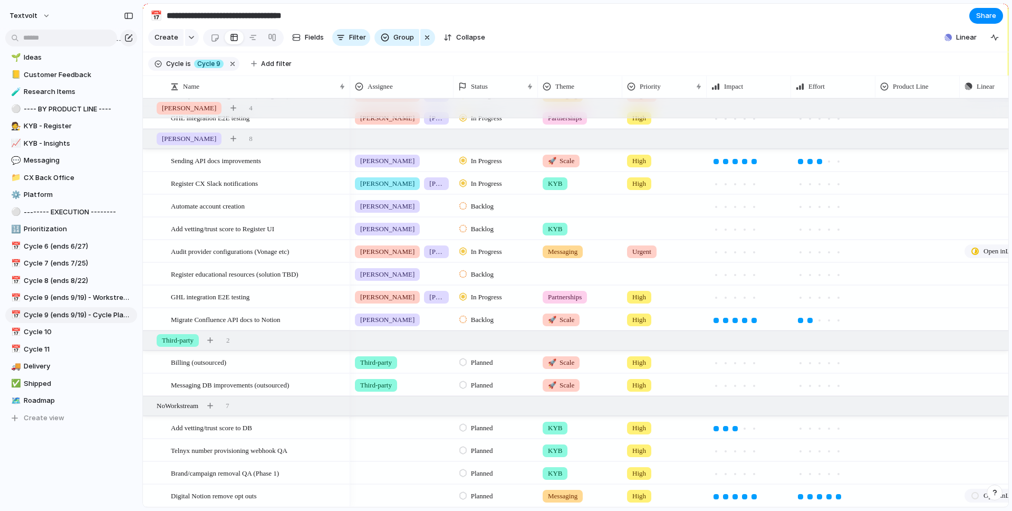
click at [490, 318] on span "Backlog" at bounding box center [482, 319] width 23 height 11
click at [476, 381] on span "Planned" at bounding box center [484, 382] width 27 height 11
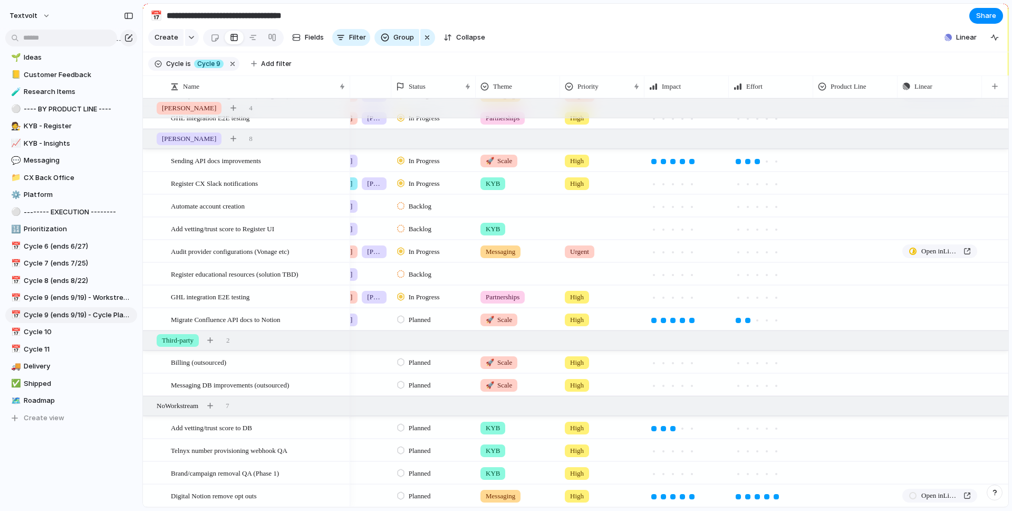
click at [855, 16] on section "**********" at bounding box center [575, 16] width 865 height 24
click at [987, 13] on span "Share" at bounding box center [986, 16] width 20 height 11
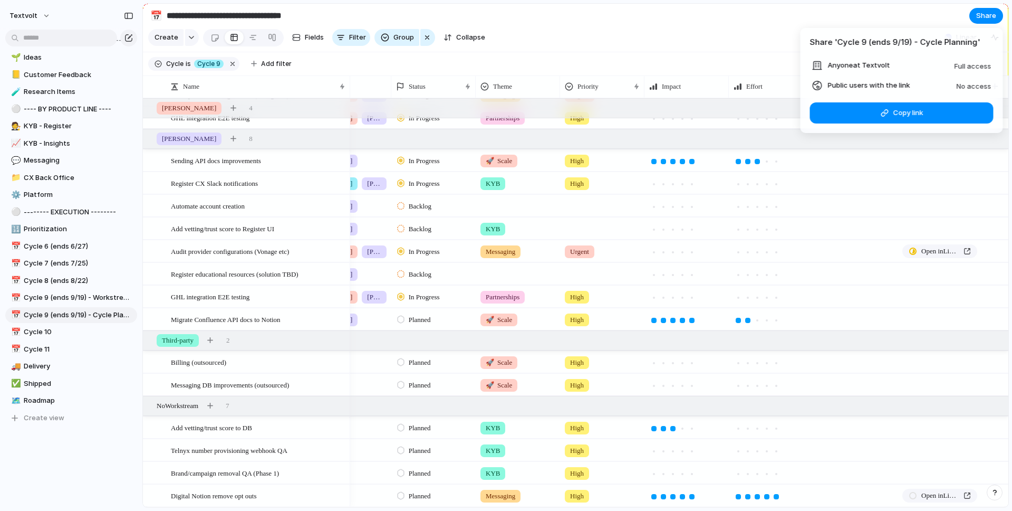
click at [883, 85] on span "Public users with the link" at bounding box center [869, 85] width 82 height 11
click at [839, 87] on span "Public users with the link" at bounding box center [869, 85] width 82 height 11
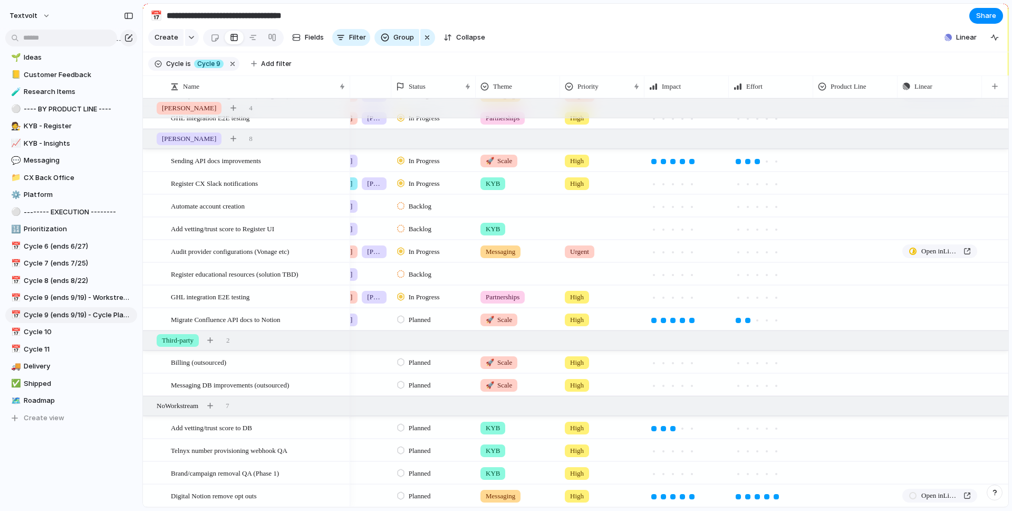
click at [890, 17] on div "Share ' Cycle 9 (ends 9/19) - Cycle Planning ' Anyone at Textvolt Full access P…" at bounding box center [506, 255] width 1012 height 511
click at [988, 17] on span "Share" at bounding box center [986, 16] width 20 height 11
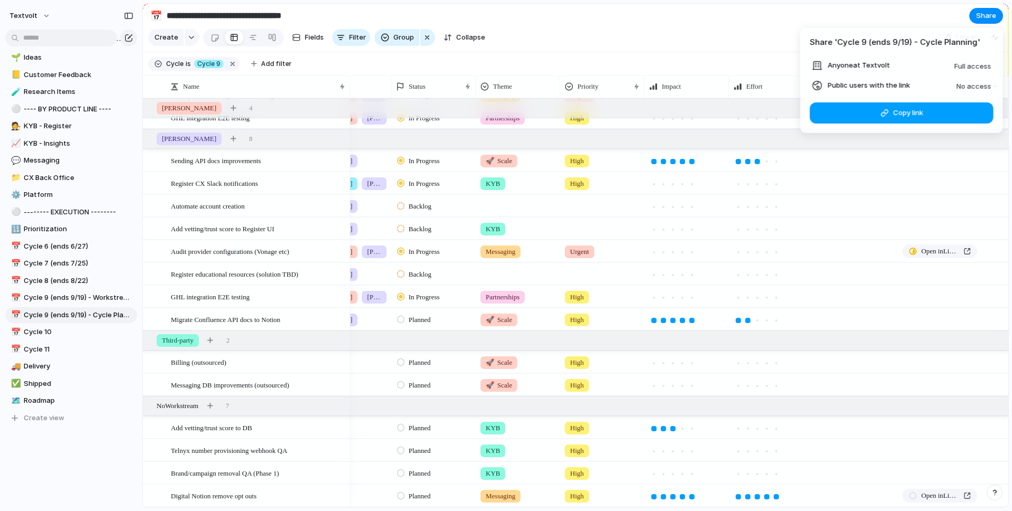
click at [906, 112] on span "Copy link" at bounding box center [908, 113] width 30 height 11
click at [914, 86] on li "Public users with the link No access" at bounding box center [901, 85] width 179 height 13
click at [880, 68] on span "Anyone at Textvolt" at bounding box center [859, 65] width 62 height 11
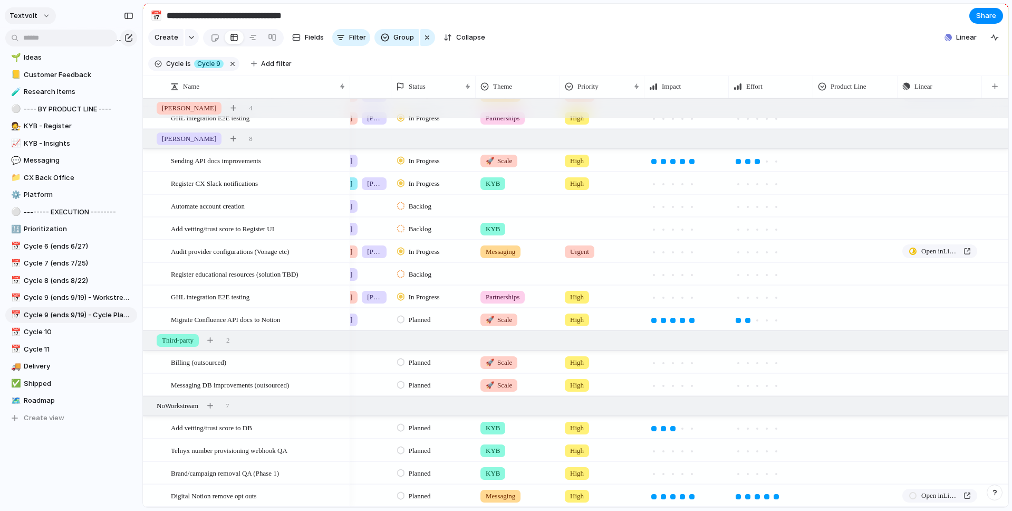
click at [46, 15] on button "textvolt" at bounding box center [30, 15] width 51 height 17
click at [42, 40] on span "Settings" at bounding box center [38, 39] width 29 height 11
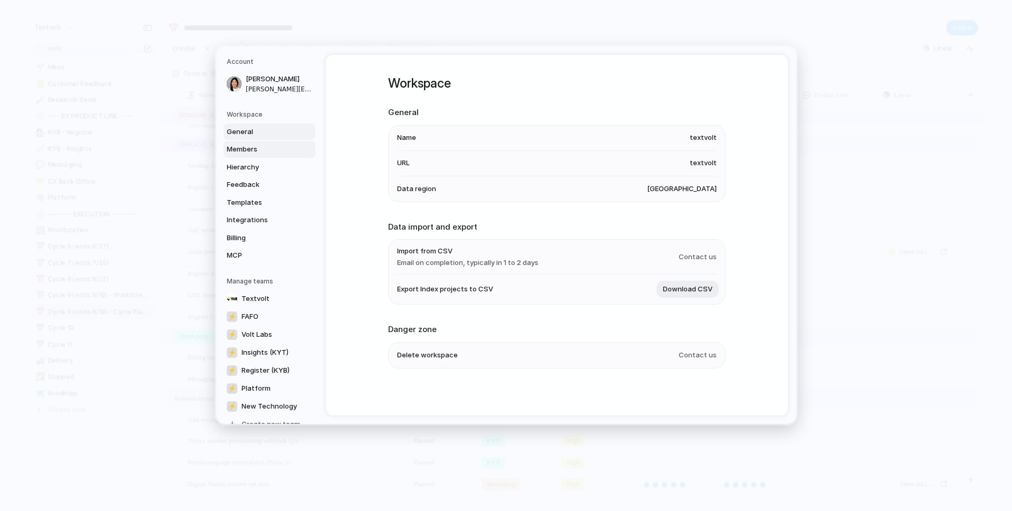
click at [274, 148] on span "Members" at bounding box center [261, 149] width 68 height 11
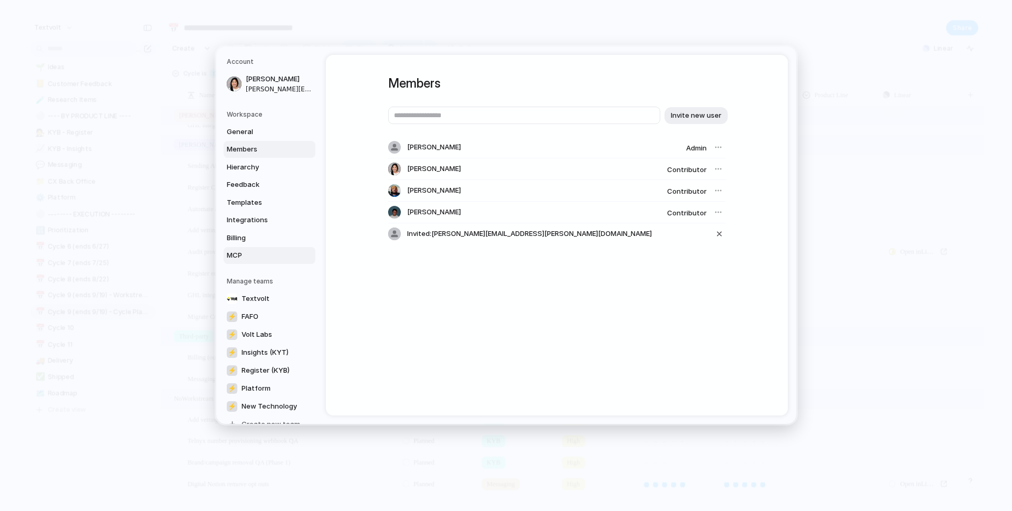
click at [252, 252] on span "MCP" at bounding box center [261, 255] width 68 height 11
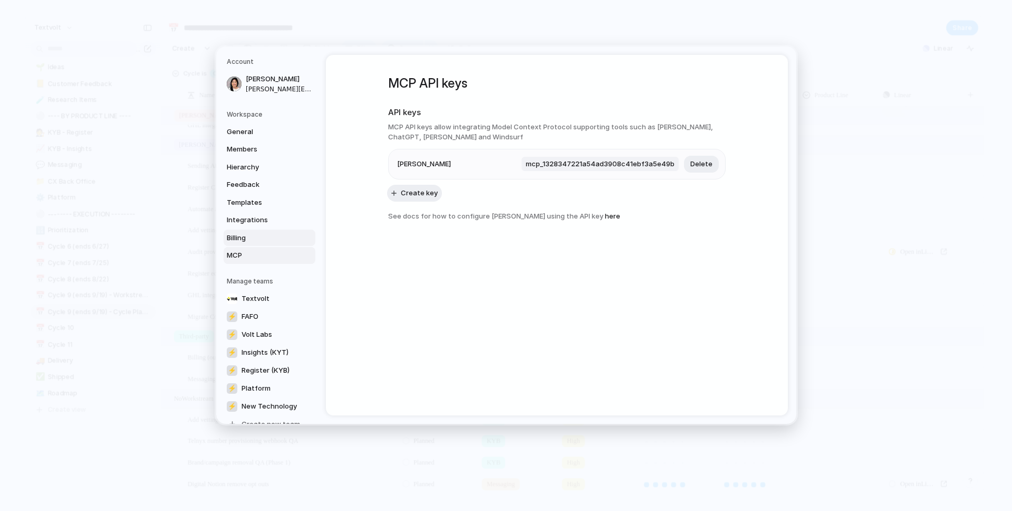
click at [254, 239] on span "Billing" at bounding box center [261, 237] width 68 height 11
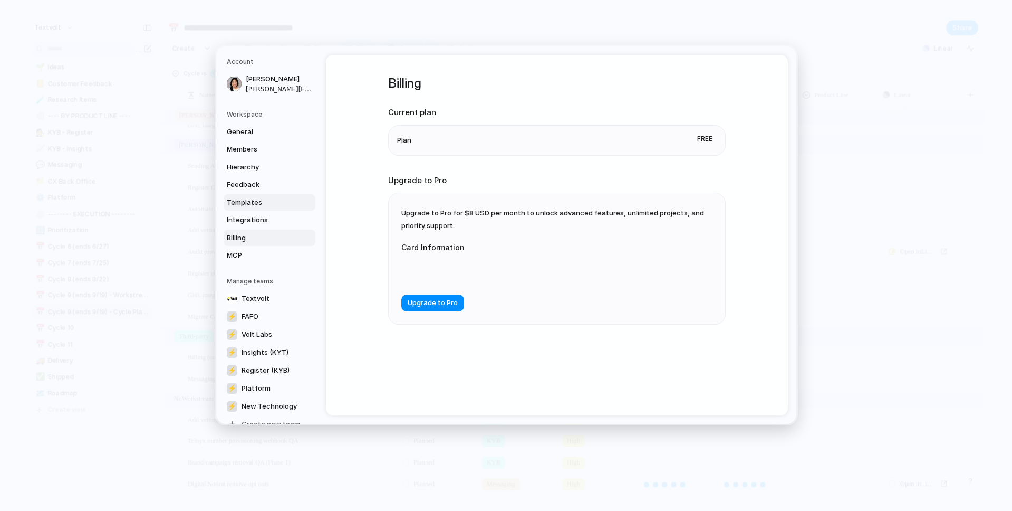
click at [255, 196] on link "Templates" at bounding box center [270, 202] width 92 height 17
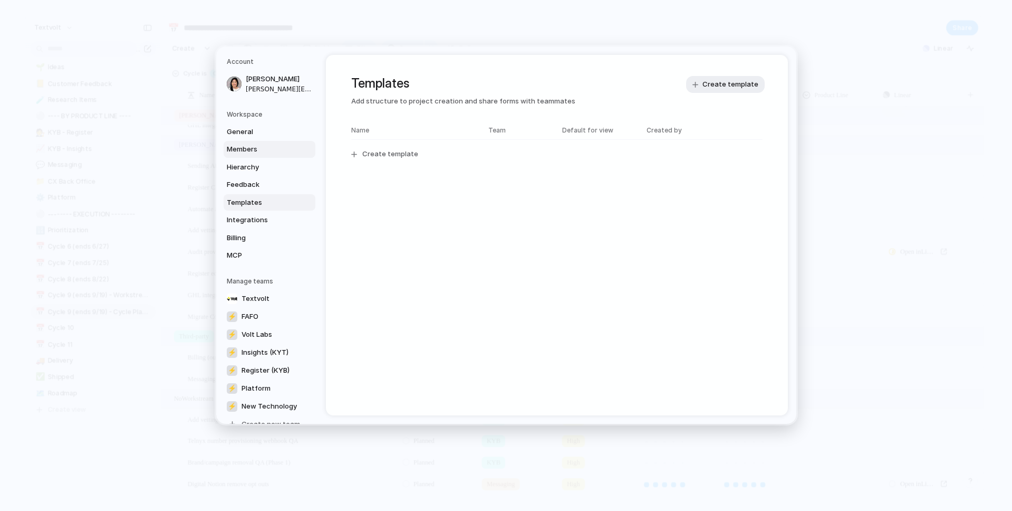
click at [256, 149] on span "Members" at bounding box center [261, 149] width 68 height 11
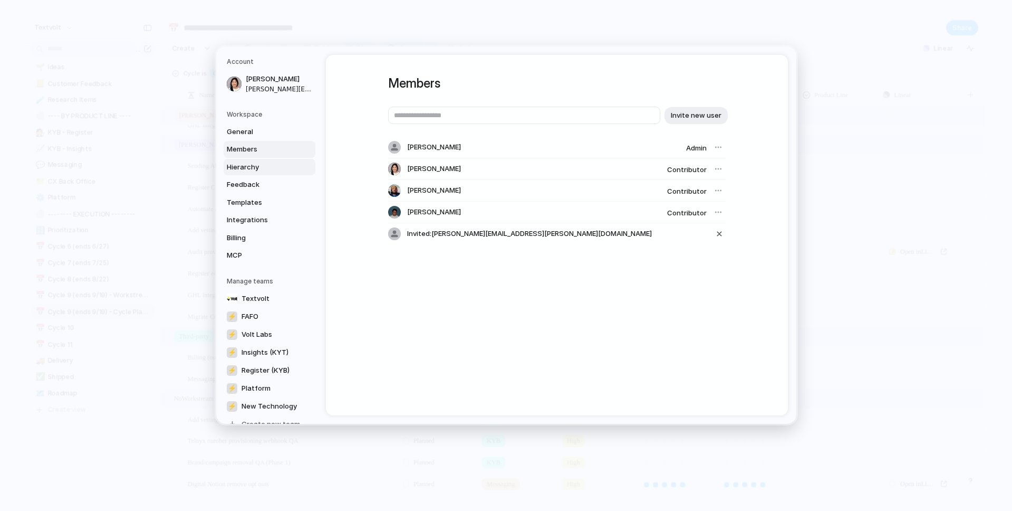
click at [252, 169] on span "Hierarchy" at bounding box center [261, 166] width 68 height 11
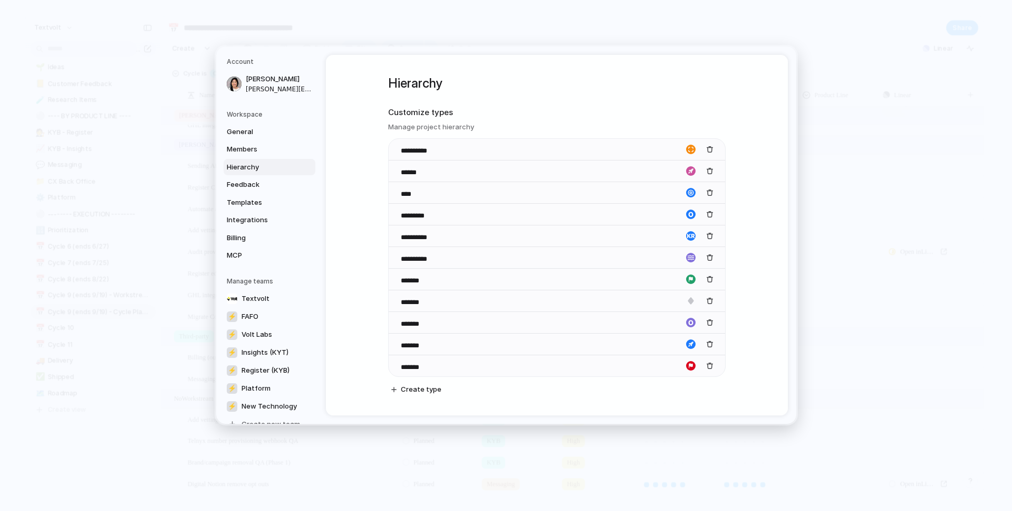
scroll to position [19, 0]
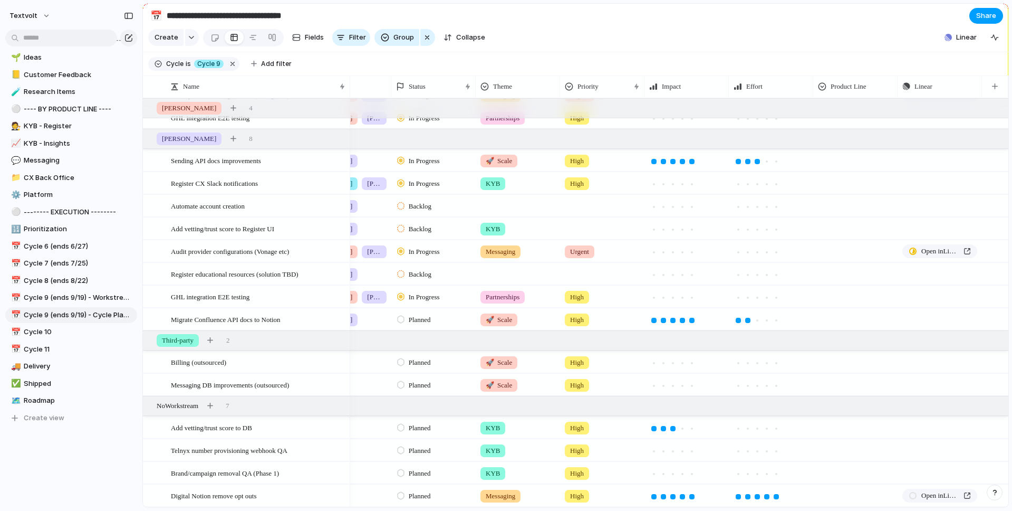
click at [990, 17] on span "Share" at bounding box center [986, 16] width 20 height 11
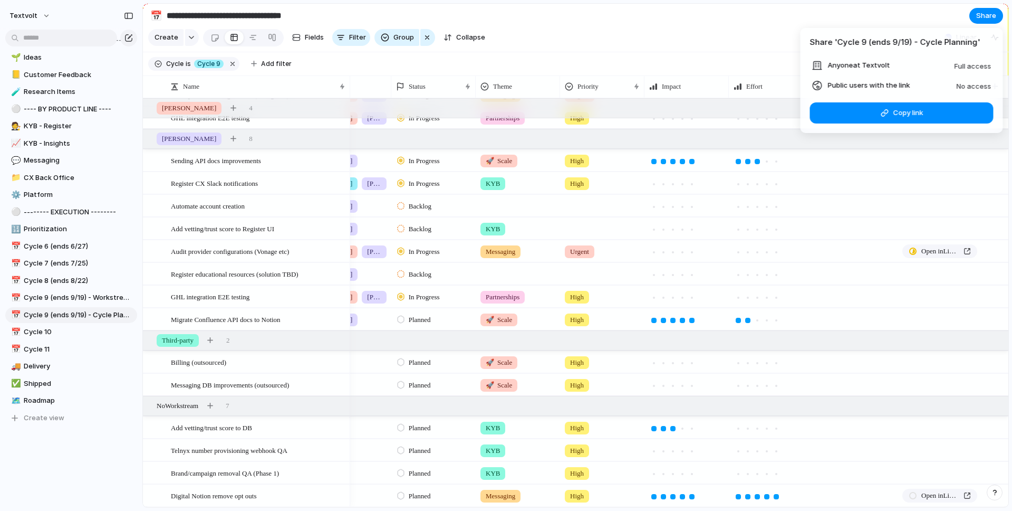
click at [903, 84] on span "Public users with the link" at bounding box center [869, 85] width 82 height 11
click at [971, 84] on span "No access" at bounding box center [974, 86] width 35 height 8
click at [817, 86] on div at bounding box center [817, 85] width 11 height 11
click at [964, 82] on span "No access" at bounding box center [974, 86] width 35 height 8
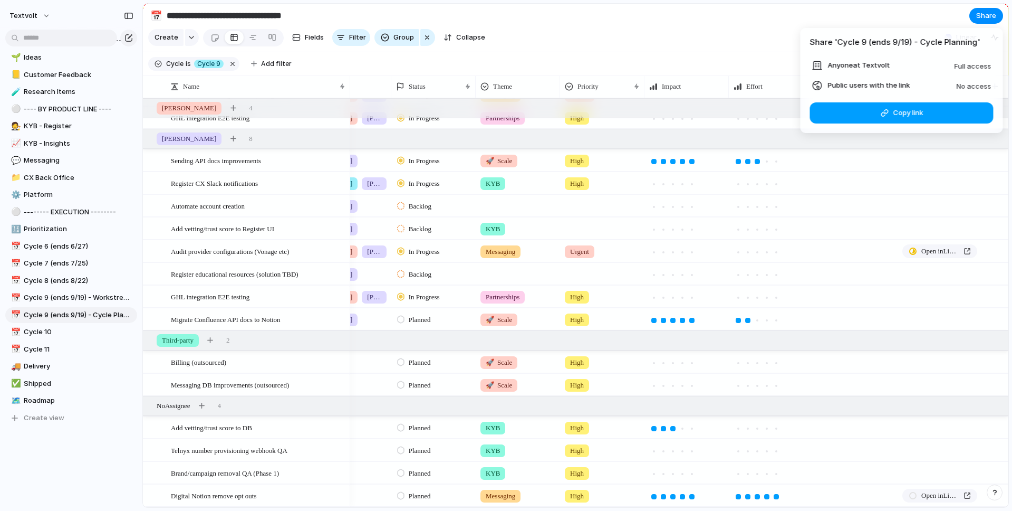
click at [830, 111] on button "Copy link" at bounding box center [902, 112] width 184 height 21
click at [764, 32] on div "Share ' Cycle 9 (ends 9/19) - Cycle Planning ' Anyone at Textvolt Full access P…" at bounding box center [506, 255] width 1012 height 511
